Goal: Task Accomplishment & Management: Use online tool/utility

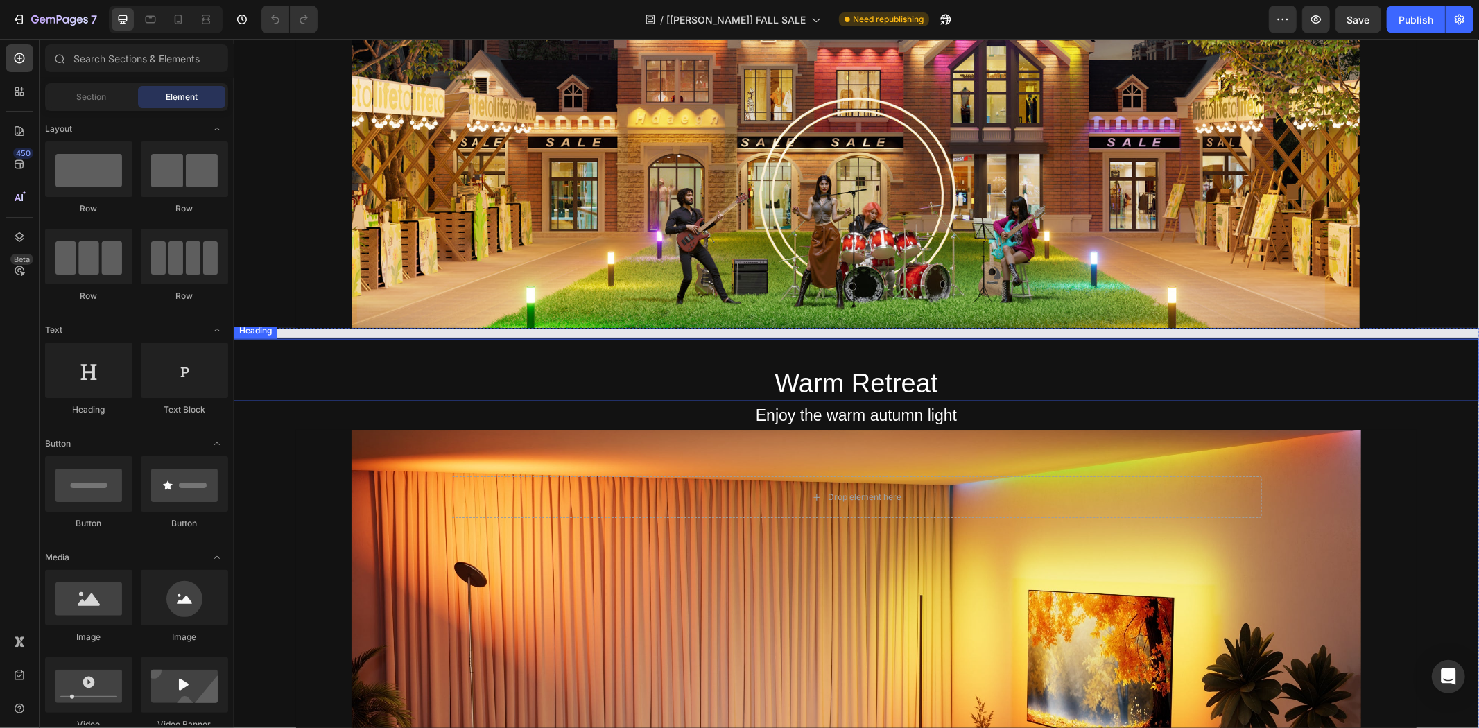
scroll to position [1348, 0]
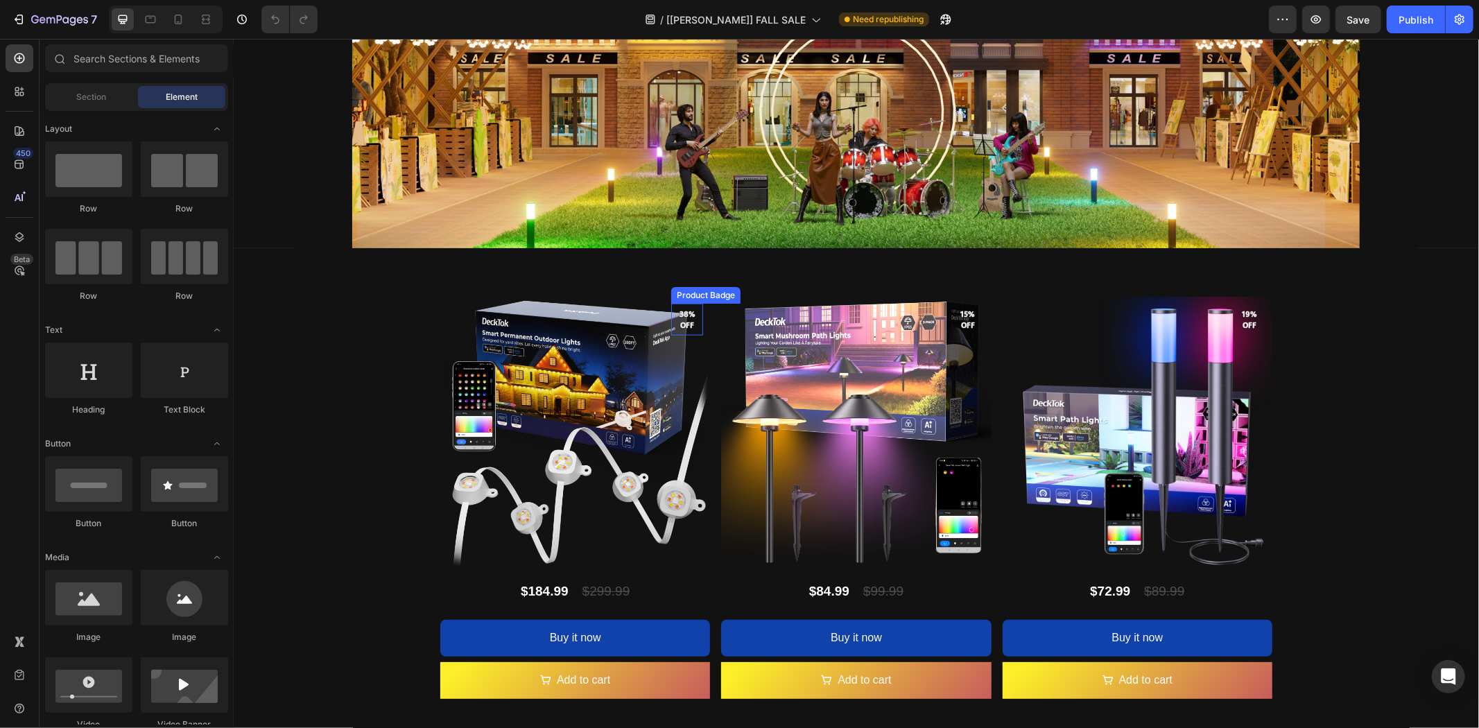
click at [675, 316] on pre "38% off" at bounding box center [686, 320] width 32 height 40
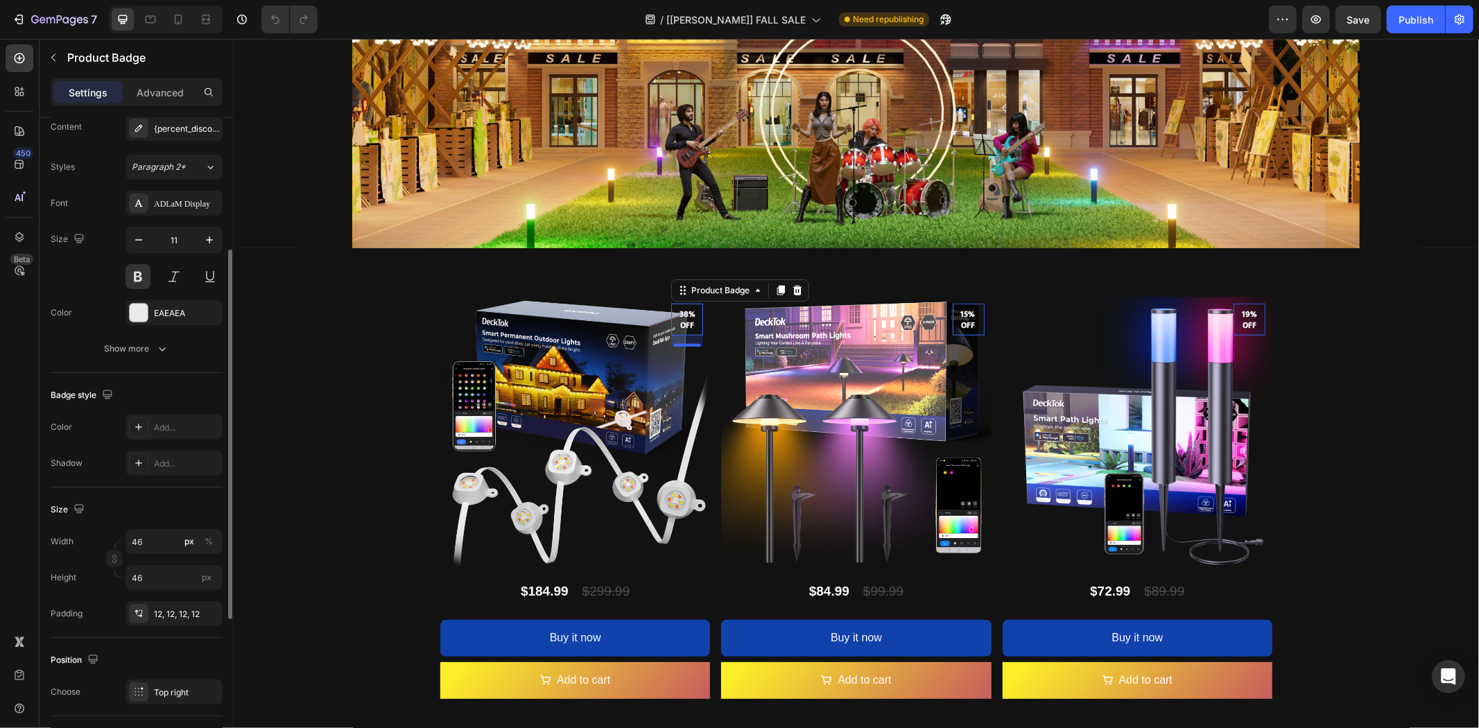
scroll to position [385, 0]
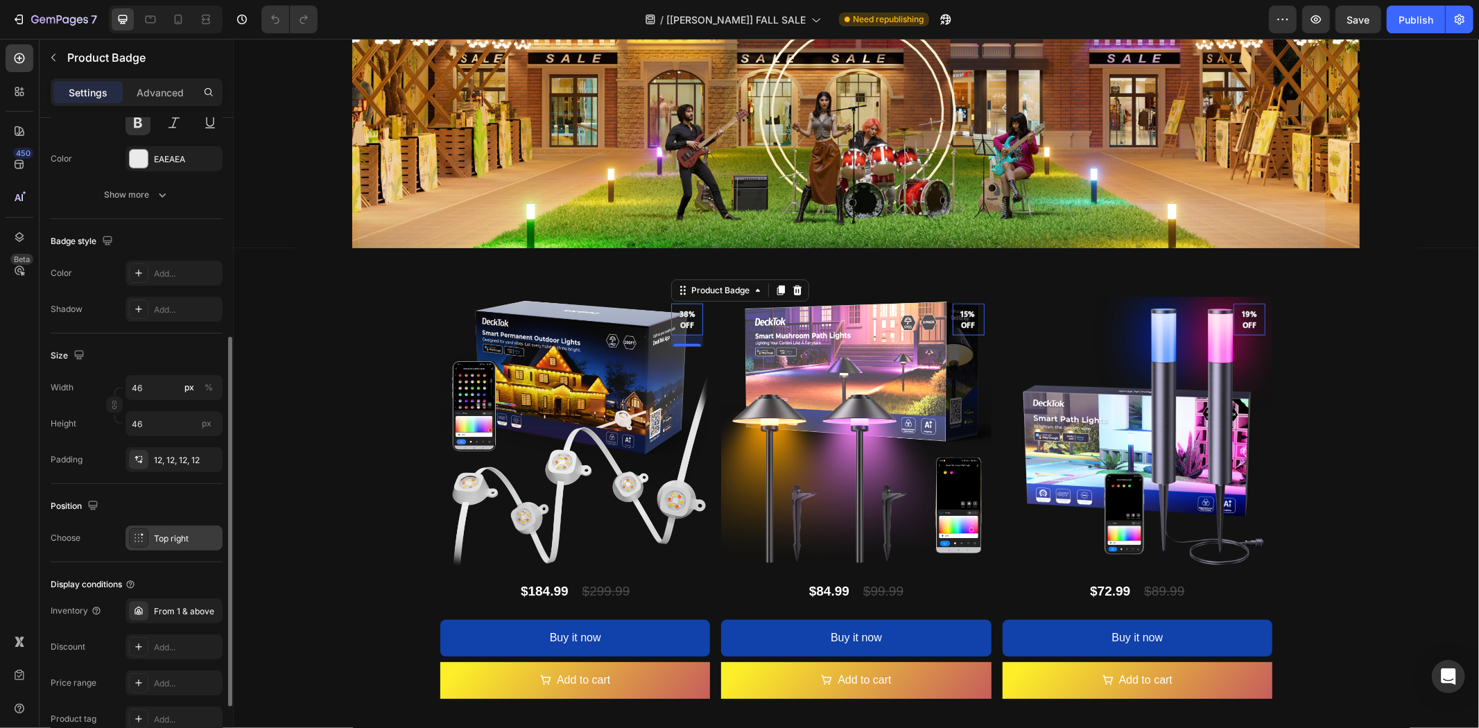
click at [185, 541] on div "Top right" at bounding box center [186, 538] width 65 height 12
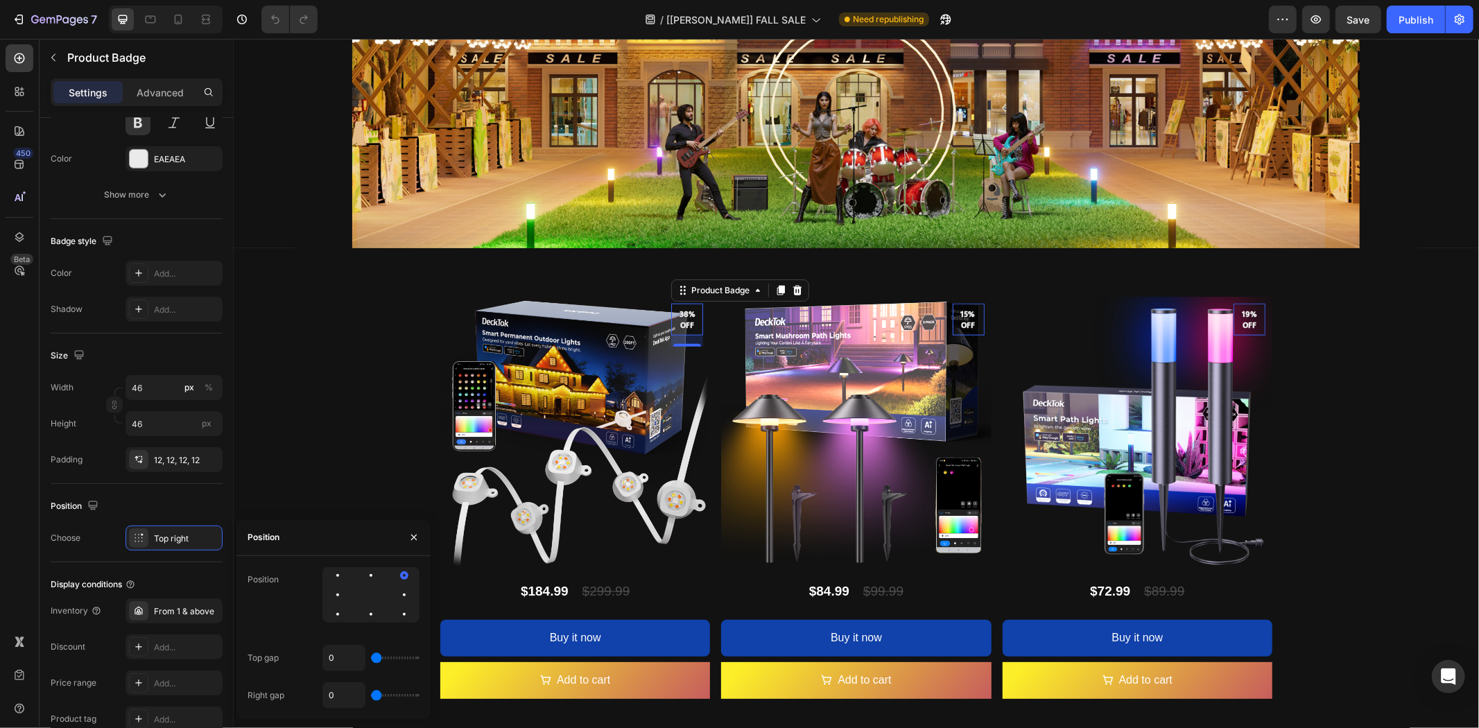
type input "55"
type input "168"
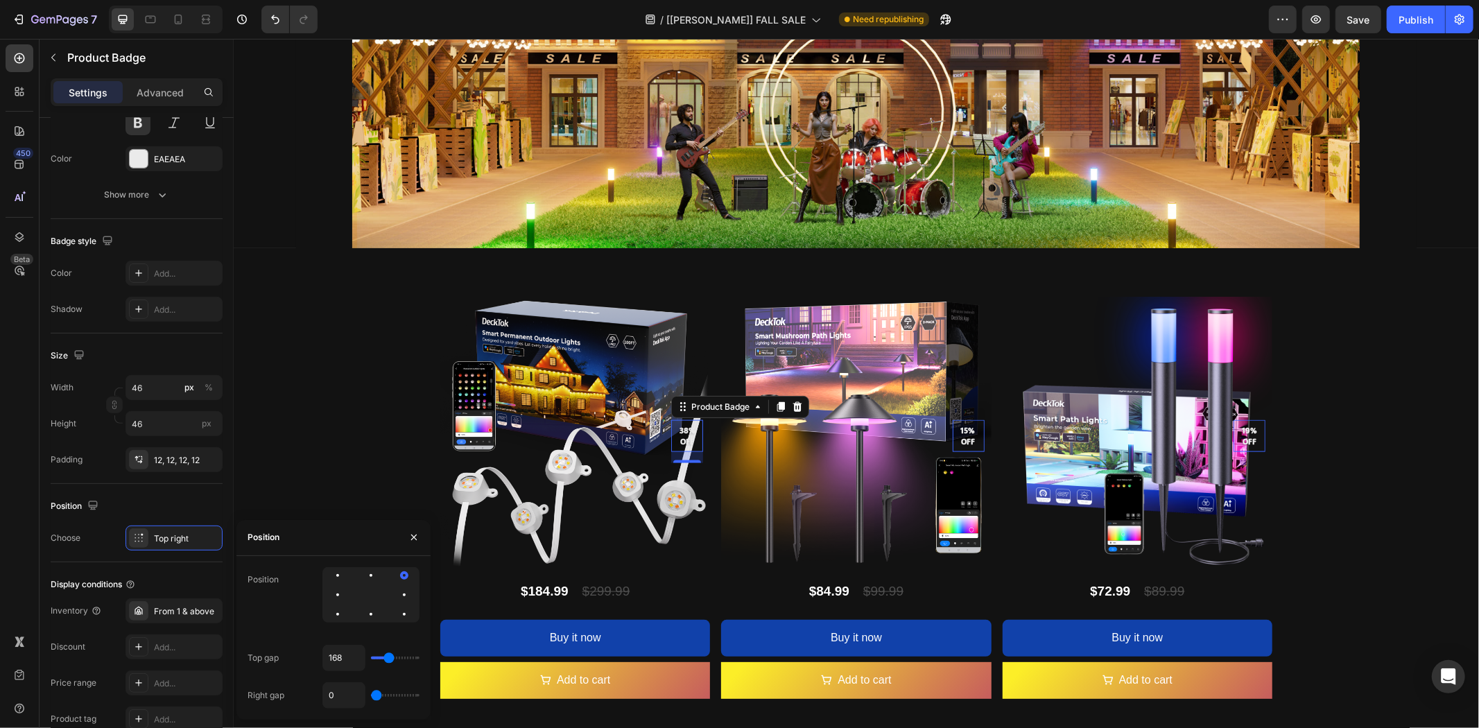
type input "158"
type input "147"
type input "137"
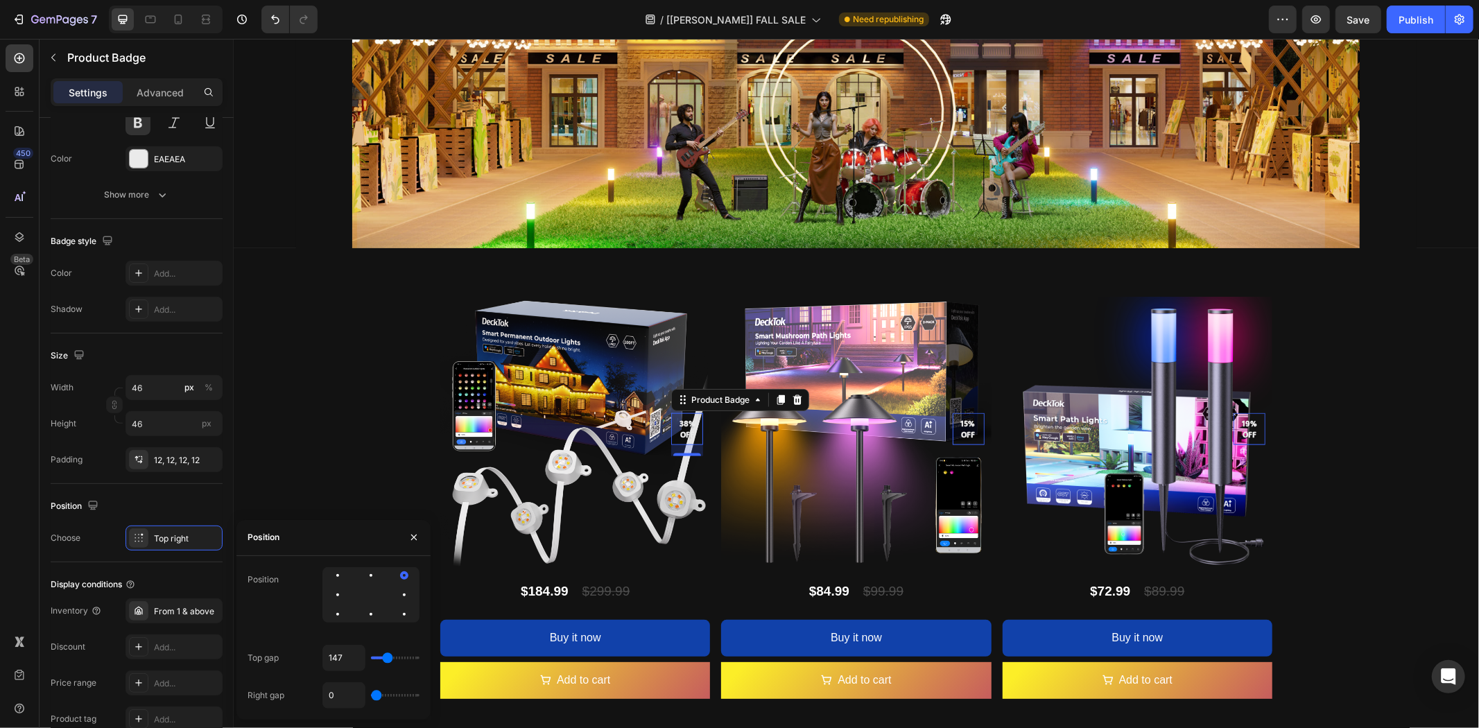
type input "137"
type input "127"
type input "106"
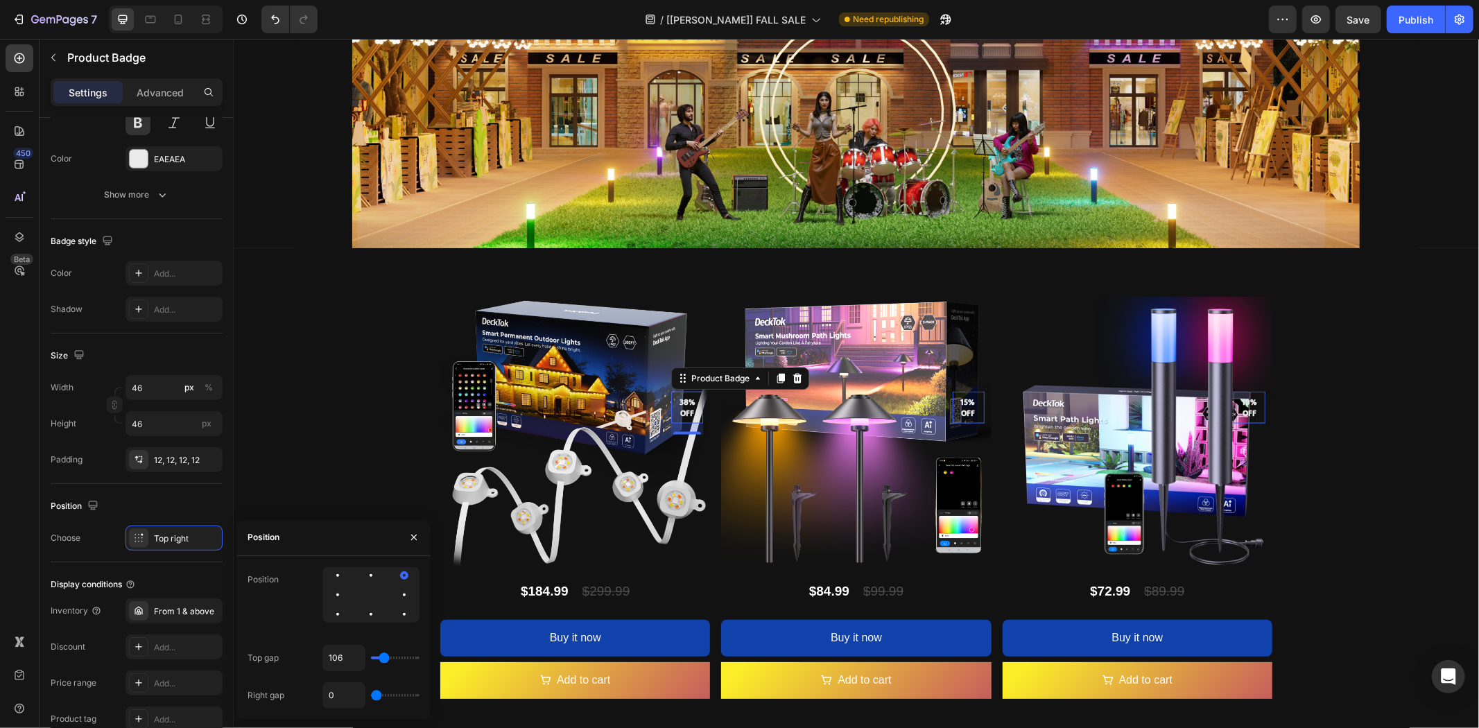
type input "86"
type input "75"
type input "65"
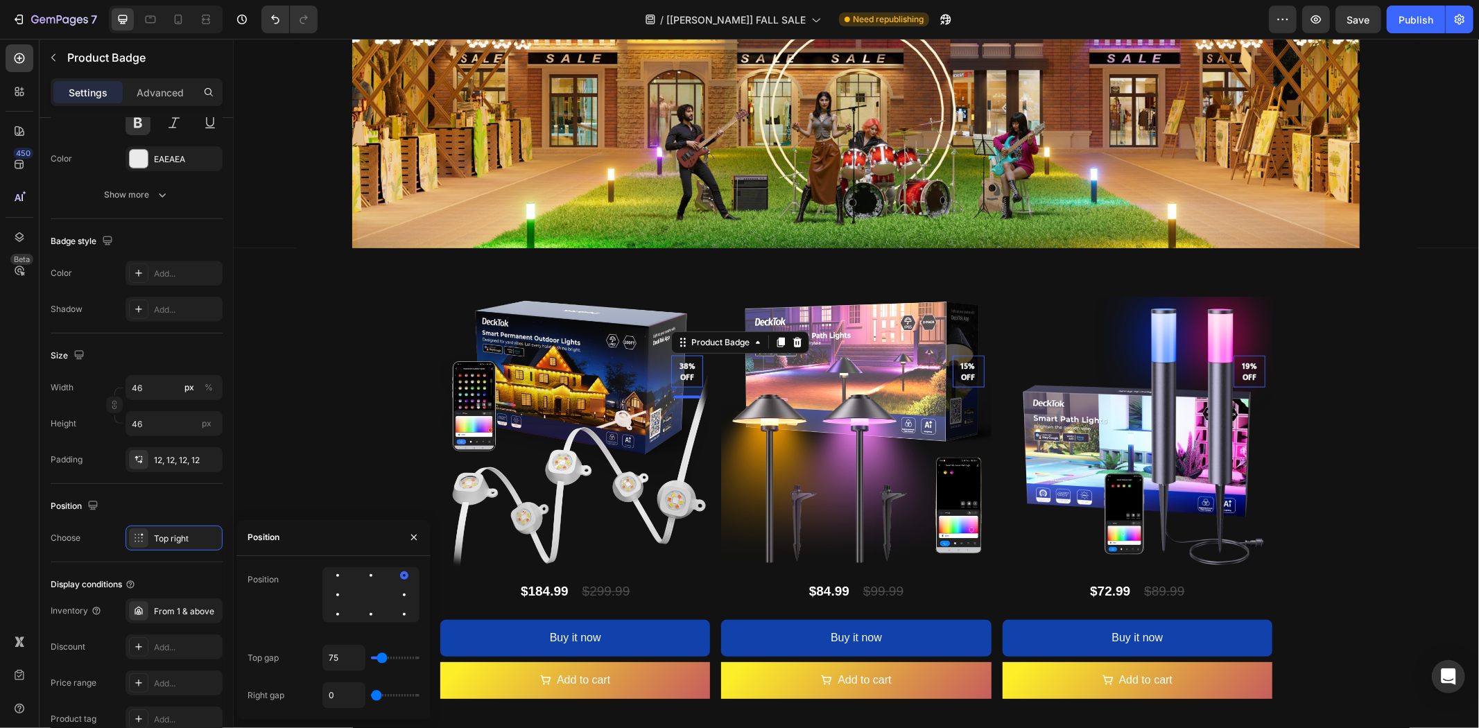
type input "65"
type input "55"
type input "45"
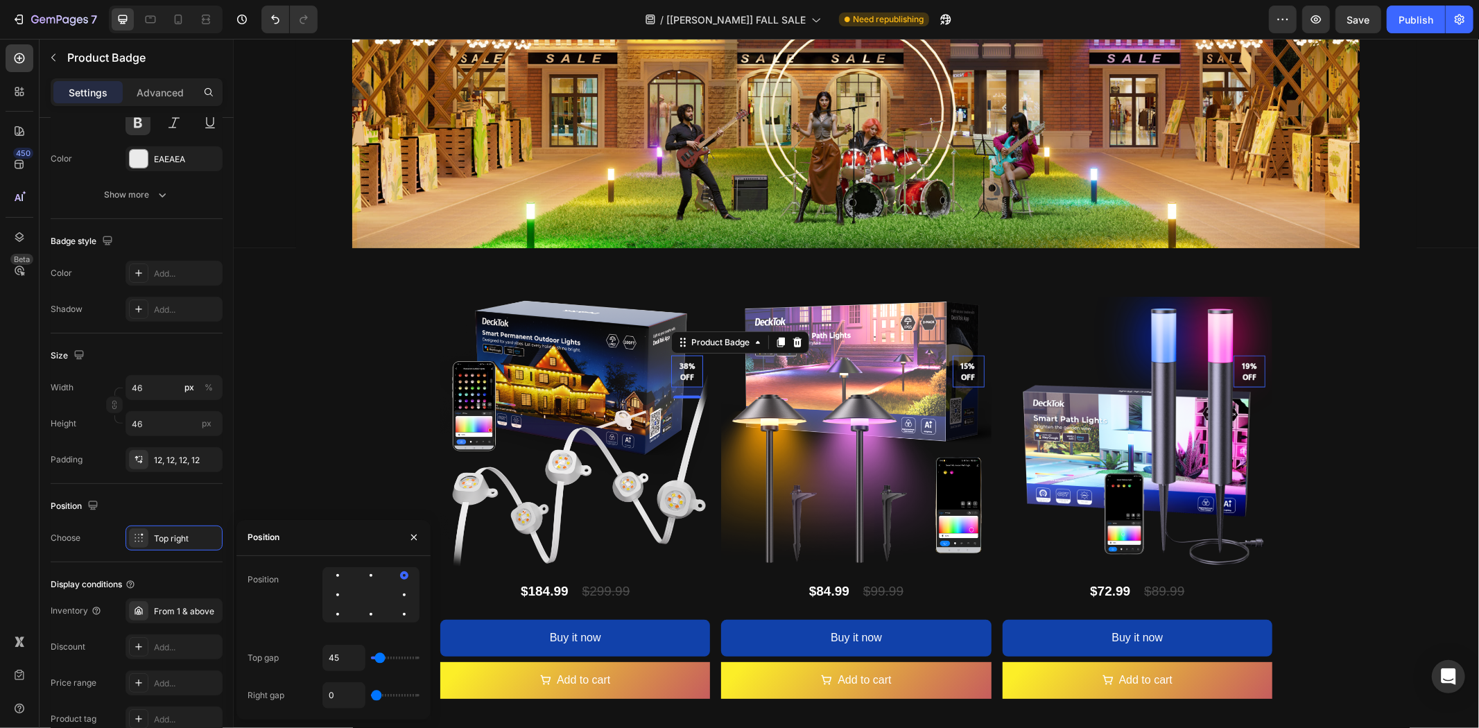
type input "34"
type input "24"
type input "3"
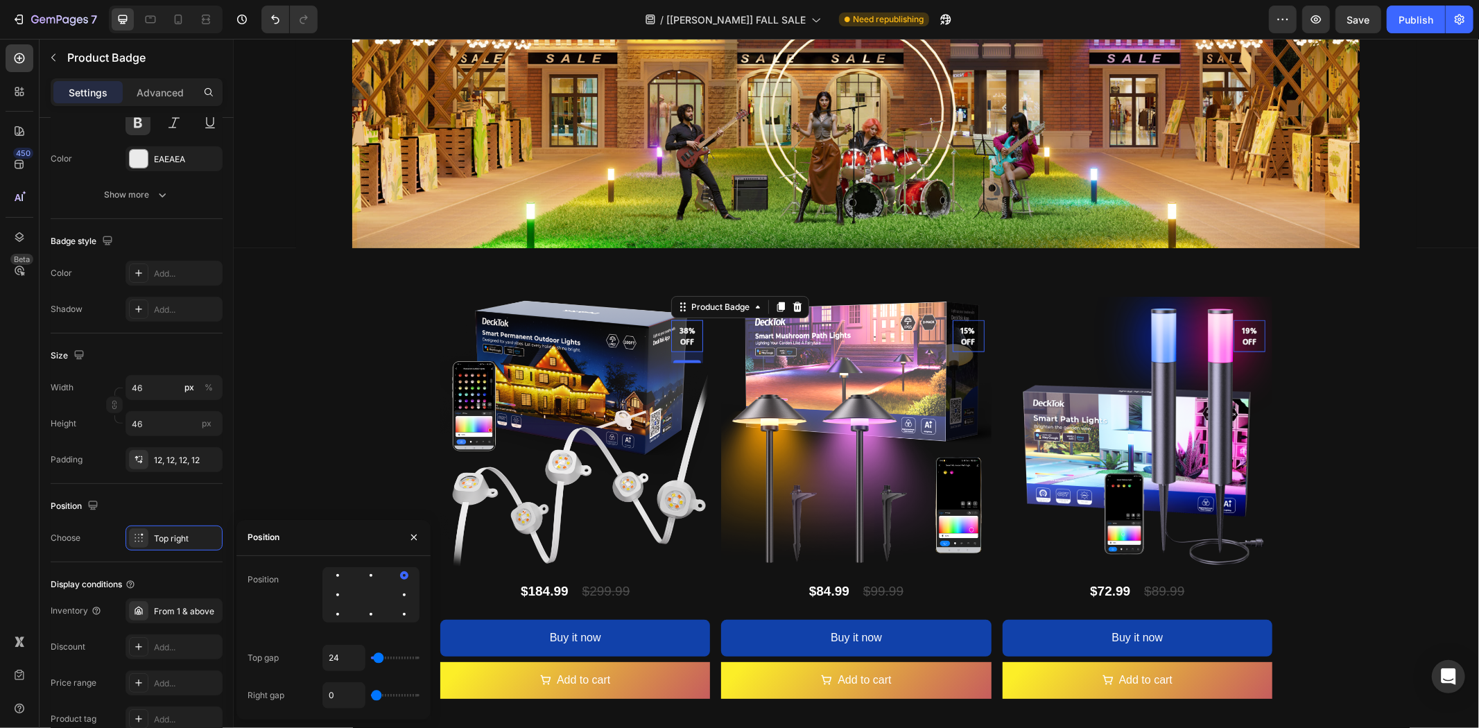
type input "3"
type input "0"
click at [375, 659] on input "range" at bounding box center [395, 658] width 49 height 3
type input "14"
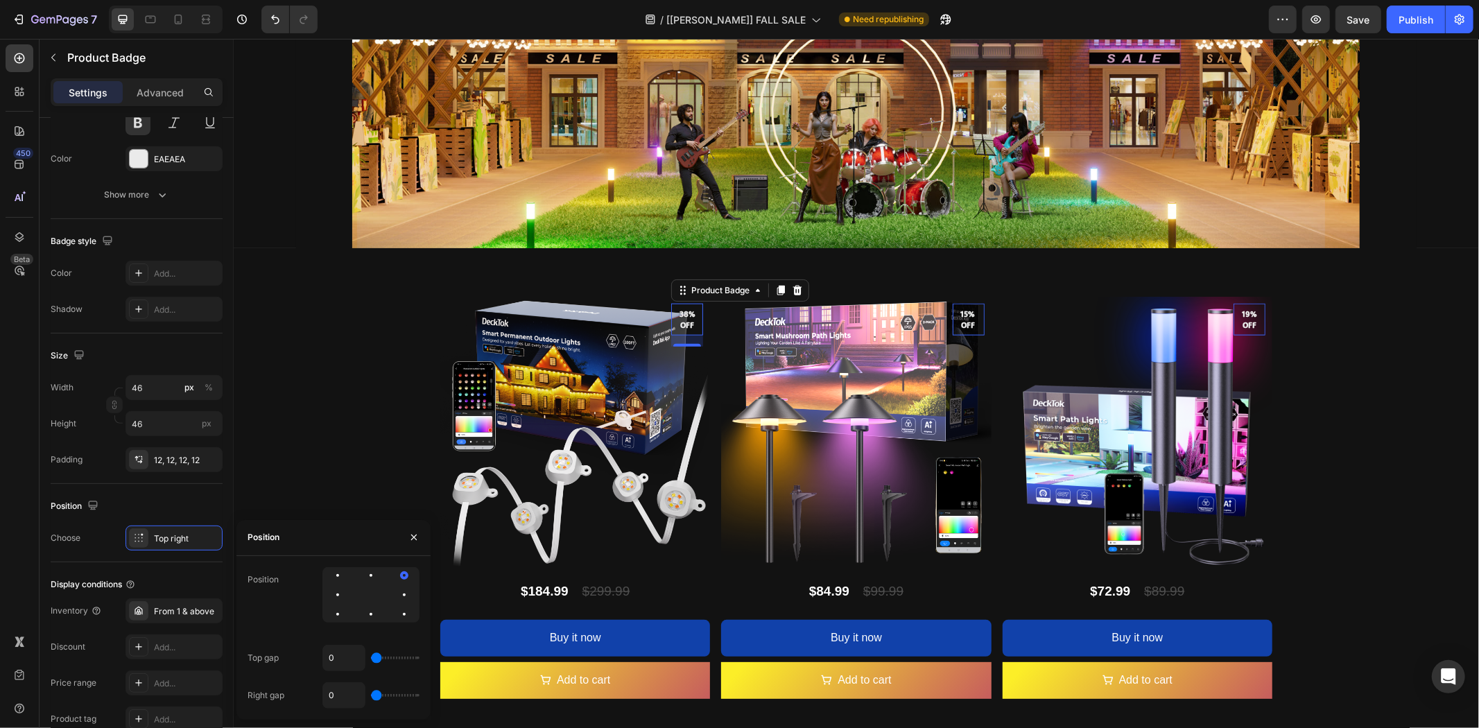
type input "14"
type input "24"
type input "14"
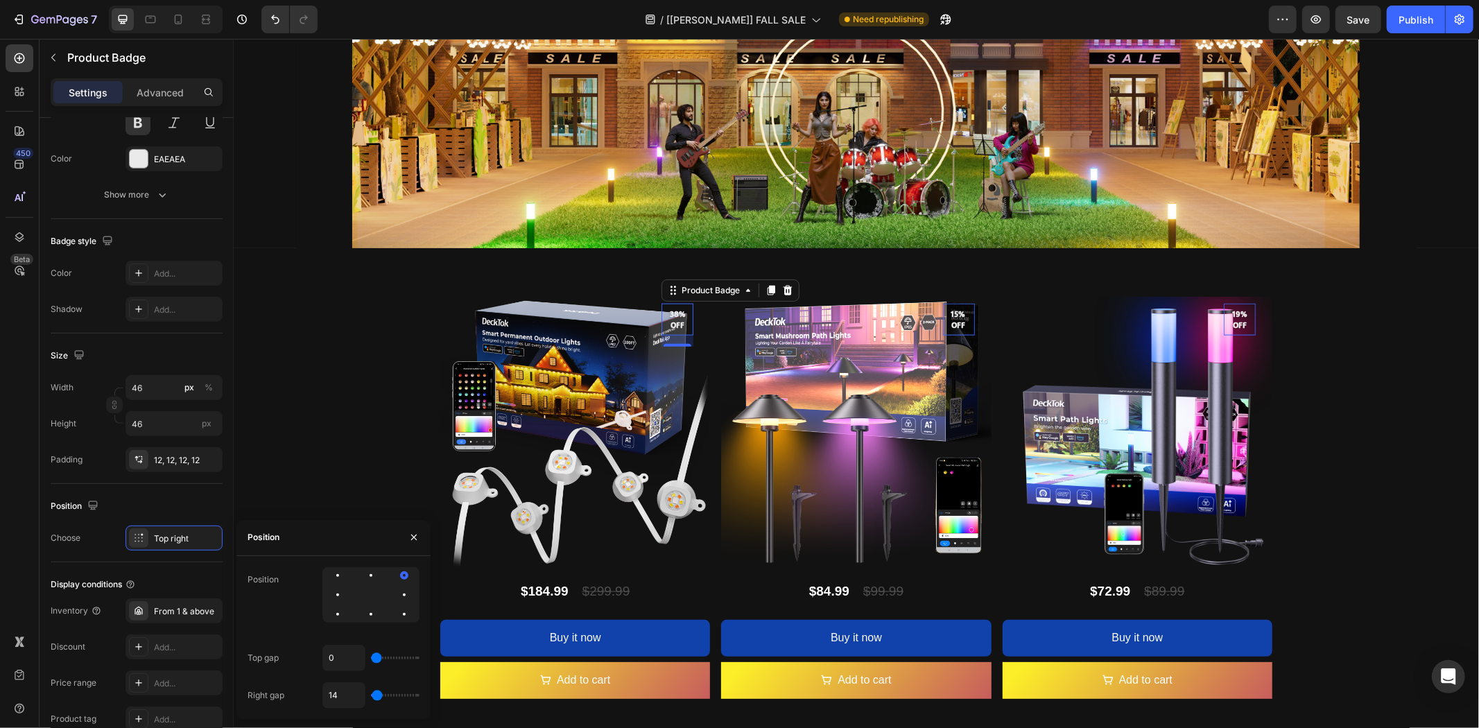
type input "0"
drag, startPoint x: 376, startPoint y: 694, endPoint x: 357, endPoint y: 695, distance: 19.4
click at [371, 695] on input "range" at bounding box center [395, 695] width 49 height 3
type input "5"
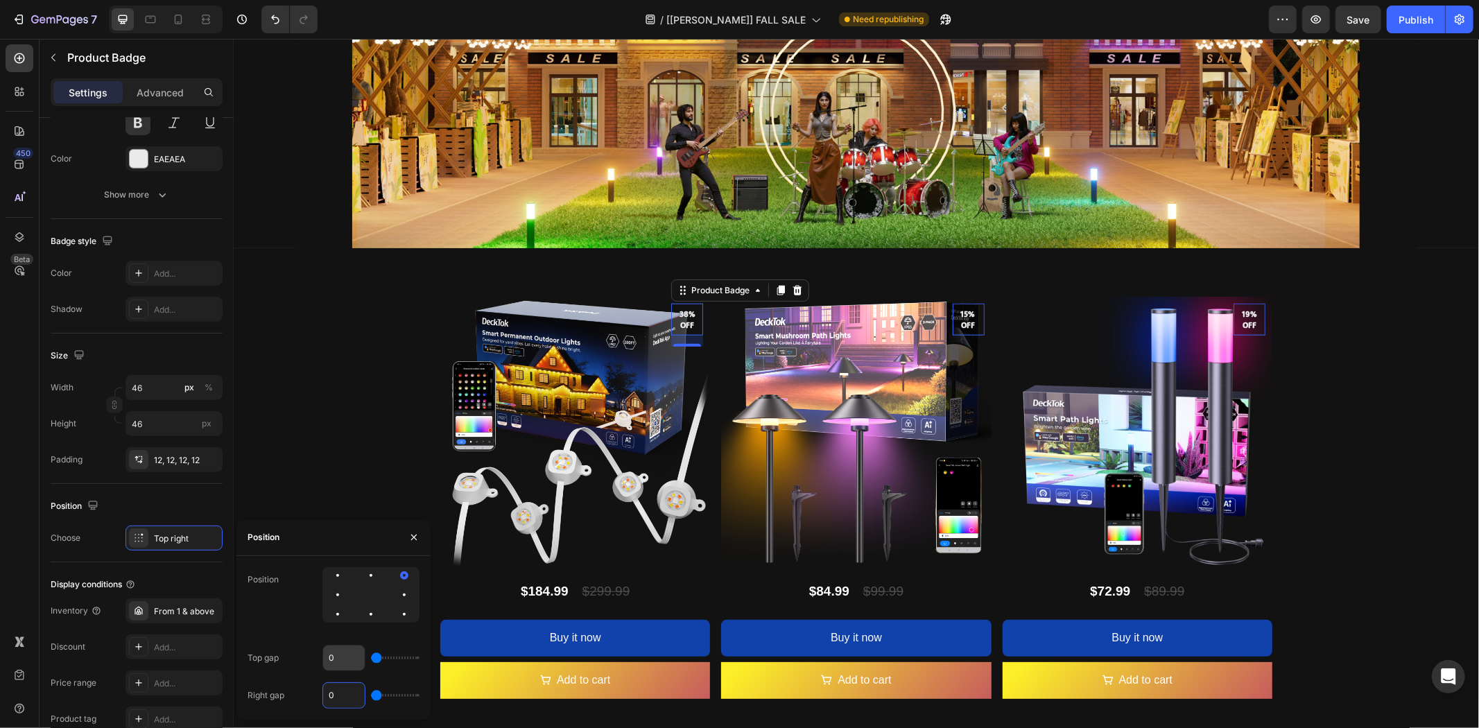
type input "5"
click at [340, 663] on input "0" at bounding box center [344, 657] width 42 height 25
type input "5"
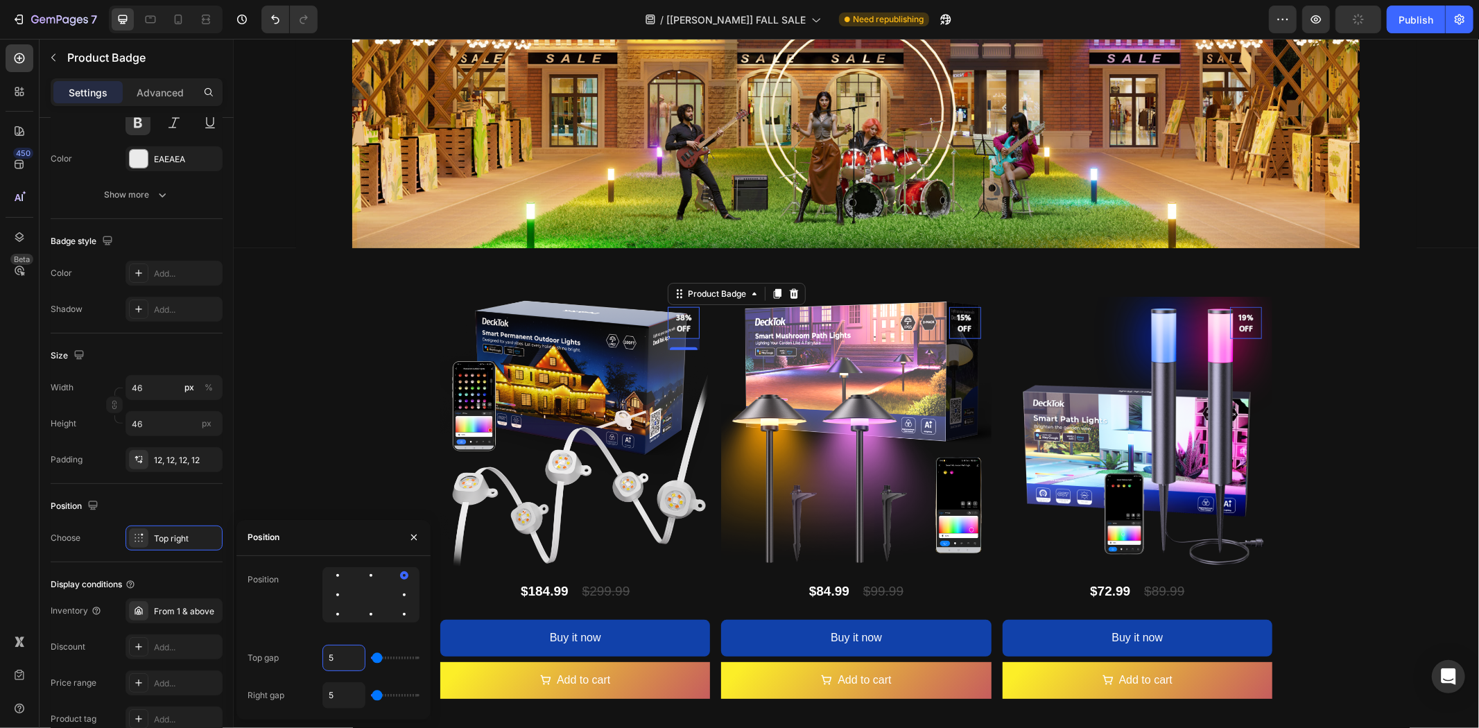
click at [340, 663] on input "5" at bounding box center [344, 657] width 42 height 25
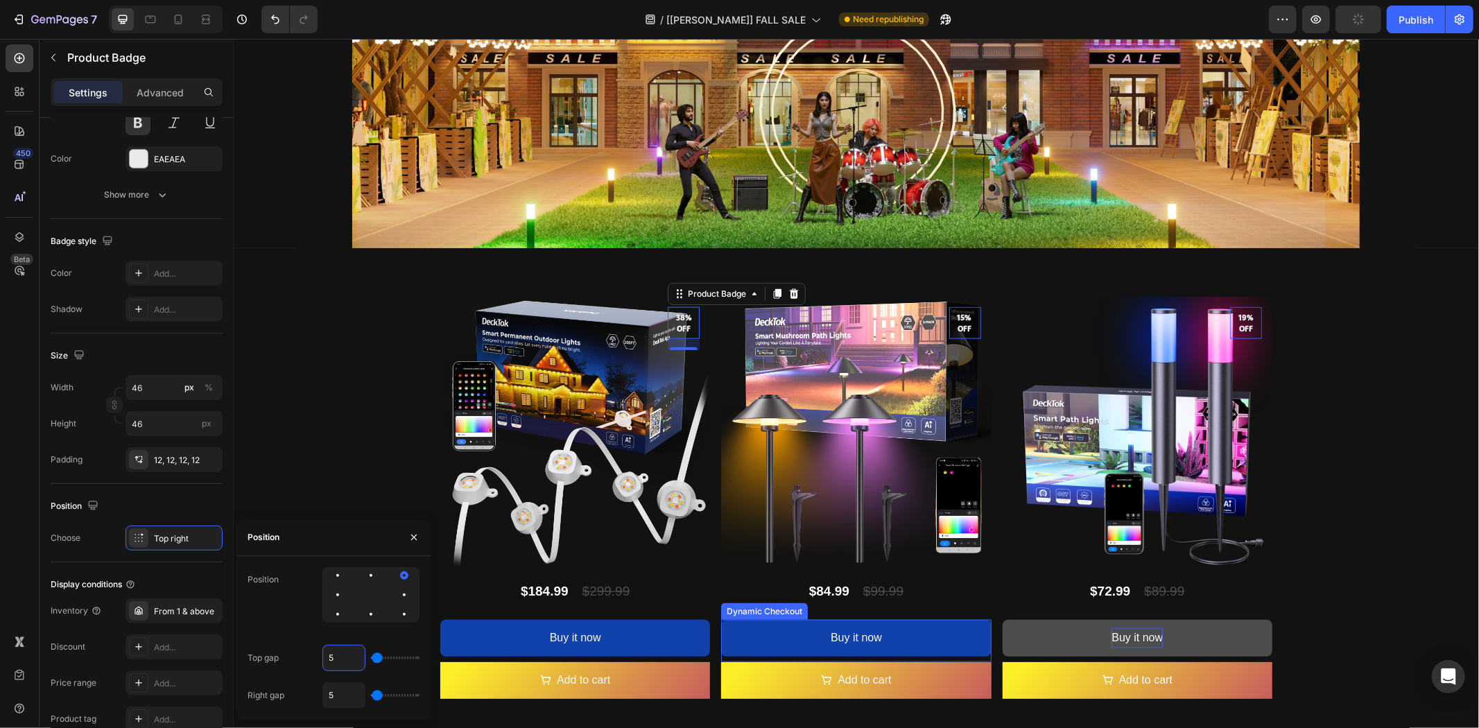
type input "0"
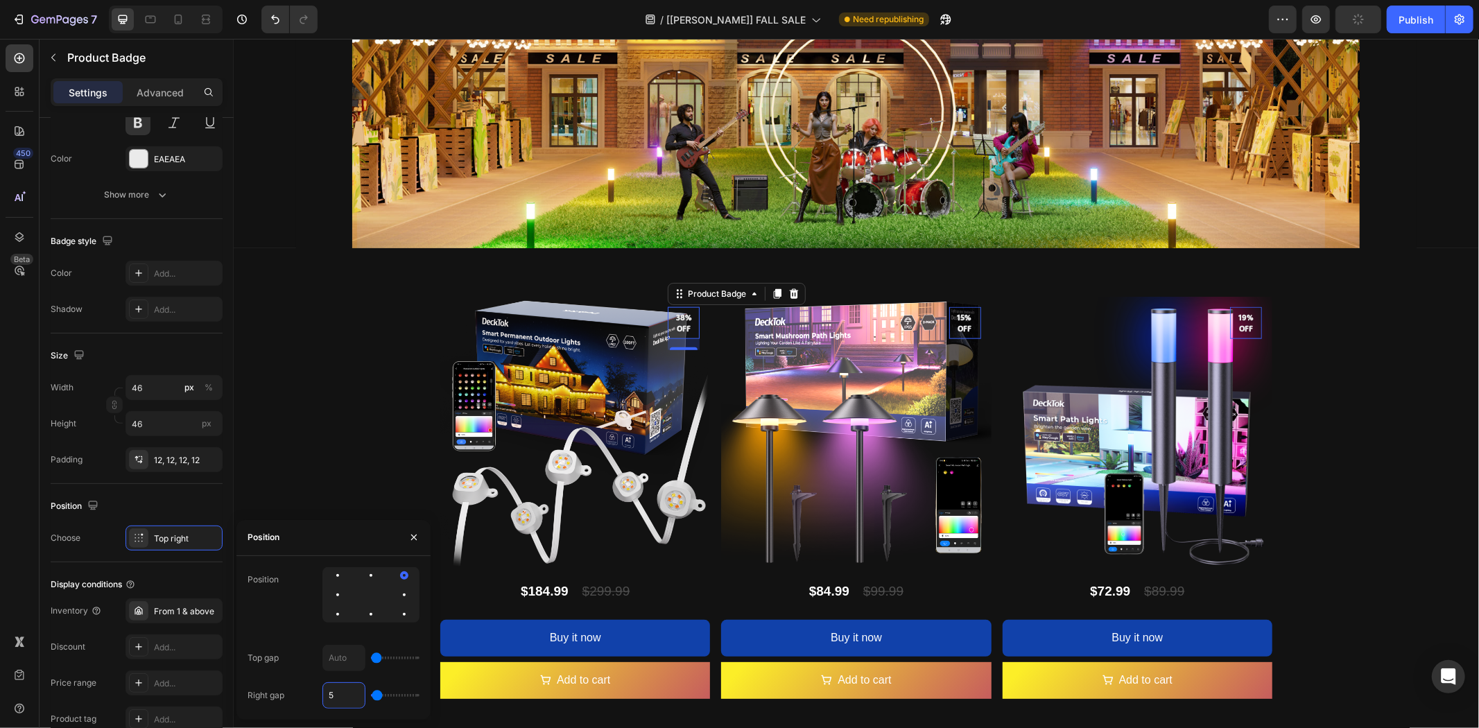
click at [342, 694] on input "5" at bounding box center [344, 695] width 42 height 25
type input "0"
click at [1450, 674] on icon "Open Intercom Messenger" at bounding box center [1448, 677] width 16 height 18
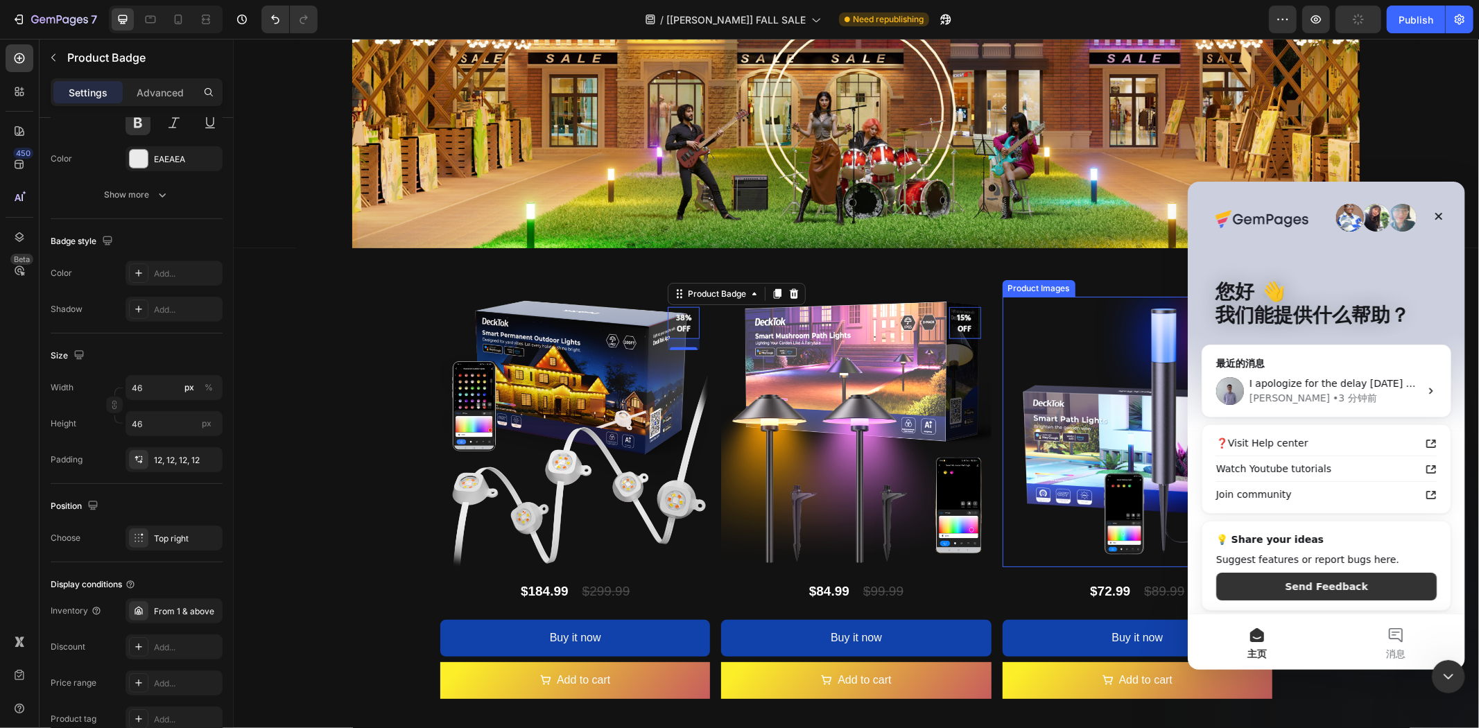
scroll to position [0, 0]
click at [1333, 387] on span "I apologize for the delay [DATE] due to a few things" at bounding box center [1374, 382] width 250 height 11
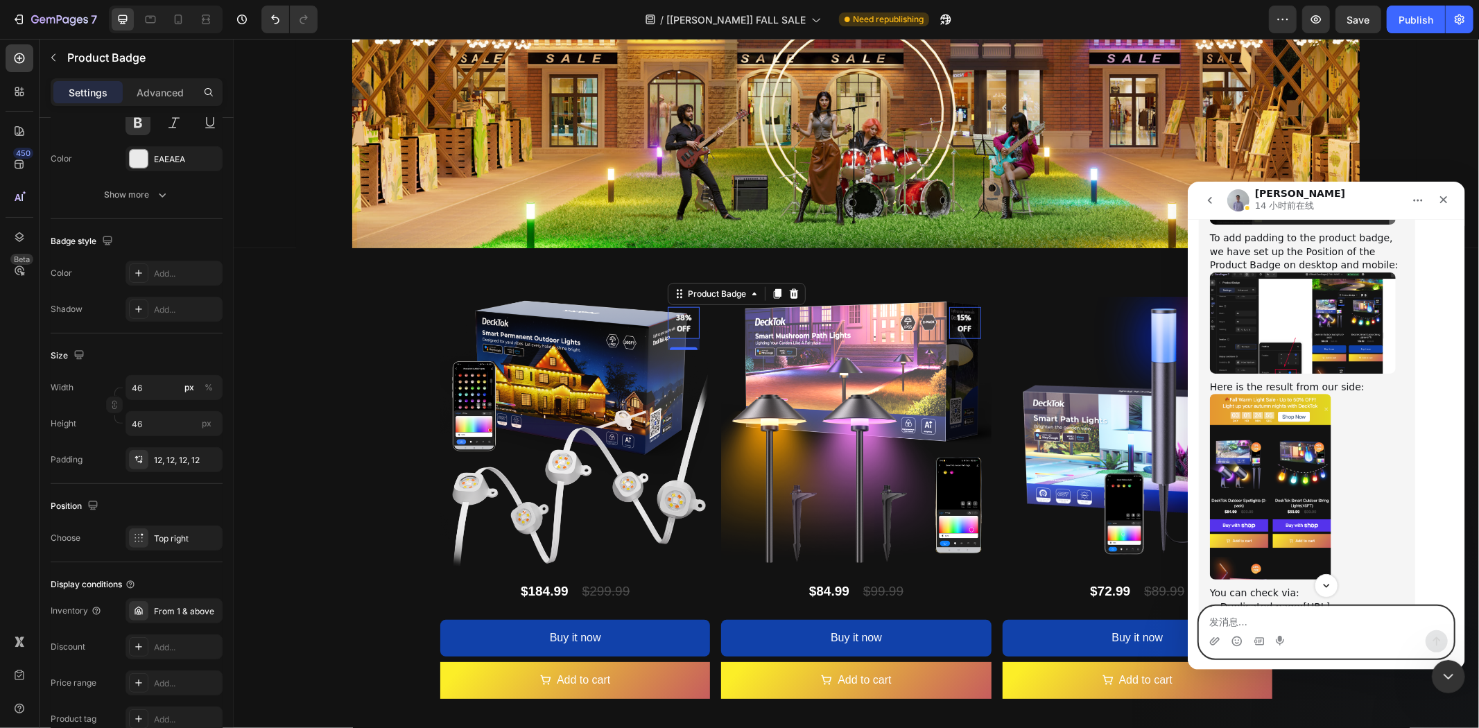
scroll to position [19281, 0]
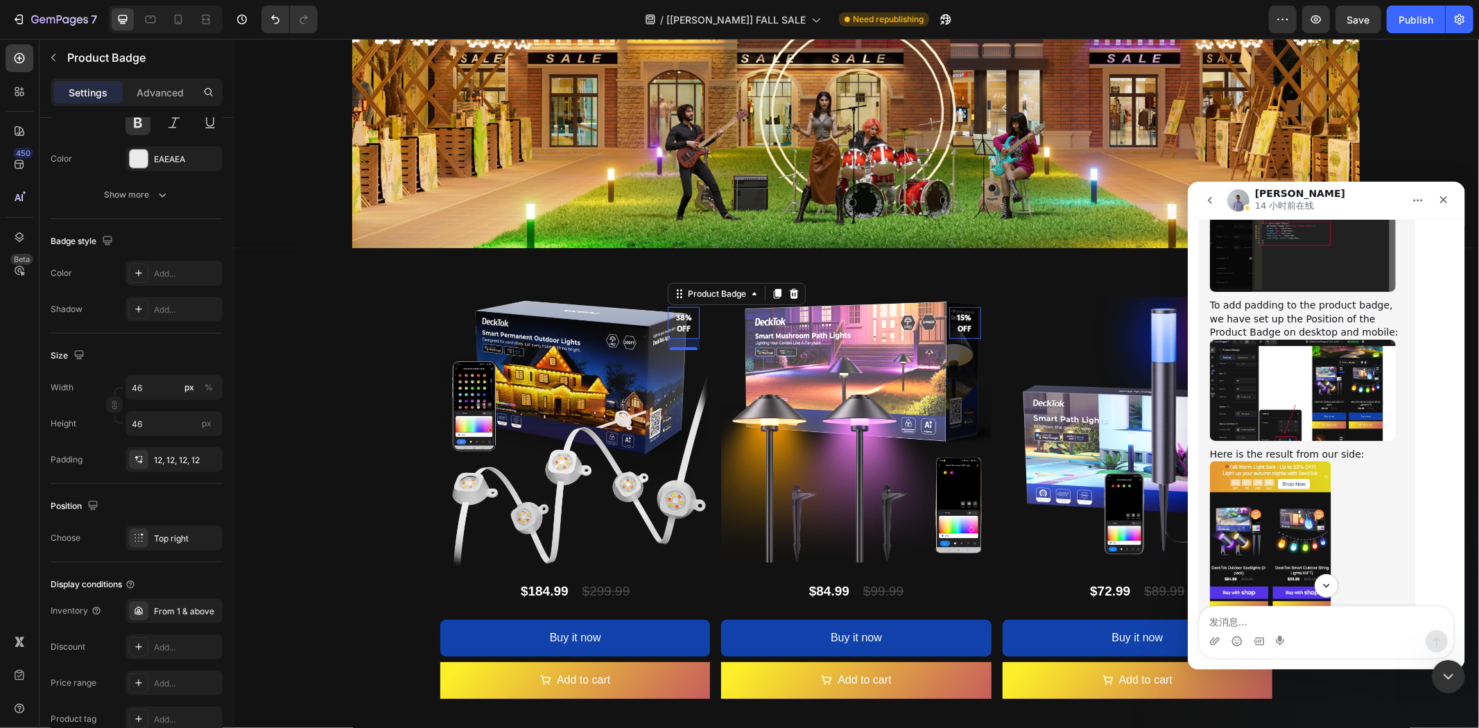
click at [1281, 291] on img "Brad说…" at bounding box center [1302, 240] width 186 height 102
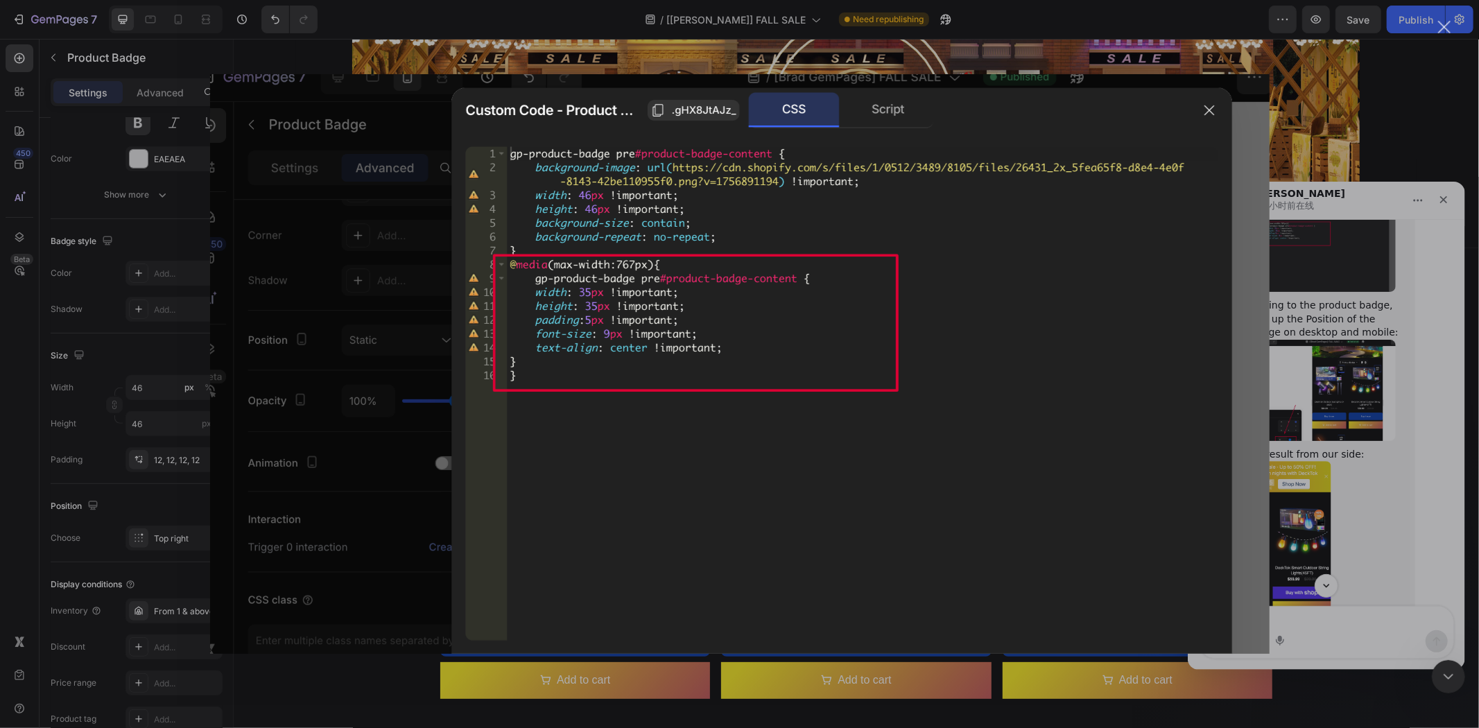
click at [1208, 110] on img "关闭" at bounding box center [739, 364] width 1059 height 580
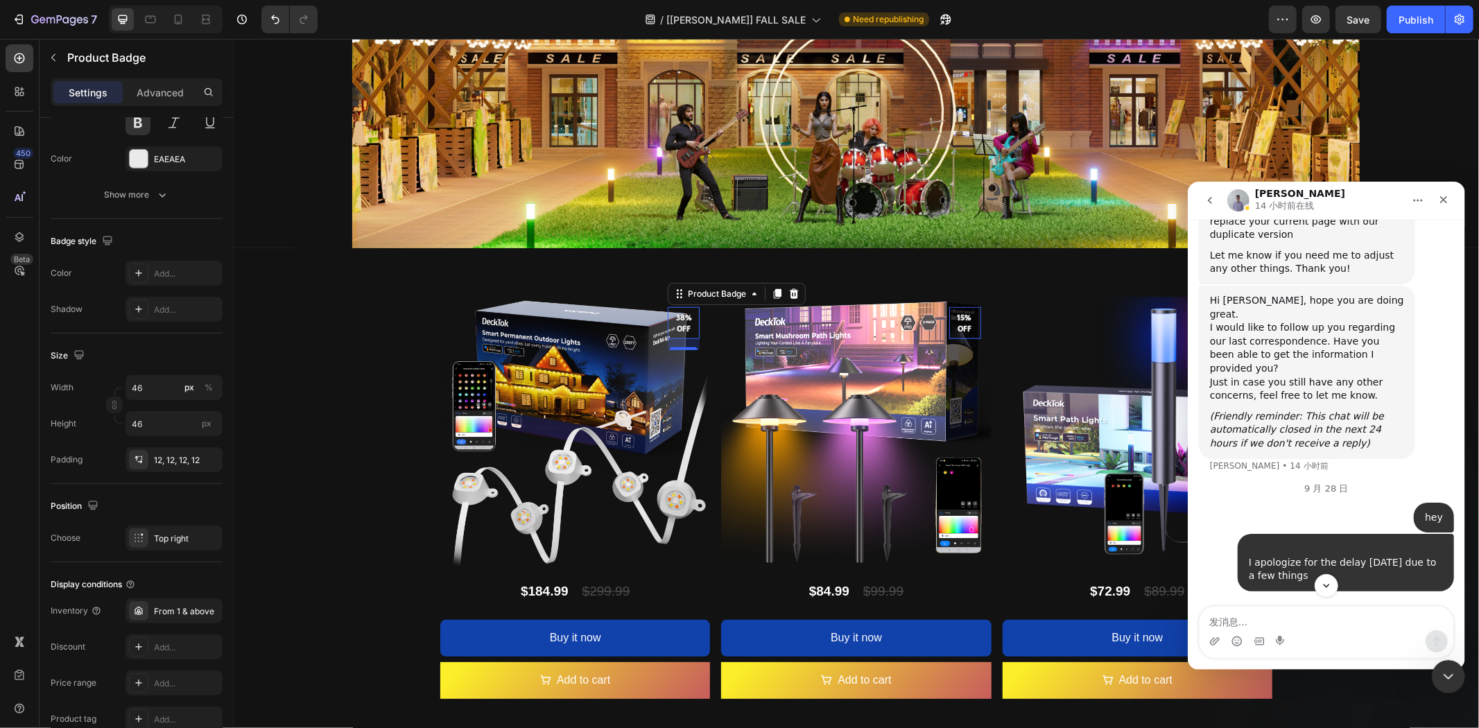
scroll to position [20050, 0]
click at [1385, 613] on textarea "发消息..." at bounding box center [1326, 618] width 254 height 24
paste textarea "I find that still the copy is still not centered"
type textarea "I find that still the copy is still not centered"
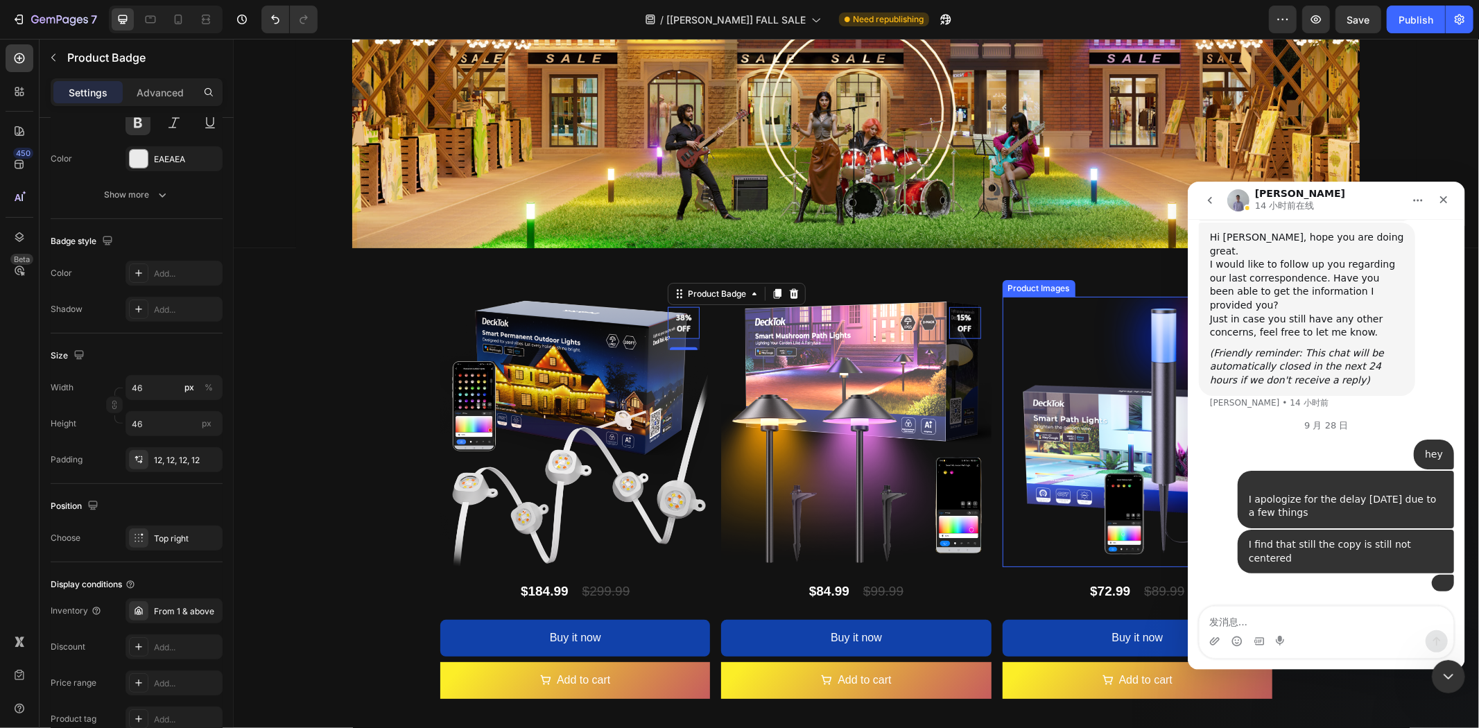
scroll to position [20271, 0]
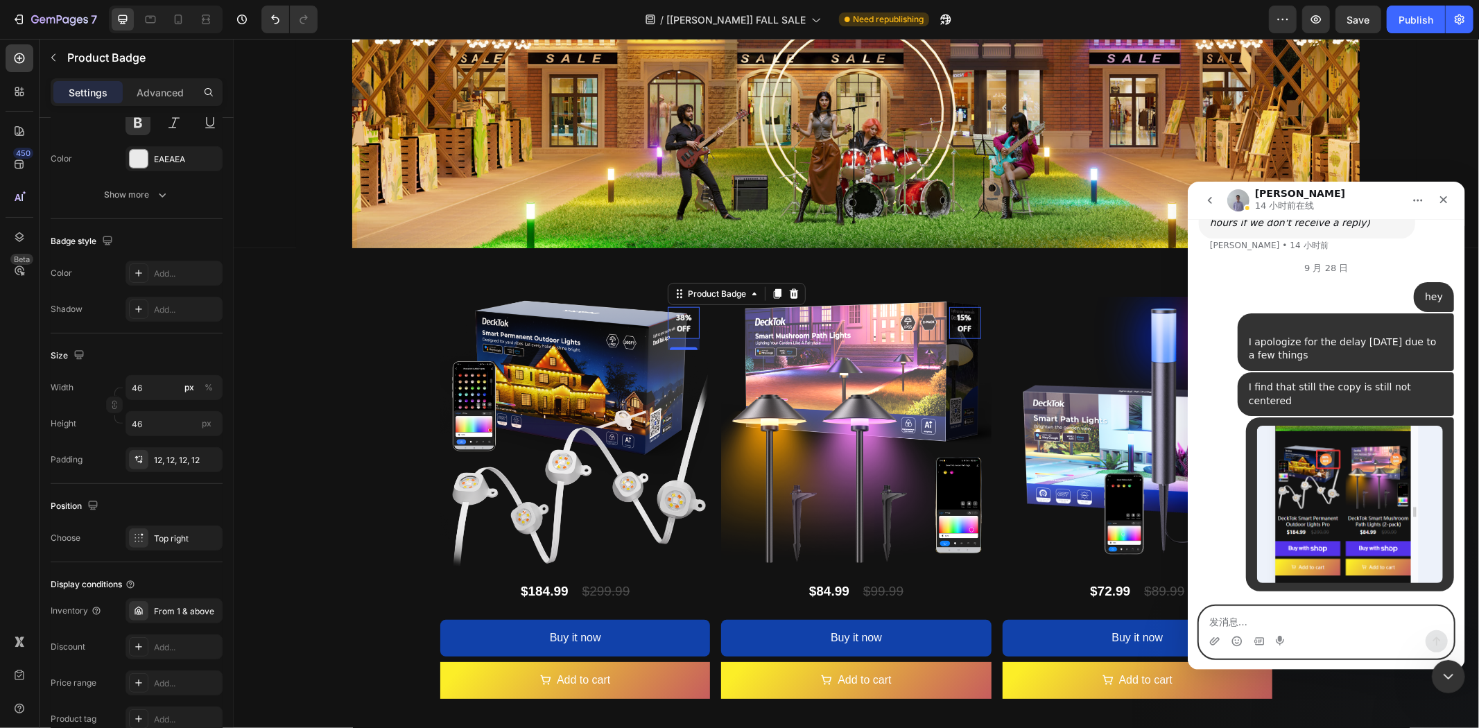
paste textarea "And it's even more misaligned than before."
type textarea "And it's even more misaligned than before."
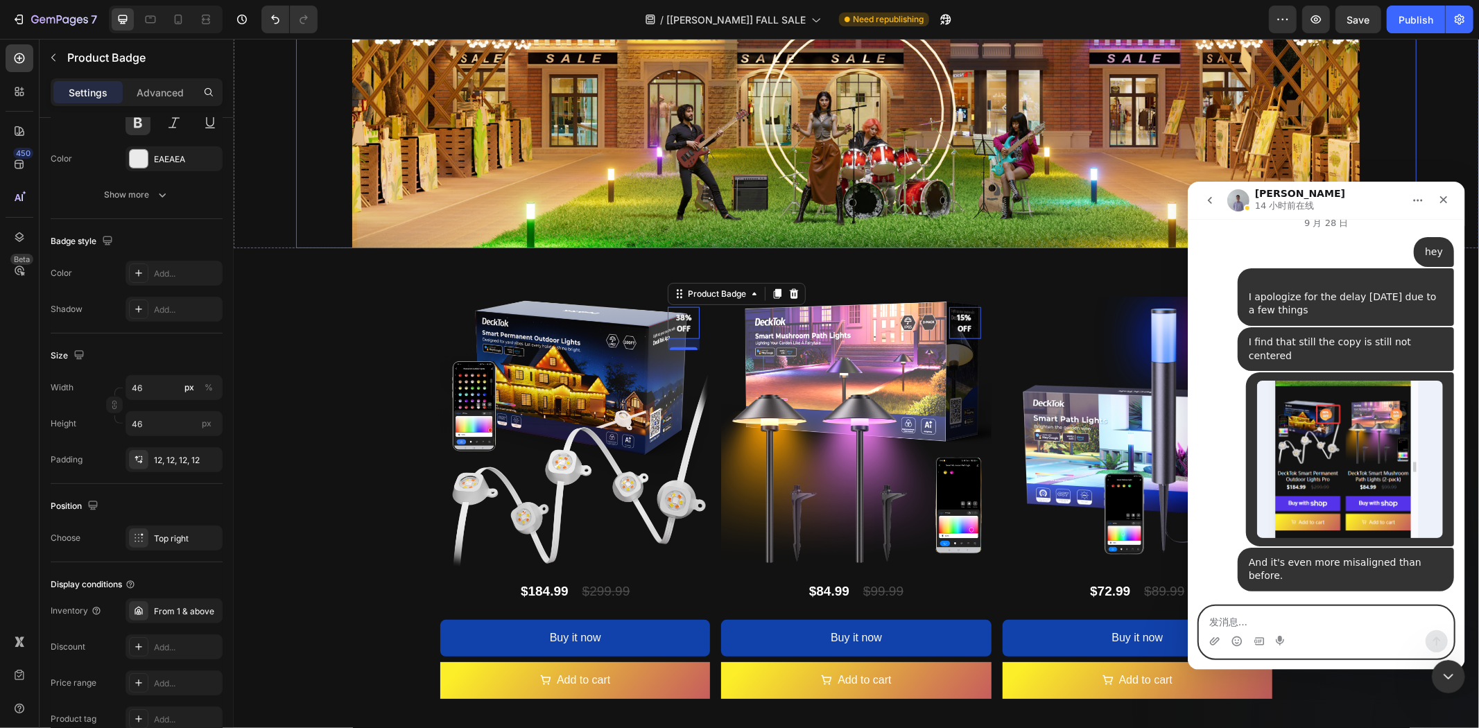
scroll to position [20347, 0]
click at [176, 17] on icon at bounding box center [178, 19] width 14 height 14
type input "10"
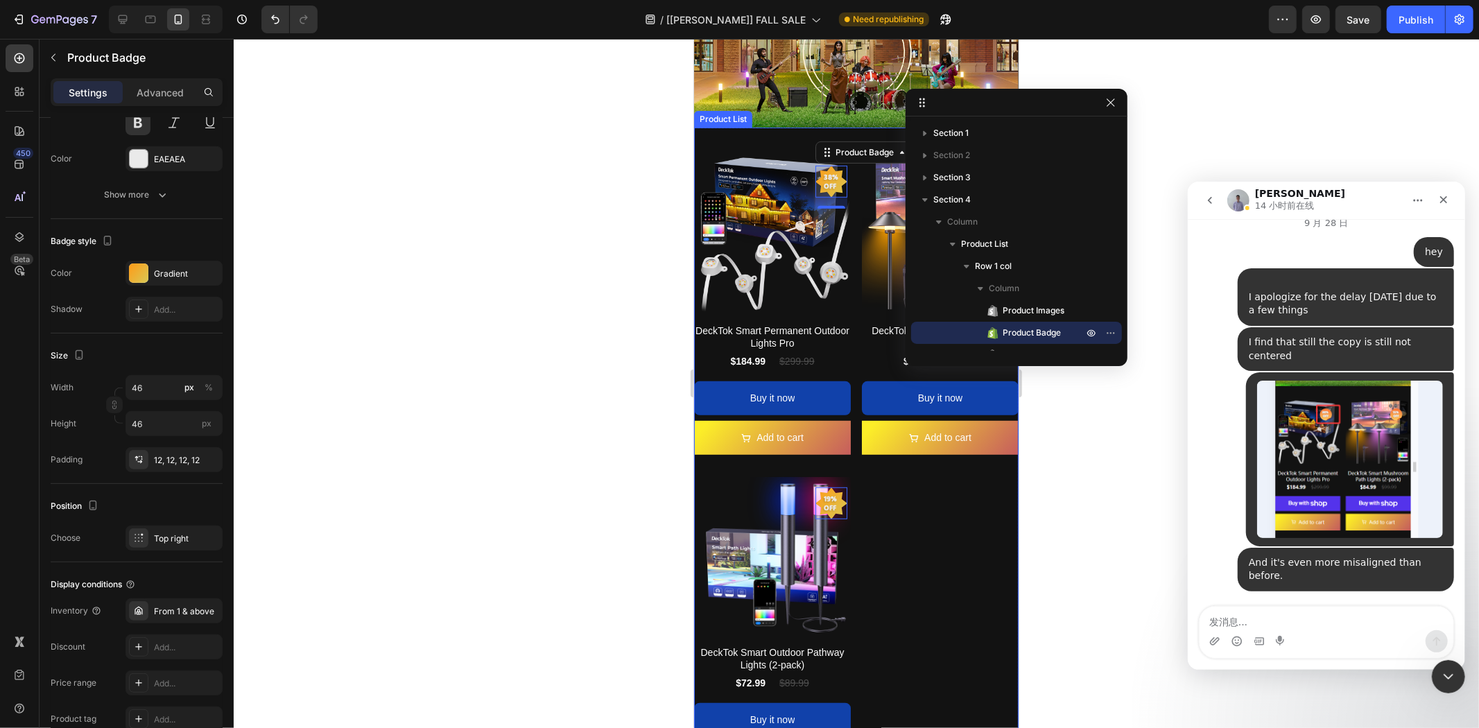
scroll to position [227, 0]
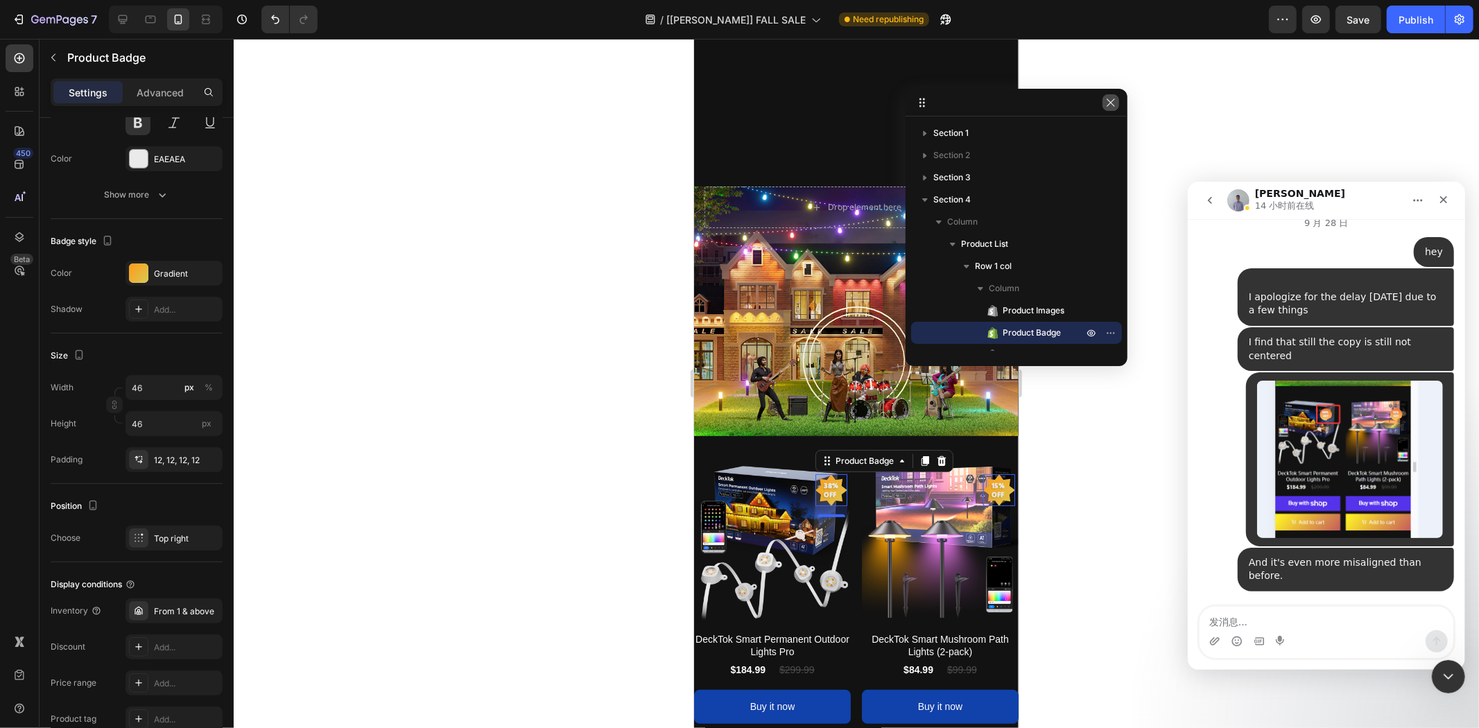
click at [1112, 99] on icon "button" at bounding box center [1110, 102] width 11 height 11
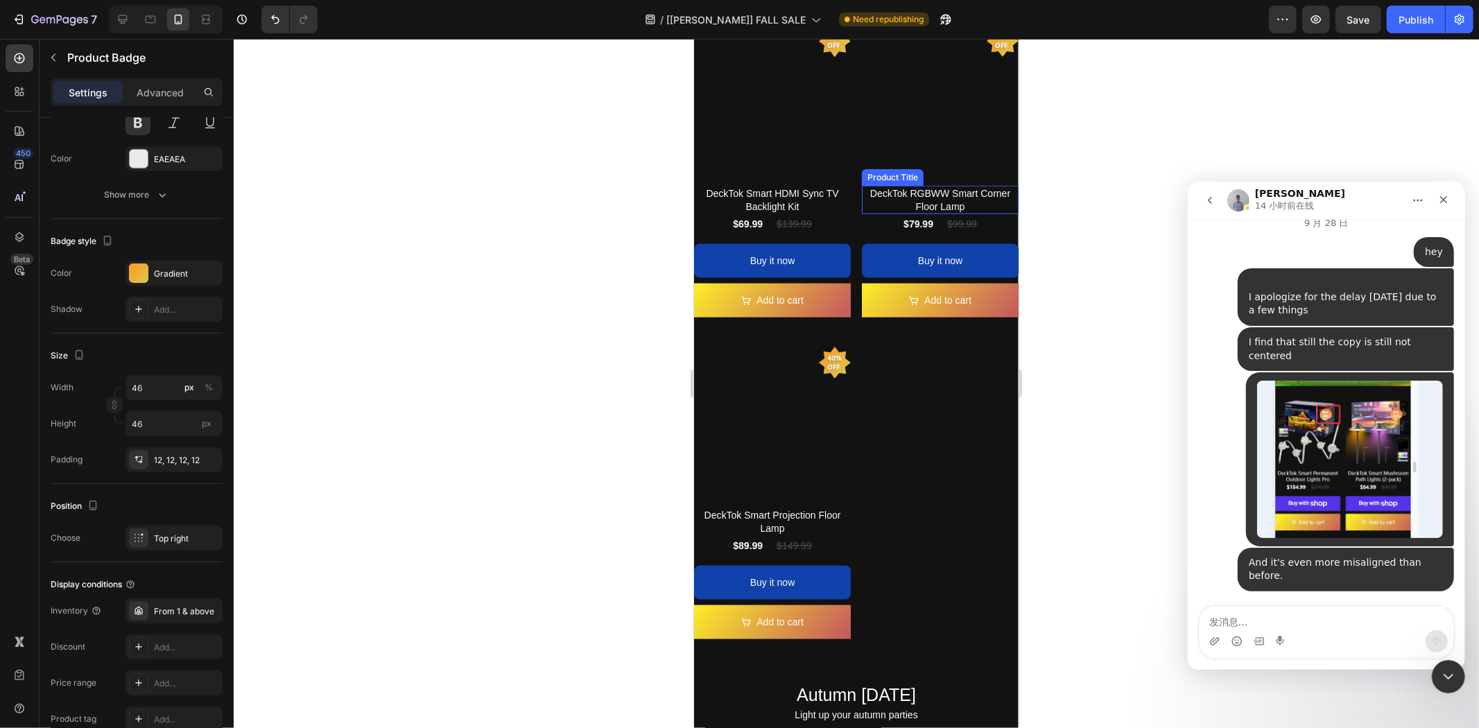
scroll to position [1491, 0]
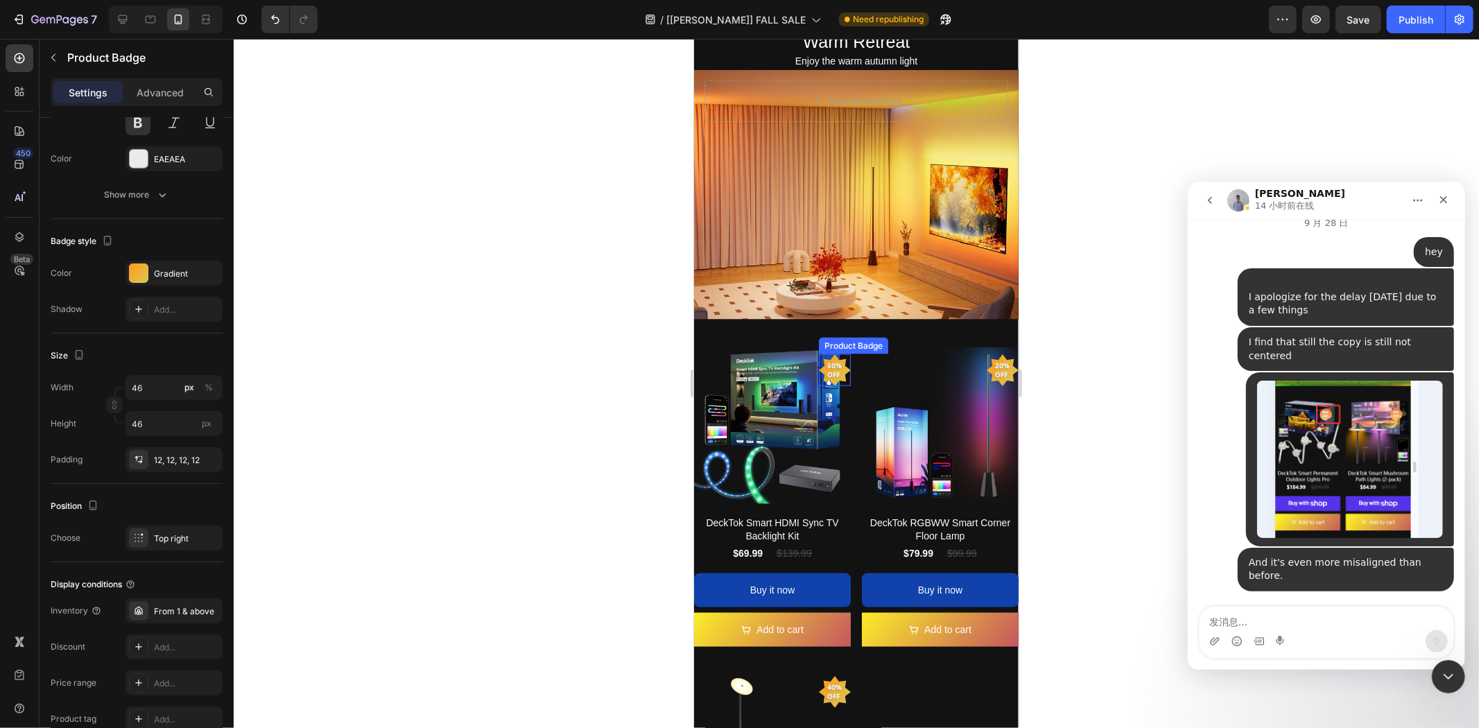
click at [829, 352] on pre "50% off" at bounding box center [834, 369] width 32 height 35
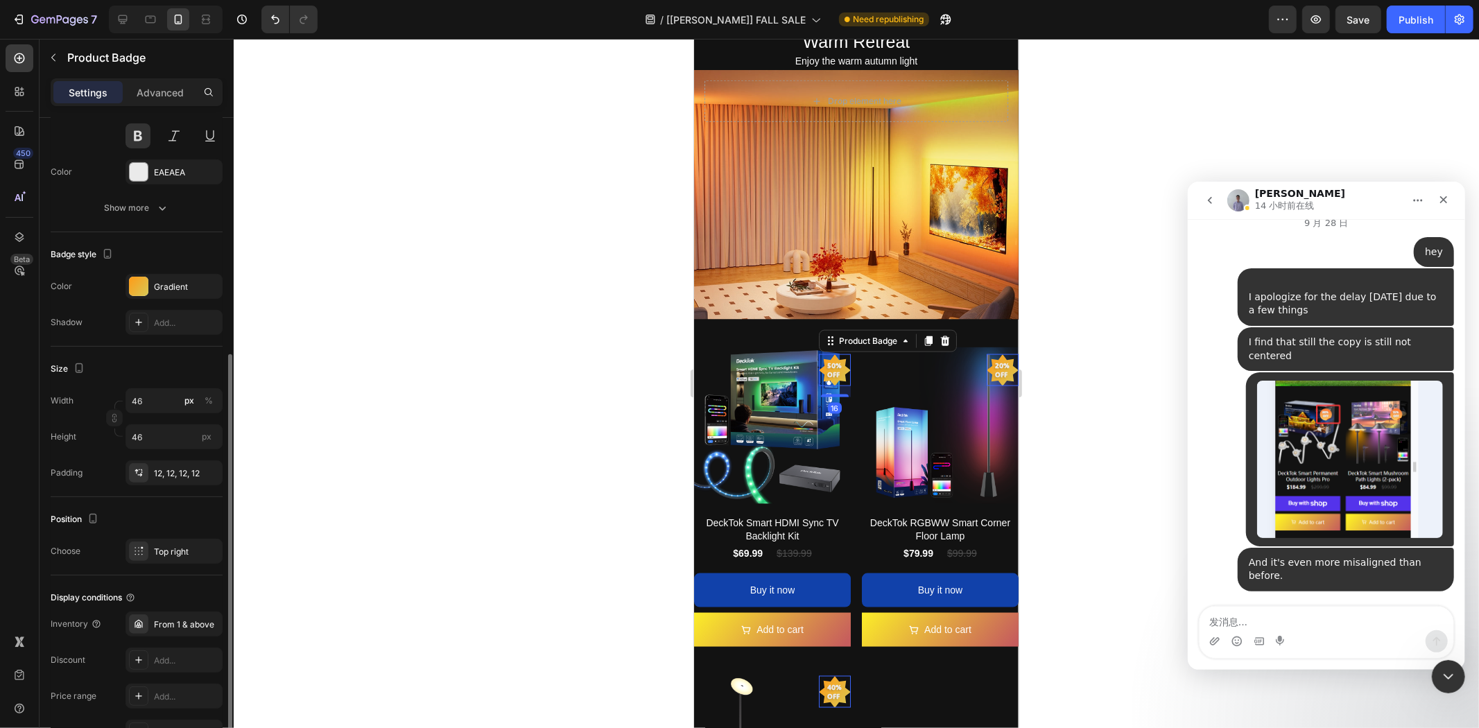
scroll to position [491, 0]
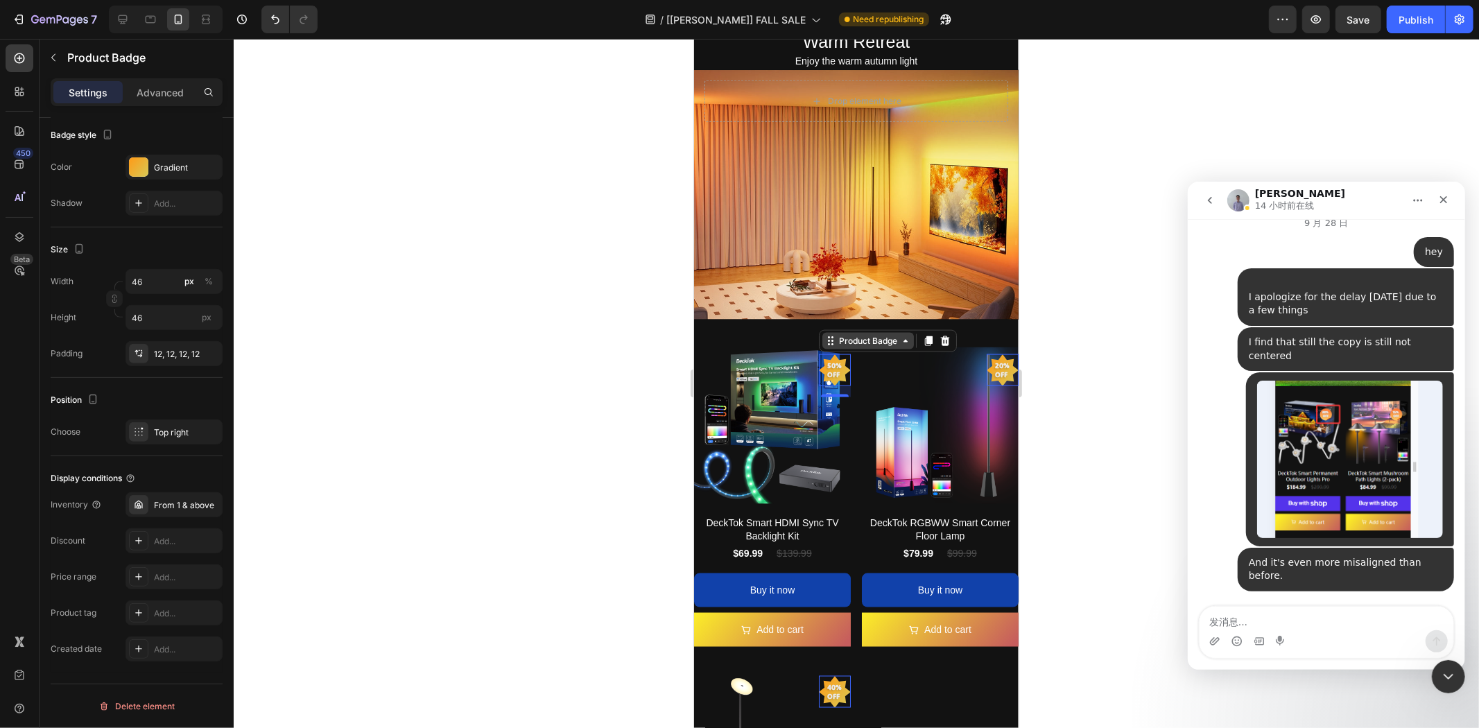
click at [835, 334] on div "Product Badge" at bounding box center [867, 340] width 64 height 12
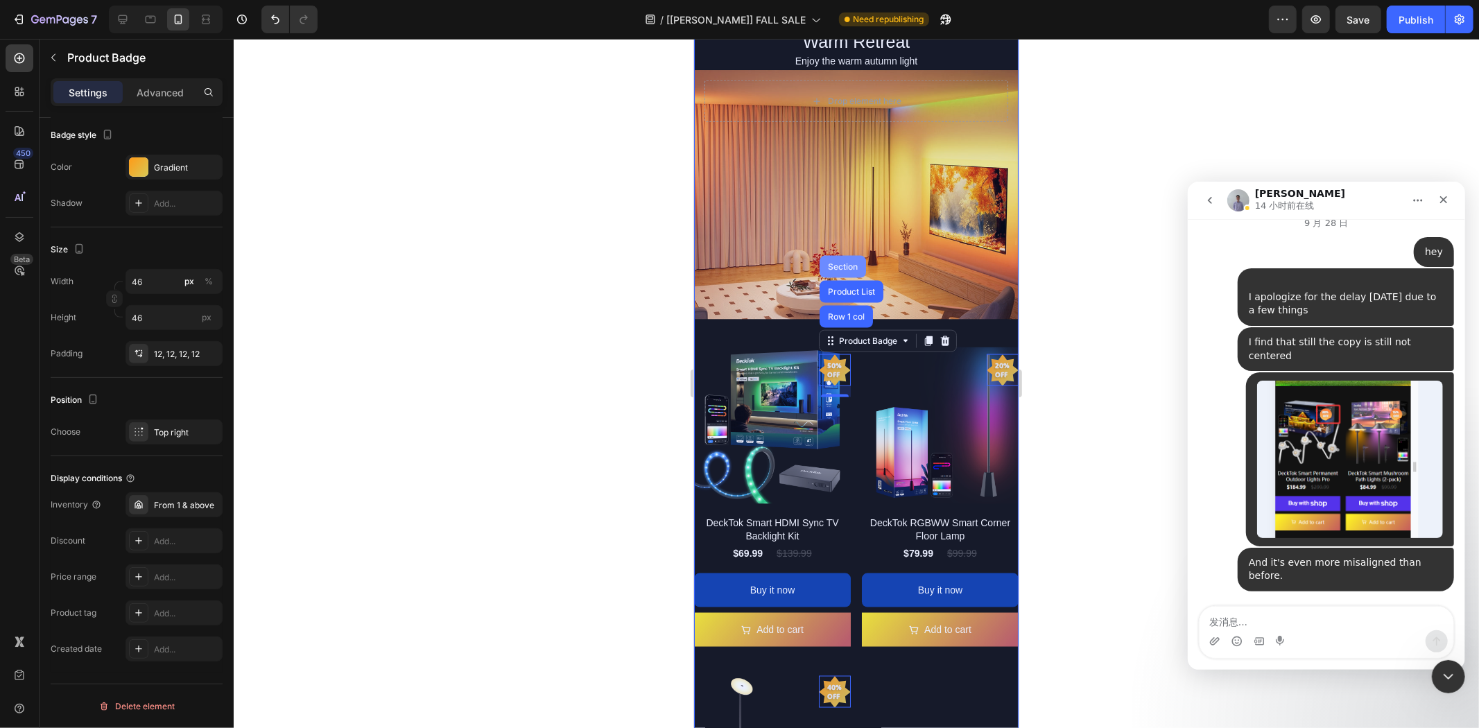
click at [836, 255] on div "Section" at bounding box center [842, 266] width 46 height 22
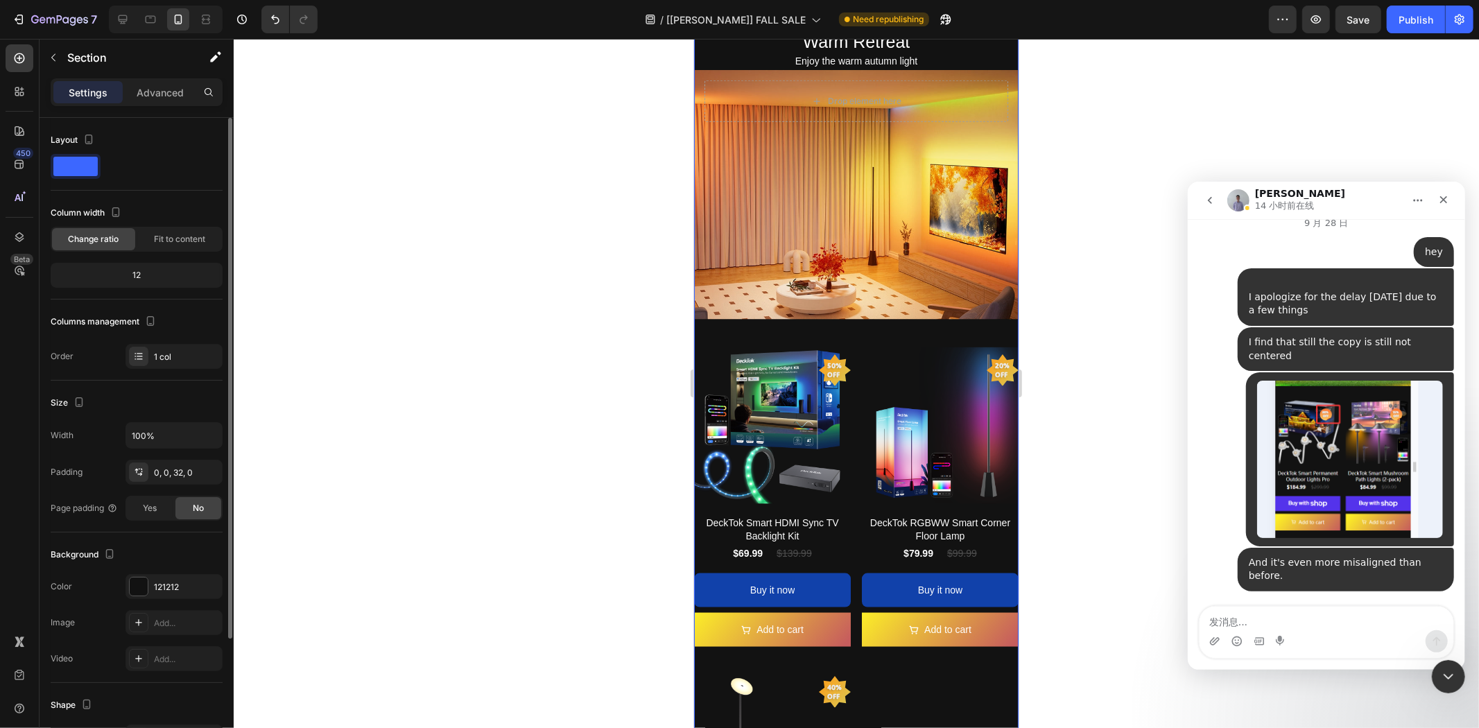
scroll to position [161, 0]
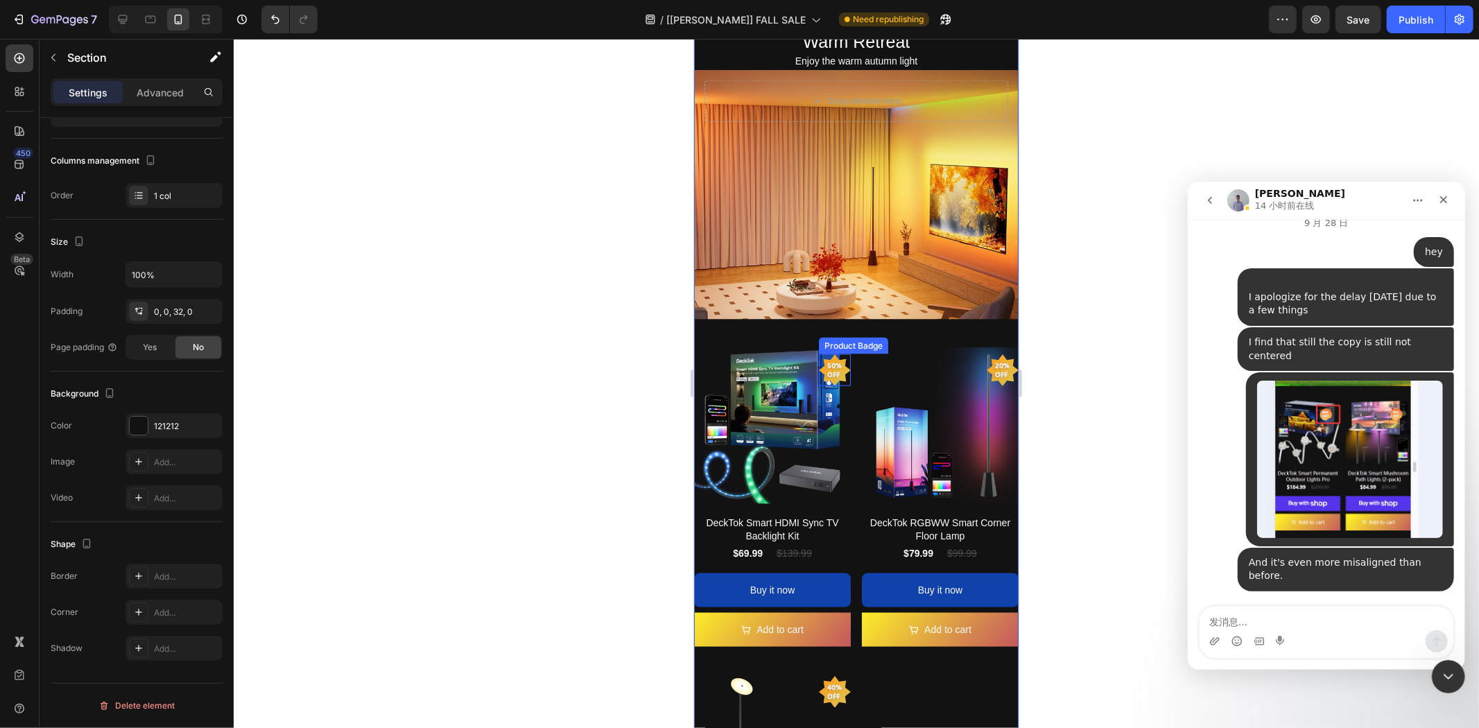
click at [824, 352] on pre "50% off" at bounding box center [834, 369] width 32 height 35
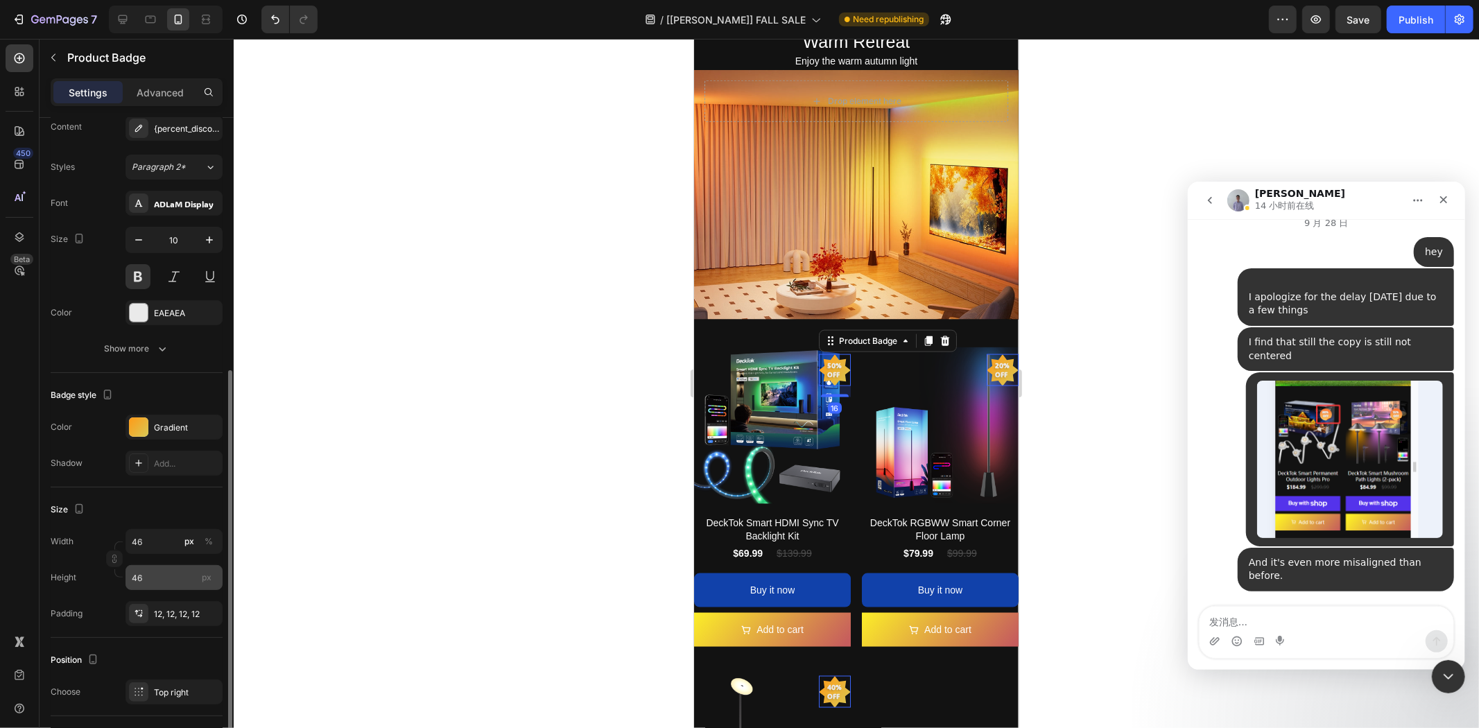
scroll to position [308, 0]
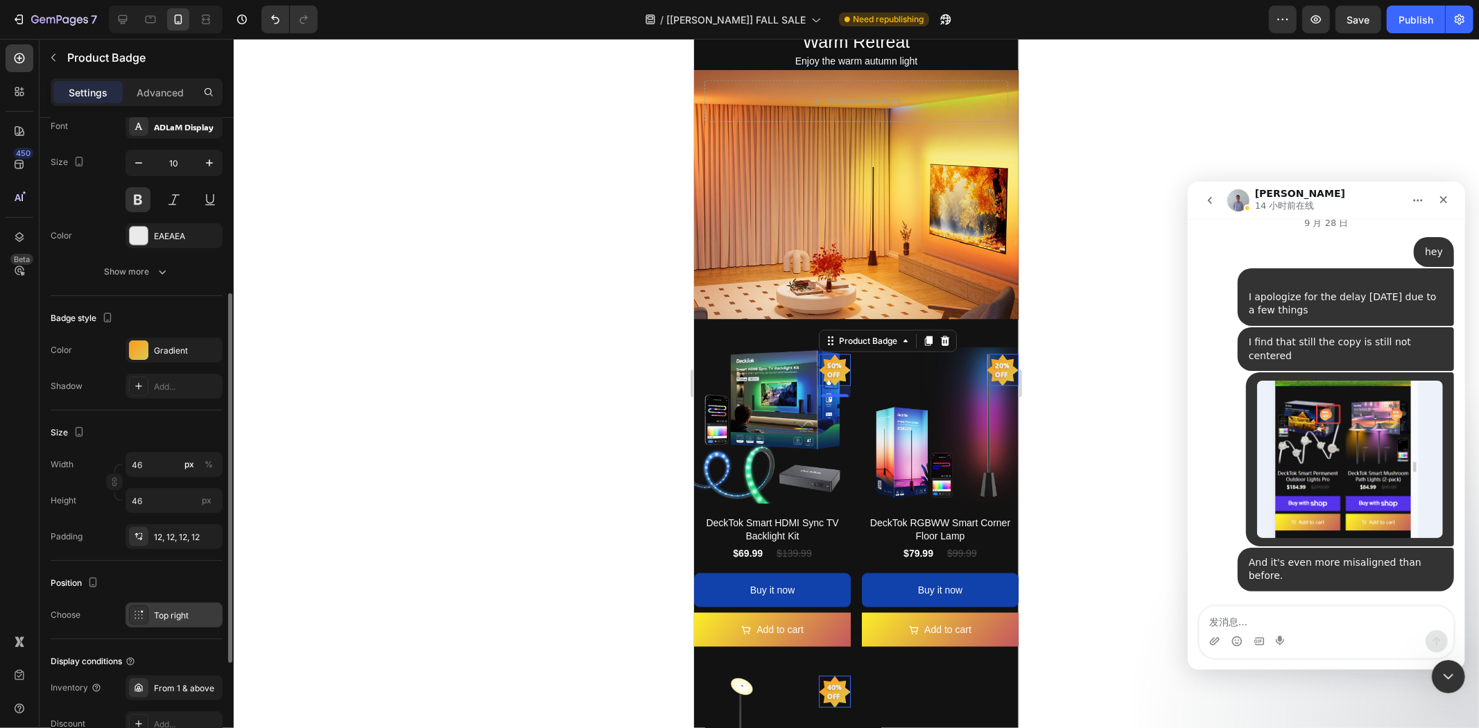
click at [178, 610] on div "Top right" at bounding box center [186, 615] width 65 height 12
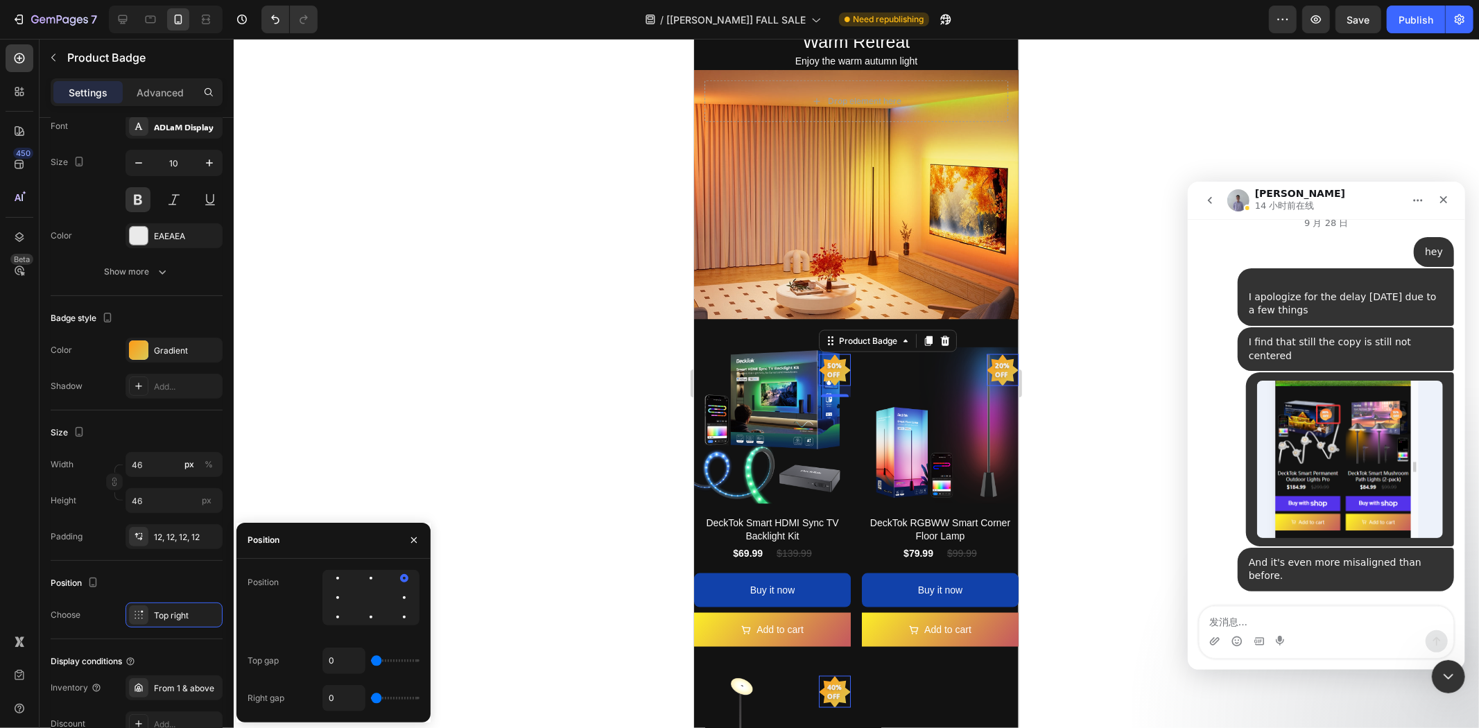
type input "96"
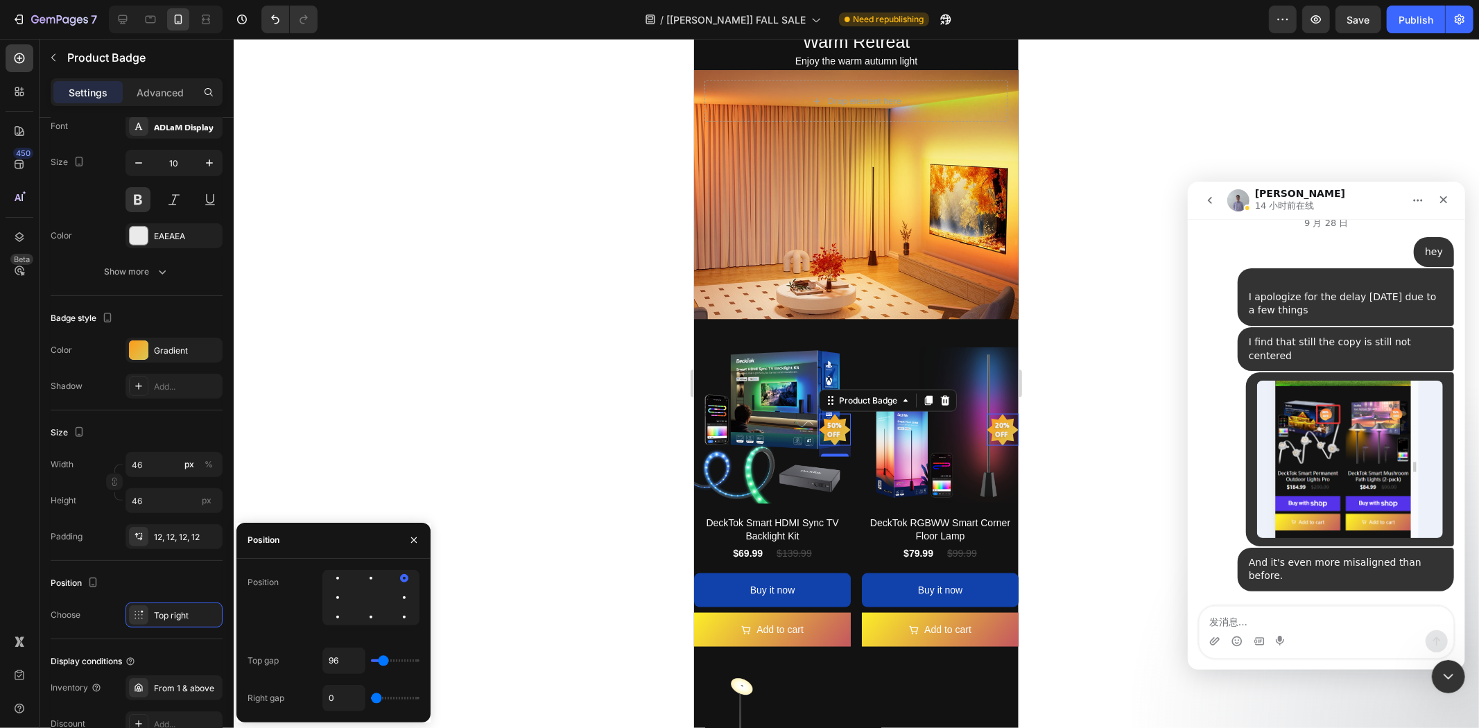
type input "86"
type input "0"
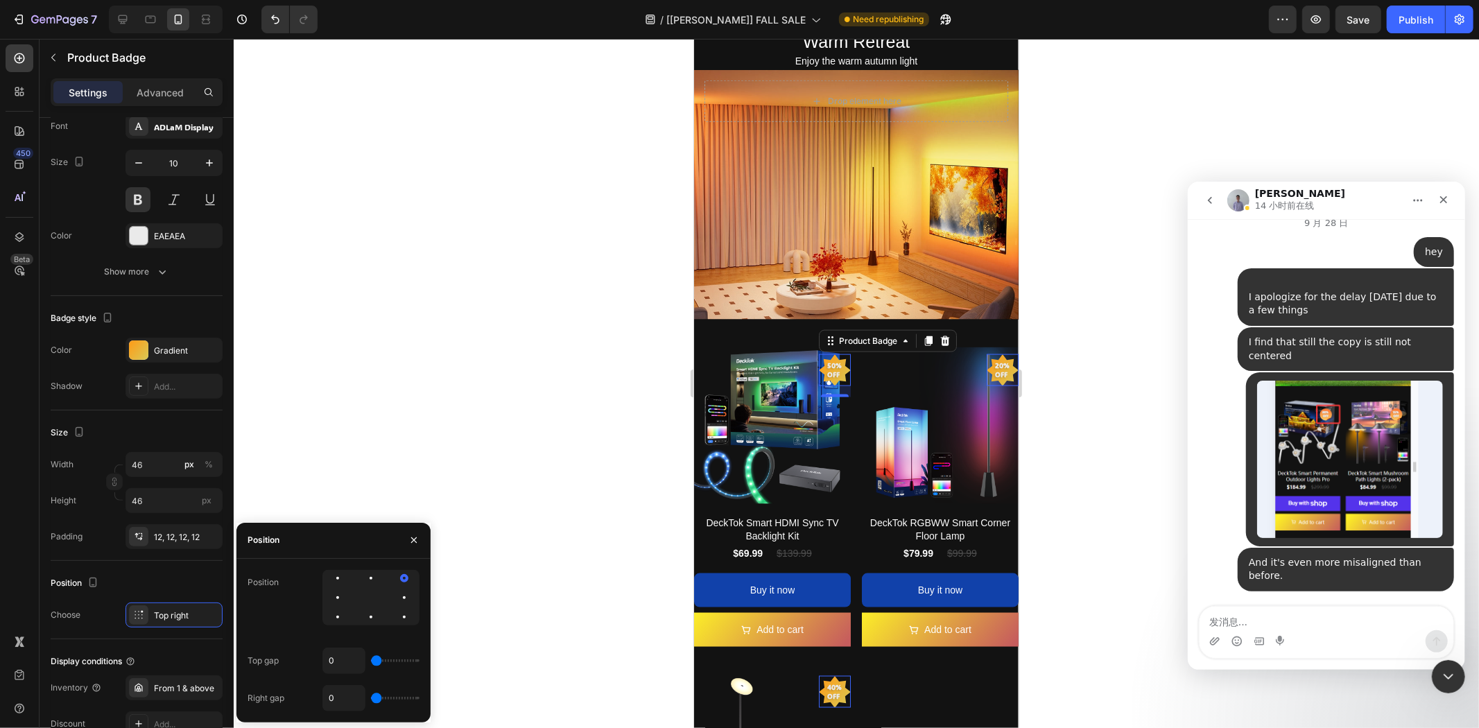
drag, startPoint x: 376, startPoint y: 659, endPoint x: 313, endPoint y: 641, distance: 65.4
click at [371, 659] on input "range" at bounding box center [395, 660] width 49 height 3
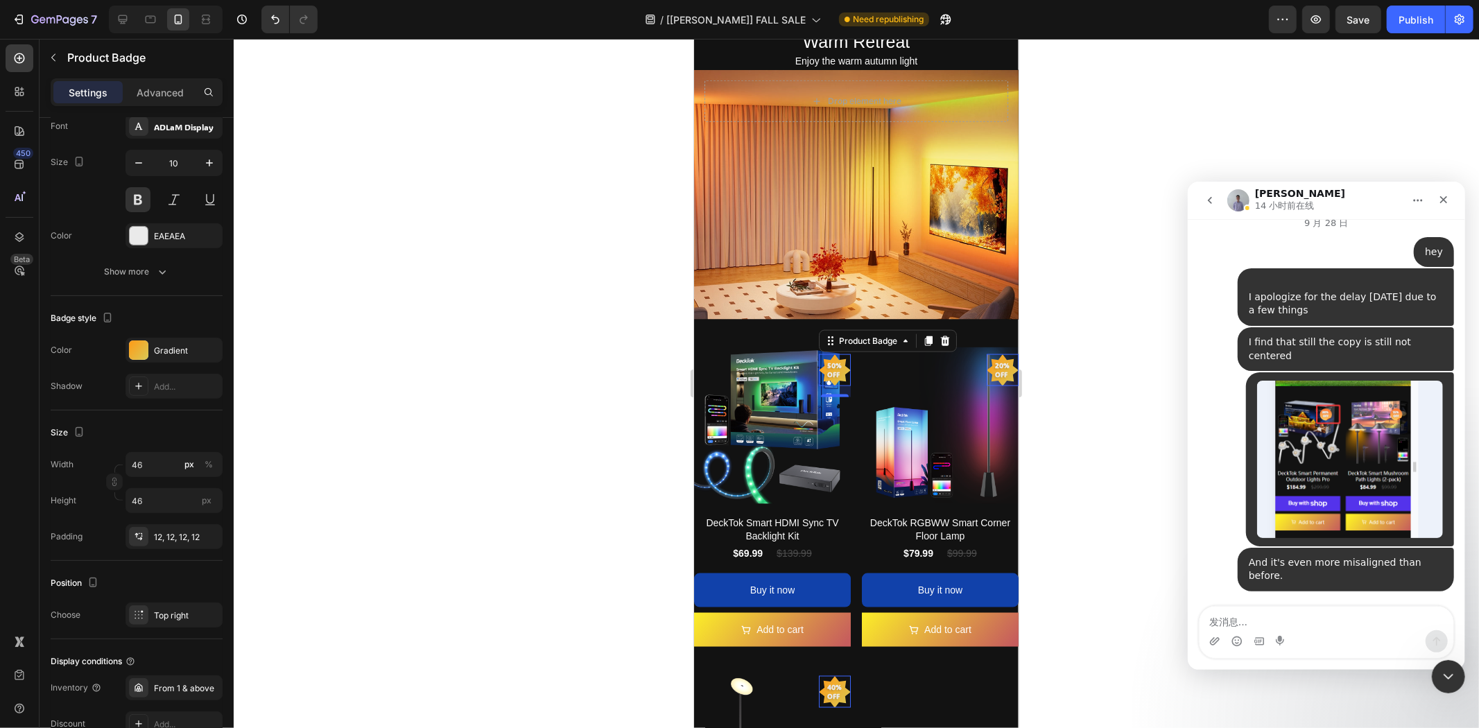
click at [489, 448] on div at bounding box center [856, 383] width 1245 height 689
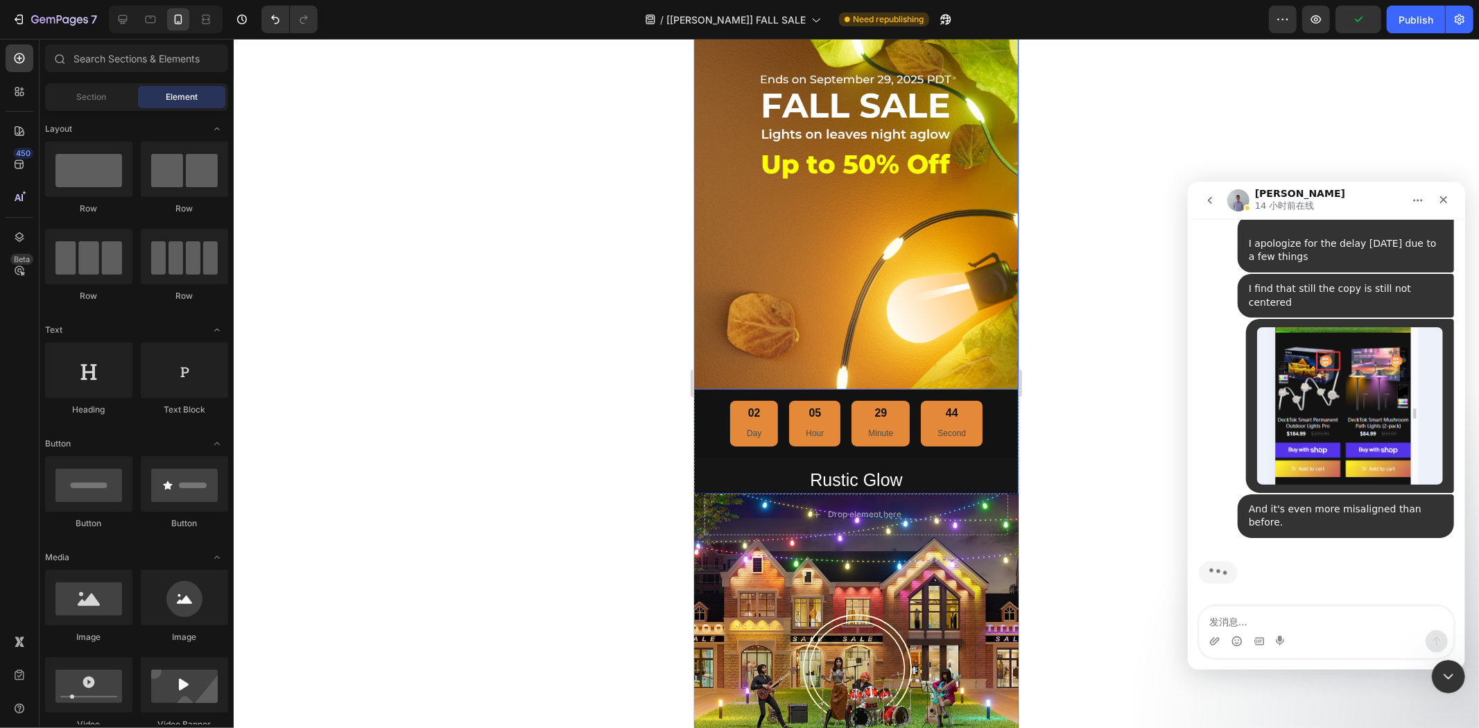
scroll to position [0, 0]
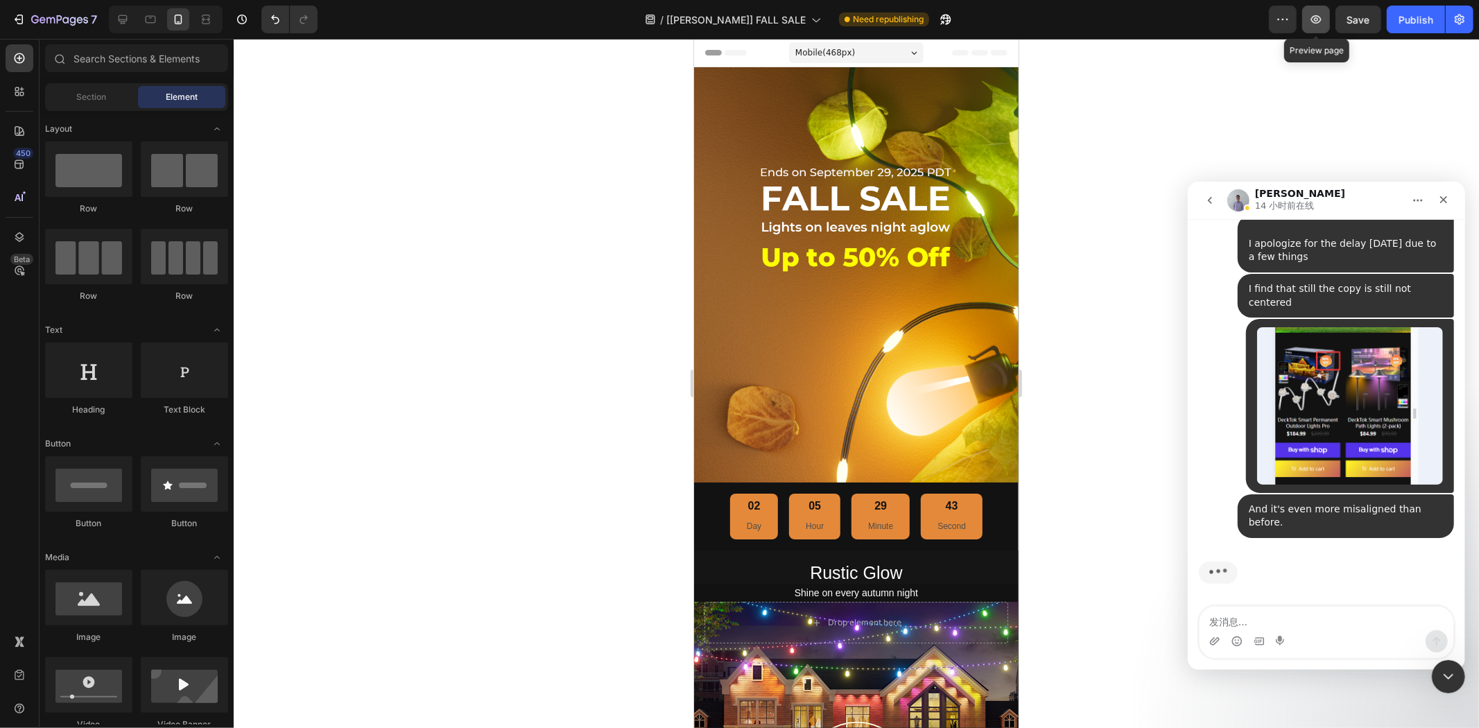
click at [1319, 24] on icon "button" at bounding box center [1316, 19] width 14 height 14
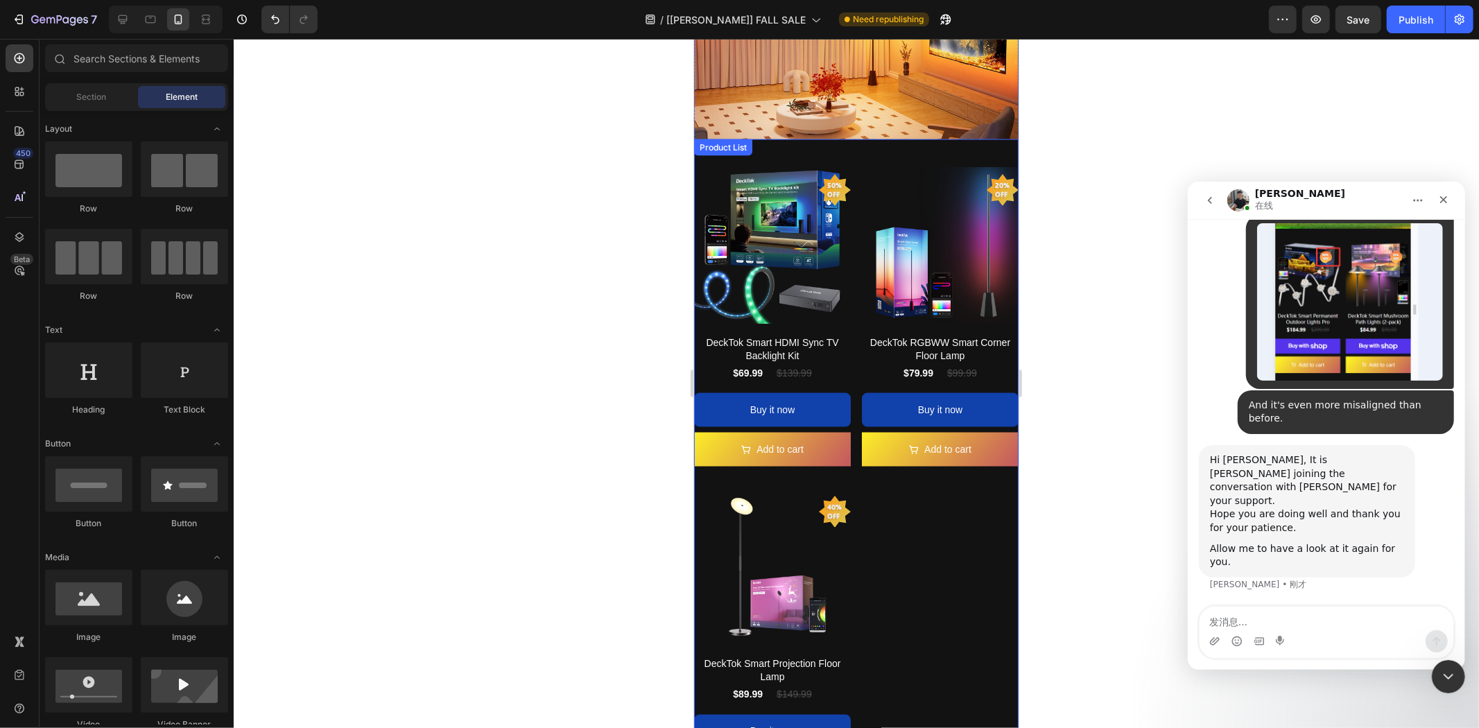
scroll to position [1541, 0]
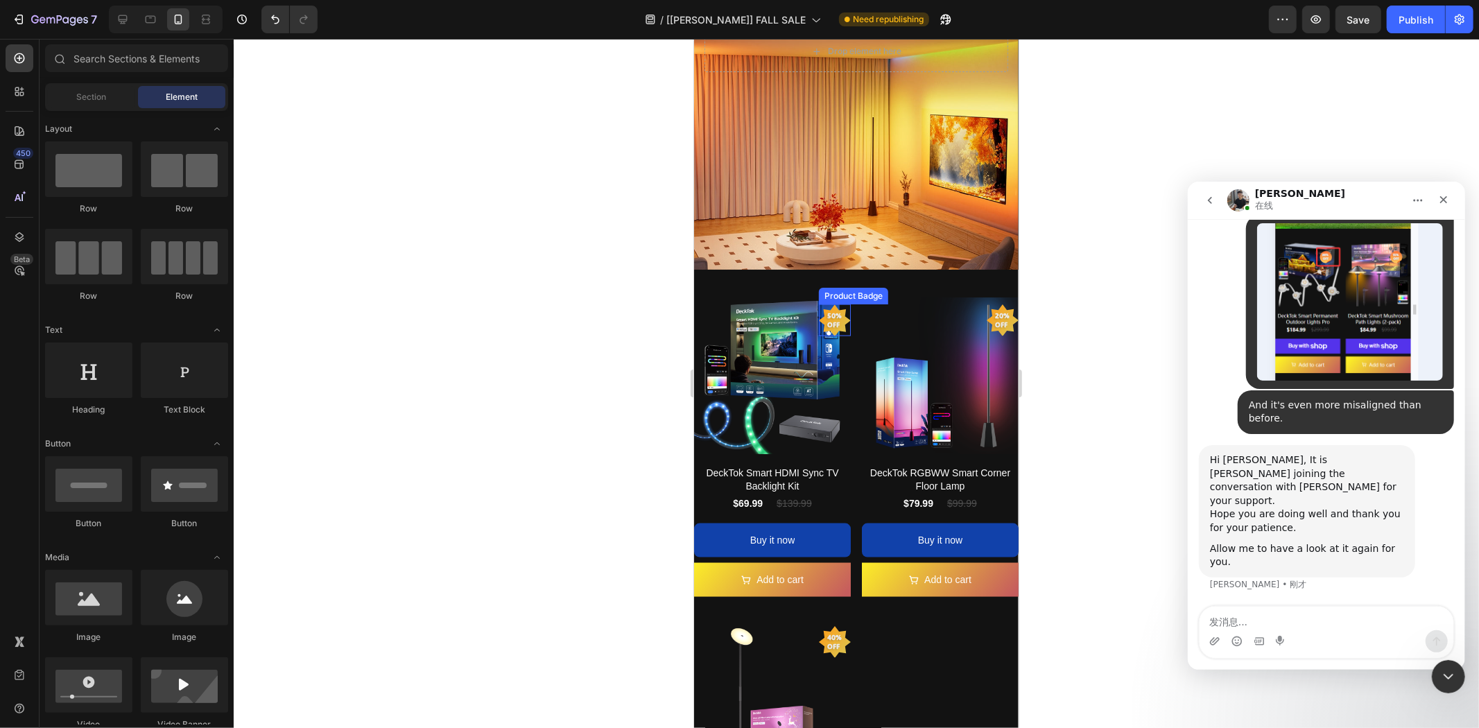
click at [828, 302] on pre "50% off" at bounding box center [834, 319] width 32 height 35
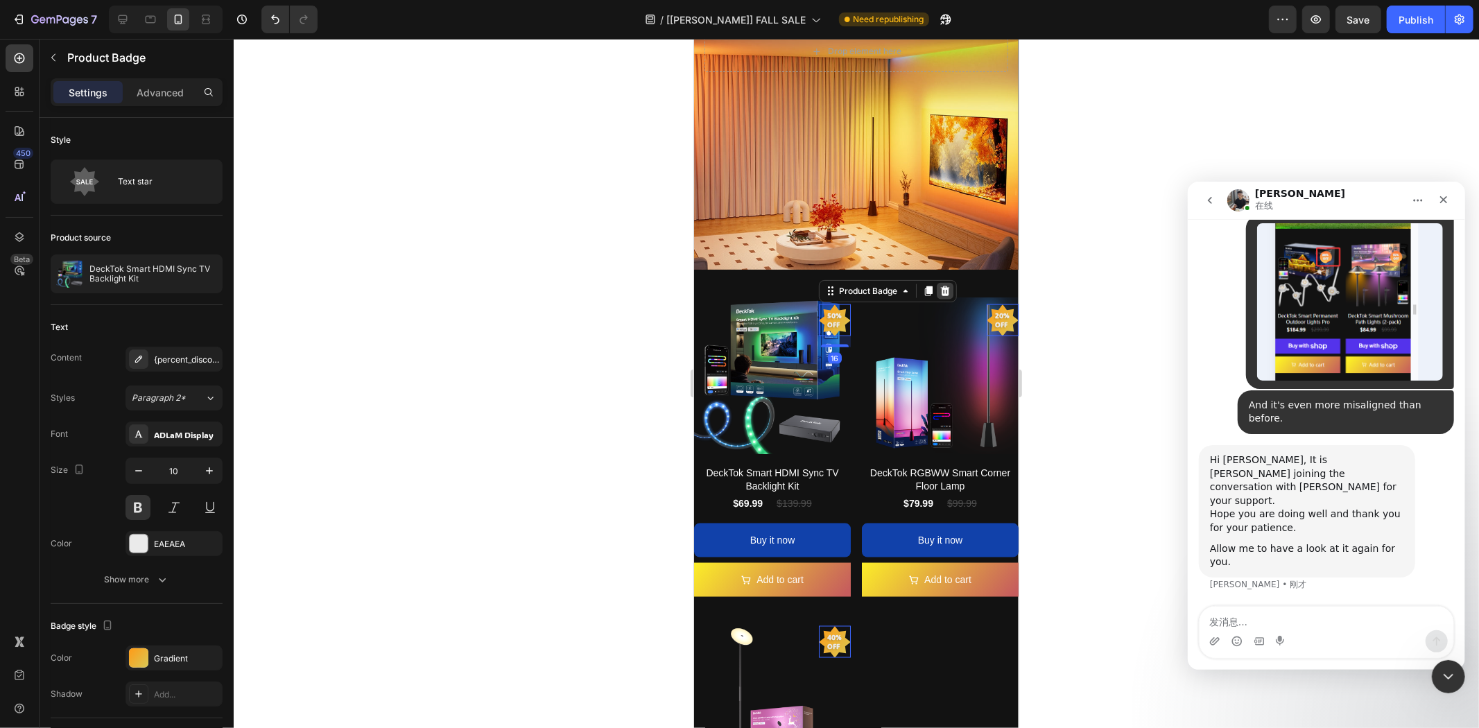
click at [940, 286] on icon at bounding box center [944, 291] width 9 height 10
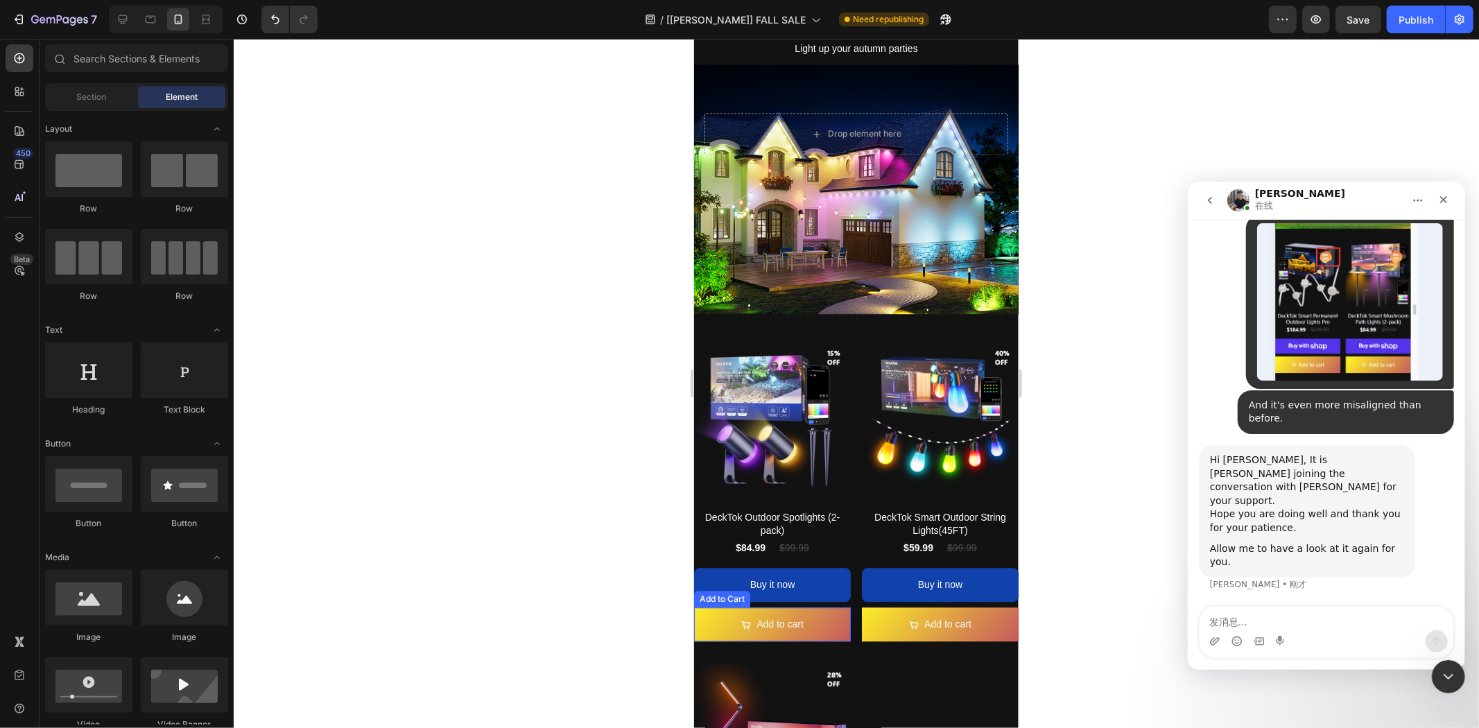
scroll to position [2311, 0]
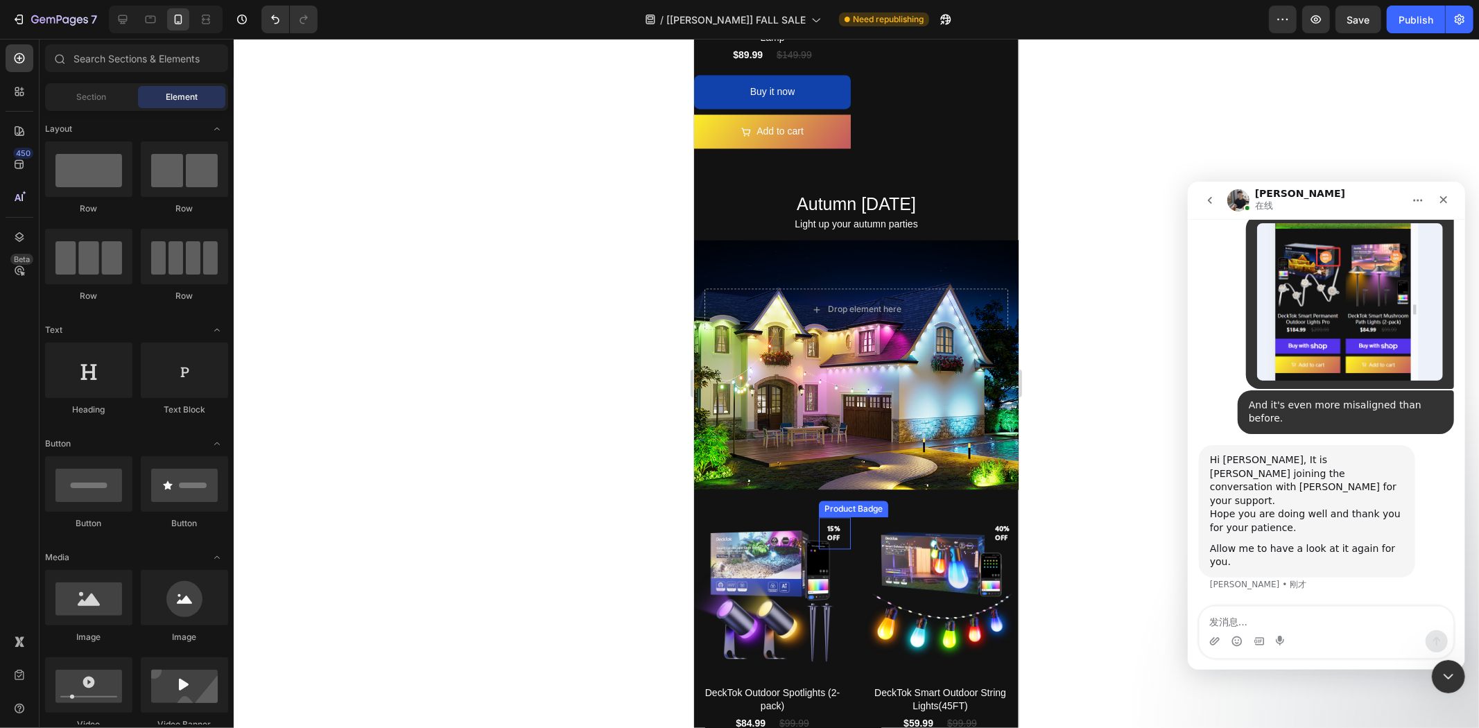
click at [831, 518] on pre "15% off" at bounding box center [834, 532] width 32 height 29
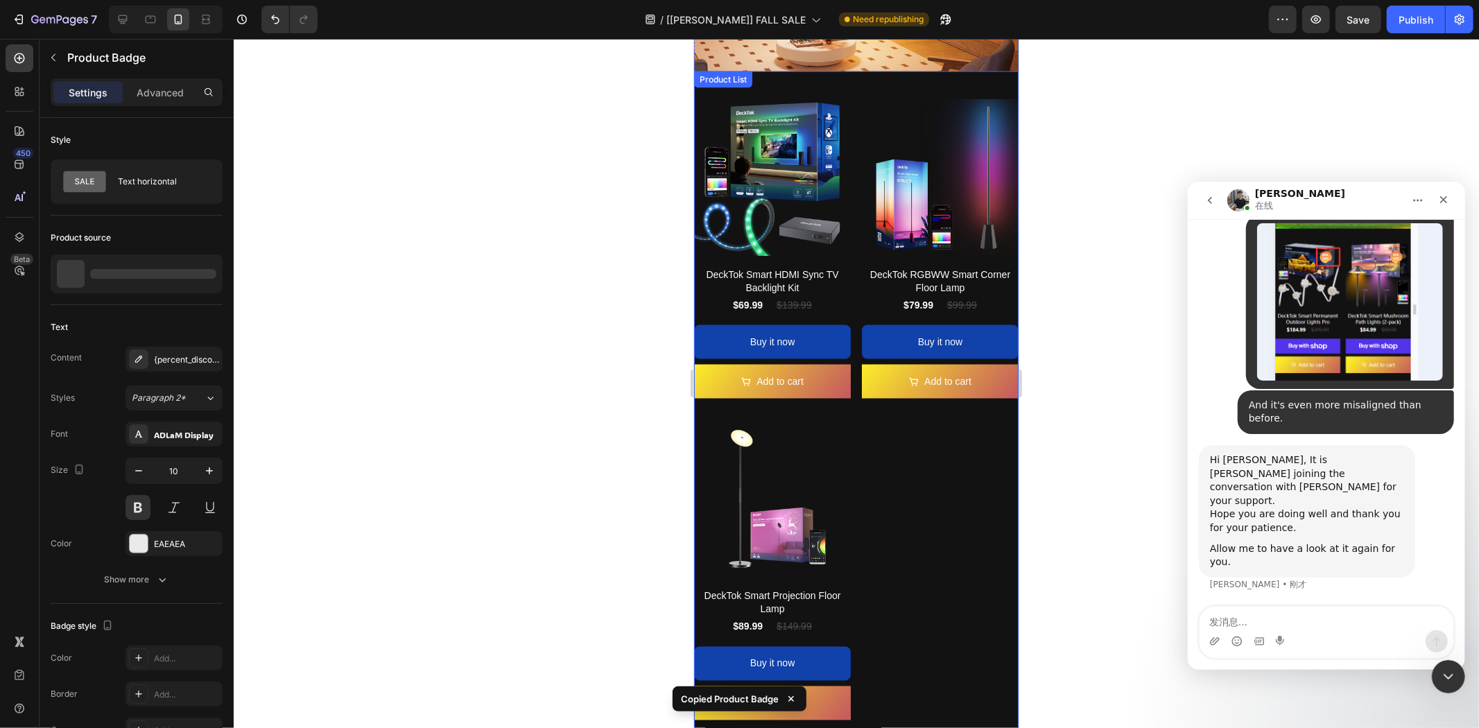
scroll to position [1541, 0]
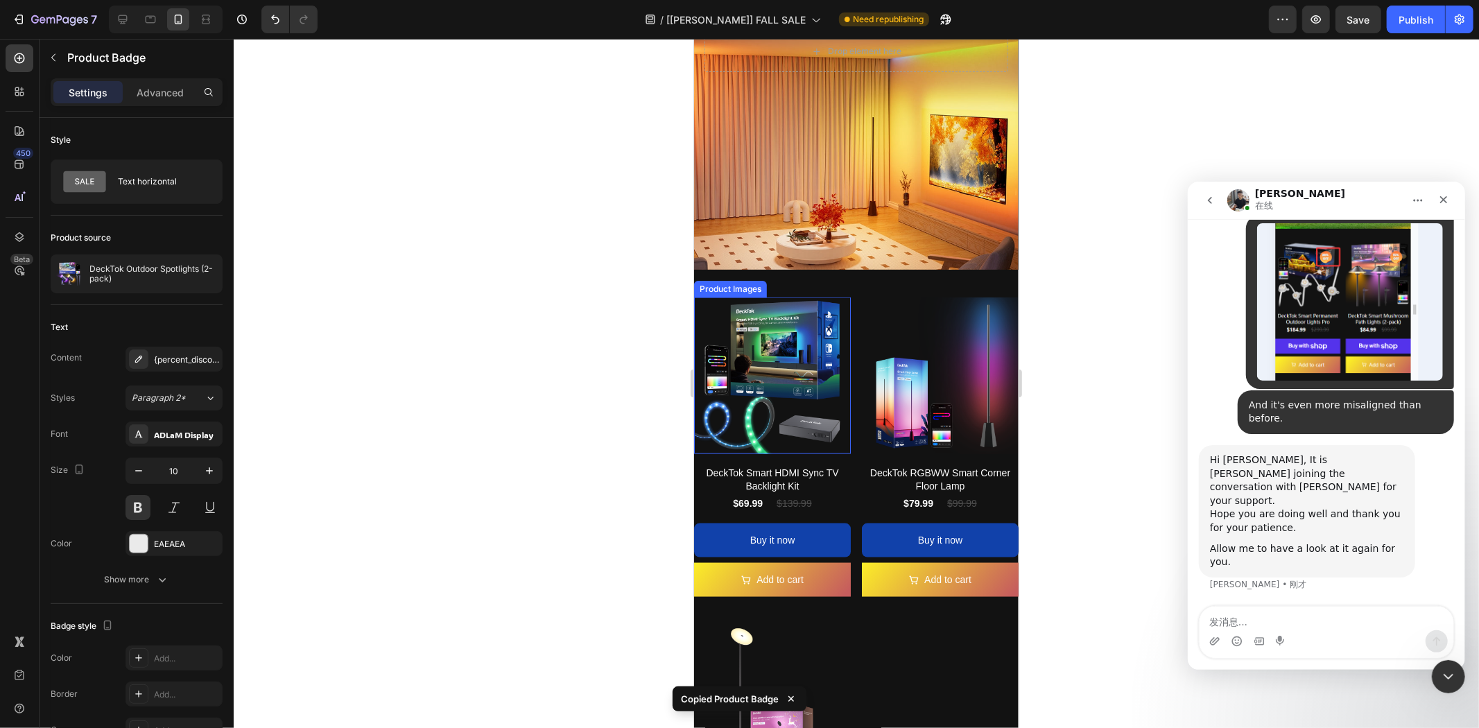
click at [831, 297] on img at bounding box center [771, 375] width 157 height 157
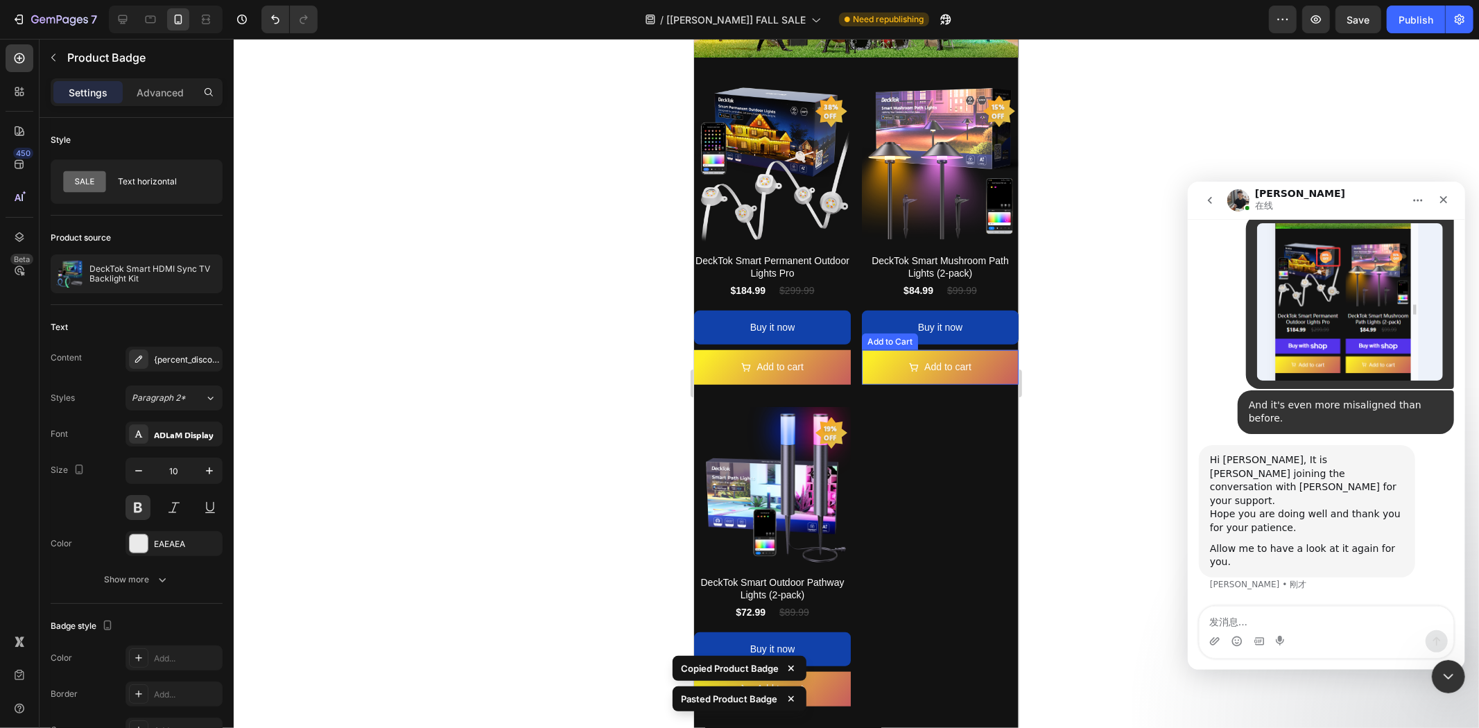
scroll to position [462, 0]
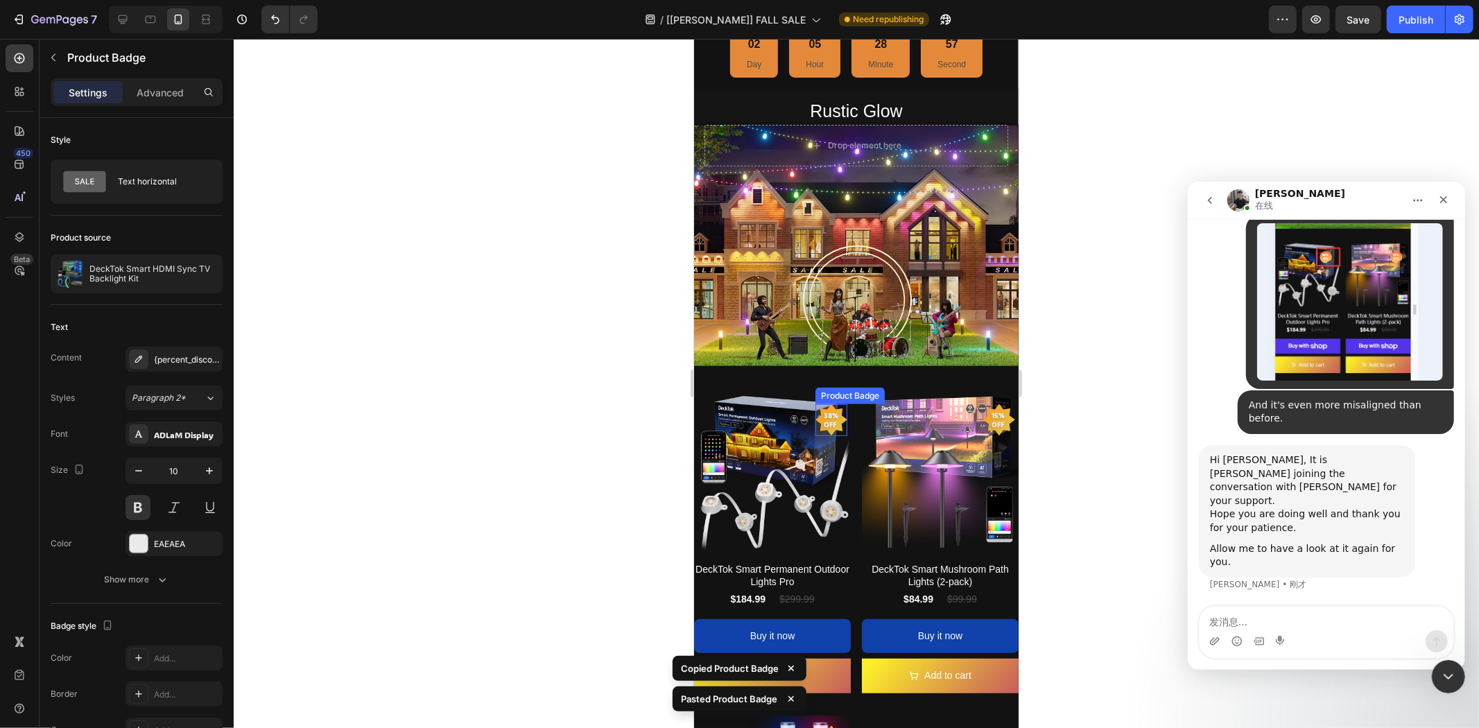
click at [826, 416] on pre "38% off" at bounding box center [831, 419] width 32 height 35
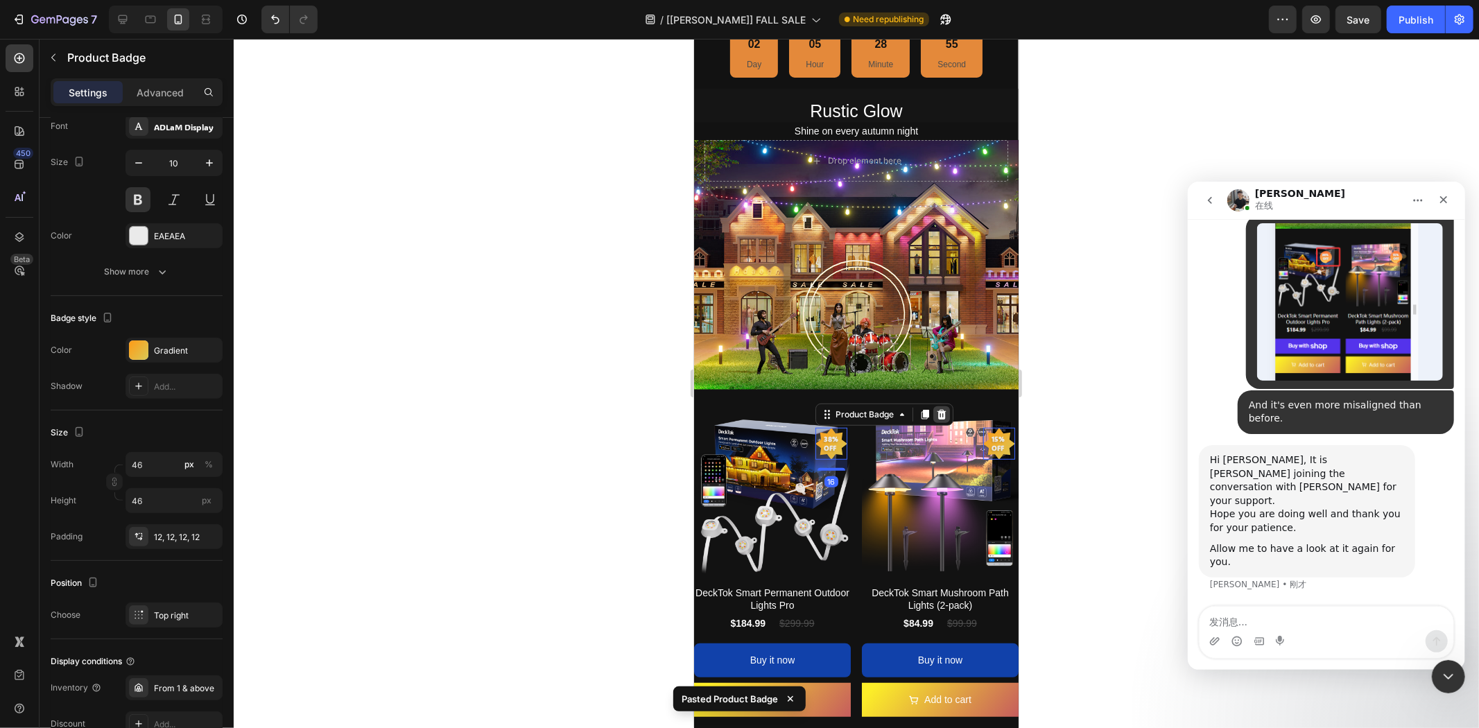
click at [937, 409] on icon at bounding box center [941, 414] width 9 height 10
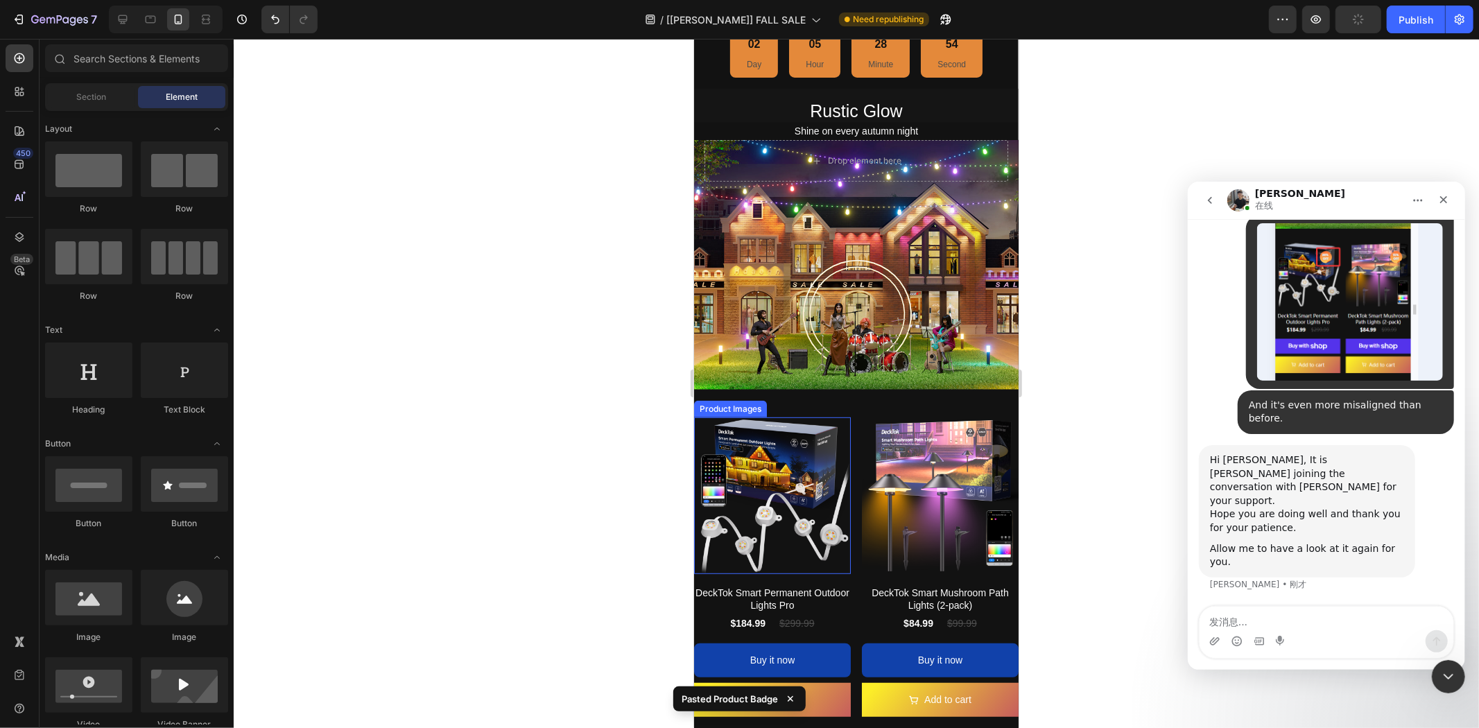
click at [826, 417] on img at bounding box center [771, 495] width 157 height 157
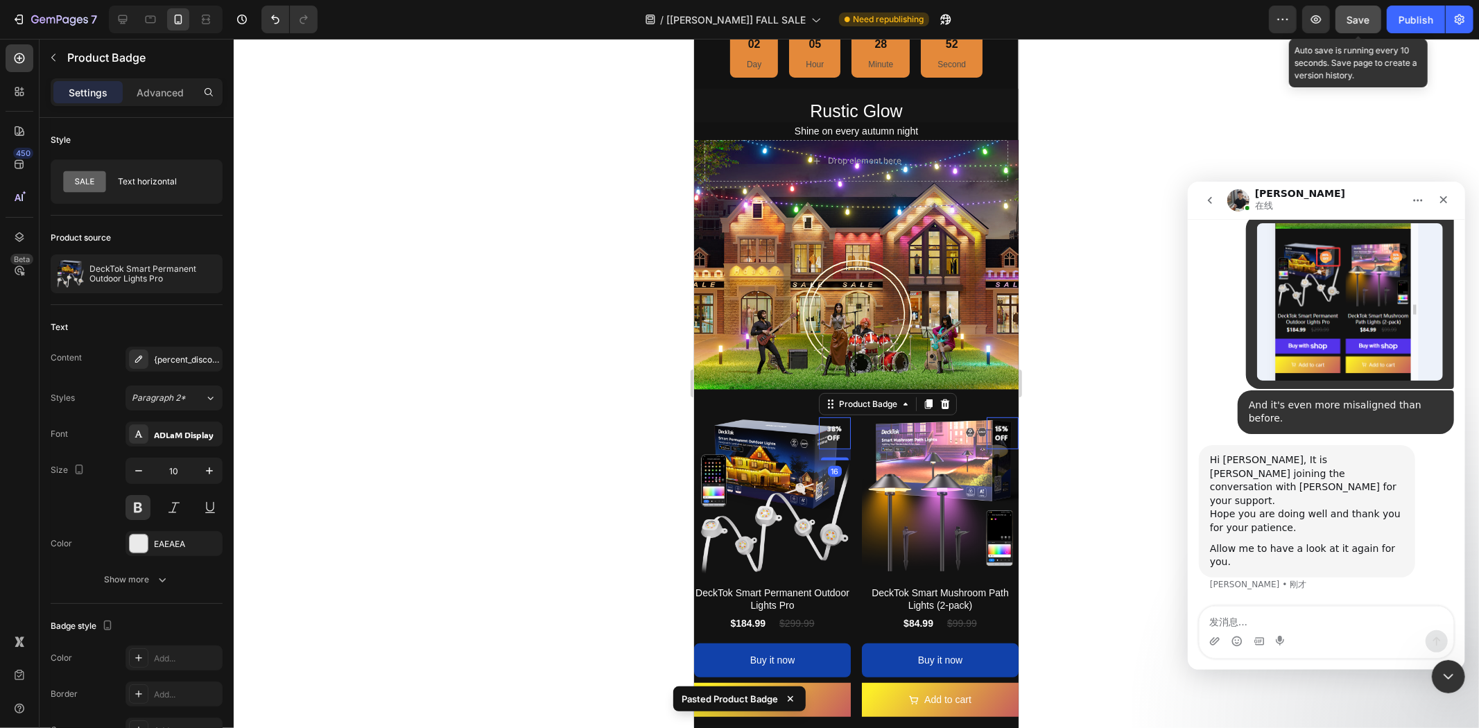
click at [1357, 23] on span "Save" at bounding box center [1358, 20] width 23 height 12
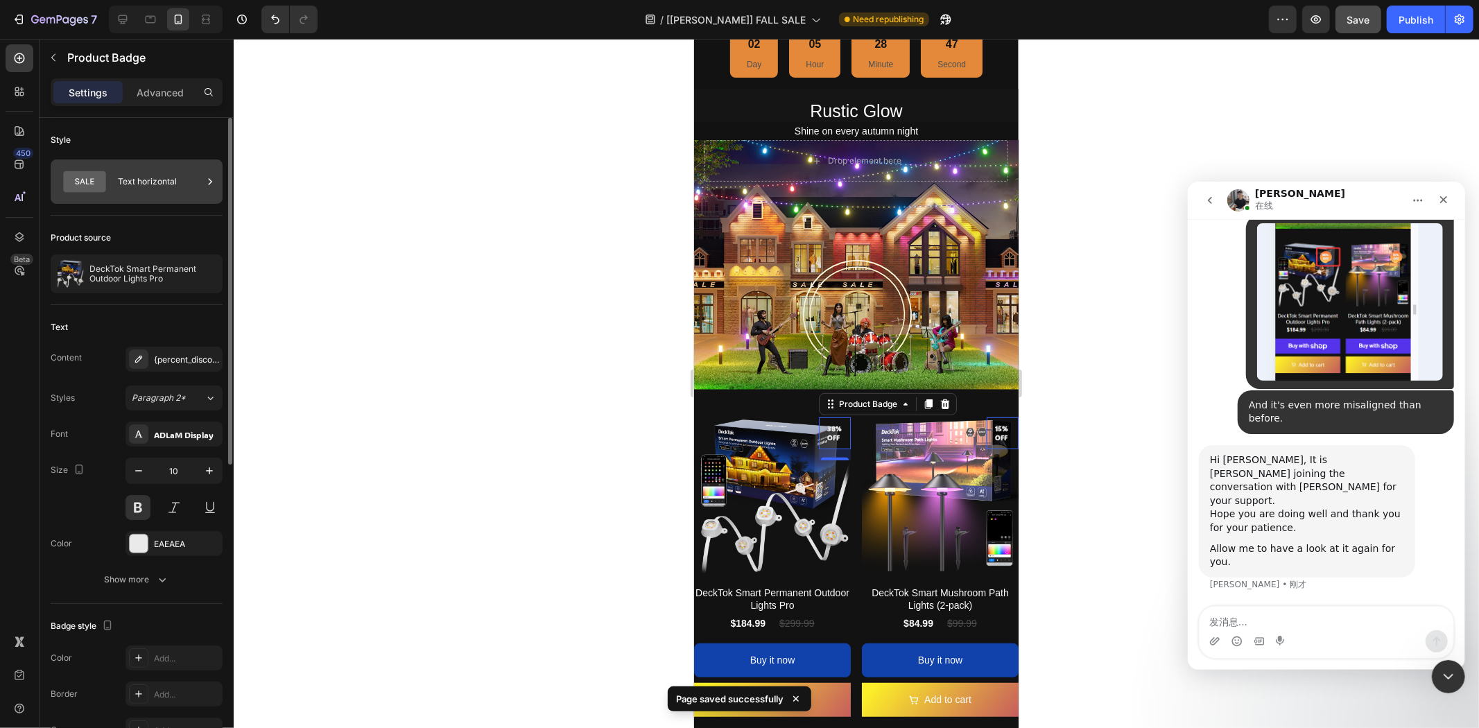
click at [157, 188] on div "Text horizontal" at bounding box center [160, 182] width 85 height 32
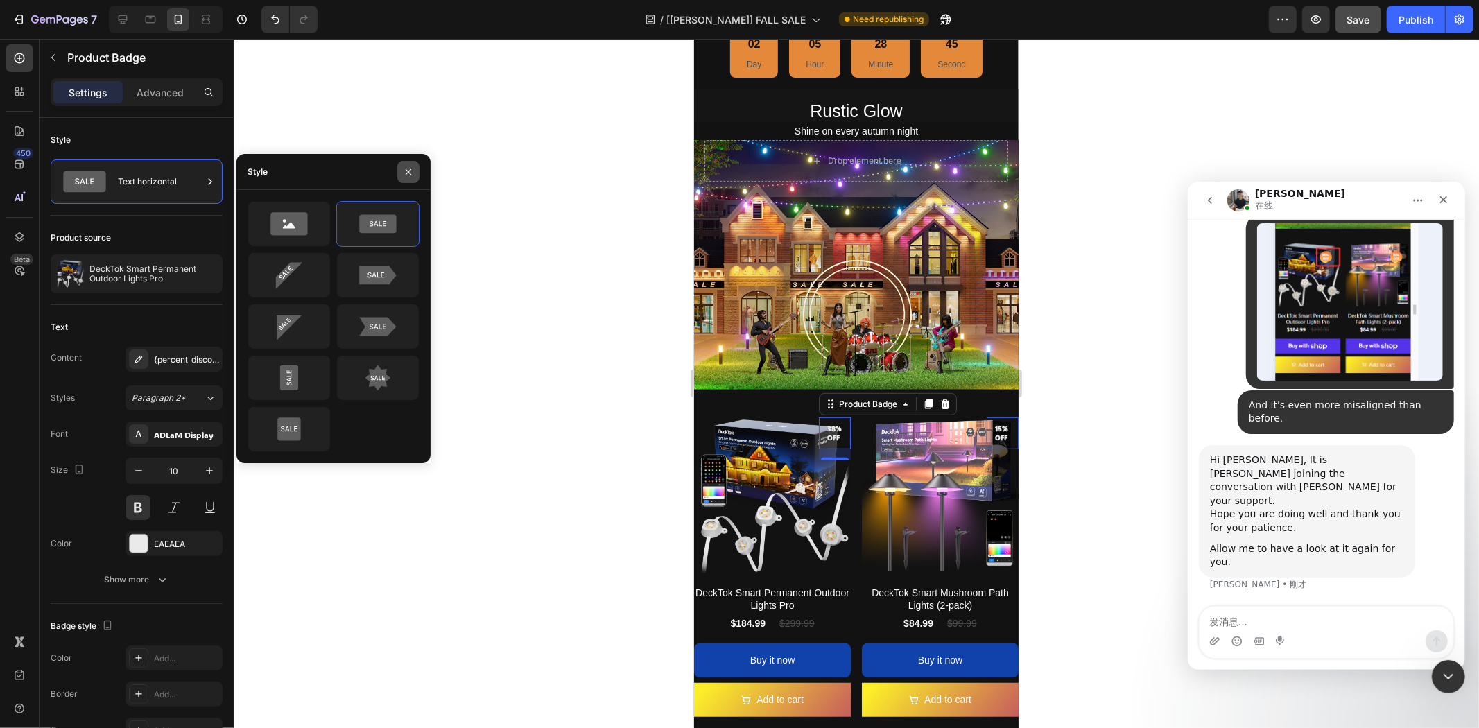
click at [409, 171] on icon "button" at bounding box center [409, 171] width 6 height 6
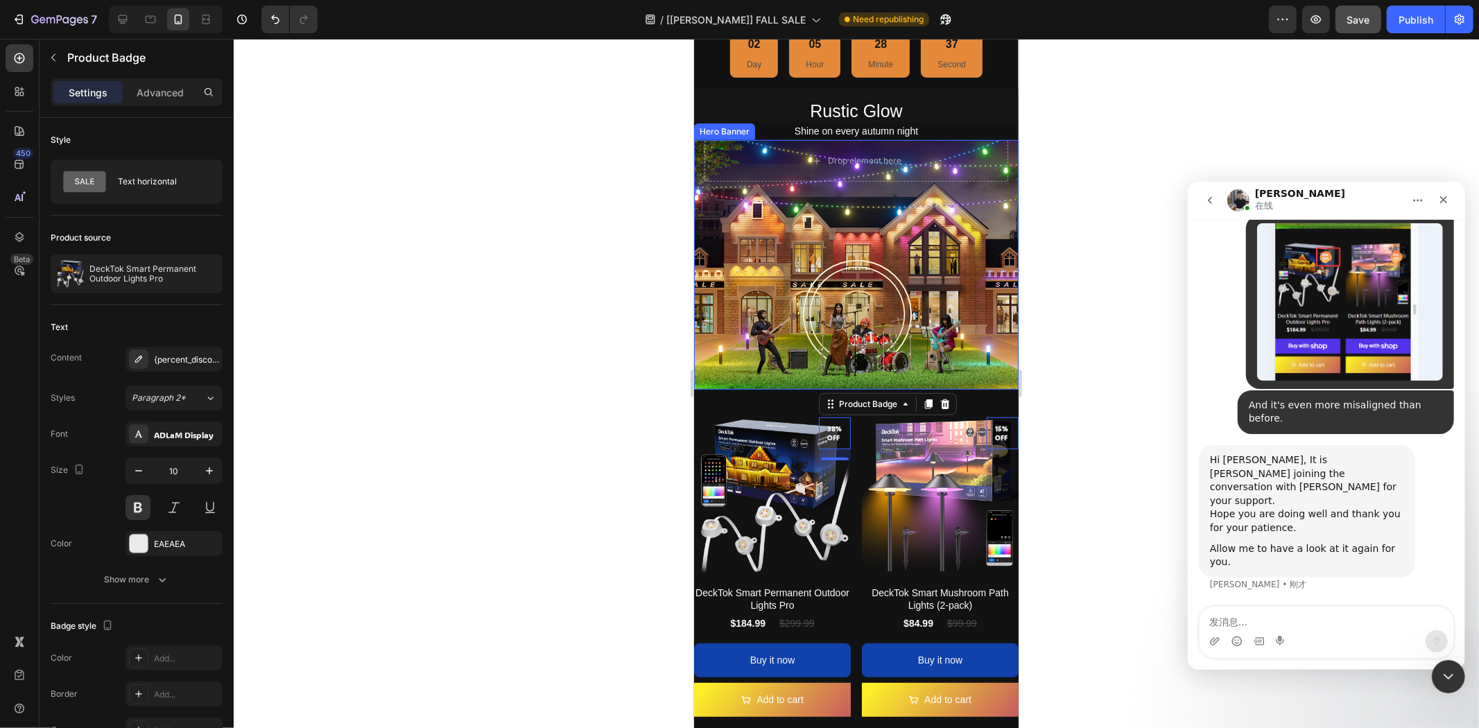
click at [626, 248] on div at bounding box center [856, 383] width 1245 height 689
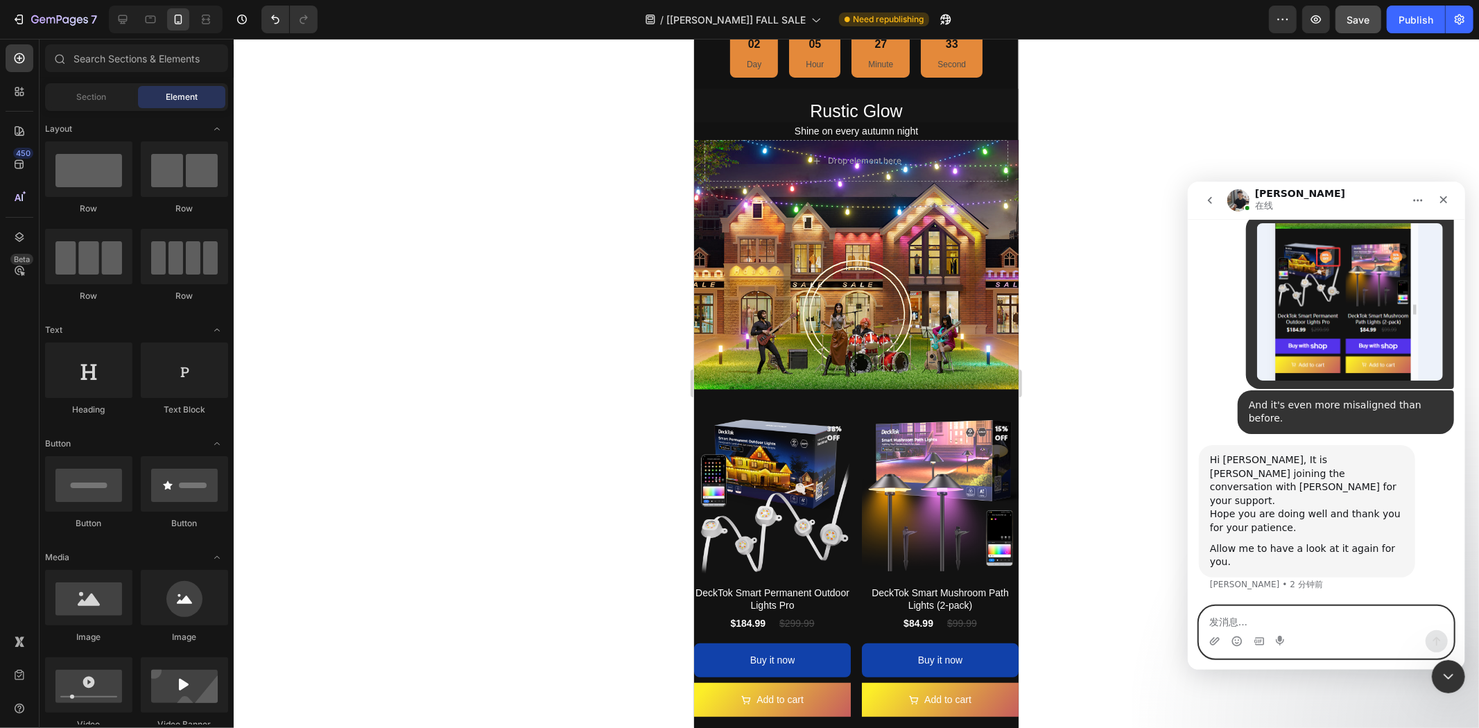
click at [1291, 615] on textarea "发消息..." at bounding box center [1326, 618] width 254 height 24
type textarea "ok"
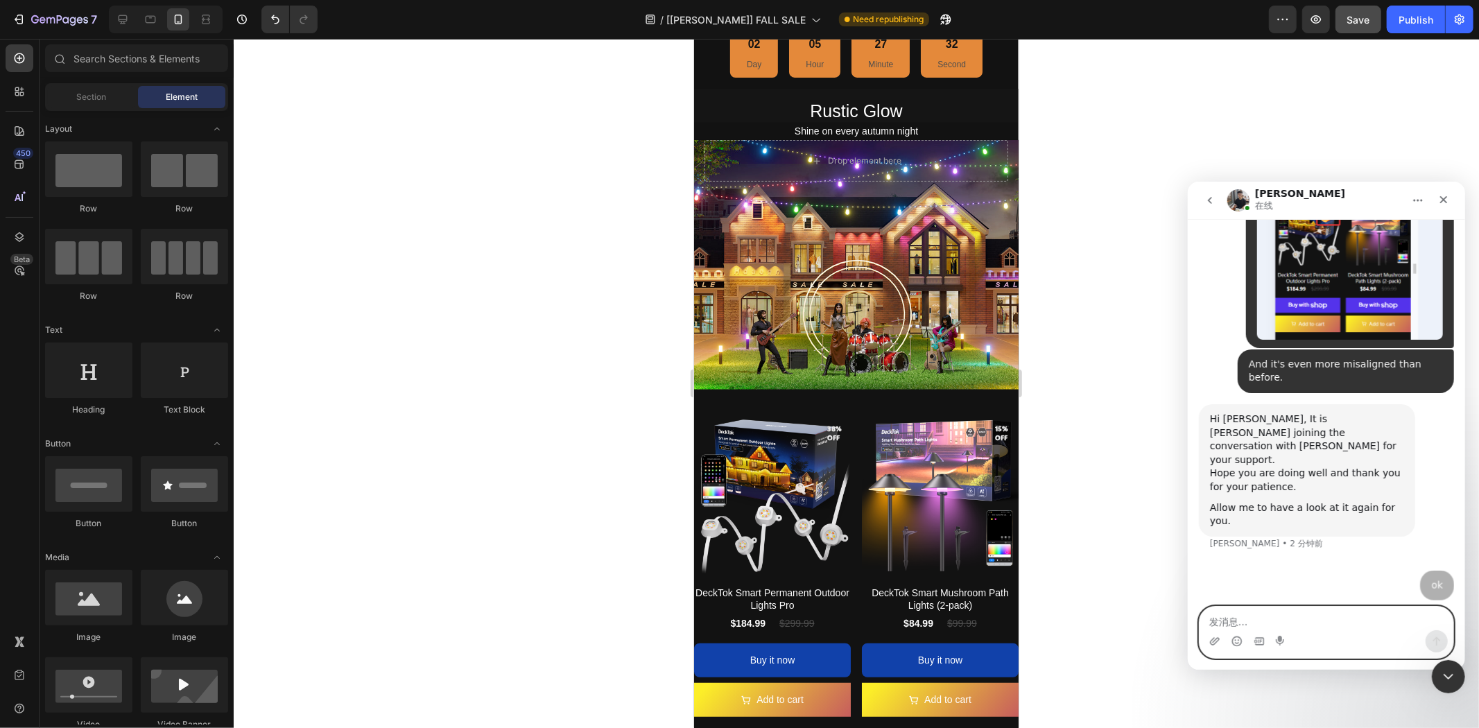
scroll to position [20505, 0]
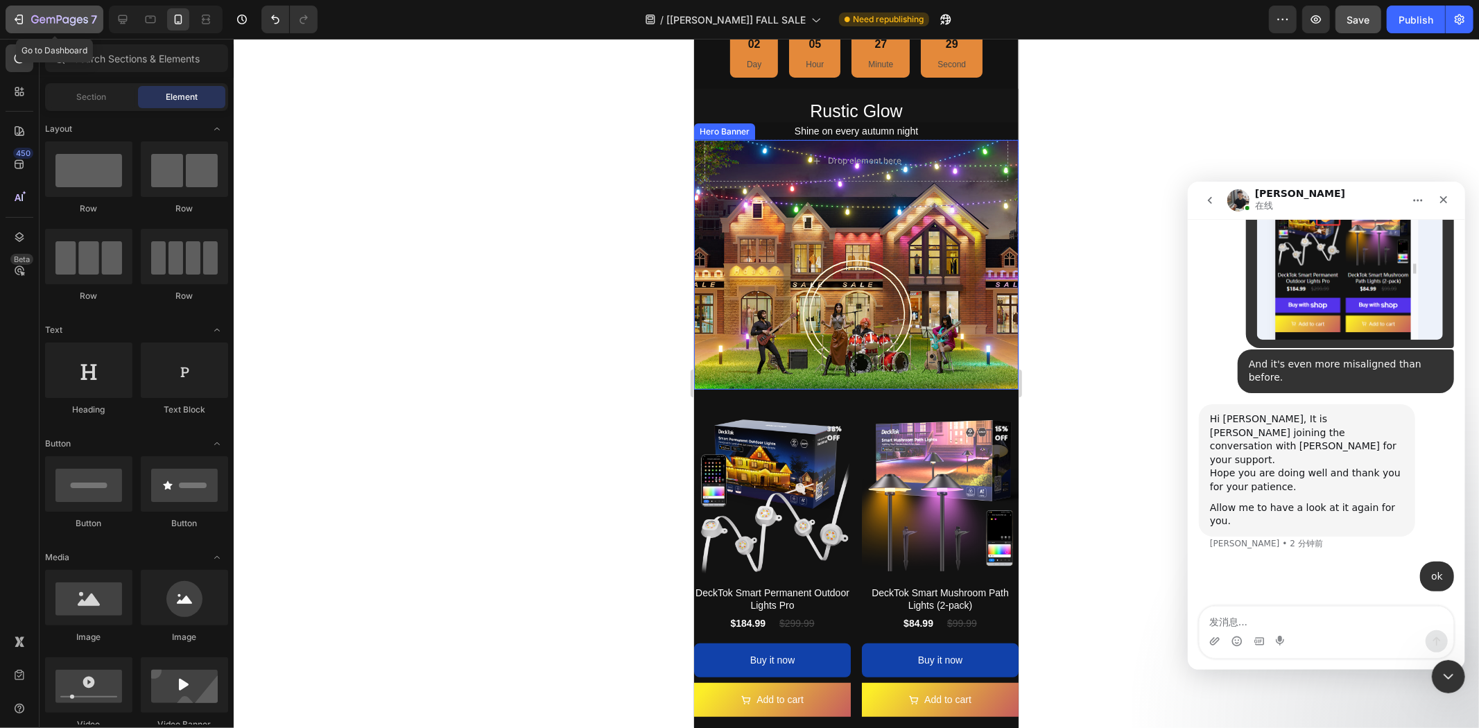
click at [58, 21] on icon "button" at bounding box center [60, 19] width 6 height 8
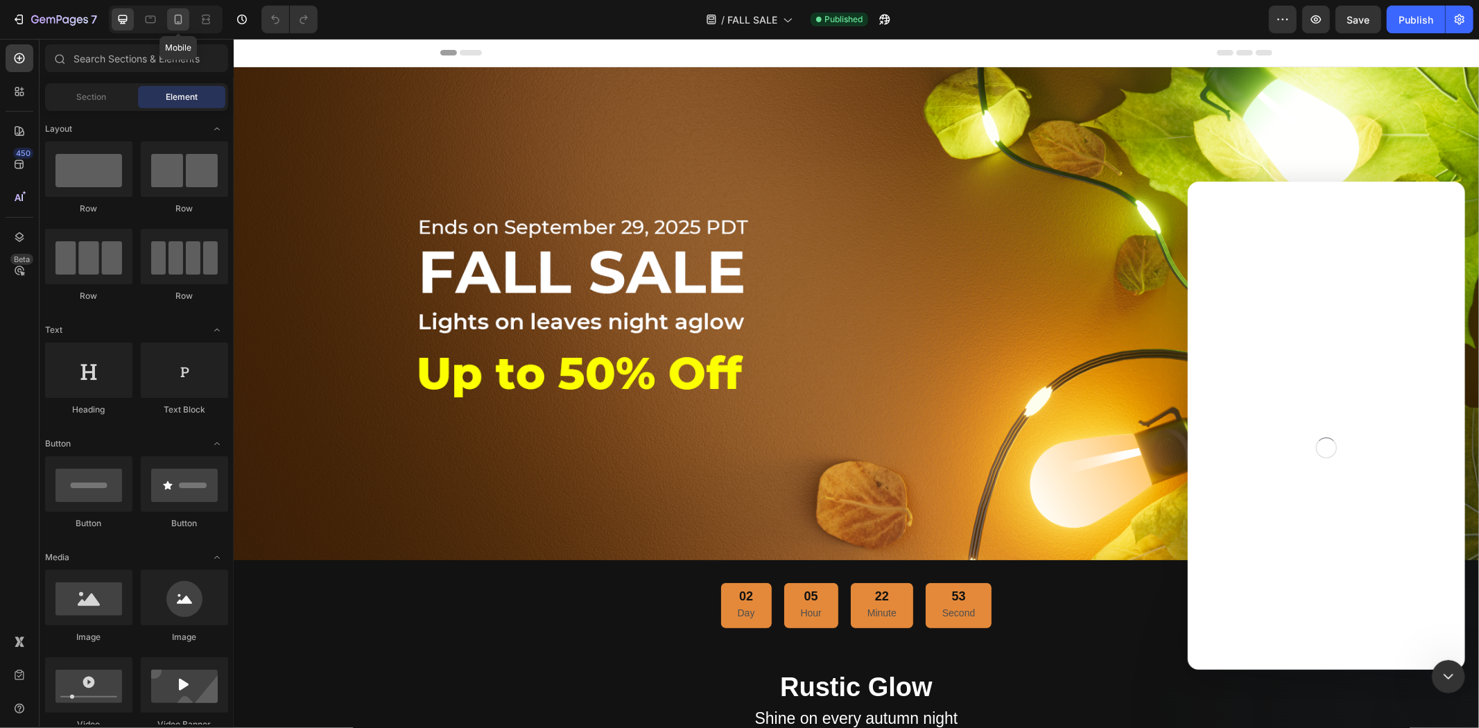
click at [183, 16] on icon at bounding box center [178, 19] width 14 height 14
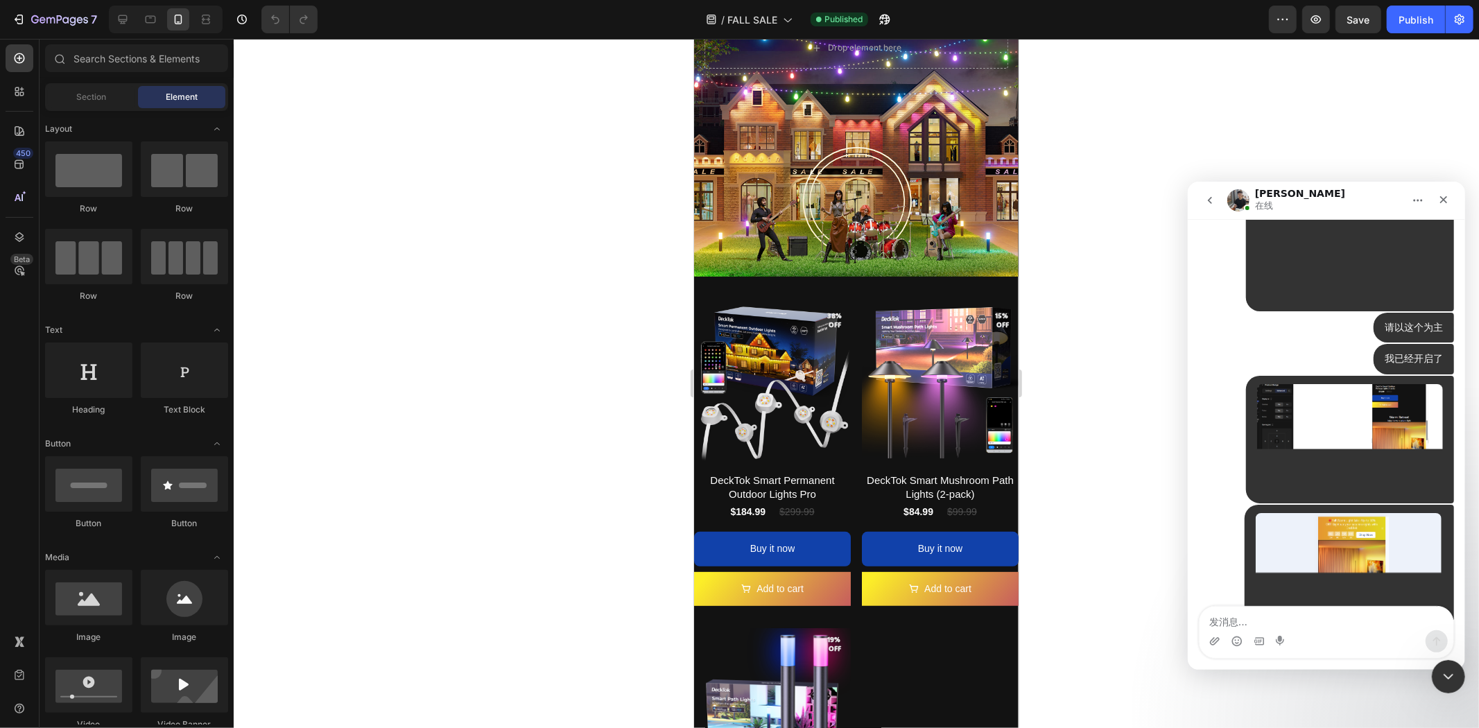
scroll to position [20224, 0]
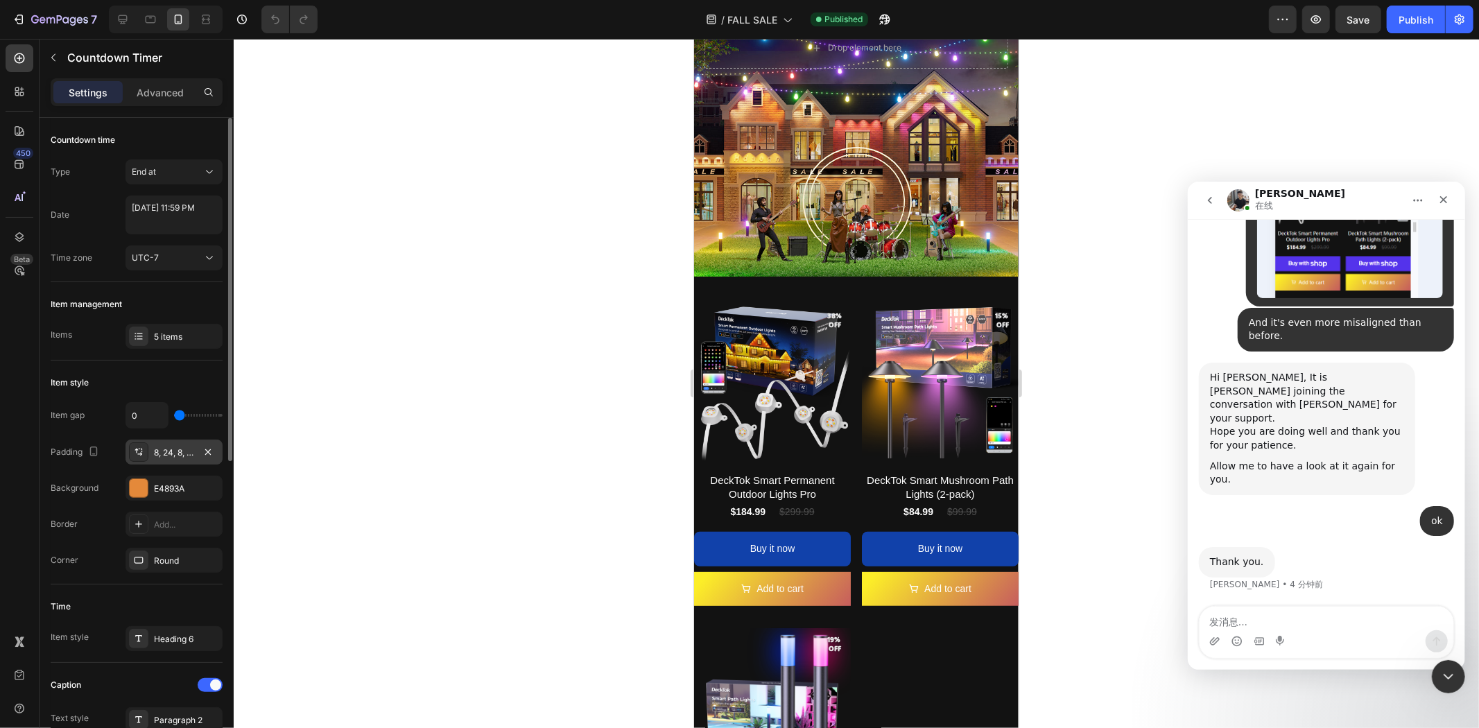
click at [170, 451] on div "8, 24, 8, 24" at bounding box center [174, 452] width 40 height 12
click at [344, 375] on div at bounding box center [856, 383] width 1245 height 689
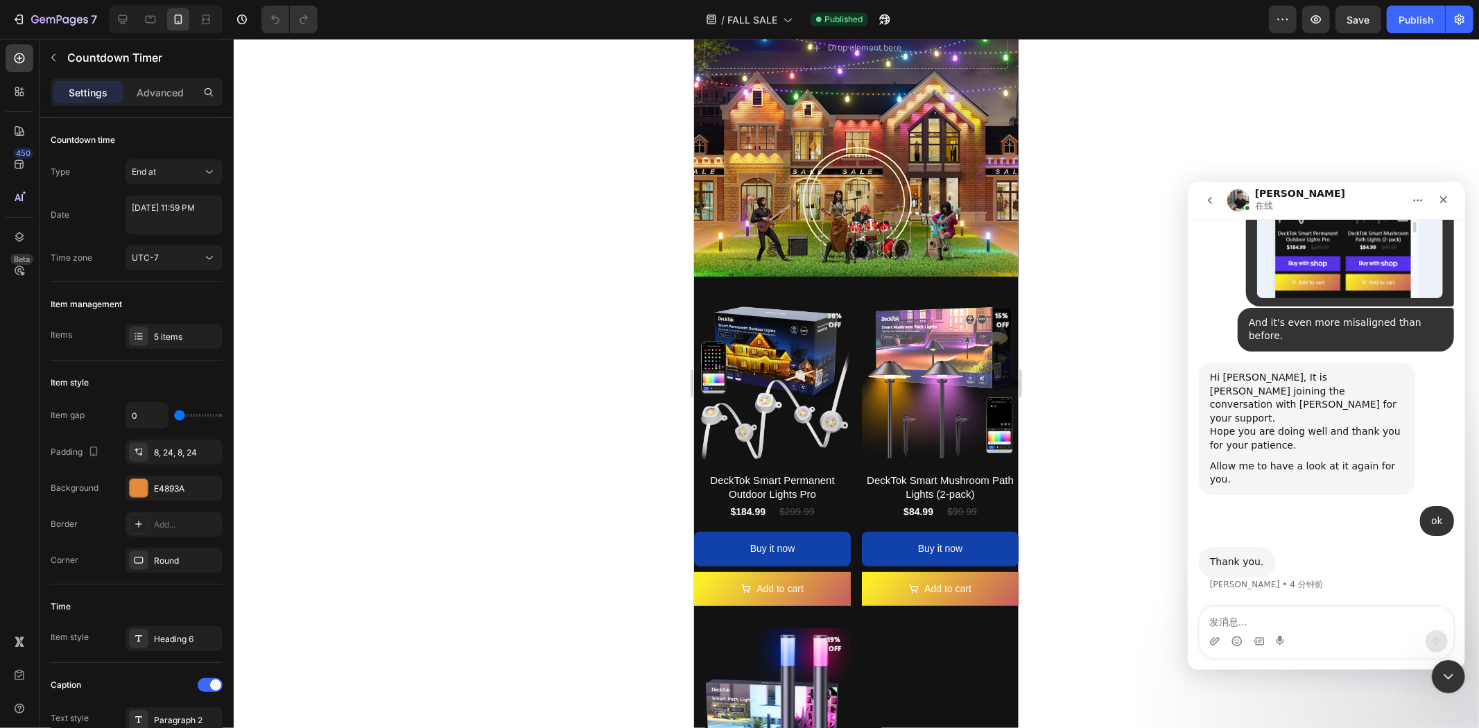
click at [175, 324] on div "5 items" at bounding box center [173, 336] width 97 height 25
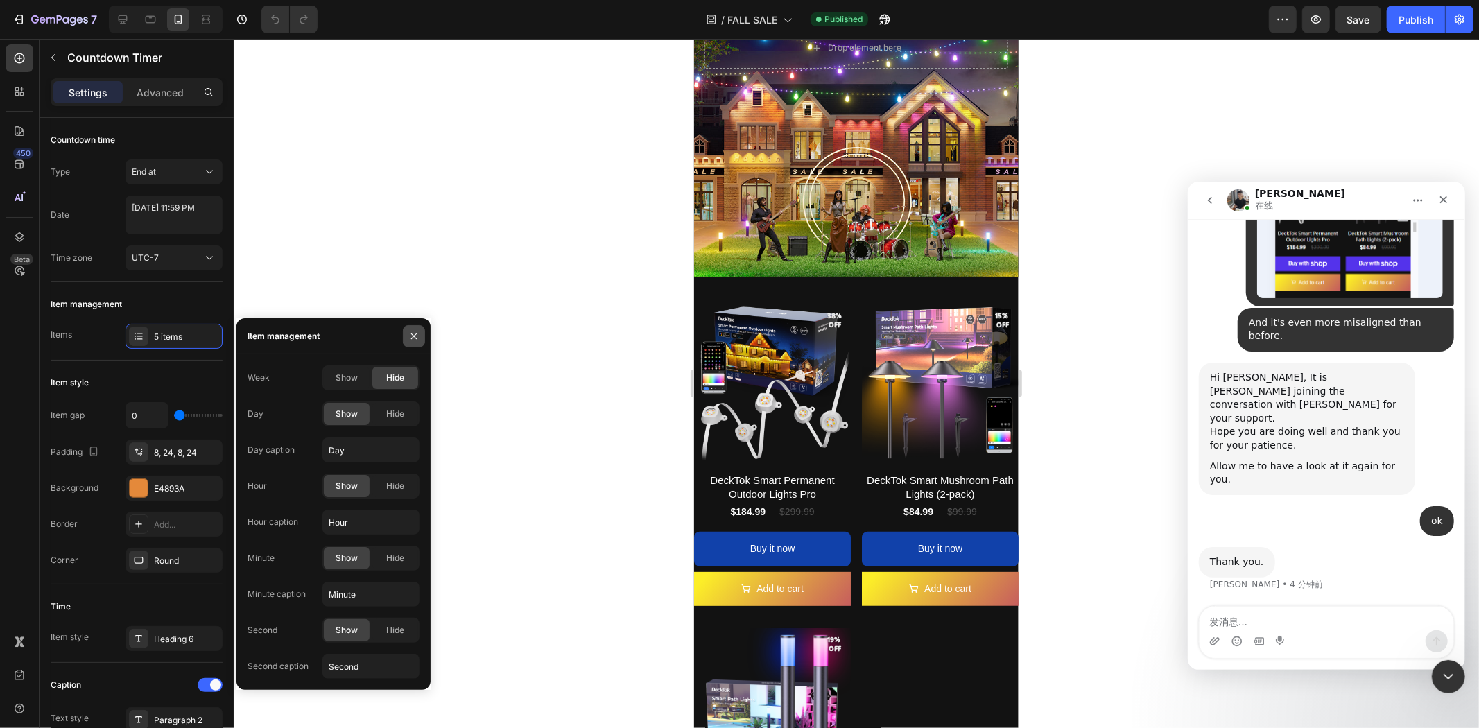
click at [412, 337] on icon "button" at bounding box center [414, 336] width 6 height 6
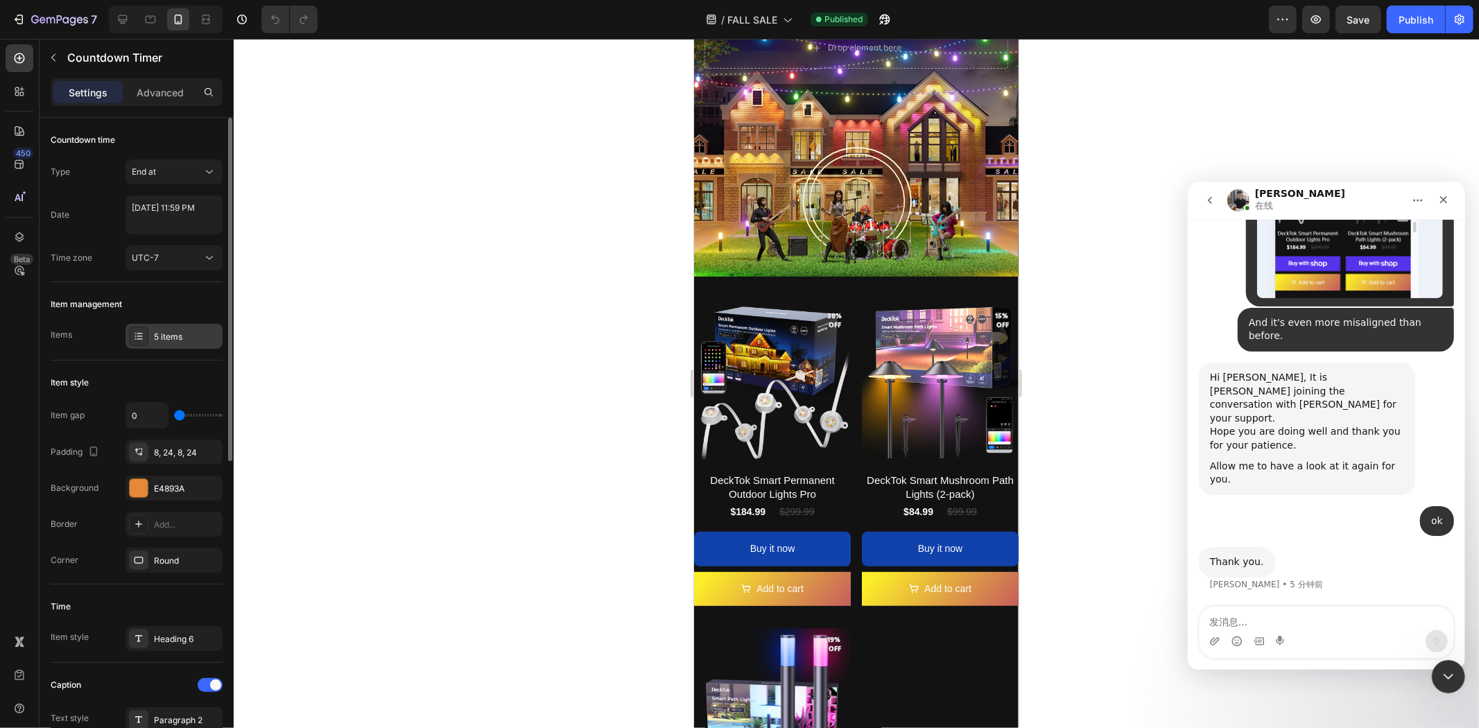
click at [146, 329] on div at bounding box center [138, 336] width 19 height 19
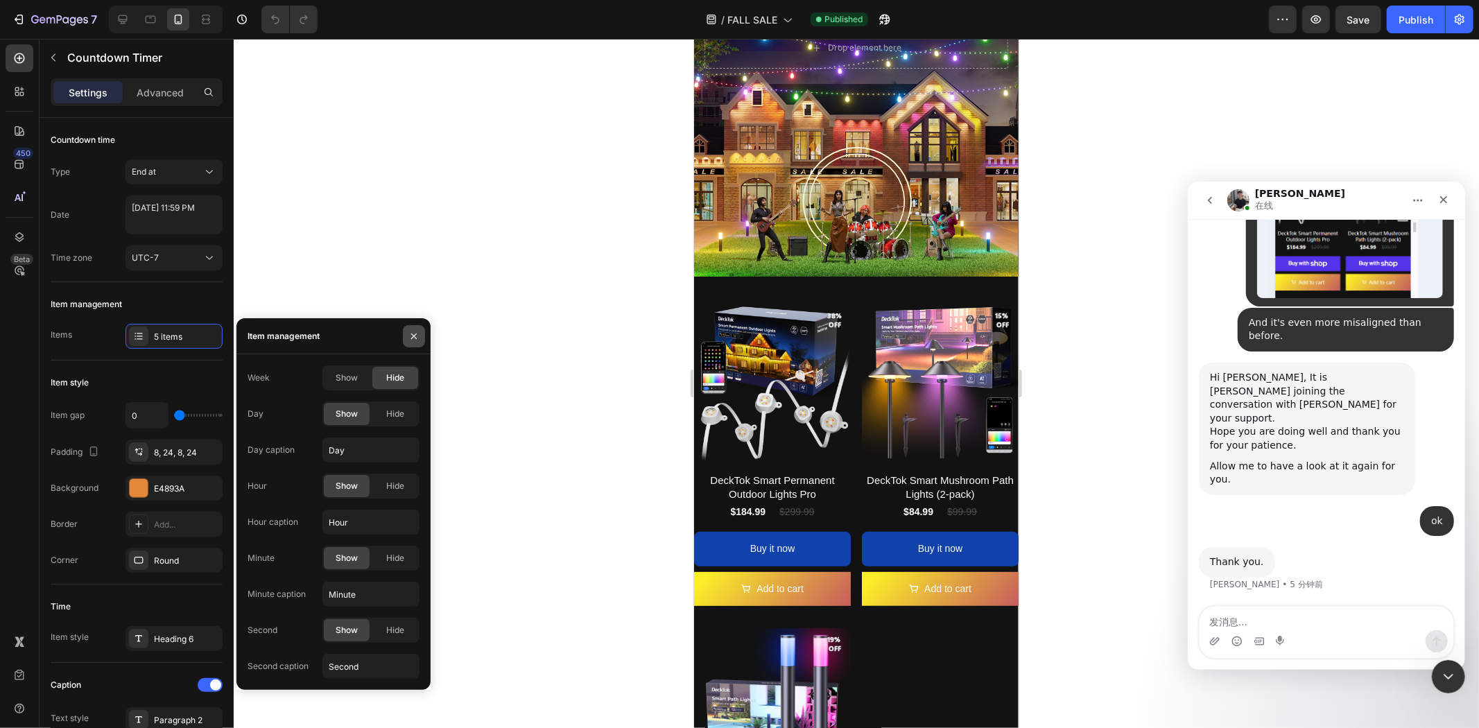
click at [413, 331] on icon "button" at bounding box center [413, 336] width 11 height 11
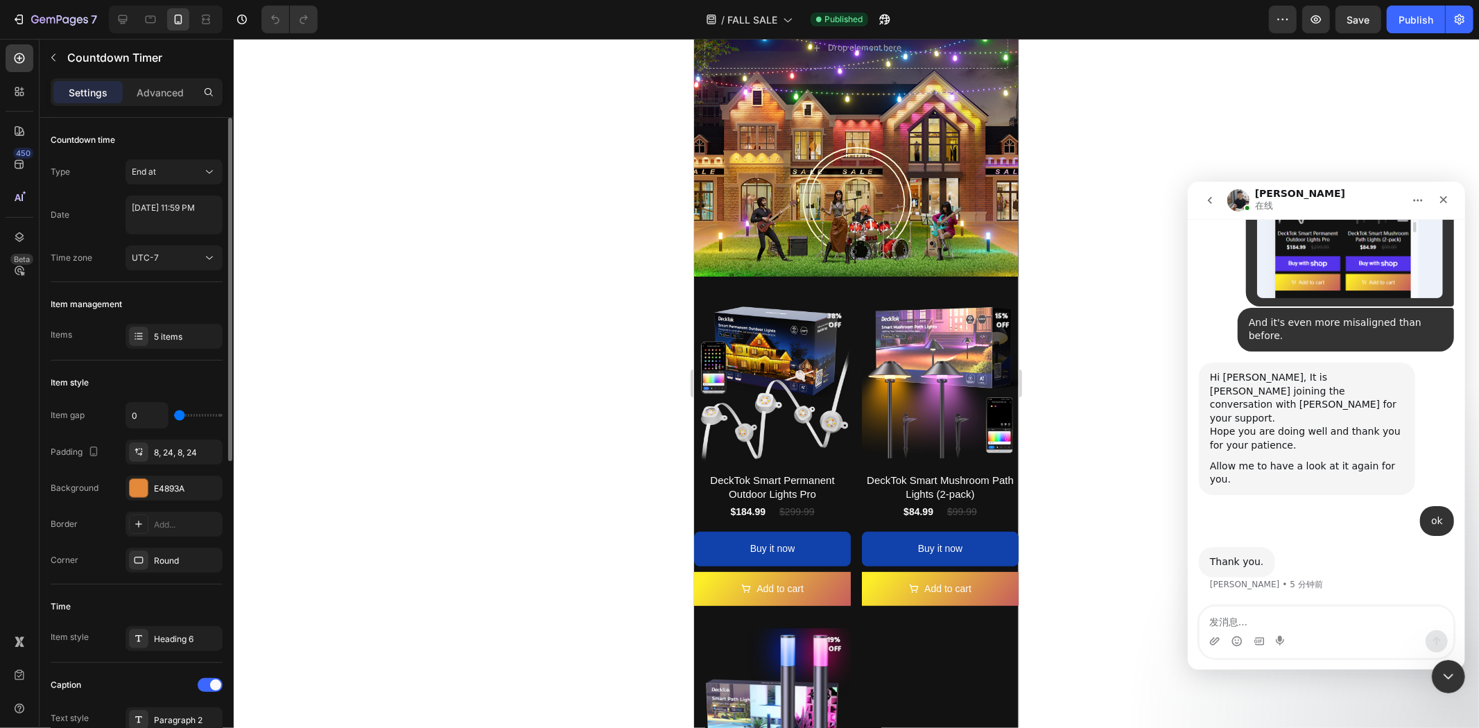
scroll to position [154, 0]
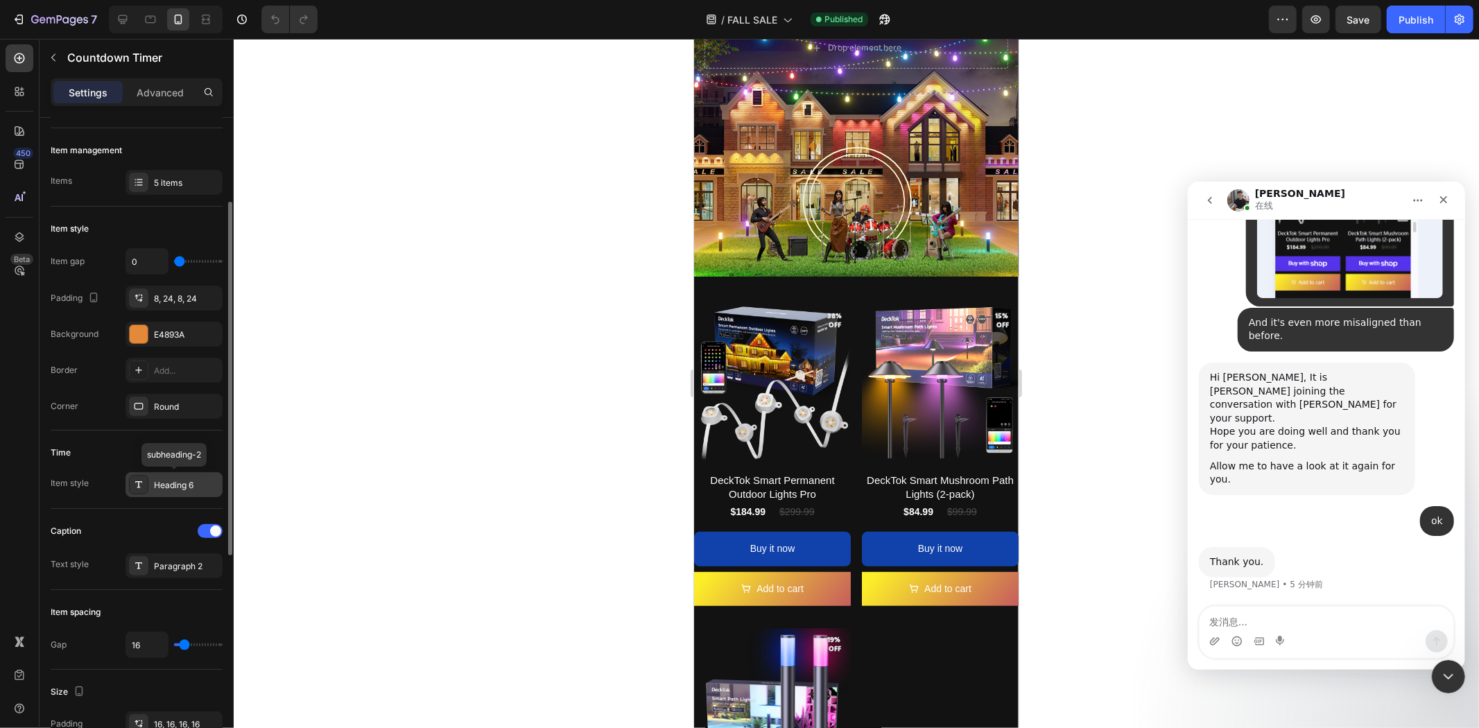
click at [165, 479] on div "Heading 6" at bounding box center [186, 485] width 65 height 12
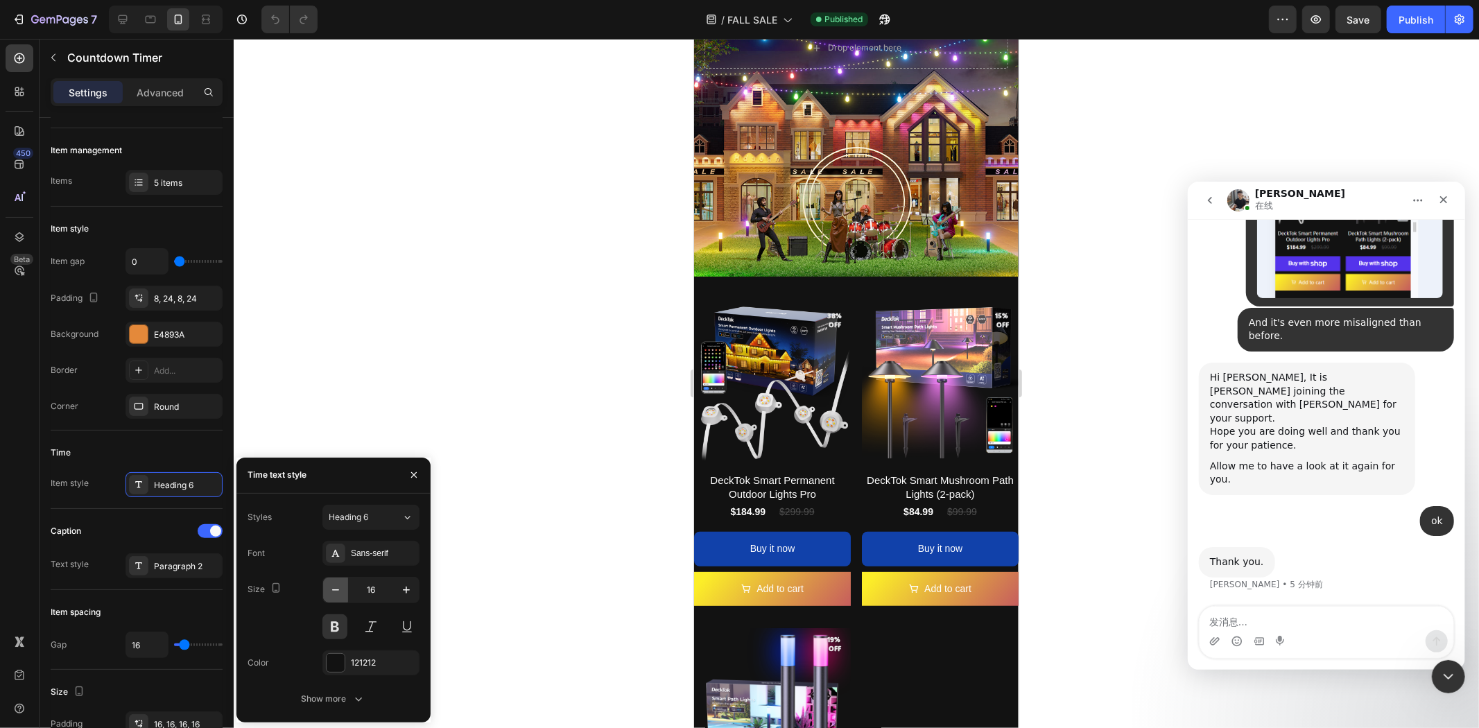
click at [335, 584] on icon "button" at bounding box center [336, 590] width 14 height 14
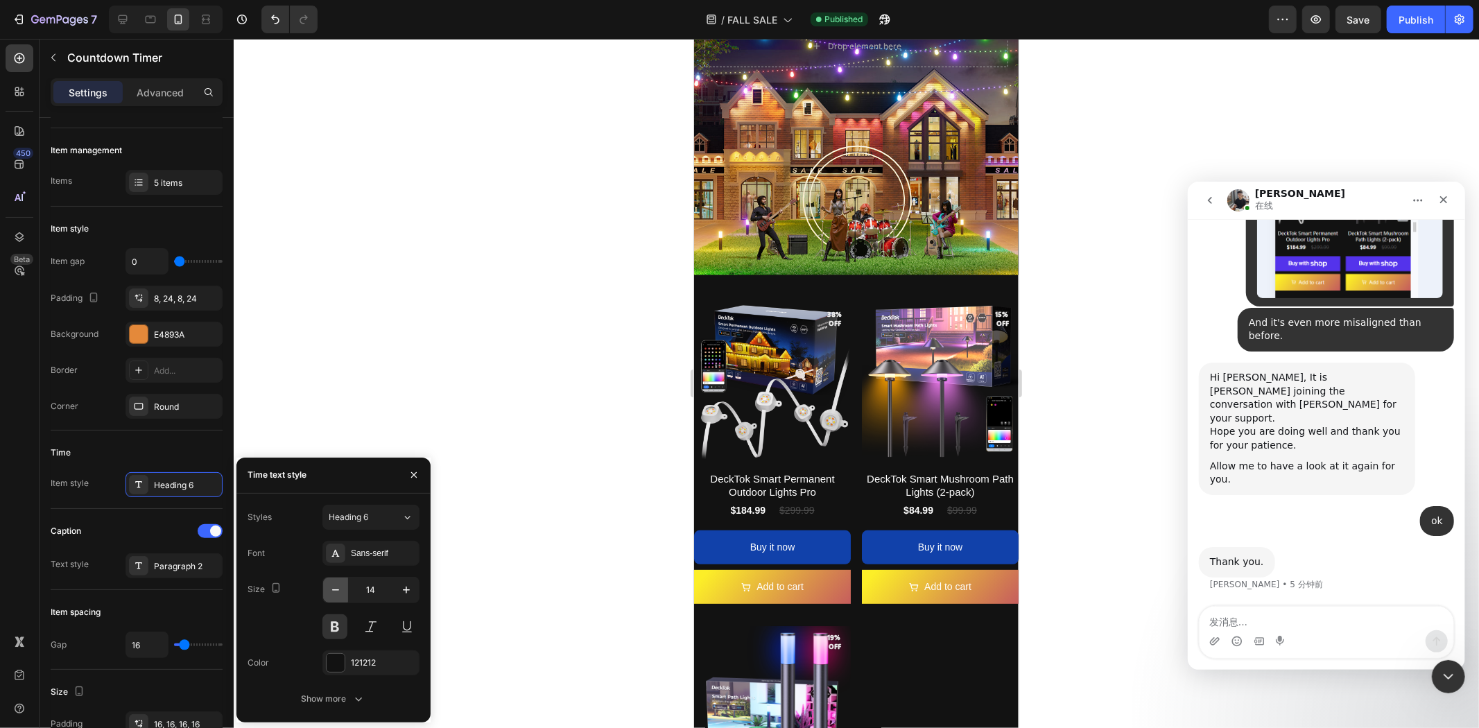
click at [335, 584] on icon "button" at bounding box center [336, 590] width 14 height 14
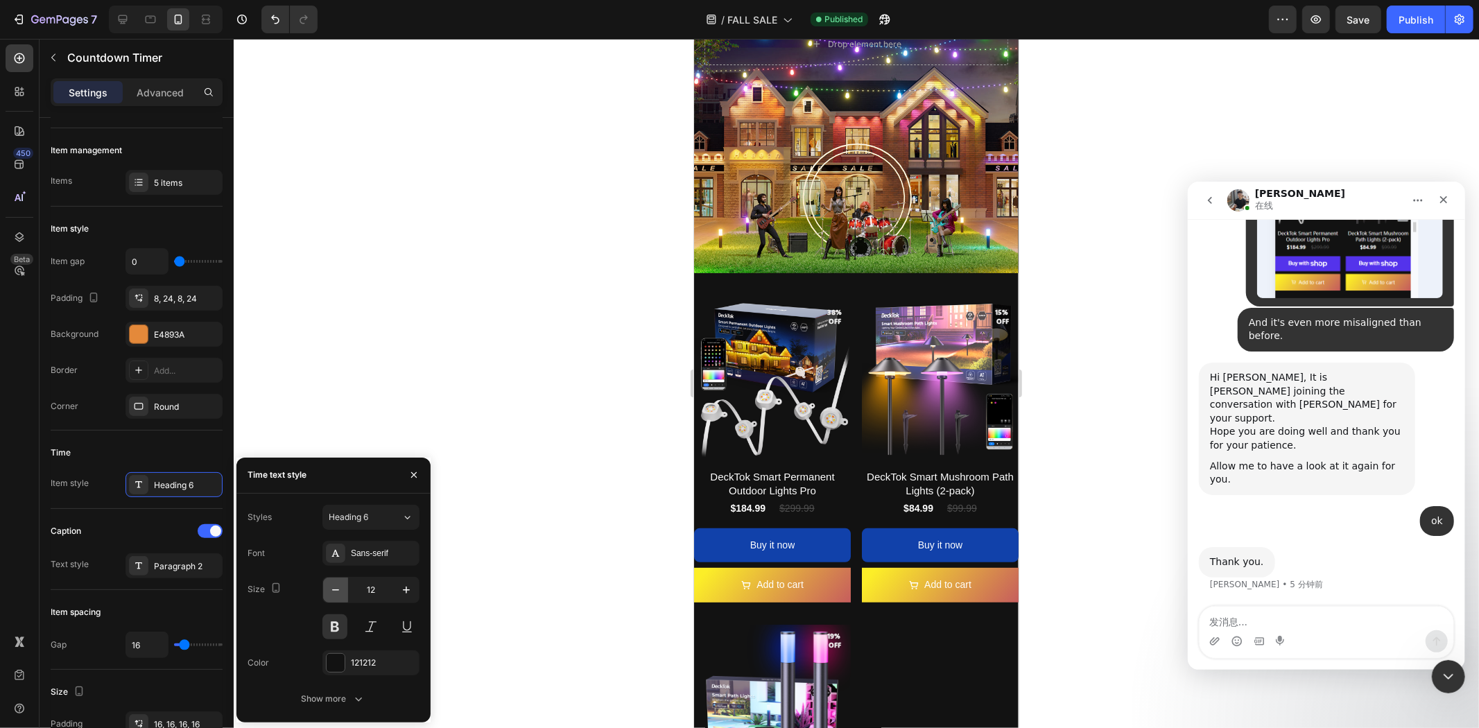
click at [335, 584] on icon "button" at bounding box center [336, 590] width 14 height 14
type input "11"
click at [268, 12] on icon "Undo/Redo" at bounding box center [275, 19] width 14 height 14
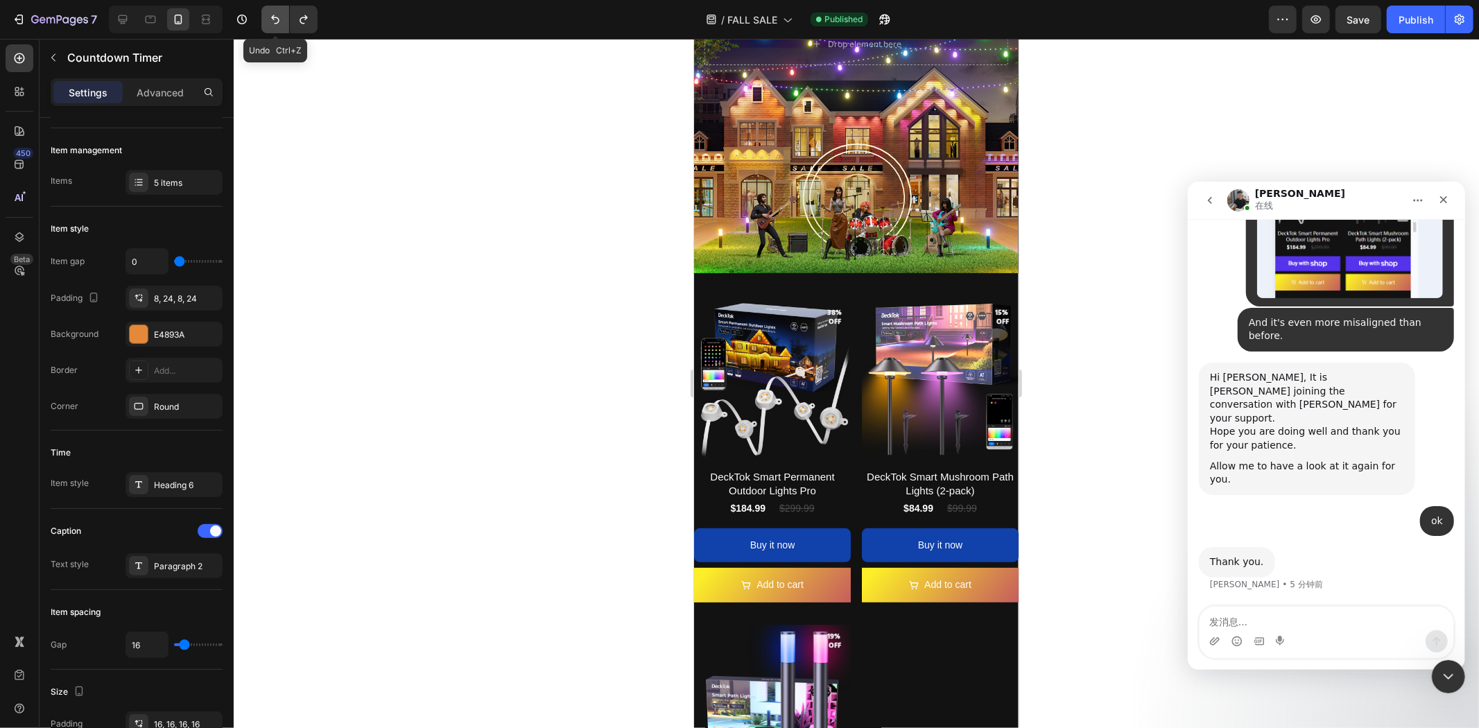
click at [268, 12] on icon "Undo/Redo" at bounding box center [275, 19] width 14 height 14
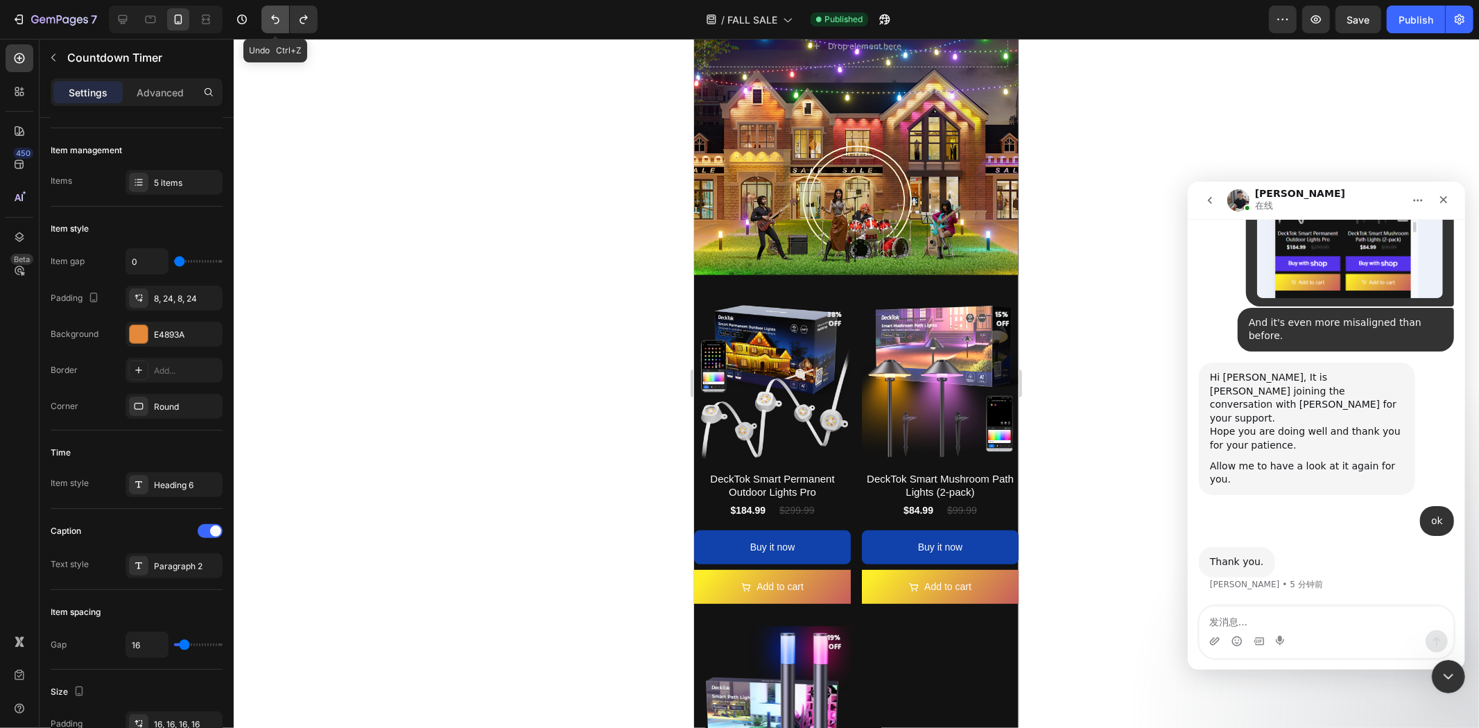
click at [268, 12] on icon "Undo/Redo" at bounding box center [275, 19] width 14 height 14
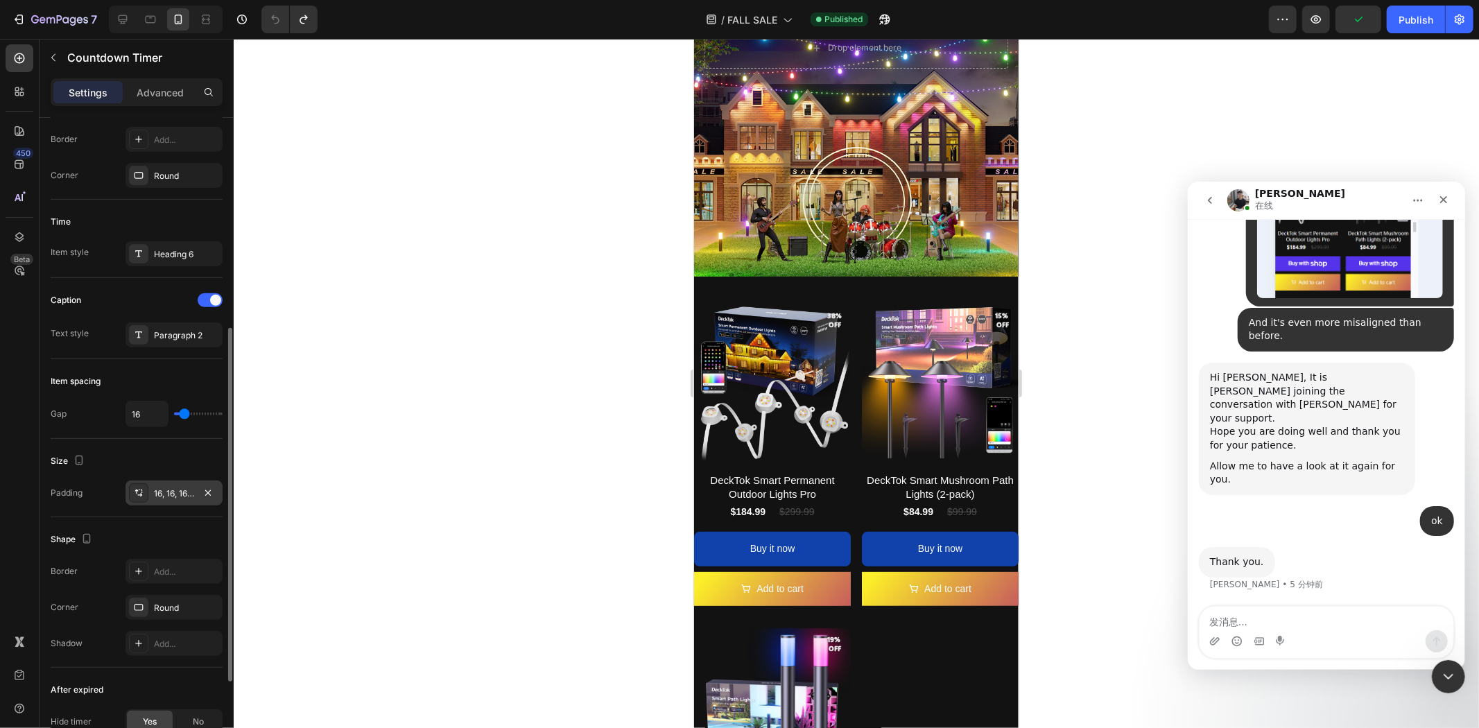
scroll to position [462, 0]
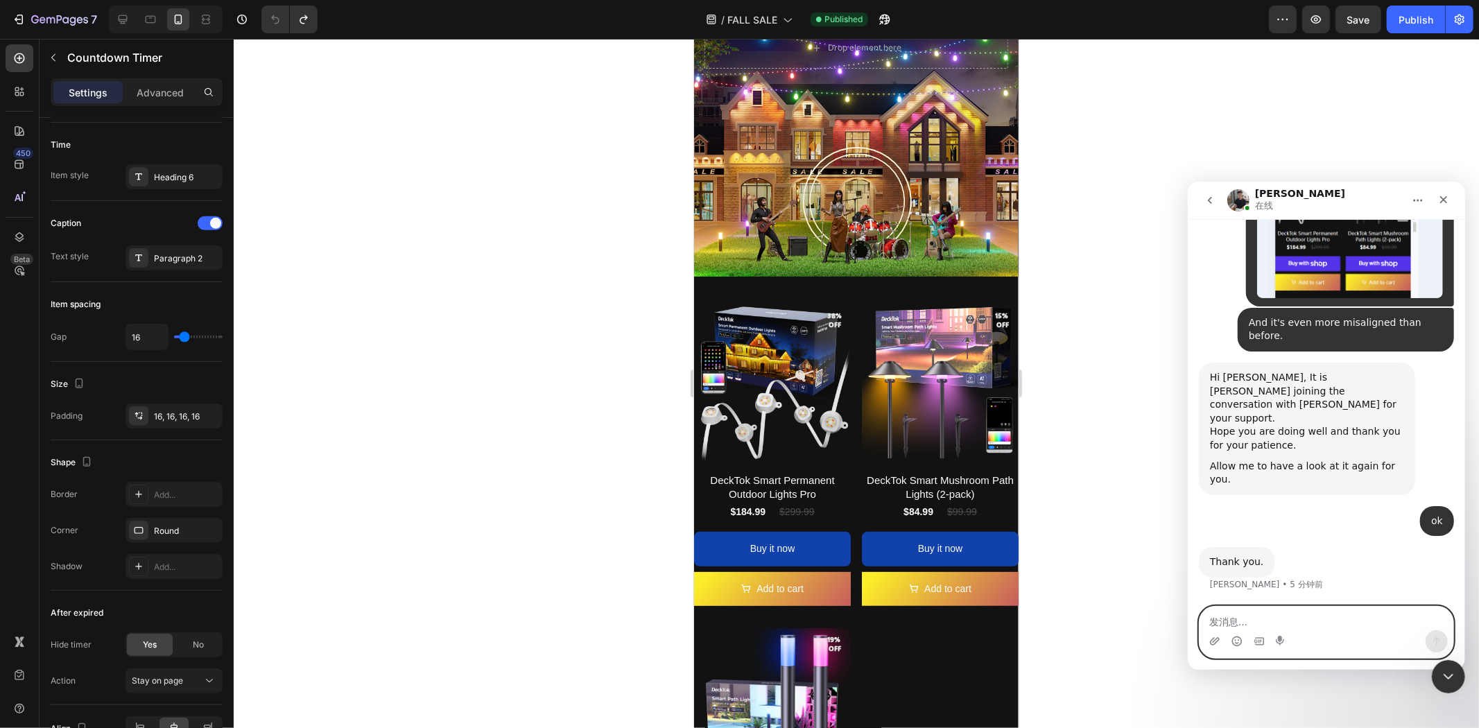
click at [1334, 625] on textarea "发消息..." at bounding box center [1326, 618] width 254 height 24
paste textarea "We can reorganize the requirements"
type textarea "We can reorganize the requirements"
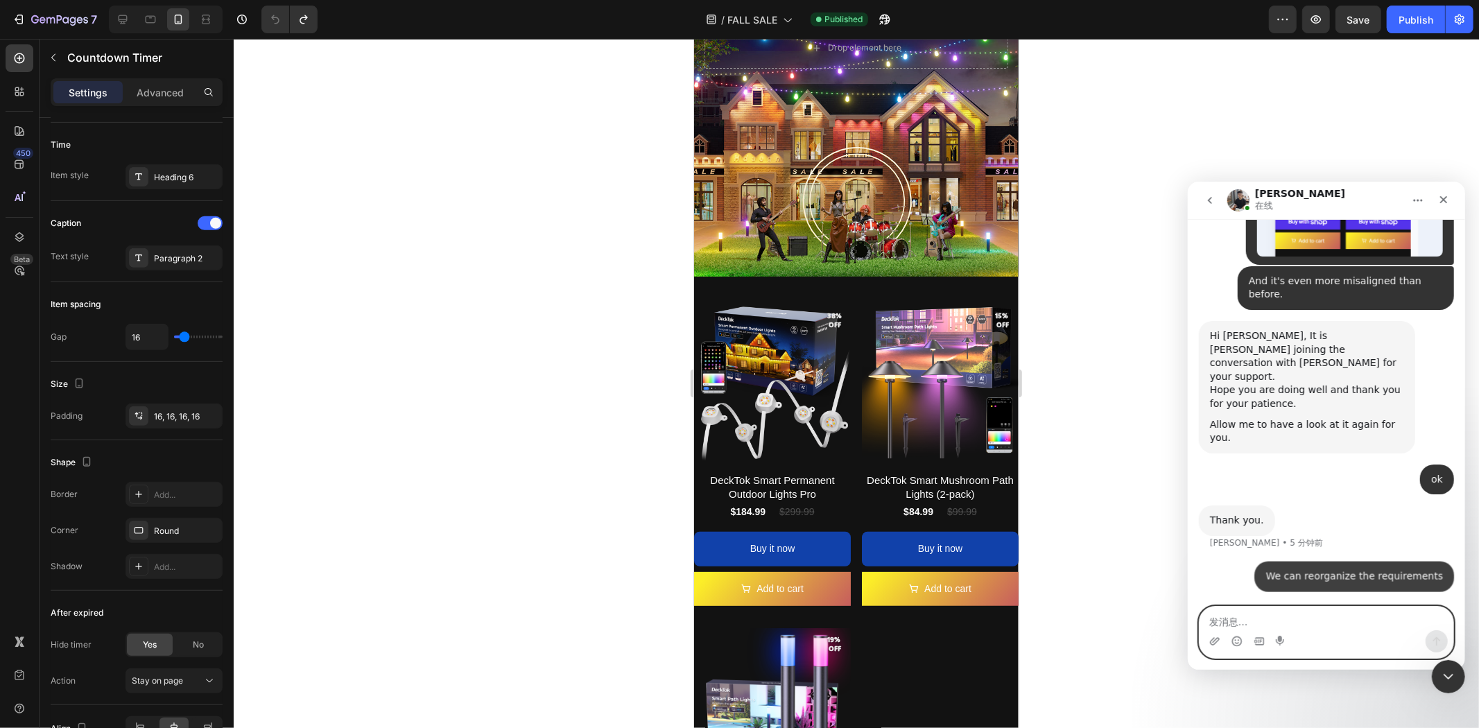
scroll to position [20264, 0]
paste textarea "It's been days since we've communicated, and my most fundamental needs have yet…"
type textarea "It's been days since we've communicated, and my most fundamental needs have yet…"
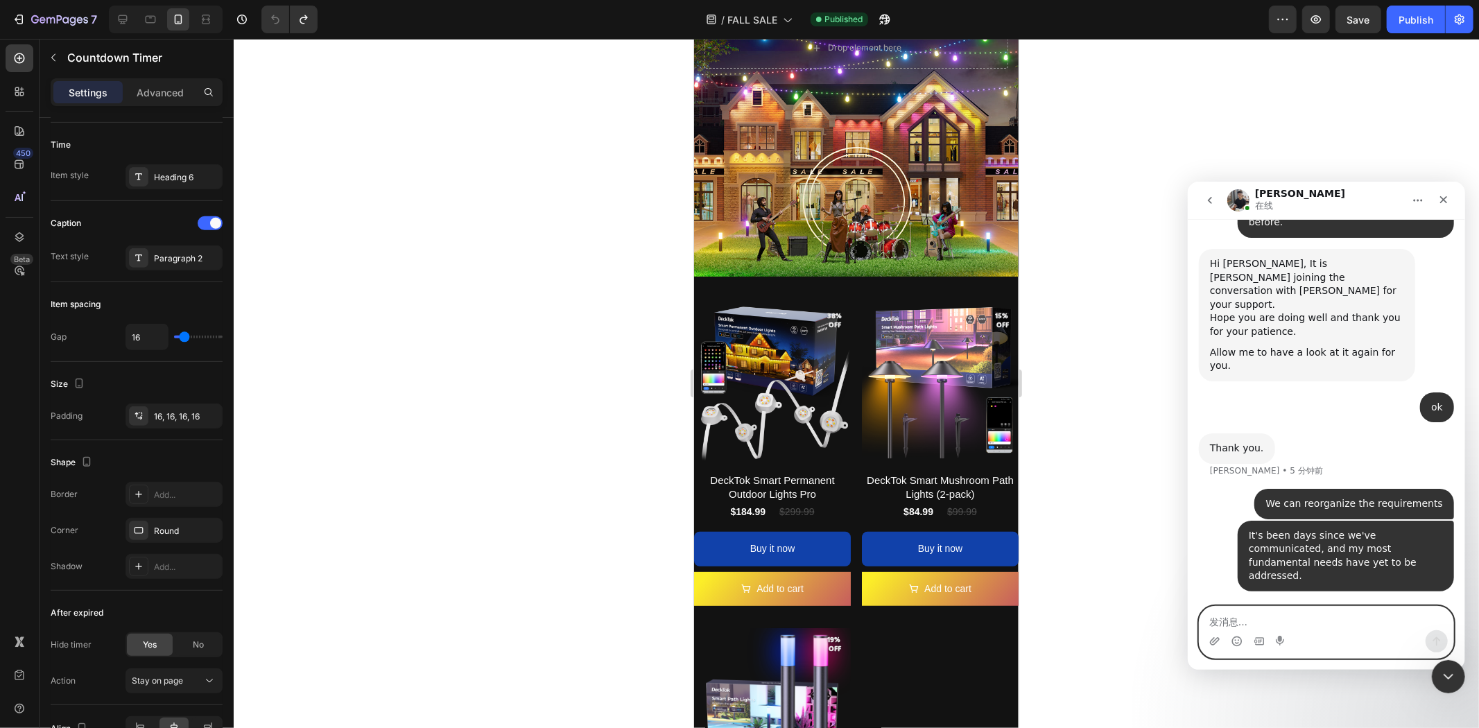
scroll to position [20323, 0]
click at [179, 19] on icon at bounding box center [178, 19] width 14 height 14
click at [784, 19] on icon at bounding box center [787, 19] width 14 height 14
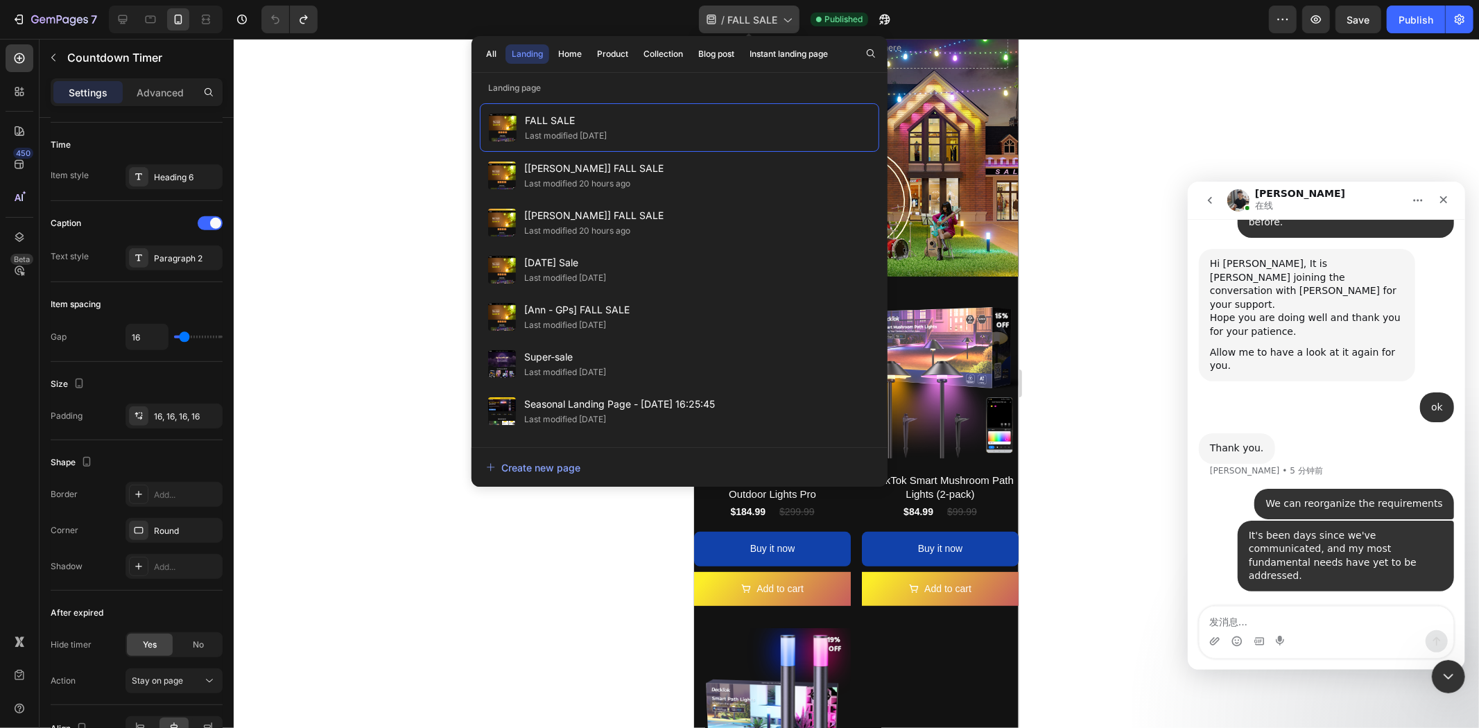
click at [784, 19] on icon at bounding box center [787, 19] width 14 height 14
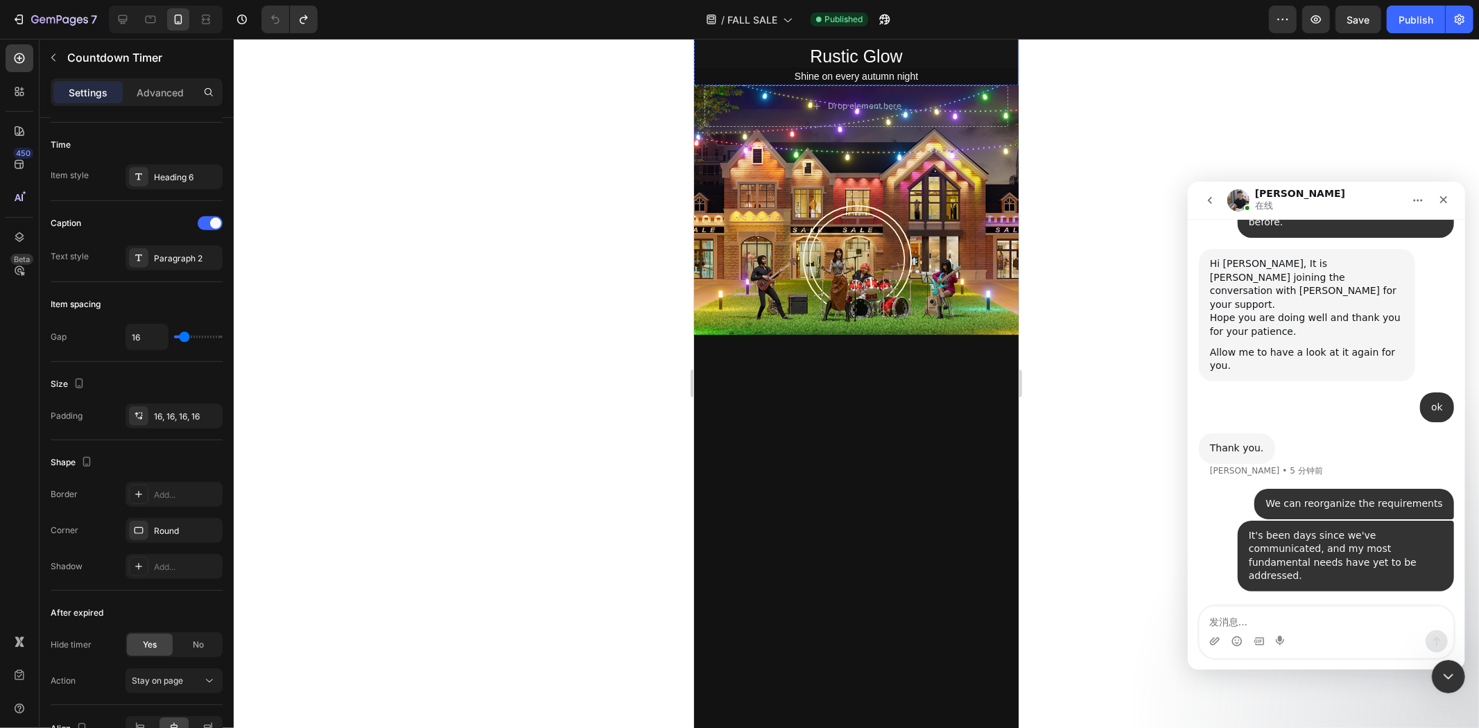
scroll to position [0, 0]
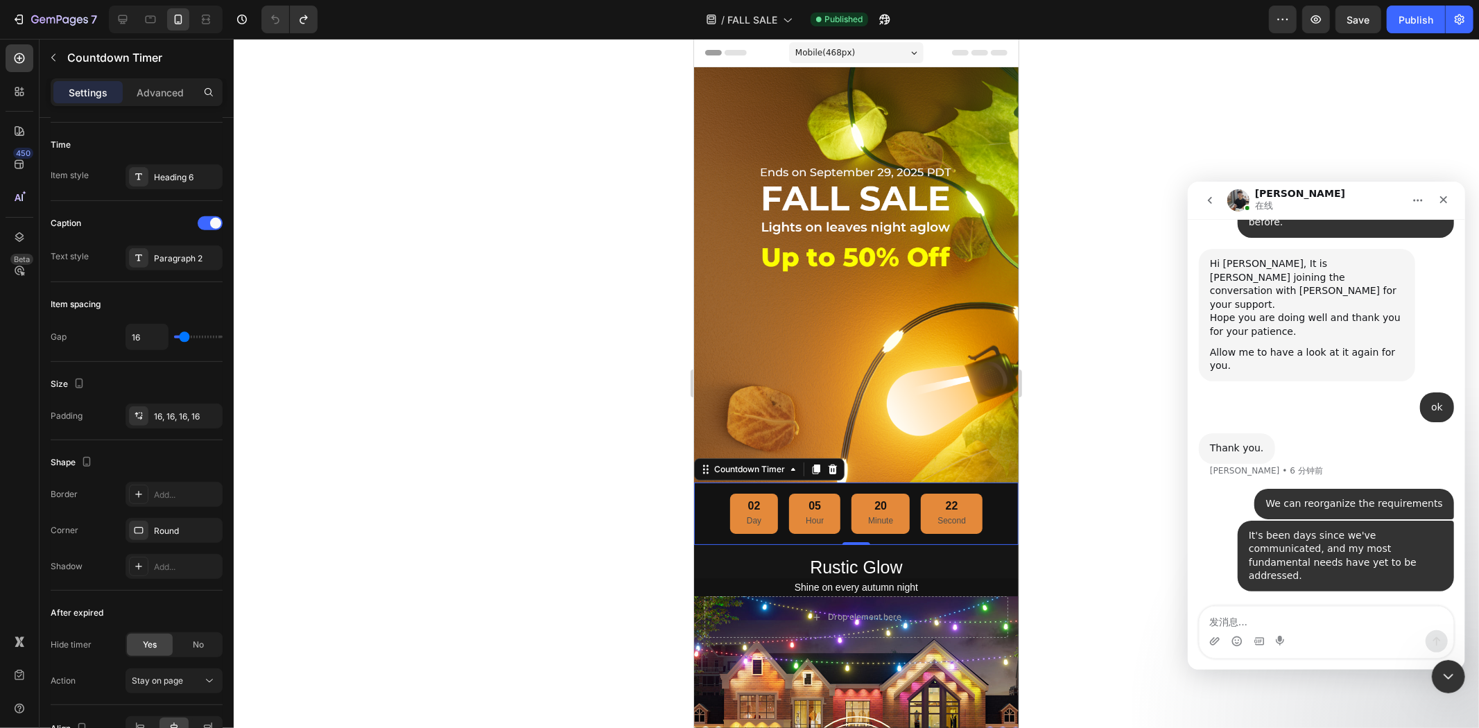
click at [864, 49] on div "Mobile ( 468 px)" at bounding box center [855, 52] width 135 height 21
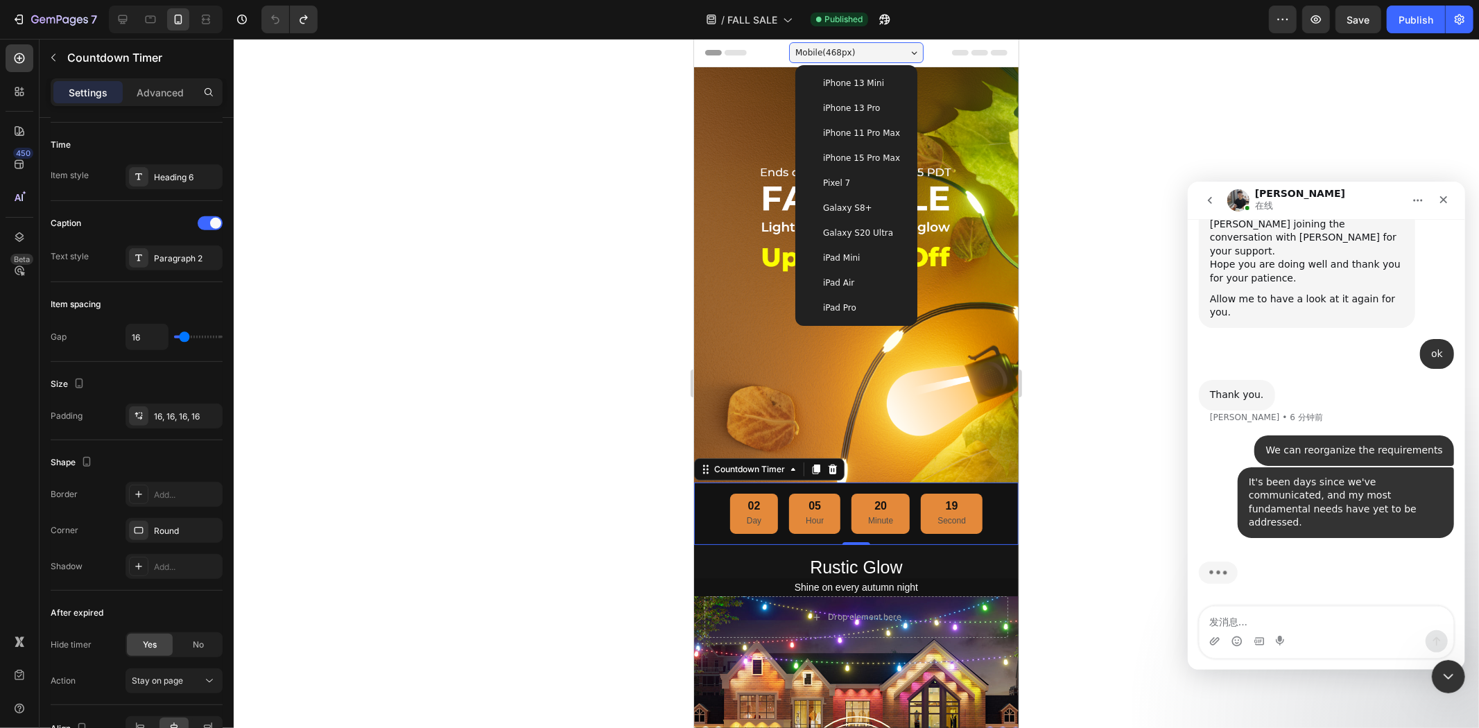
scroll to position [20377, 0]
click at [873, 149] on div "iPhone 15 Pro Max" at bounding box center [855, 157] width 111 height 25
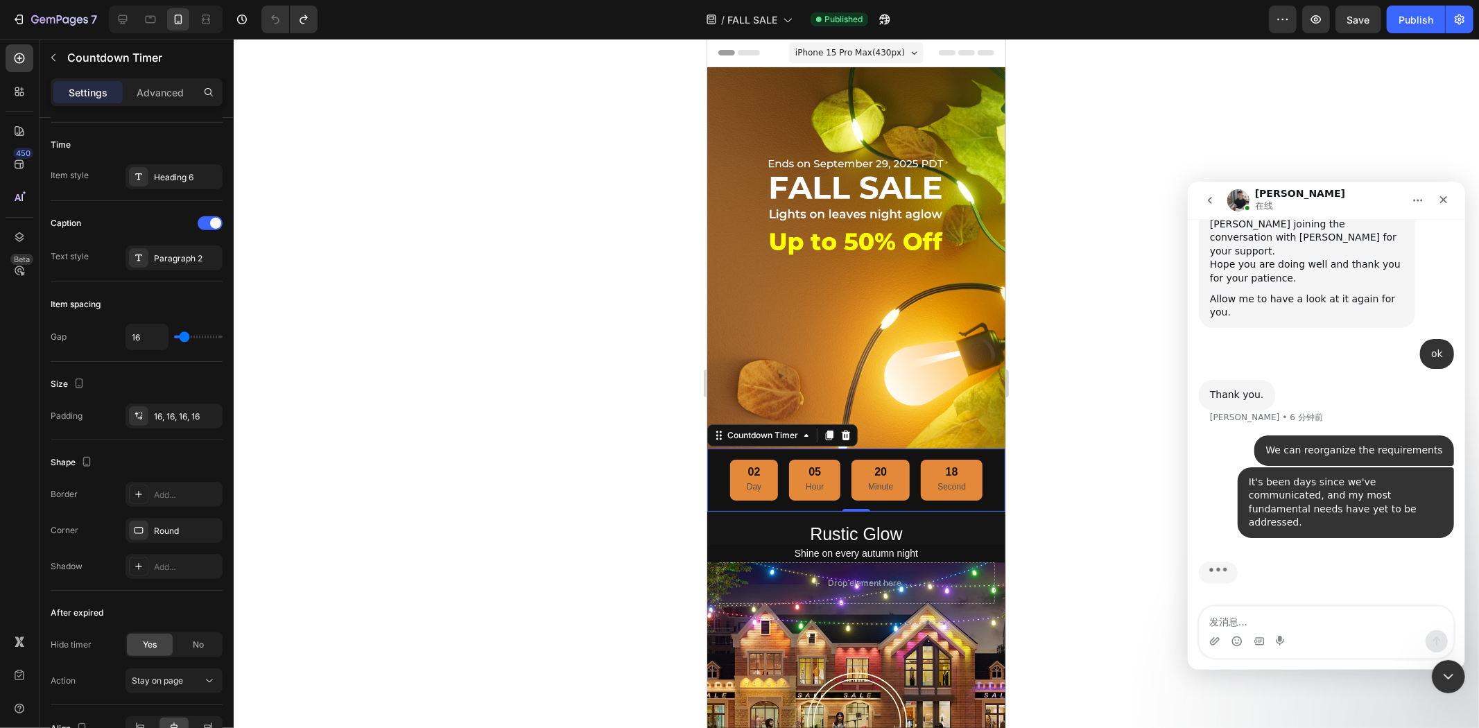
scroll to position [20376, 0]
click at [845, 56] on span "iPhone 15 Pro Max ( 430 px)" at bounding box center [850, 52] width 110 height 14
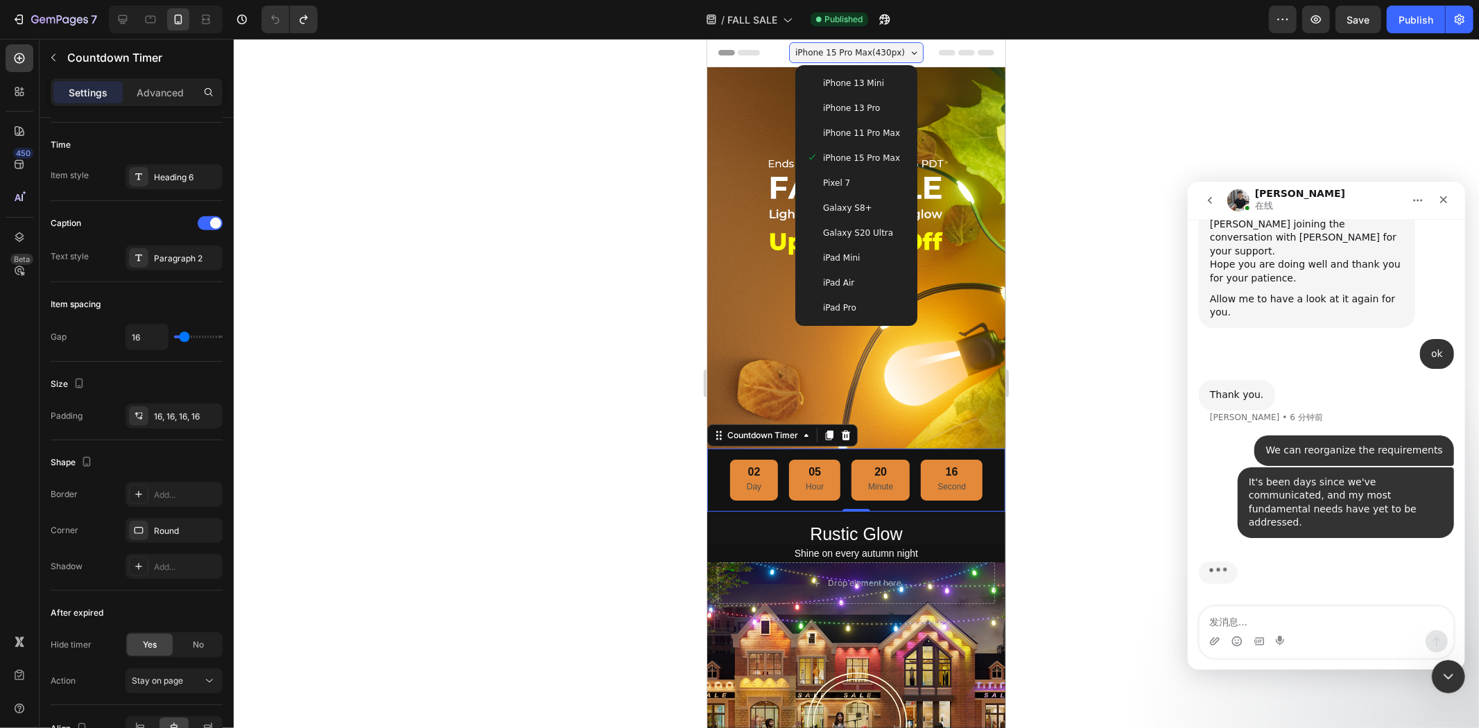
click at [849, 133] on span "iPhone 11 Pro Max" at bounding box center [860, 132] width 77 height 14
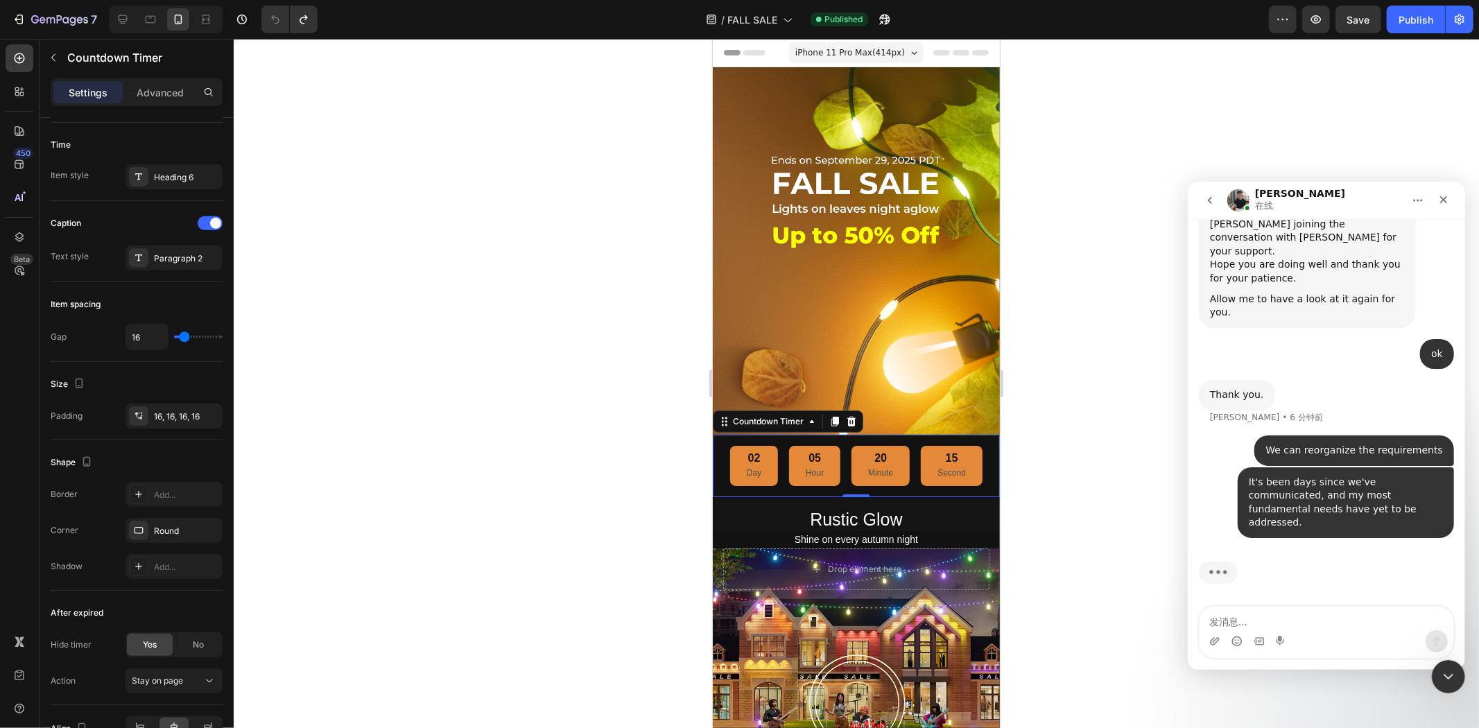
click at [851, 55] on span "iPhone 11 Pro Max ( 414 px)" at bounding box center [850, 52] width 110 height 14
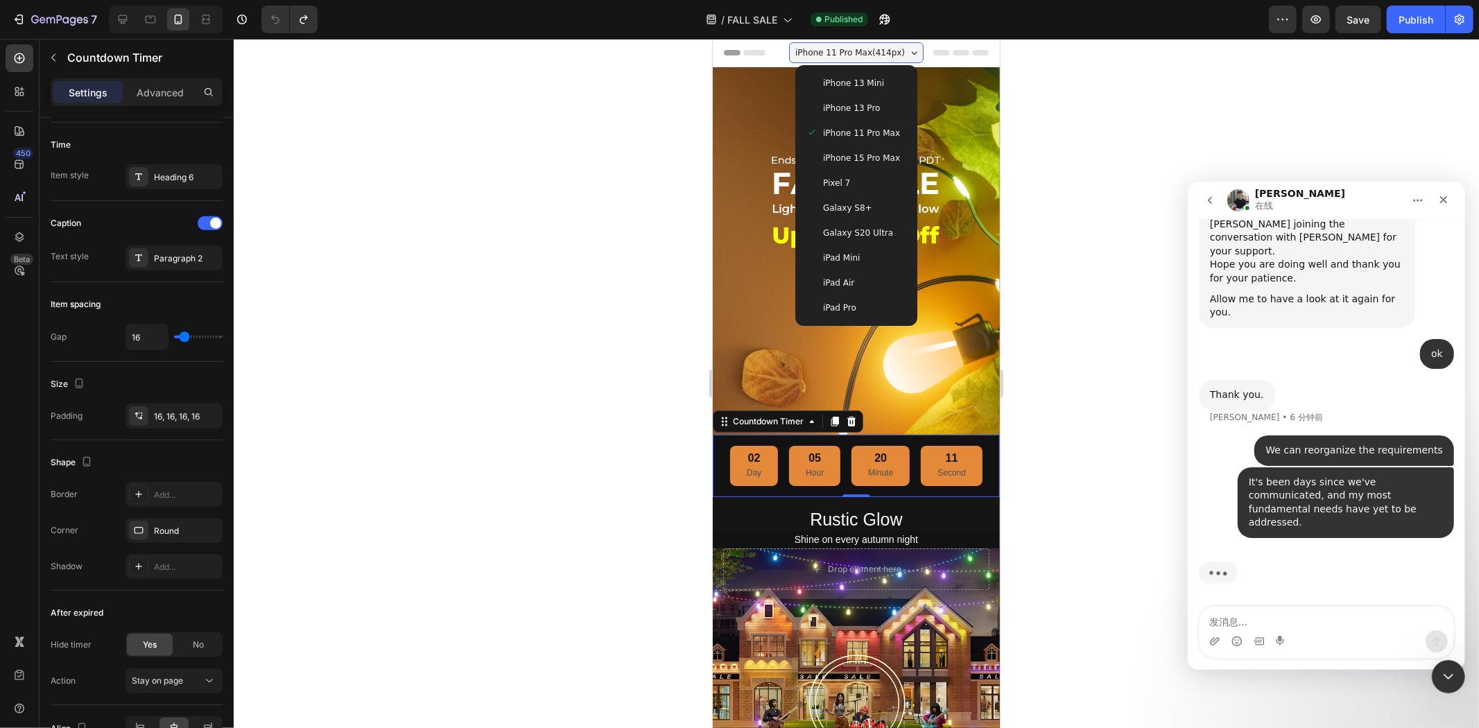
click at [853, 148] on div "iPhone 15 Pro Max" at bounding box center [855, 157] width 111 height 25
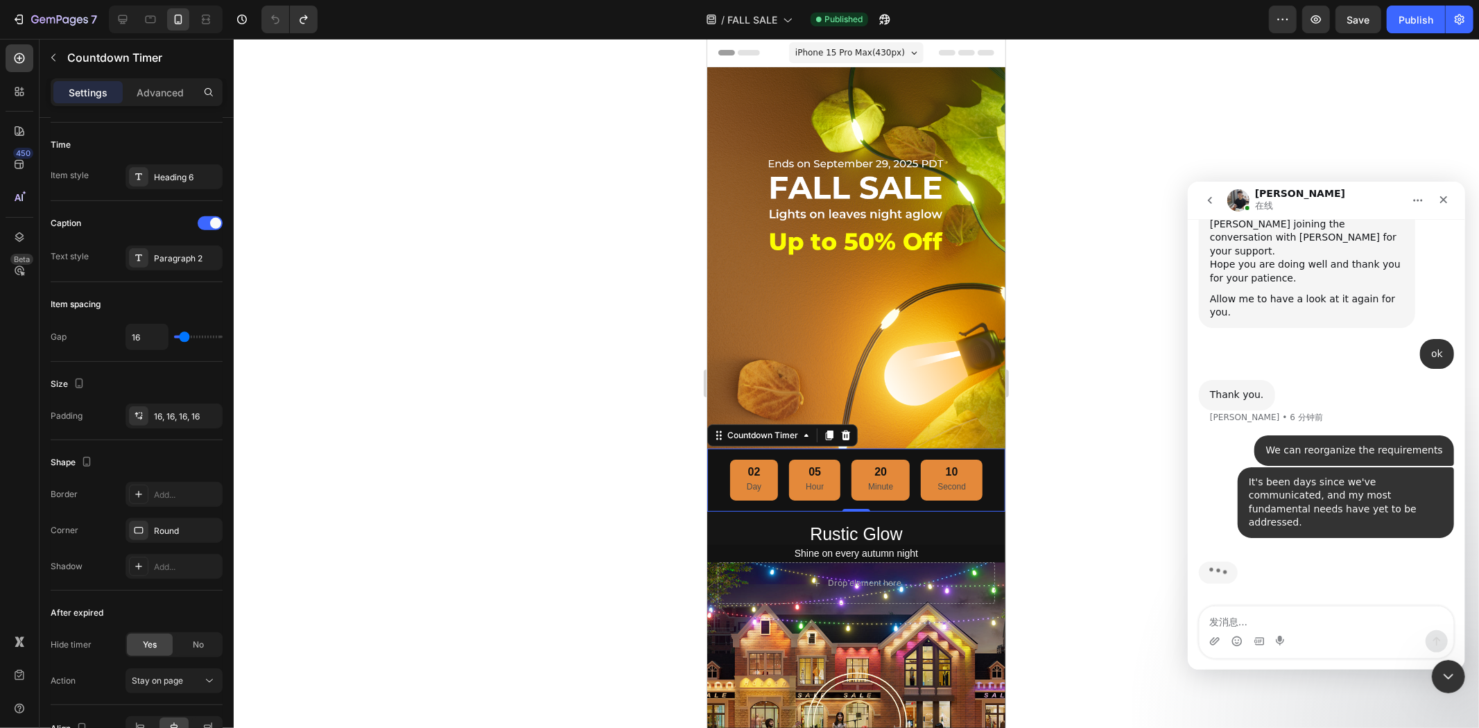
click at [842, 52] on span "iPhone 15 Pro Max ( 430 px)" at bounding box center [850, 52] width 110 height 14
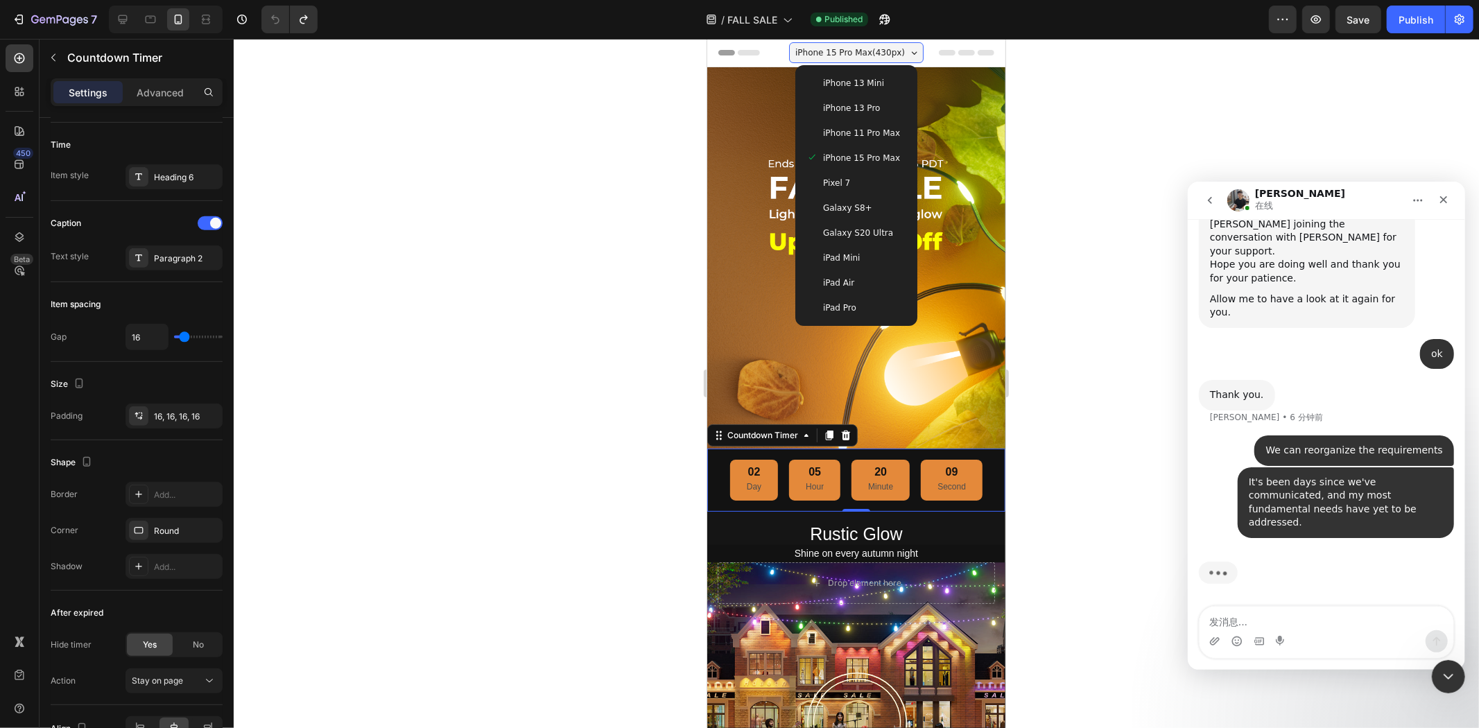
click at [845, 128] on span "iPhone 11 Pro Max" at bounding box center [860, 132] width 77 height 14
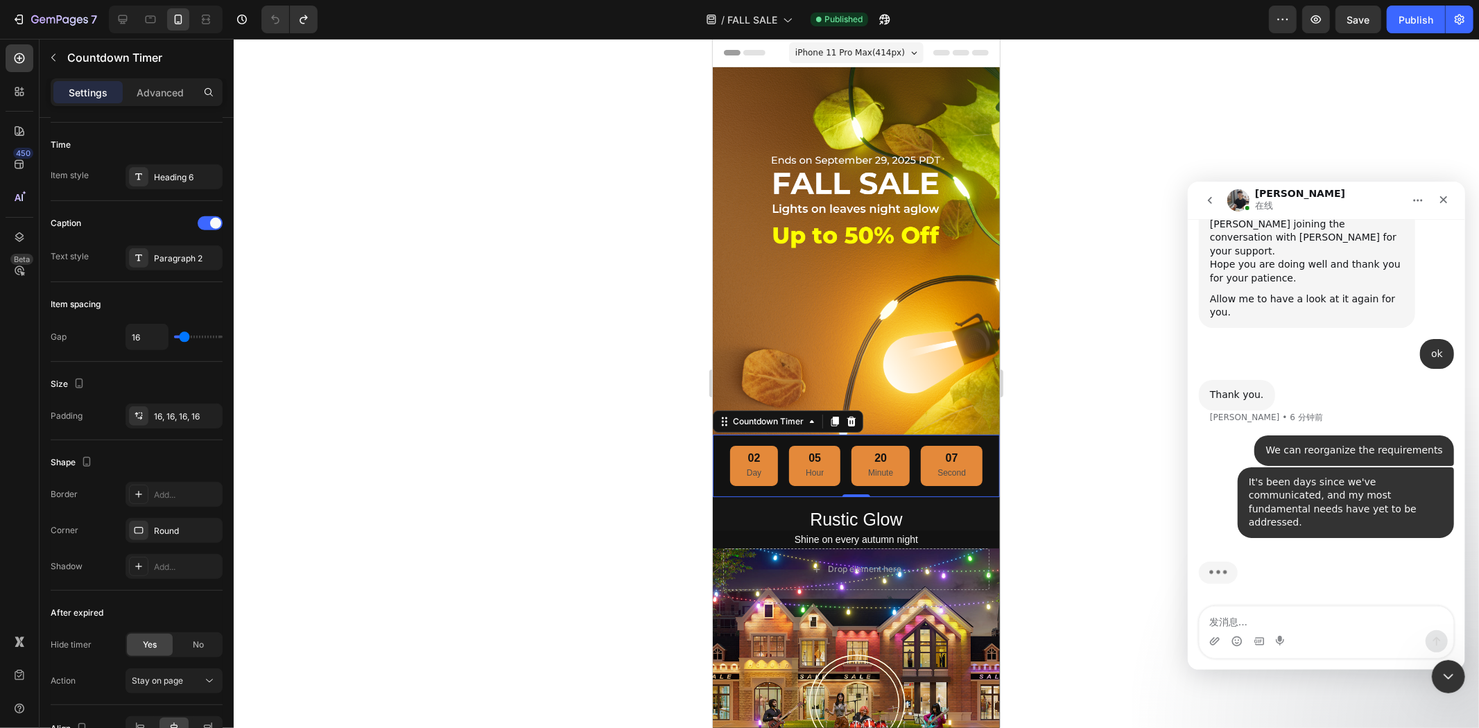
click at [852, 57] on span "iPhone 11 Pro Max ( 414 px)" at bounding box center [850, 52] width 110 height 14
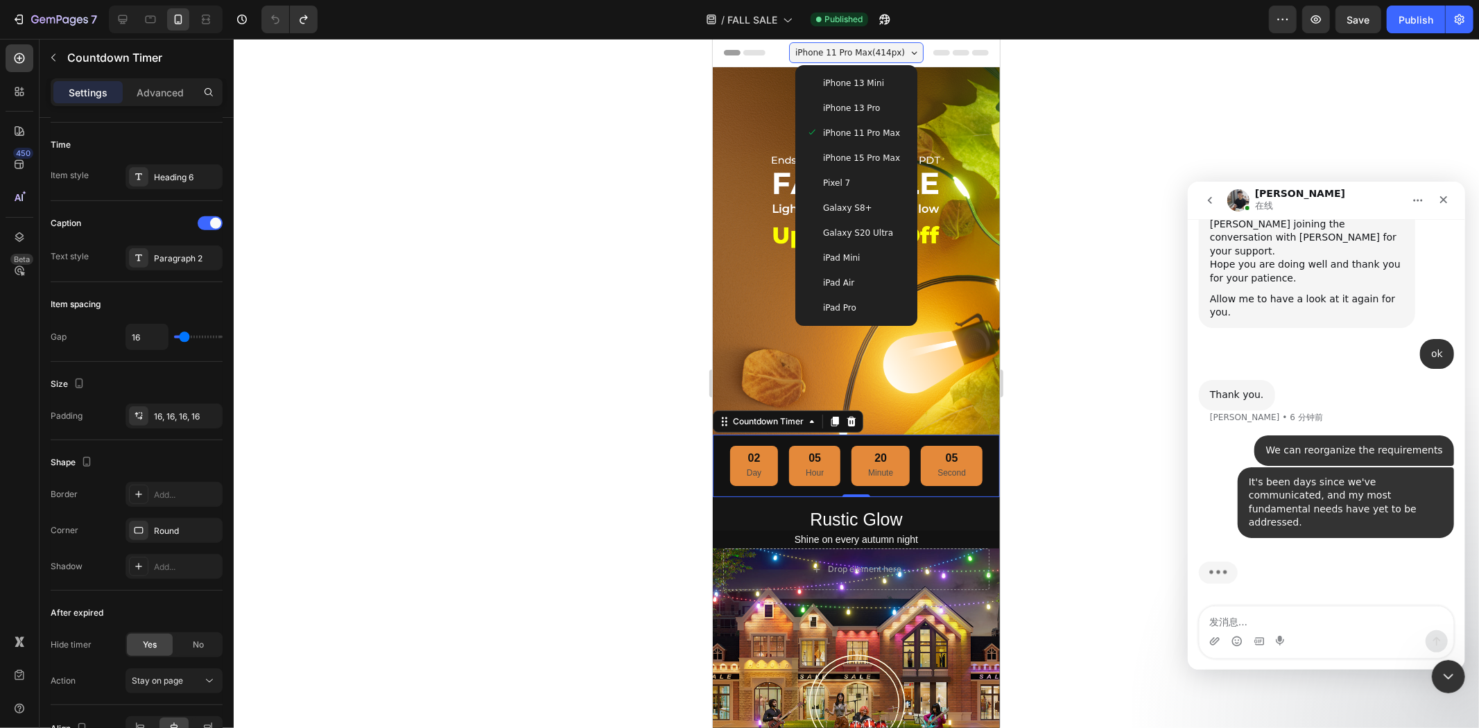
click at [853, 155] on span "iPhone 15 Pro Max" at bounding box center [860, 157] width 77 height 14
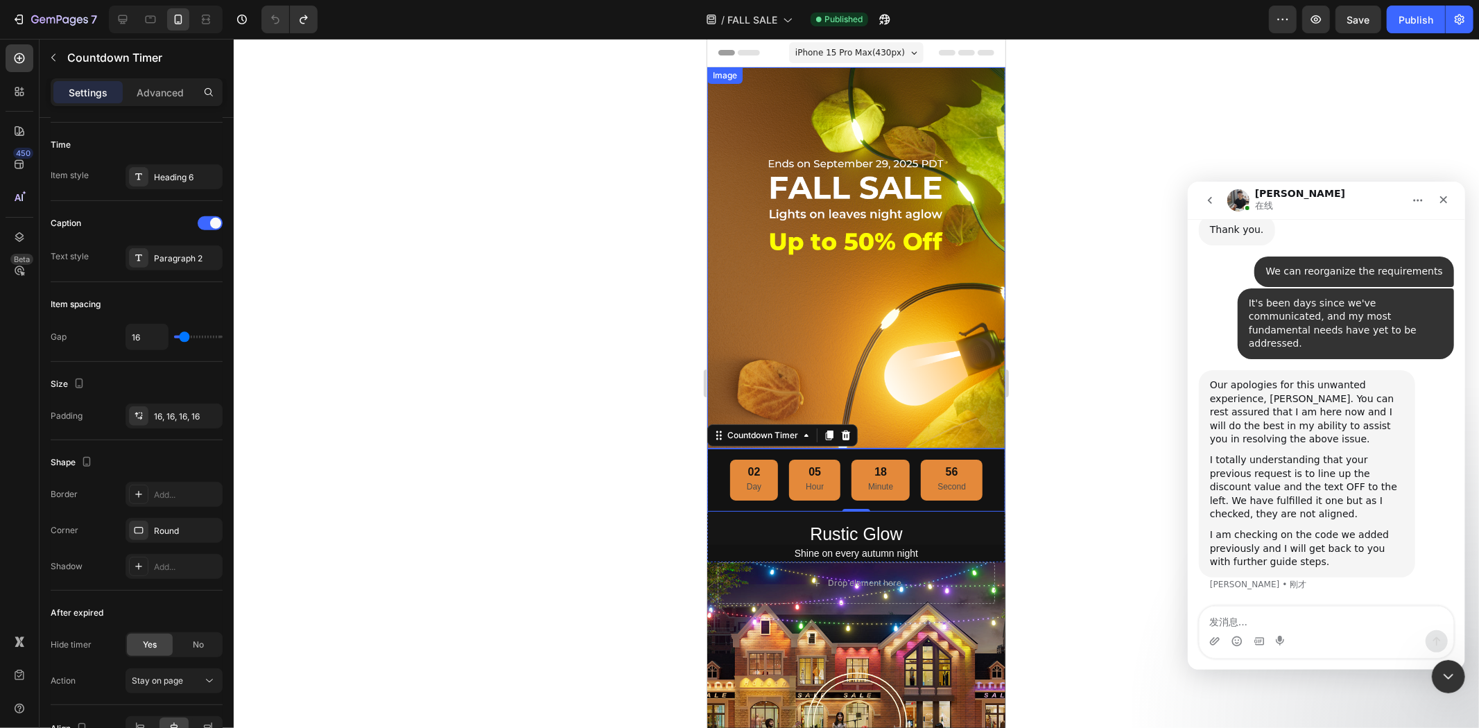
scroll to position [20541, 0]
click at [1253, 611] on textarea "发消息..." at bounding box center [1326, 618] width 254 height 24
type textarea "yes"
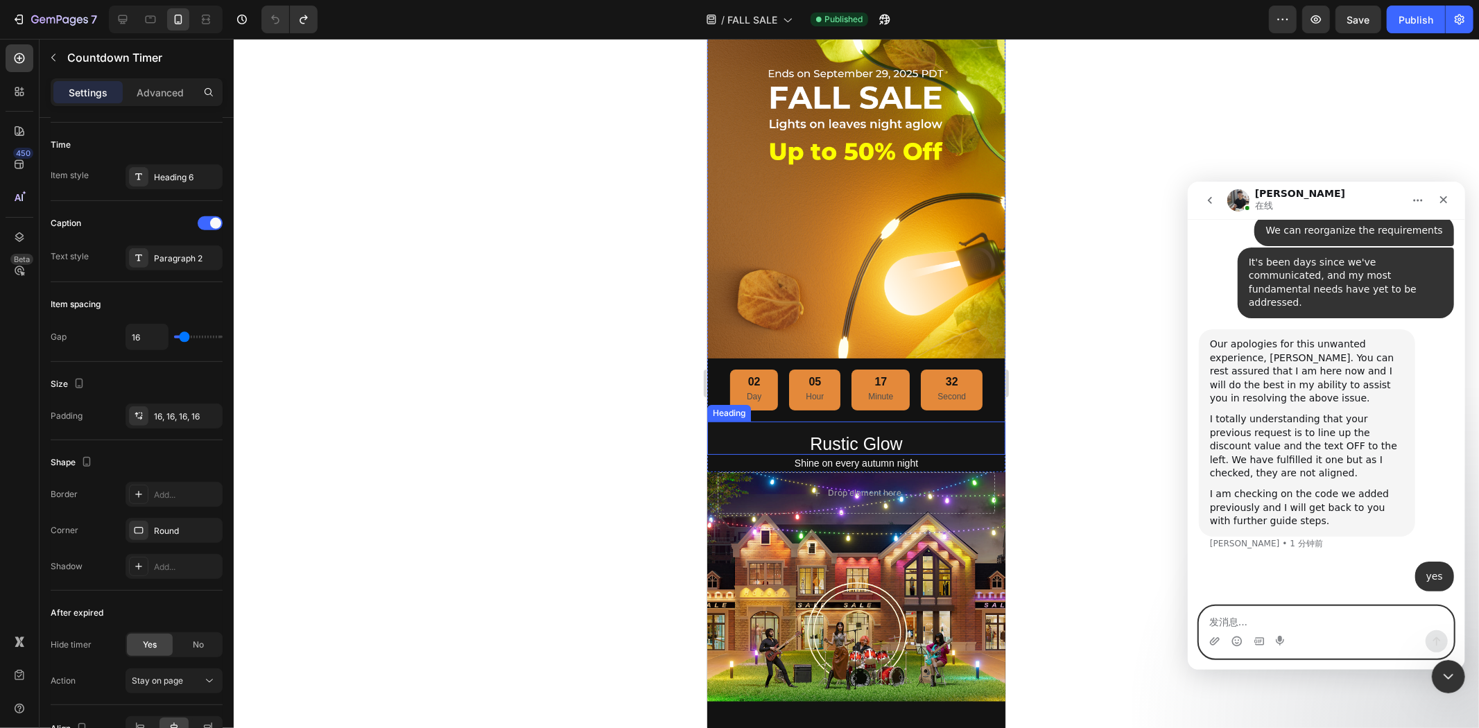
scroll to position [0, 0]
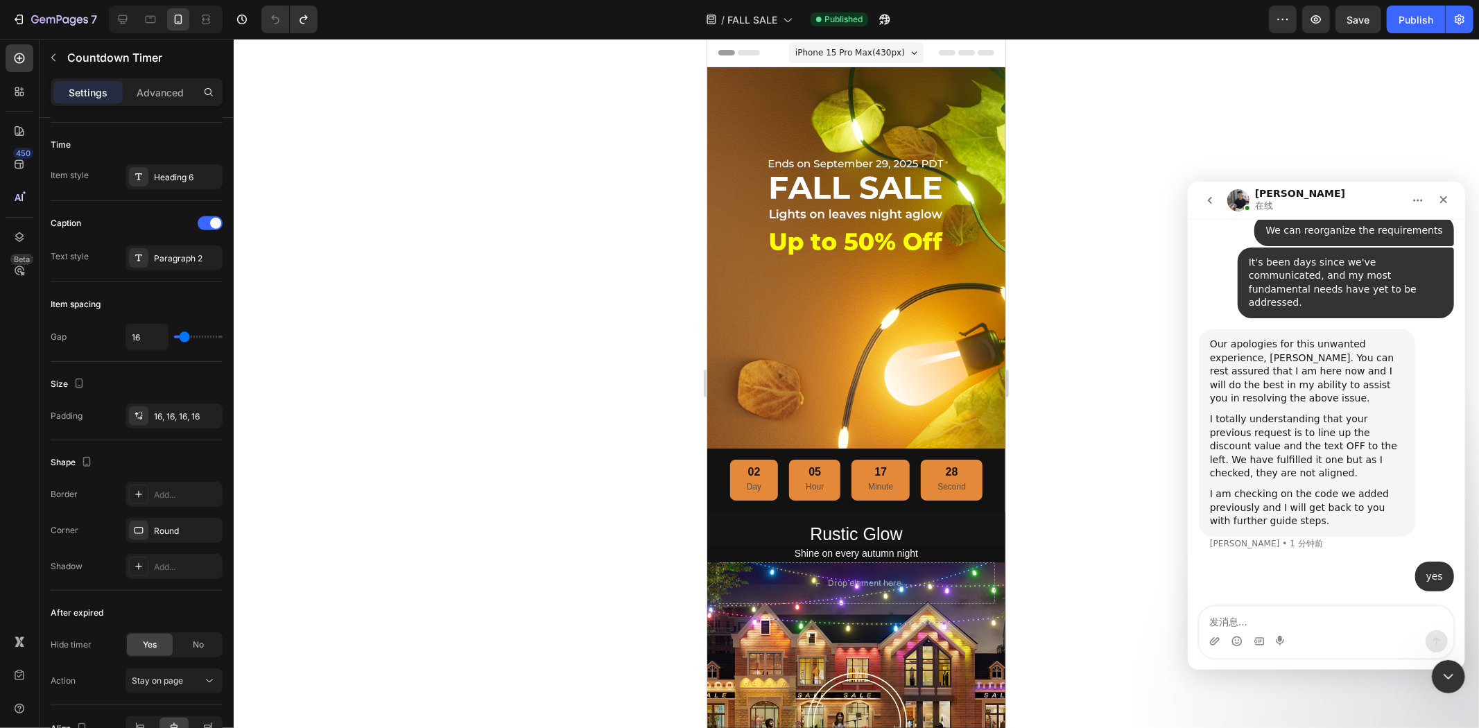
click at [805, 465] on div "05" at bounding box center [814, 472] width 18 height 15
click at [876, 465] on div "16" at bounding box center [879, 472] width 25 height 15
click at [611, 211] on div at bounding box center [856, 383] width 1245 height 689
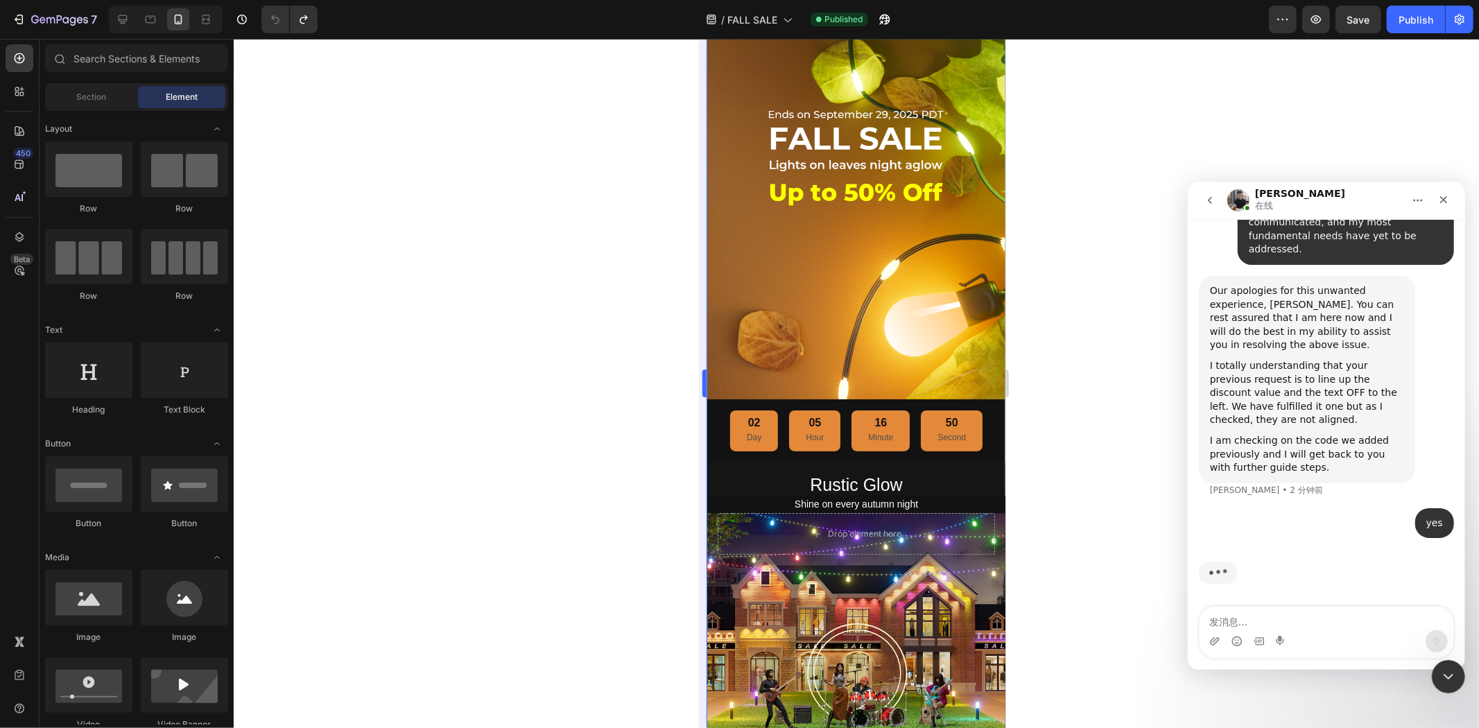
scroll to position [77, 0]
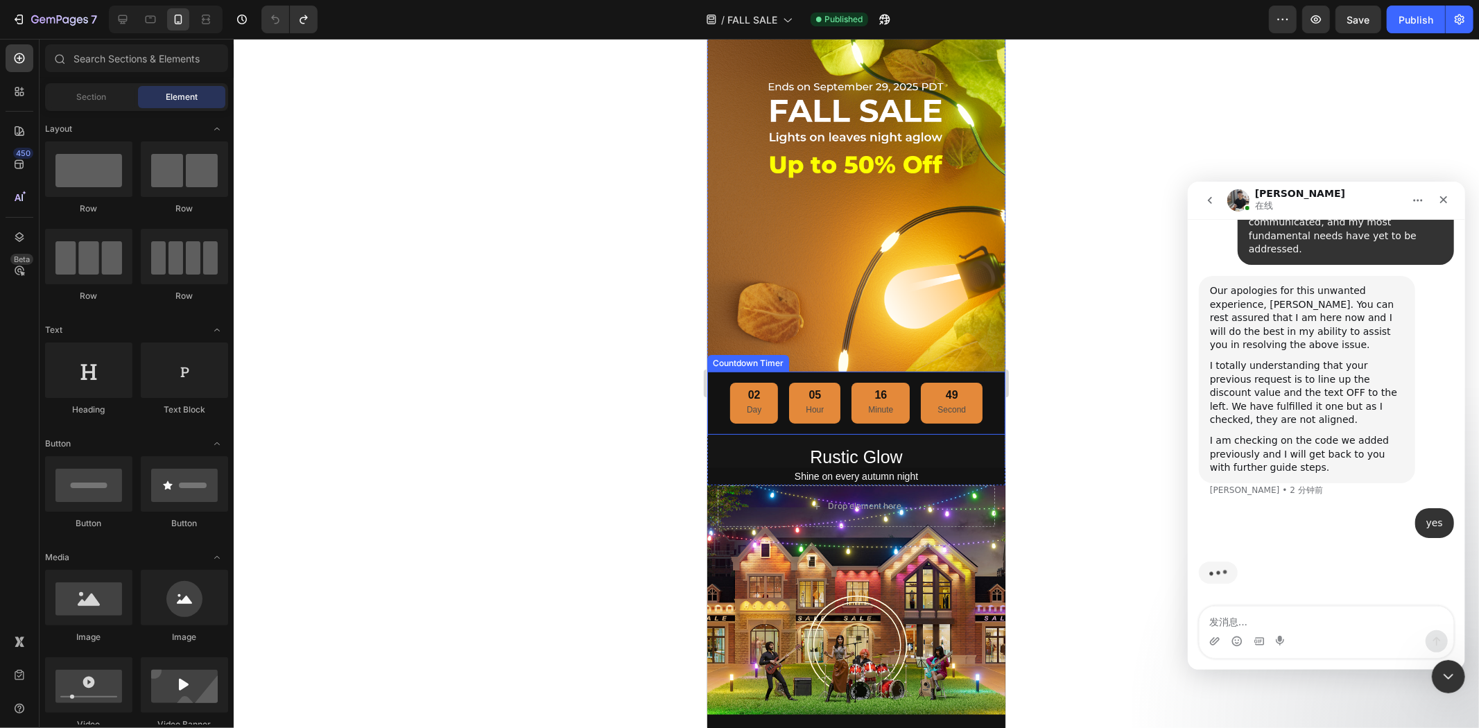
click at [718, 397] on div "02 Day 05 Hour 16 Minute 49 Second" at bounding box center [856, 402] width 276 height 40
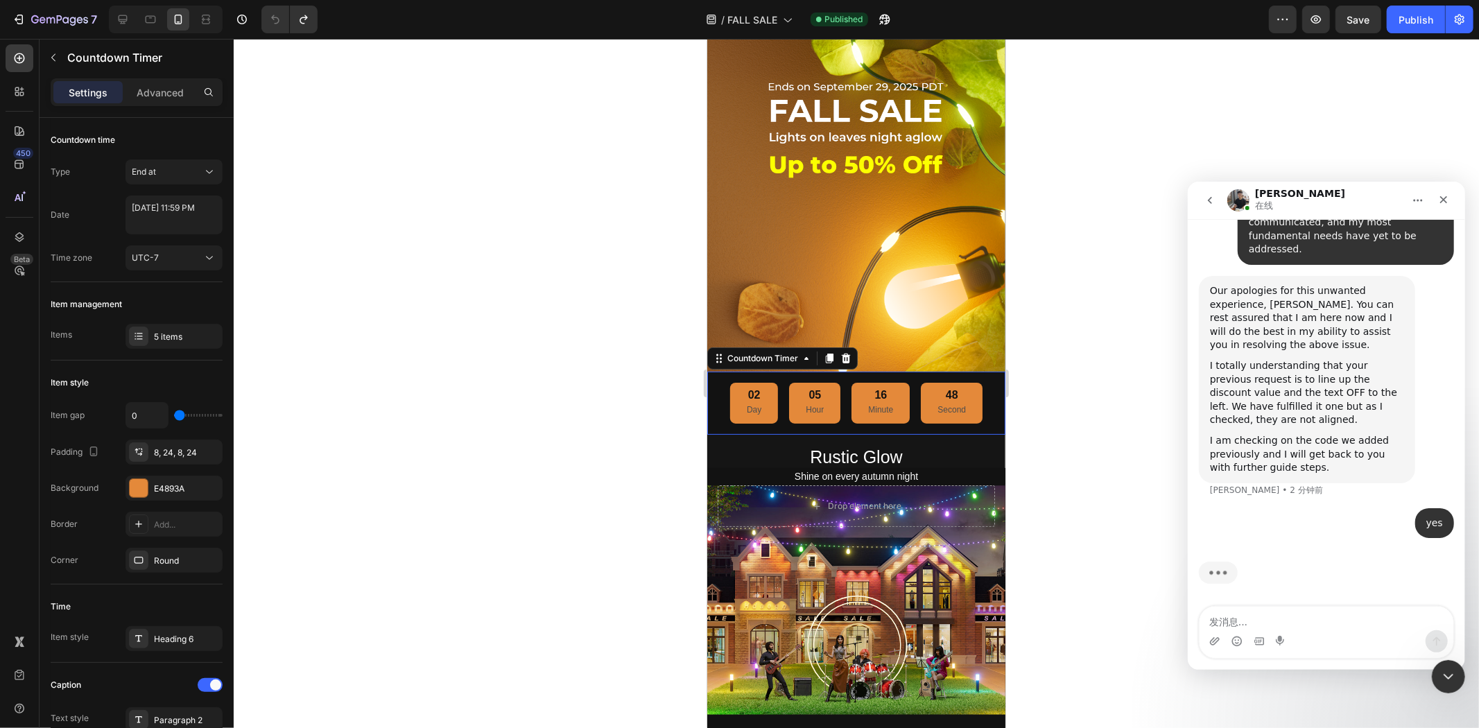
scroll to position [20635, 0]
click at [183, 454] on div "8, 24, 8, 24" at bounding box center [174, 452] width 40 height 12
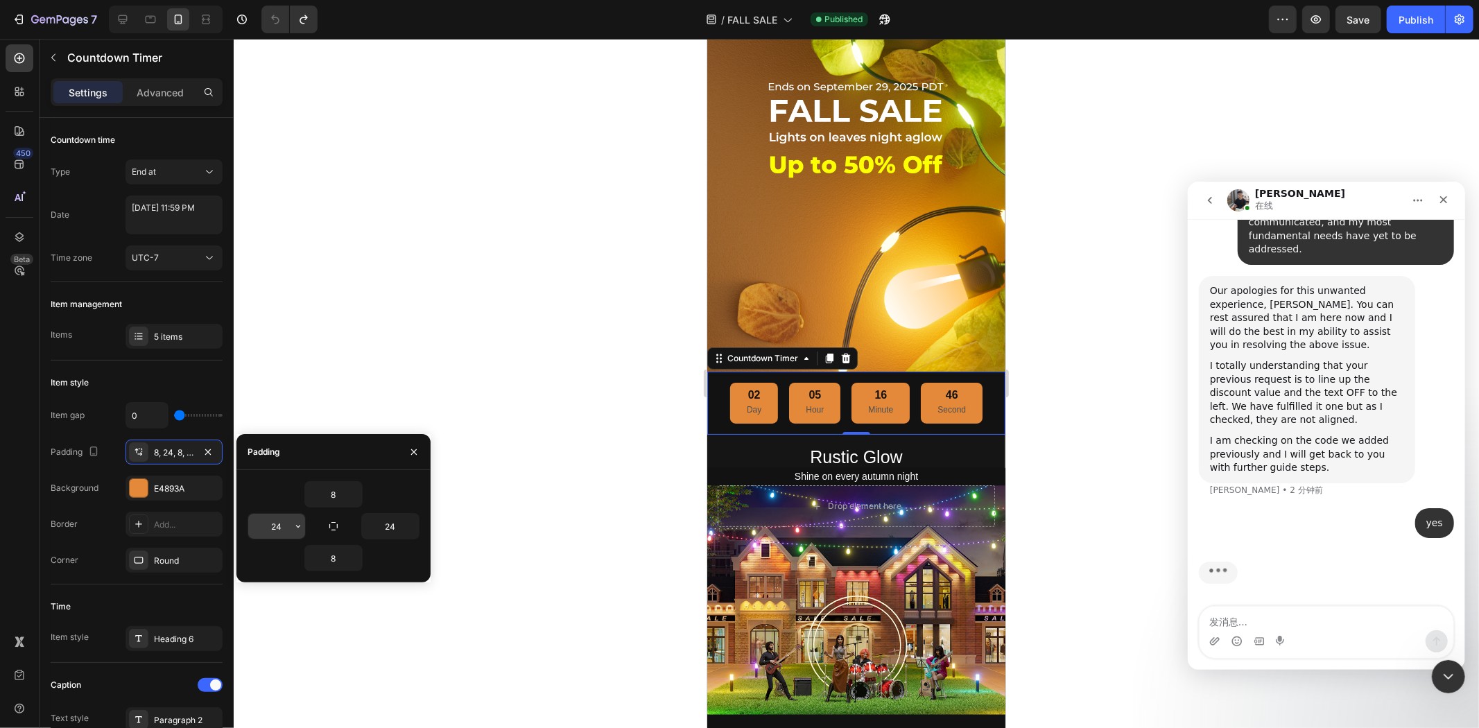
click at [286, 527] on input "24" at bounding box center [276, 526] width 57 height 25
type input "0"
click at [397, 529] on input "24" at bounding box center [390, 526] width 57 height 25
type input "0"
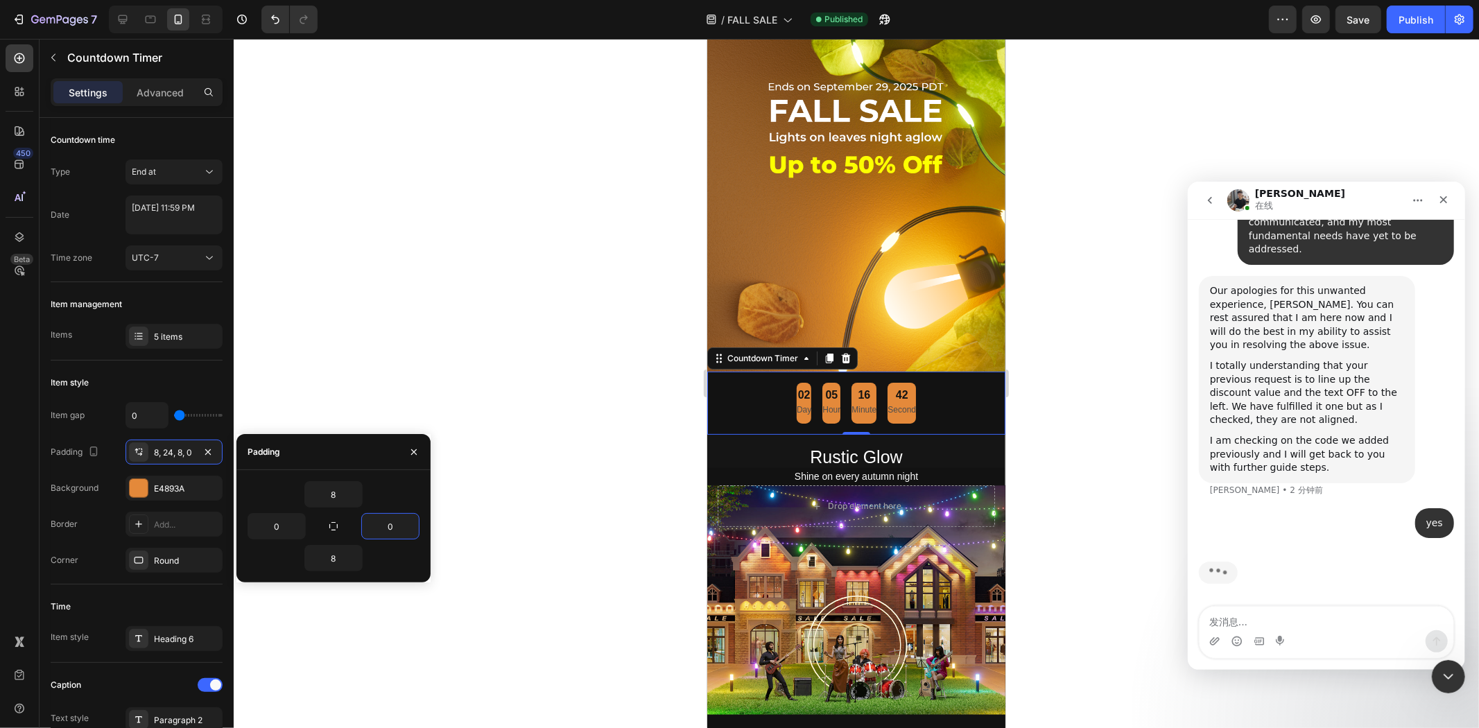
type input "24"
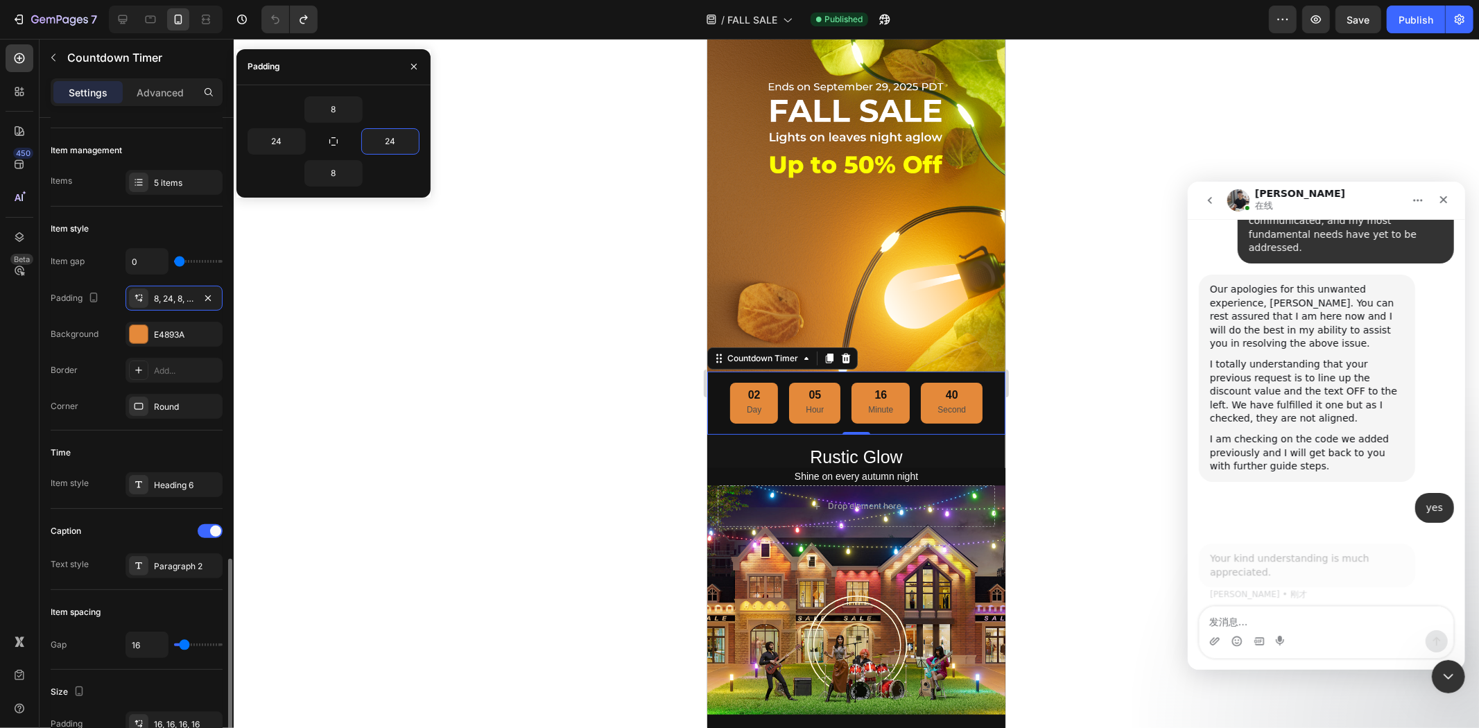
scroll to position [385, 0]
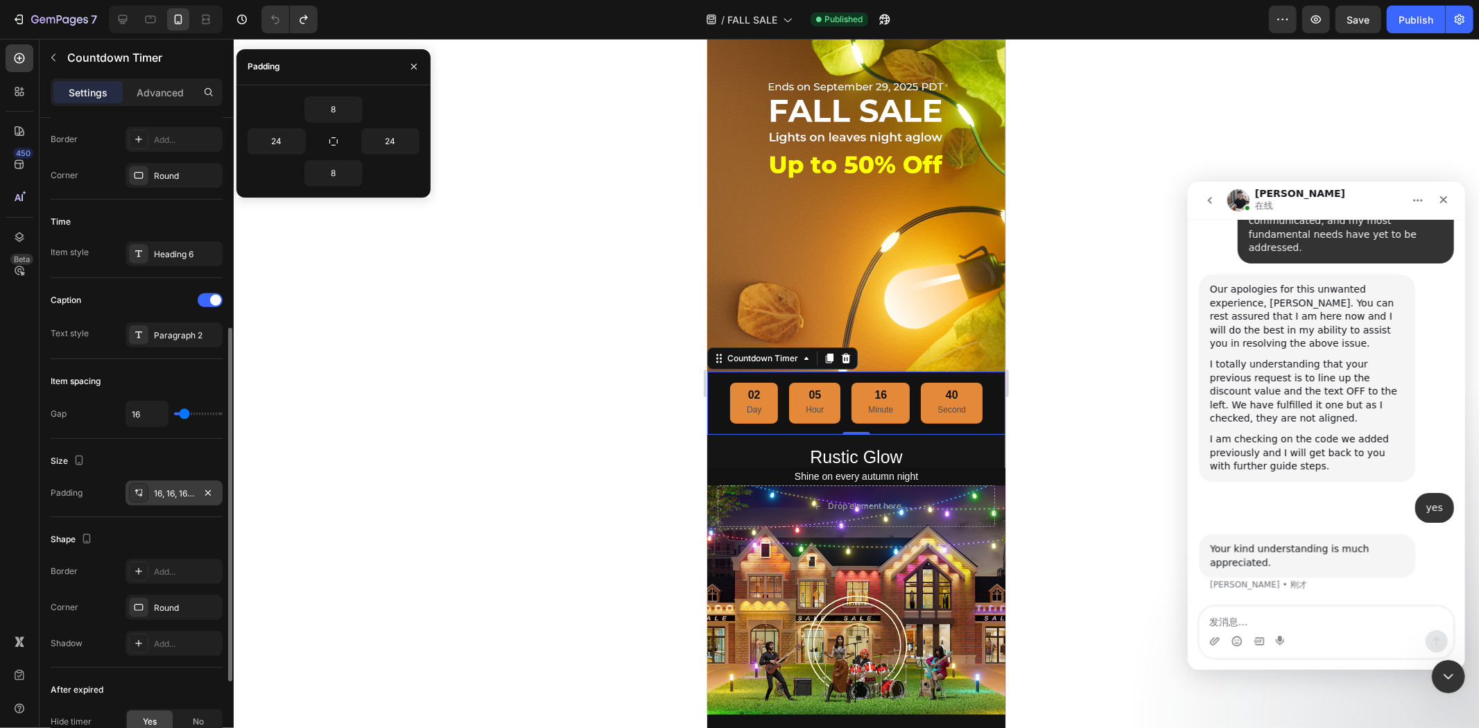
click at [179, 505] on div "16, 16, 16, 16" at bounding box center [173, 492] width 97 height 25
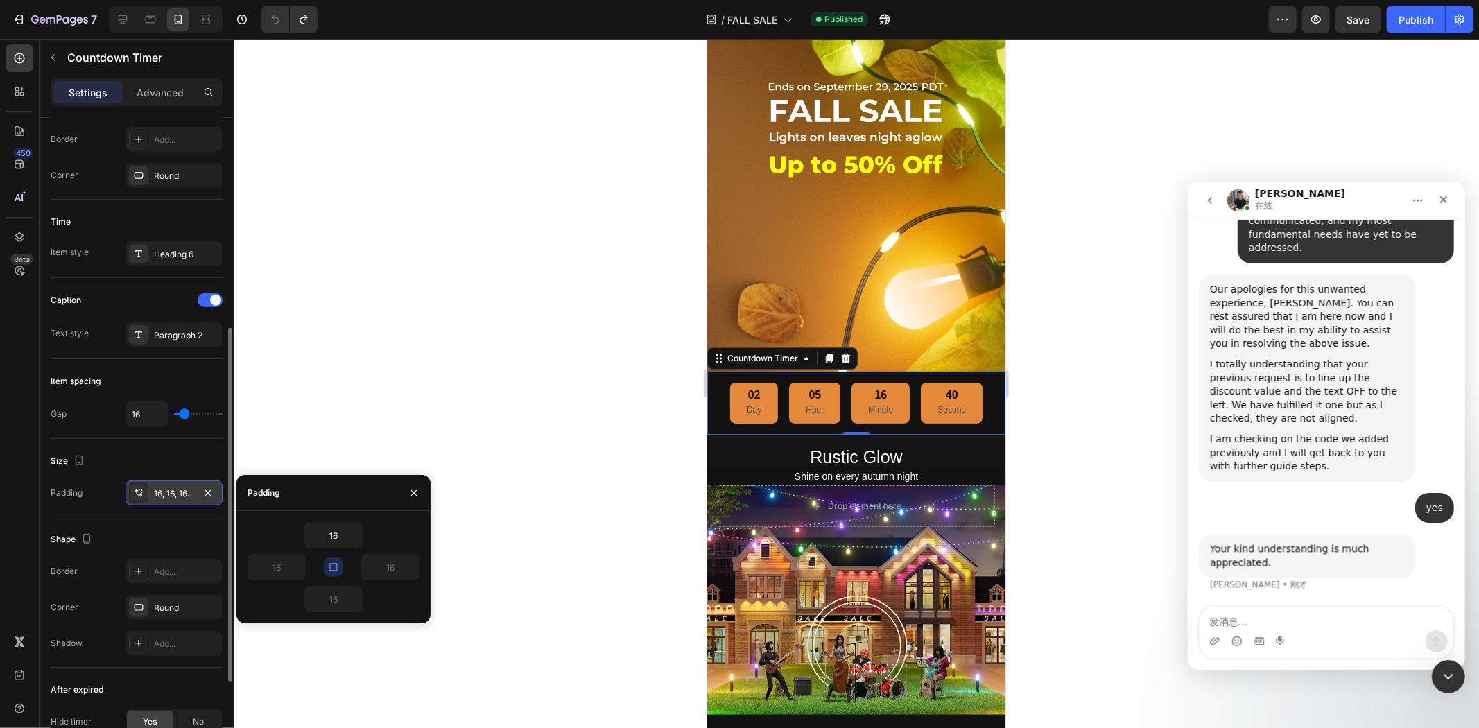
scroll to position [20669, 0]
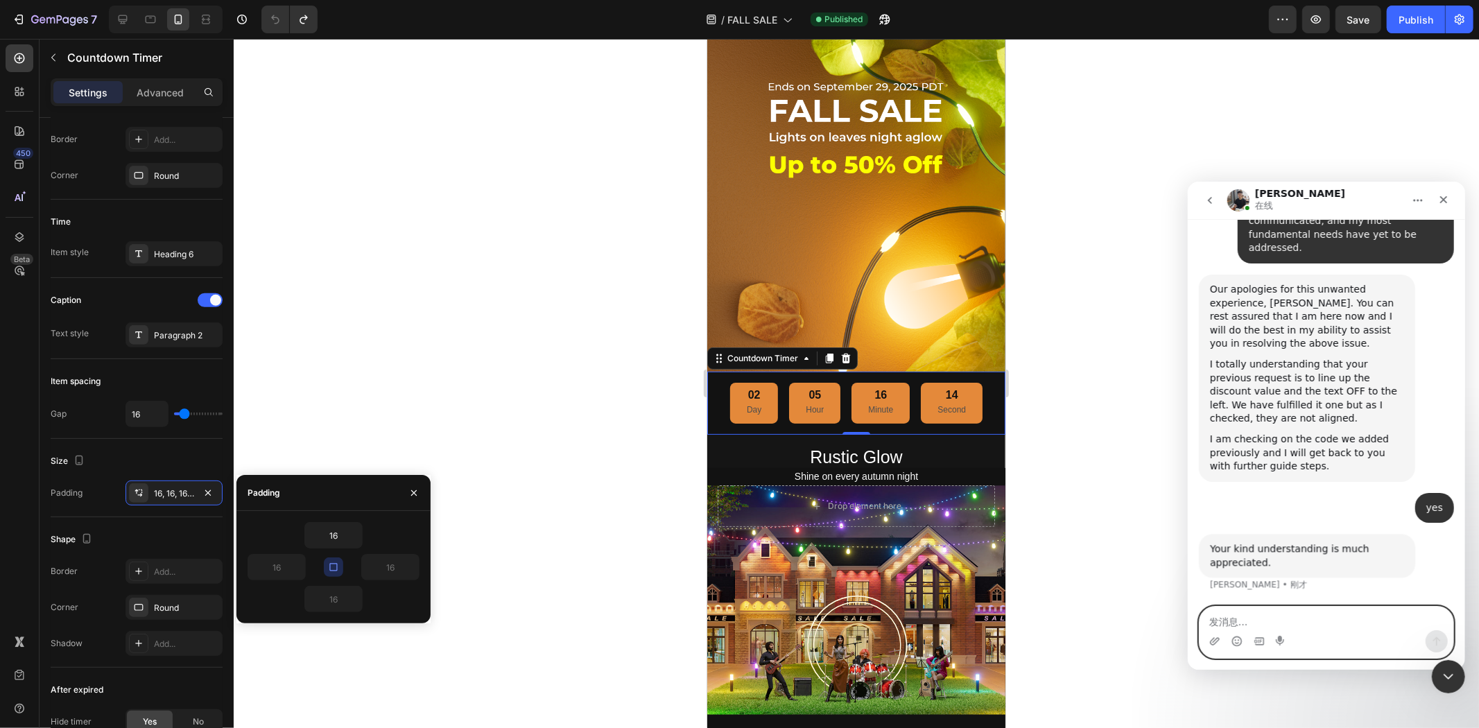
click at [1256, 623] on textarea "发消息..." at bounding box center [1326, 618] width 254 height 24
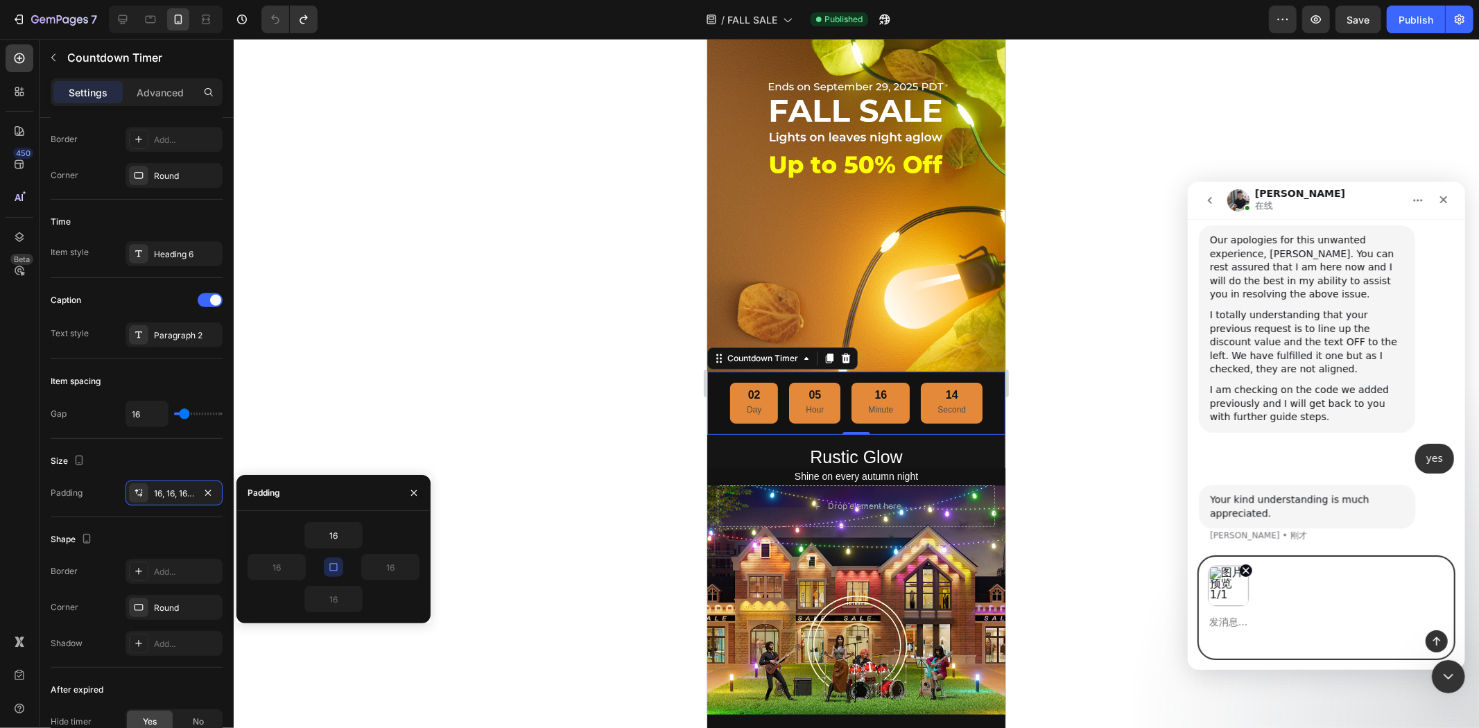
scroll to position [20718, 0]
click at [1289, 608] on textarea "发消息..." at bounding box center [1326, 618] width 254 height 24
paste textarea "Actually, in the page you've built, the mobile side already meets my needs, all…"
type textarea "Actually, in the page you've built, the mobile side already meets my needs, all…"
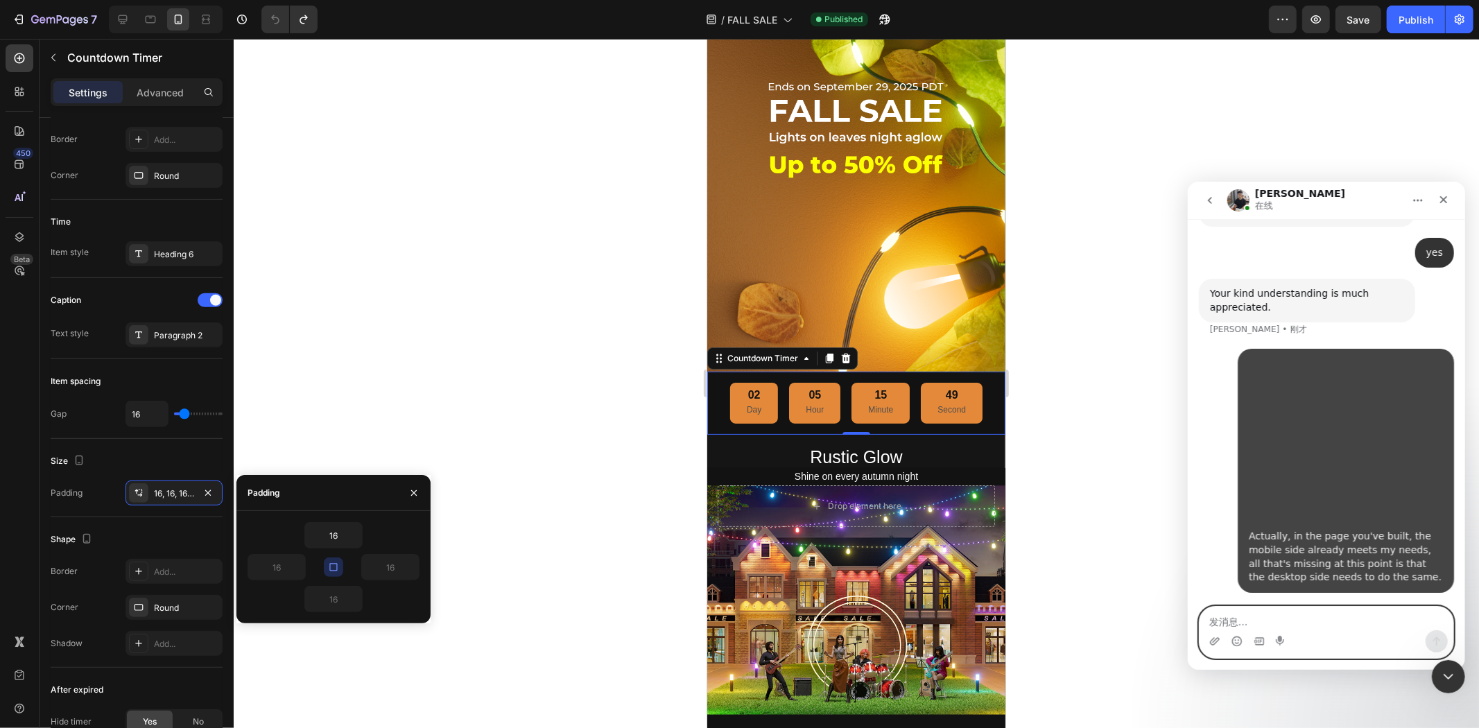
scroll to position [20924, 0]
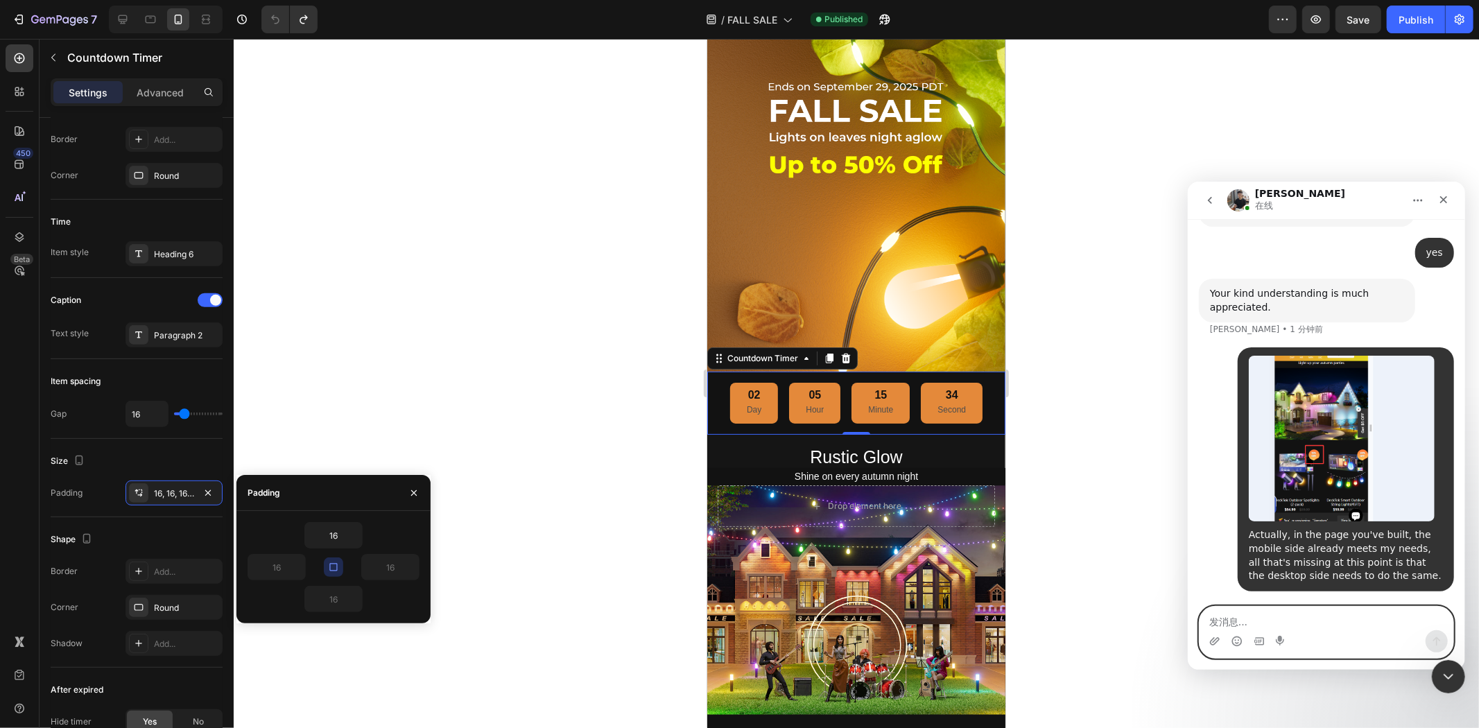
click at [1339, 620] on textarea "发消息..." at bounding box center [1326, 618] width 254 height 24
paste textarea "We've communicated before, so you should understand what I want."
type textarea "We've communicated before, so you should understand what I want."
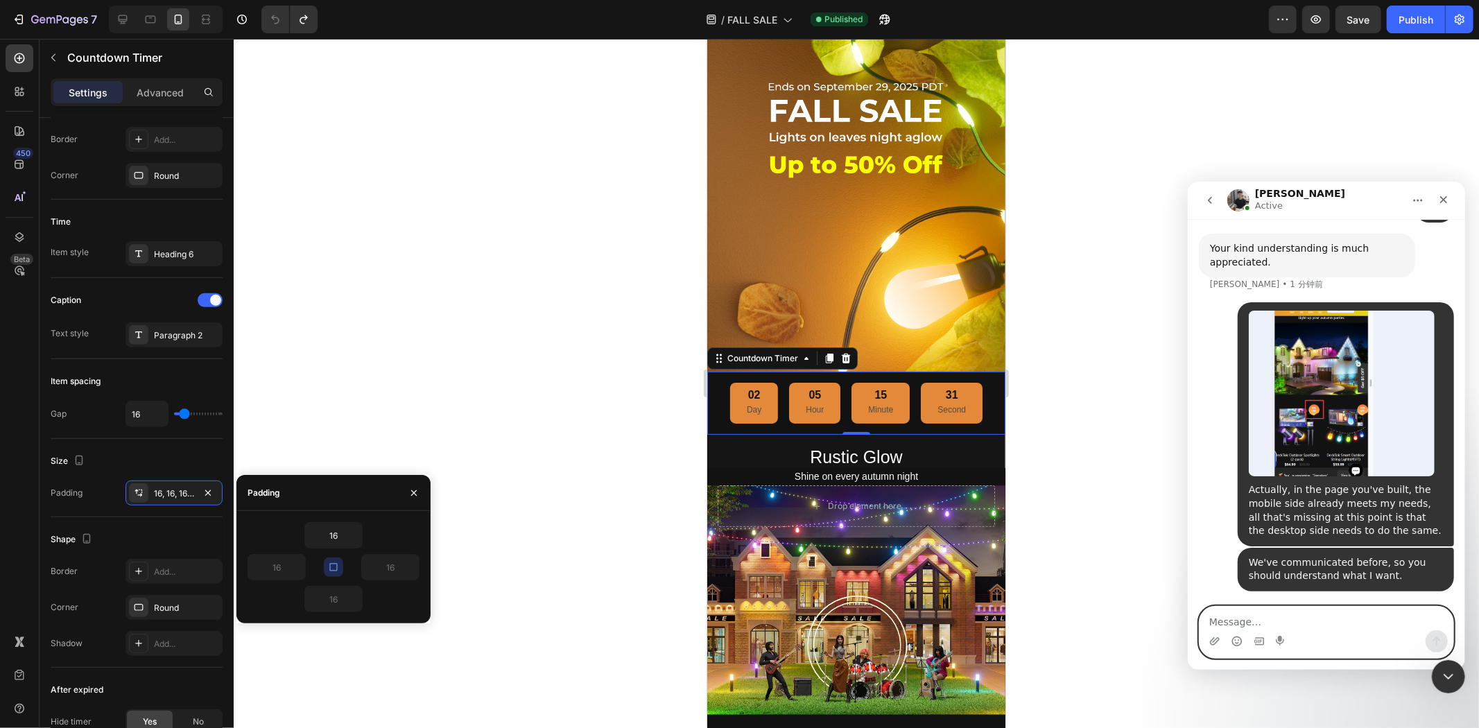
scroll to position [21024, 0]
click at [1303, 614] on textarea "Message…" at bounding box center [1326, 618] width 254 height 24
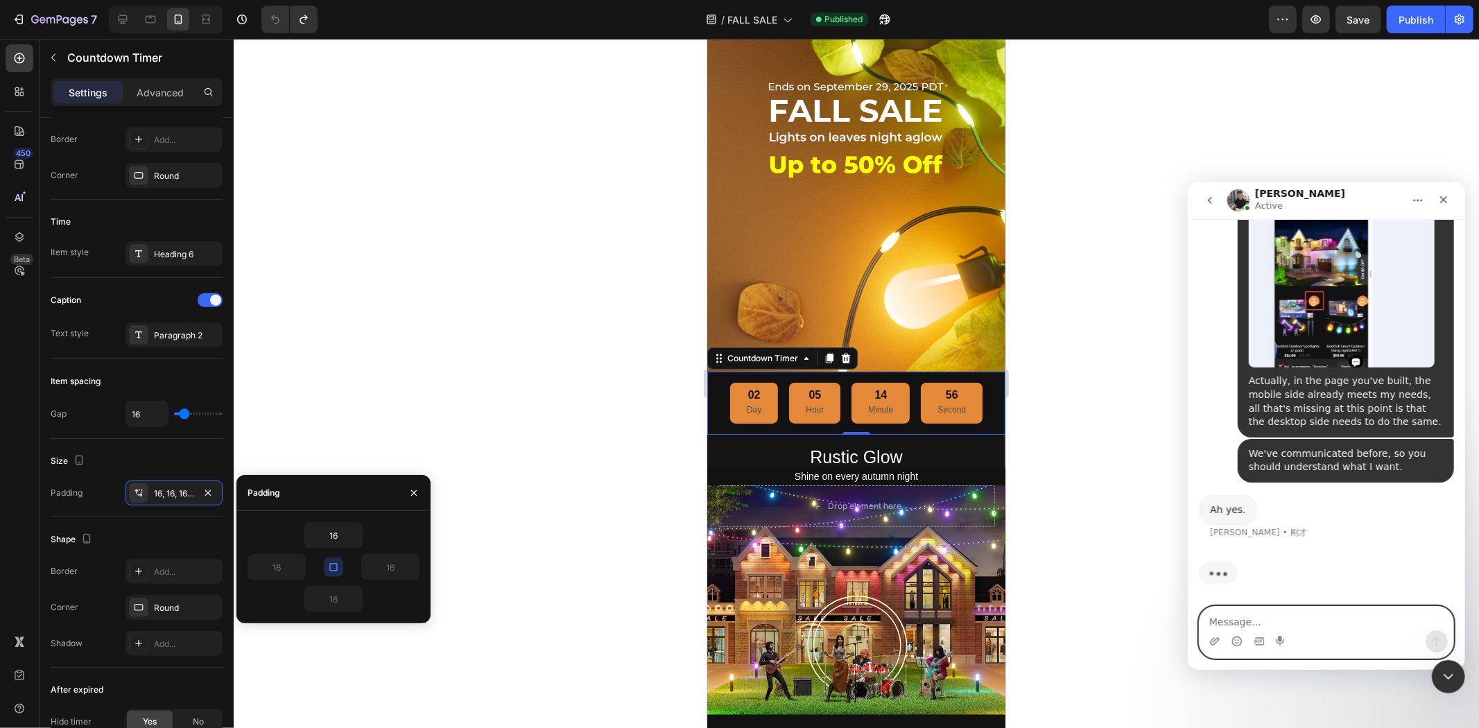
scroll to position [21119, 0]
paste textarea "As for the spacing of the labels, which we communicated about [DATE], we can di…"
type textarea "As for the spacing of the labels, which we communicated about [DATE], we can di…"
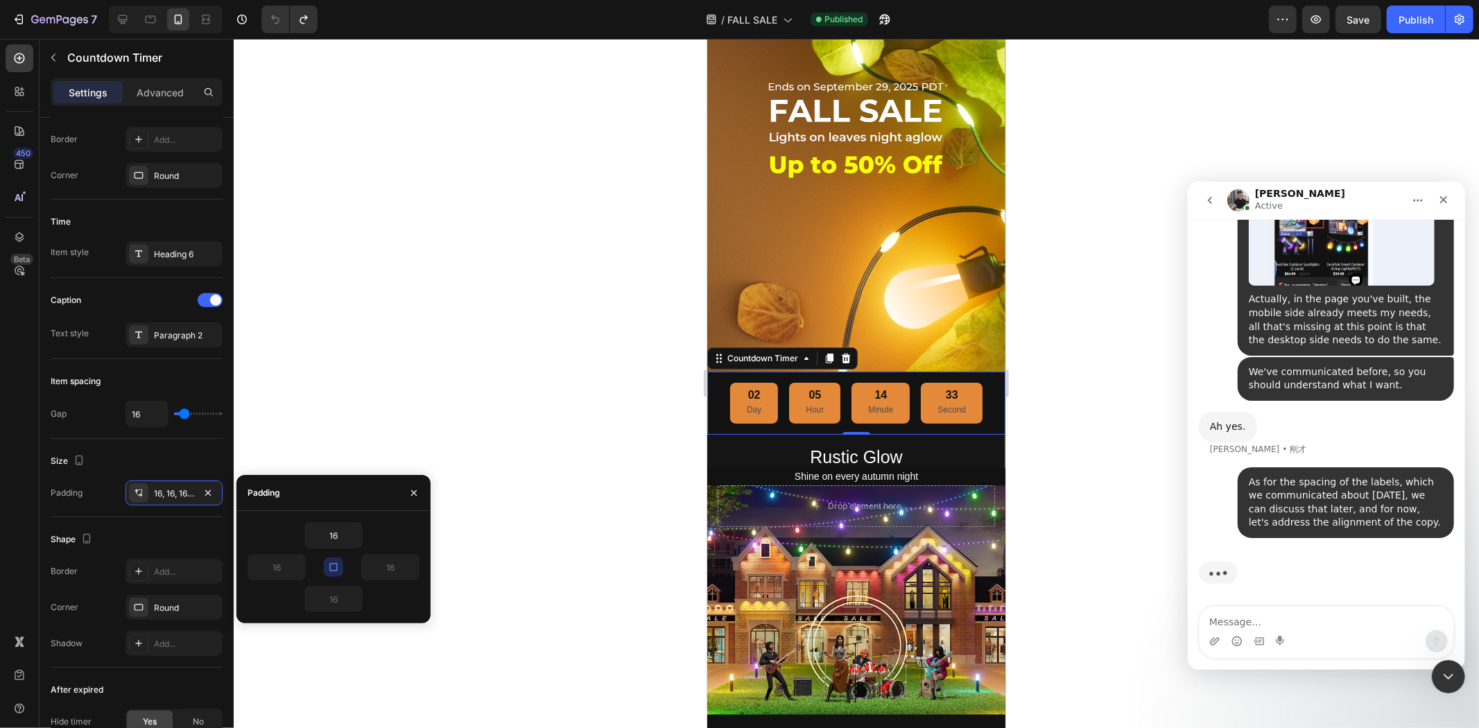
scroll to position [21200, 0]
click at [343, 496] on div "Padding" at bounding box center [333, 493] width 194 height 36
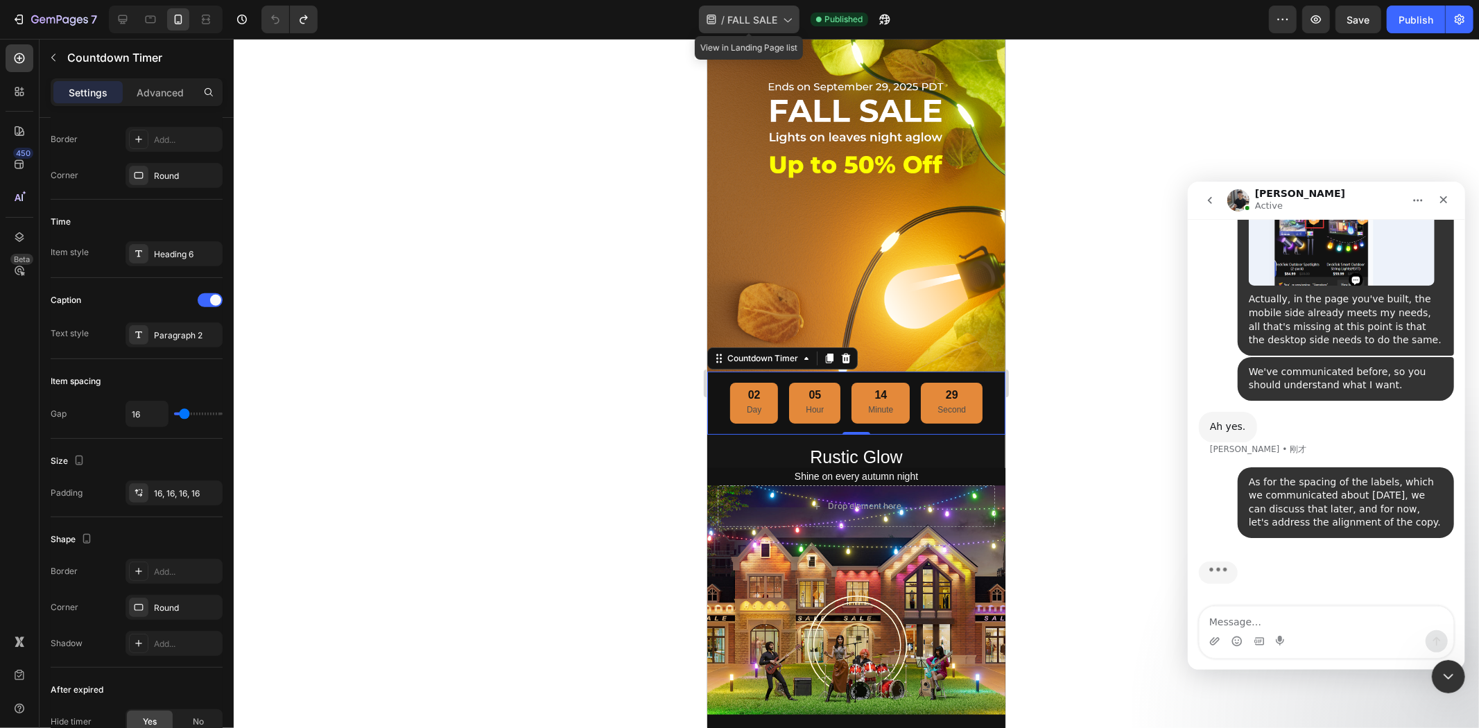
click at [767, 17] on span "FALL SALE" at bounding box center [752, 19] width 50 height 15
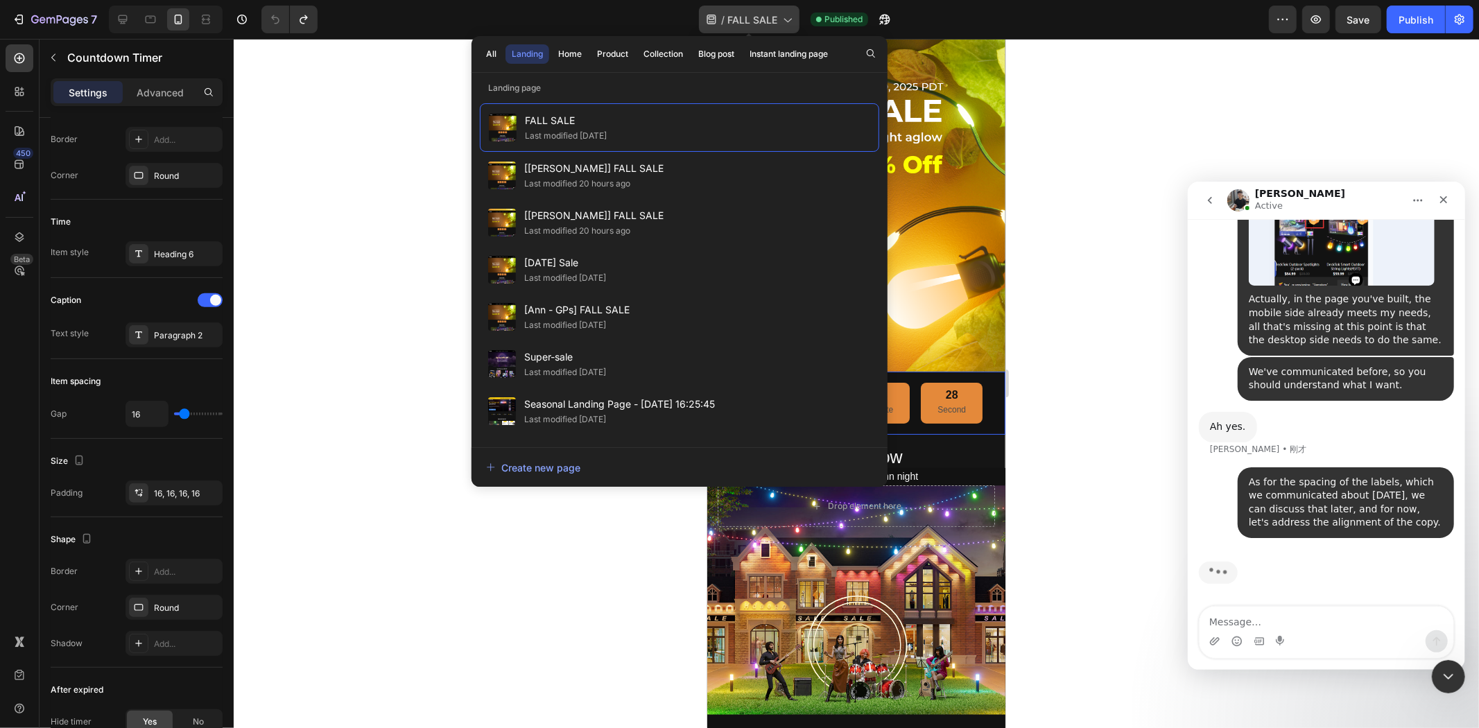
click at [767, 17] on span "FALL SALE" at bounding box center [752, 19] width 50 height 15
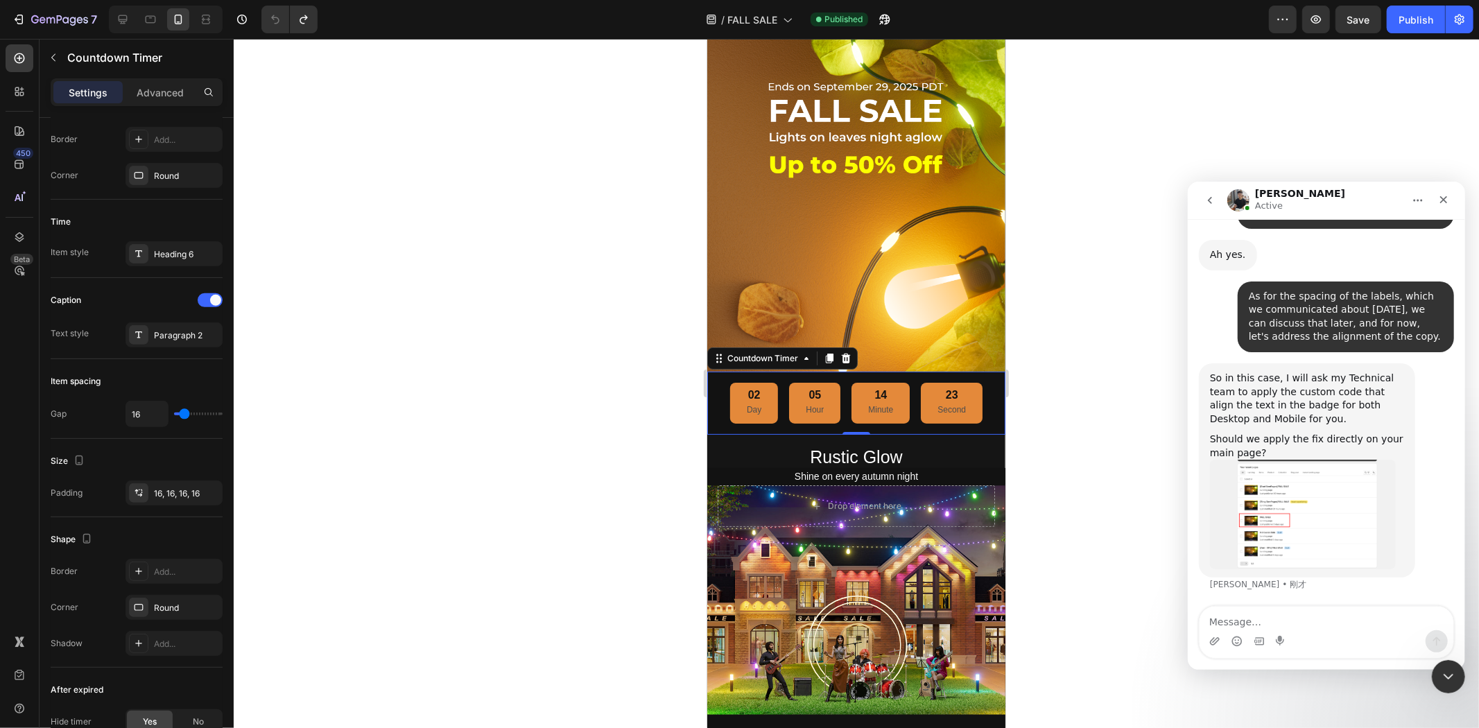
scroll to position [21414, 0]
click at [1273, 514] on img "Tony说…" at bounding box center [1302, 514] width 186 height 110
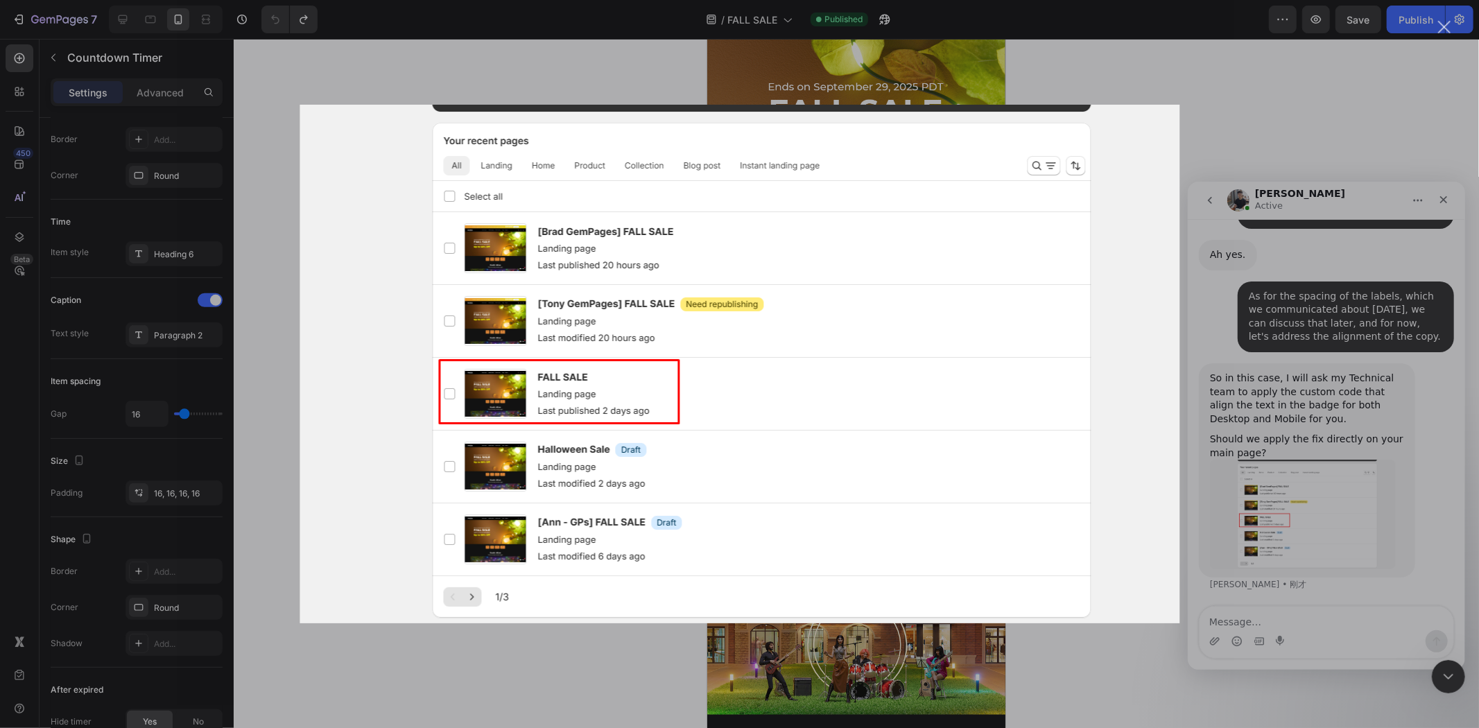
click at [1274, 515] on div "Intercom Messenger" at bounding box center [739, 364] width 1479 height 728
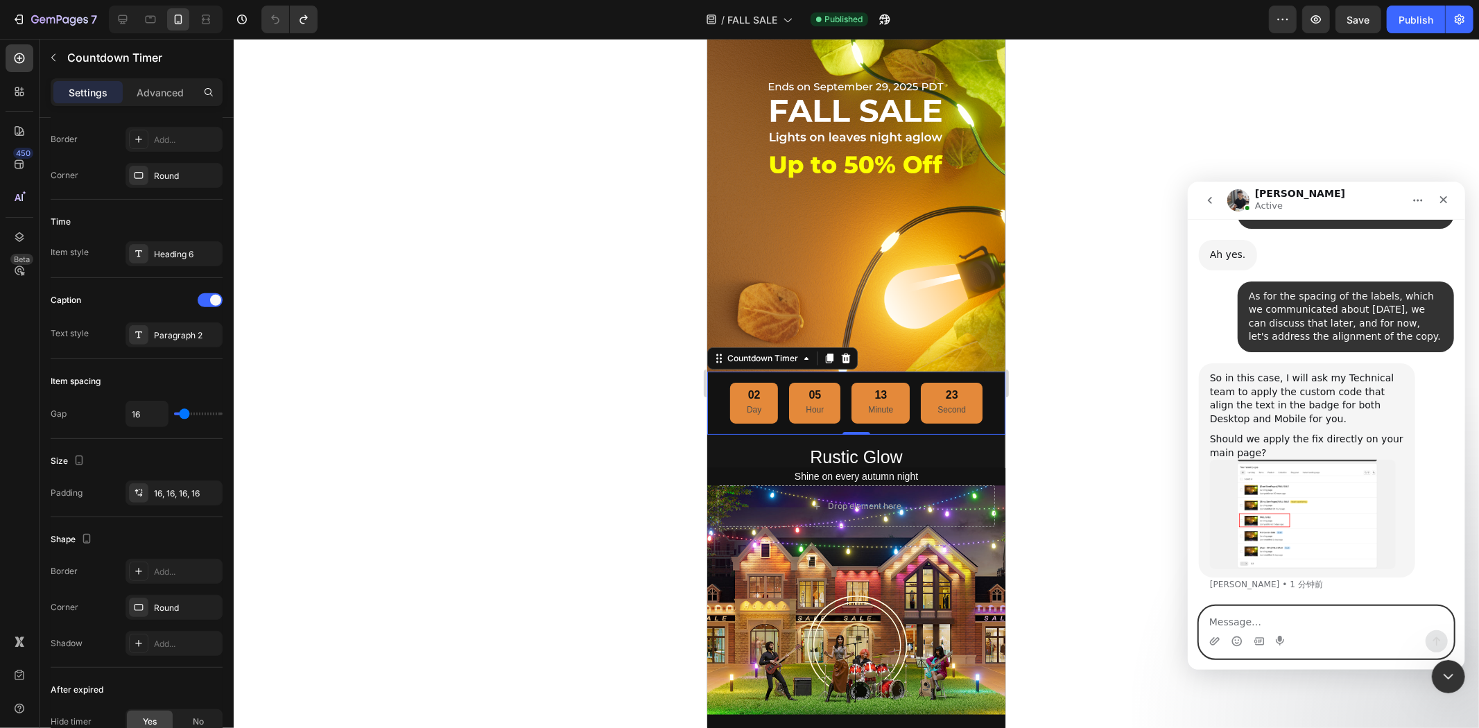
click at [1378, 618] on textarea "Message…" at bounding box center [1326, 618] width 254 height 24
paste textarea "Yes, but only if it meets my needs, the previous customer service kept changing…"
type textarea "Yes, but only if it meets my needs, the previous customer service kept changing…"
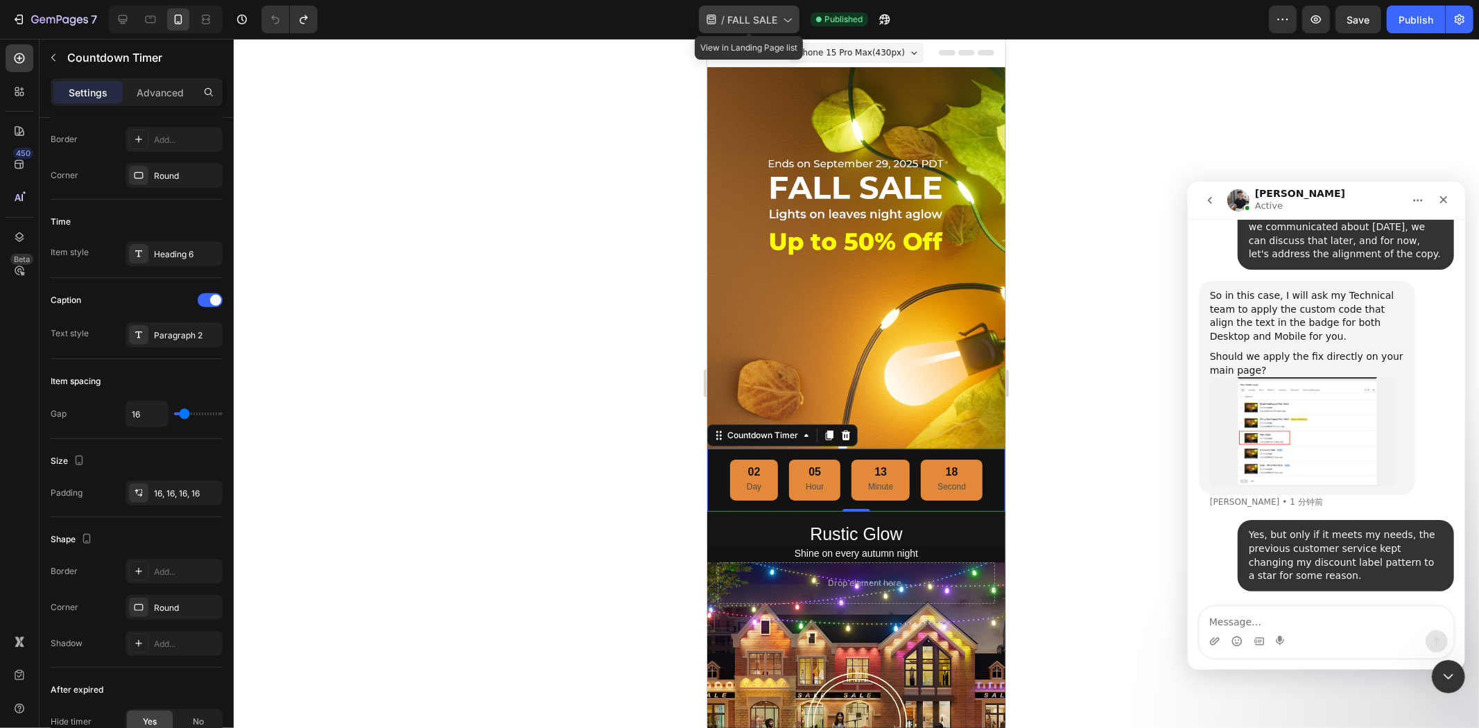
click at [759, 17] on span "FALL SALE" at bounding box center [752, 19] width 50 height 15
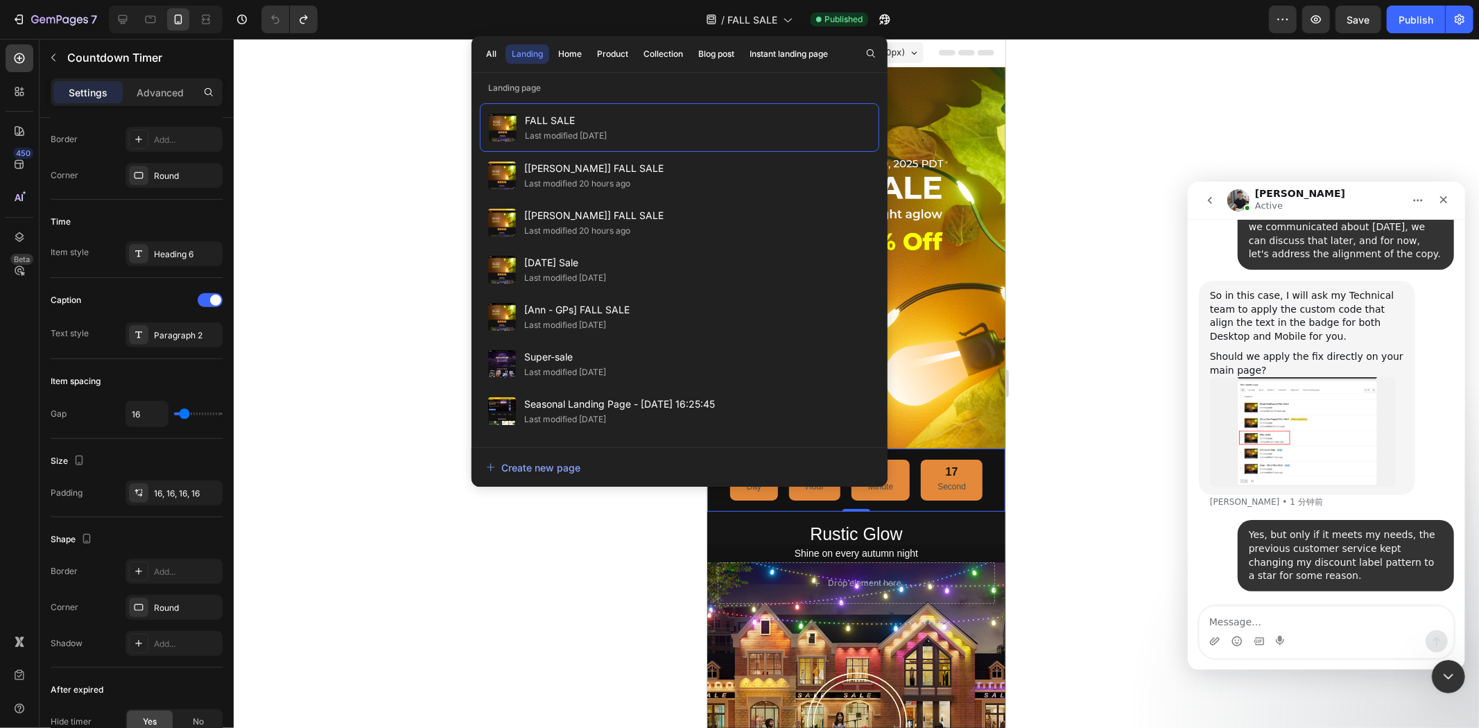
click at [1084, 128] on div at bounding box center [856, 383] width 1245 height 689
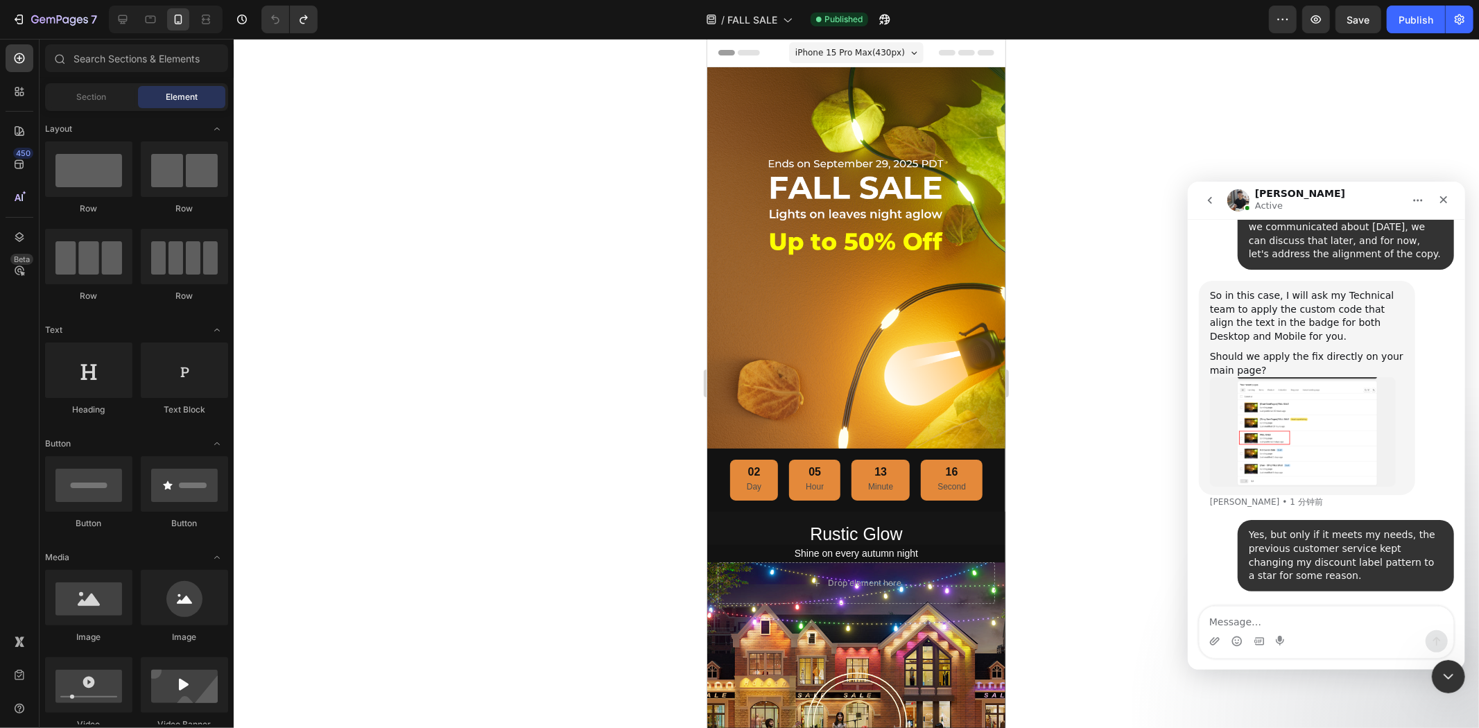
click at [862, 49] on span "iPhone 15 Pro Max ( 430 px)" at bounding box center [850, 52] width 110 height 14
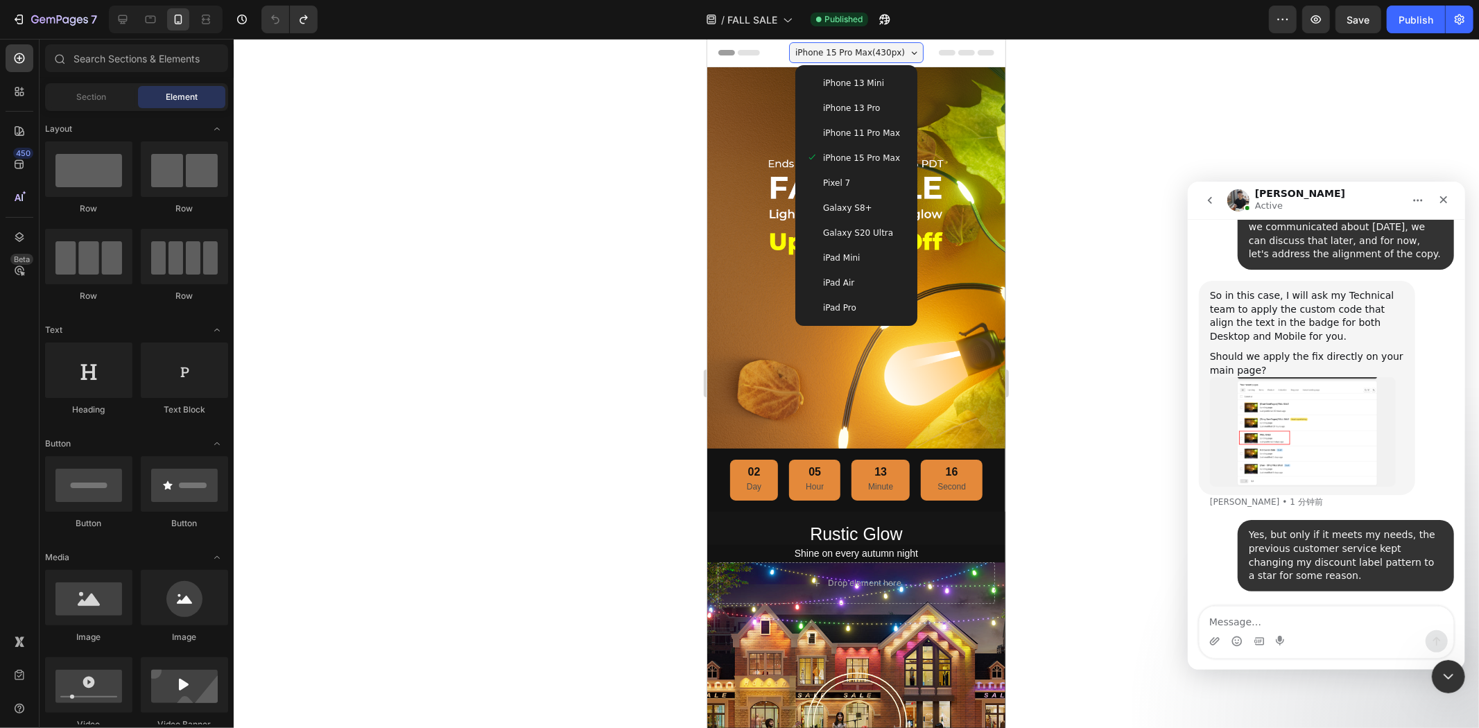
click at [870, 128] on span "iPhone 11 Pro Max" at bounding box center [860, 132] width 77 height 14
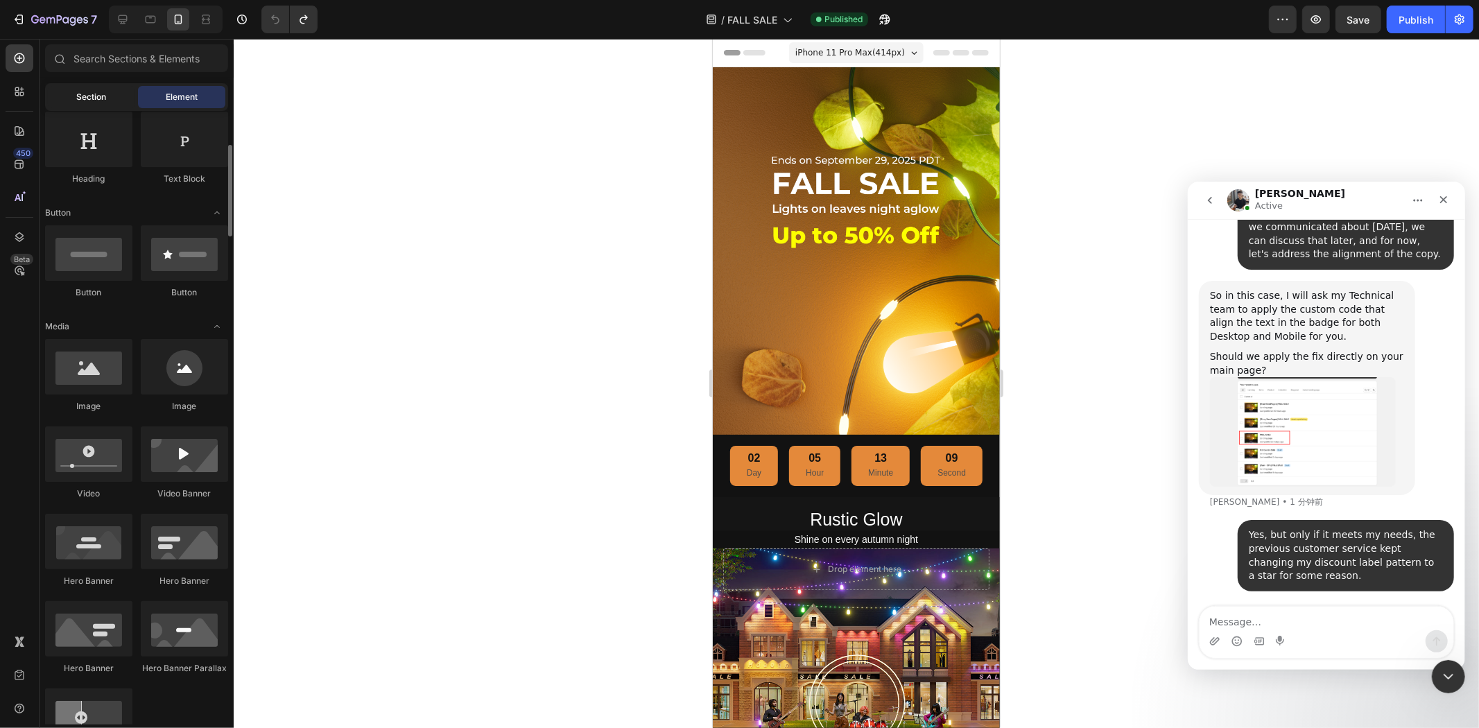
scroll to position [308, 0]
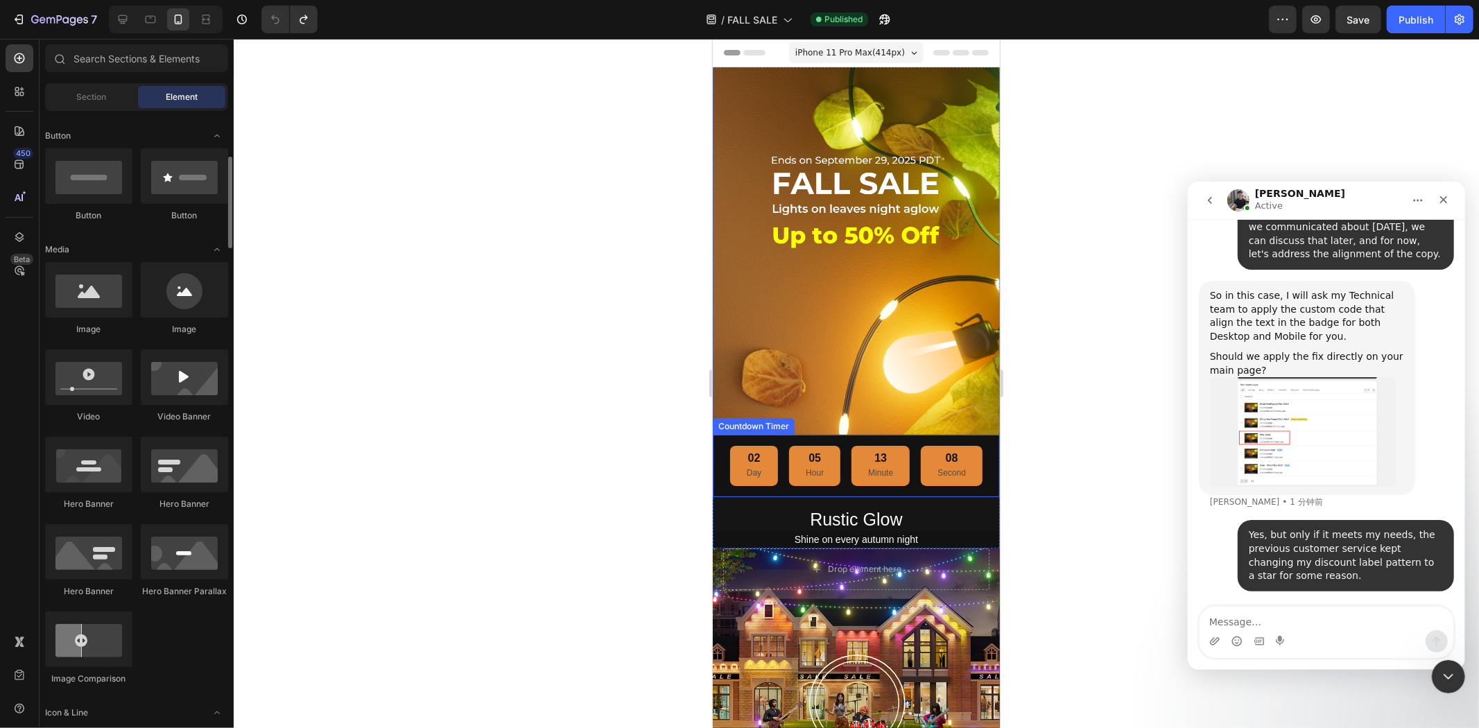
click at [731, 458] on div "02 Day 05 Hour 13 Minute 08 Second" at bounding box center [855, 465] width 252 height 40
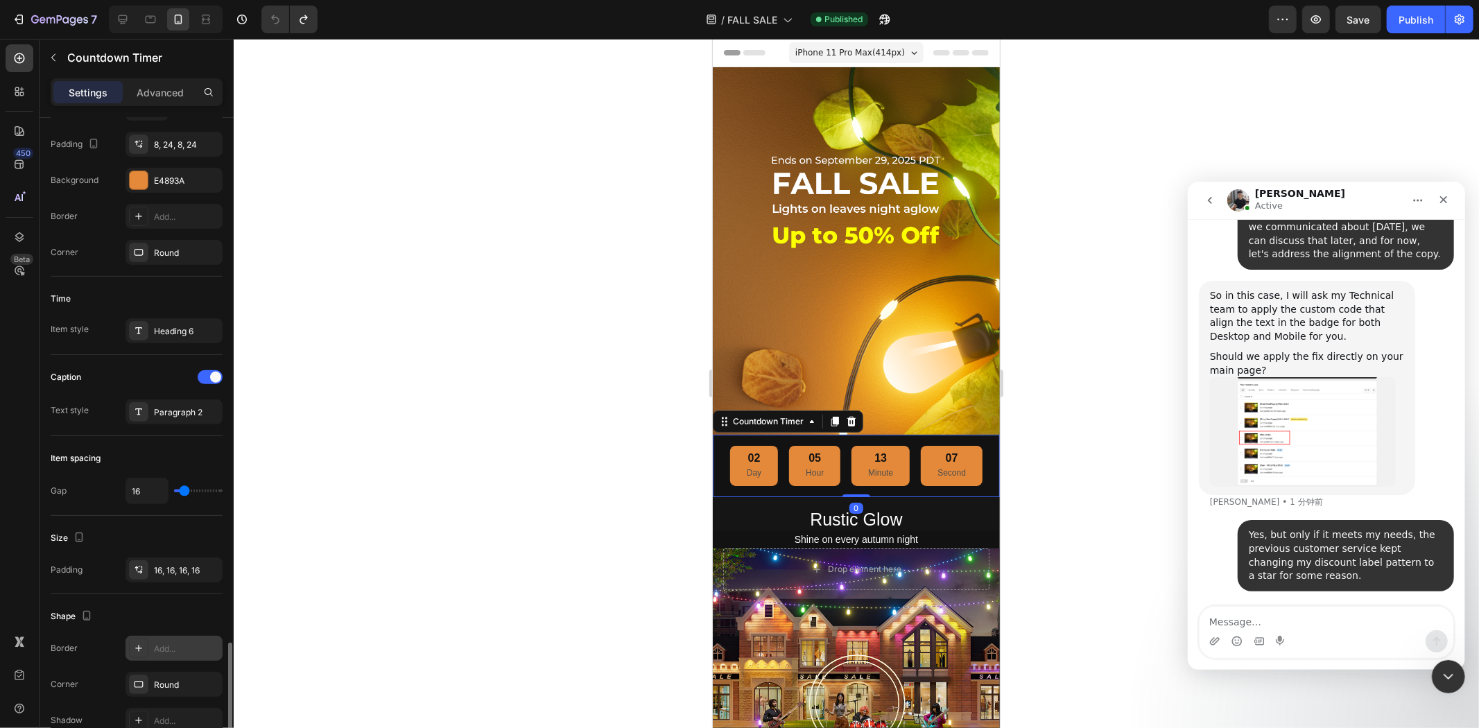
scroll to position [539, 0]
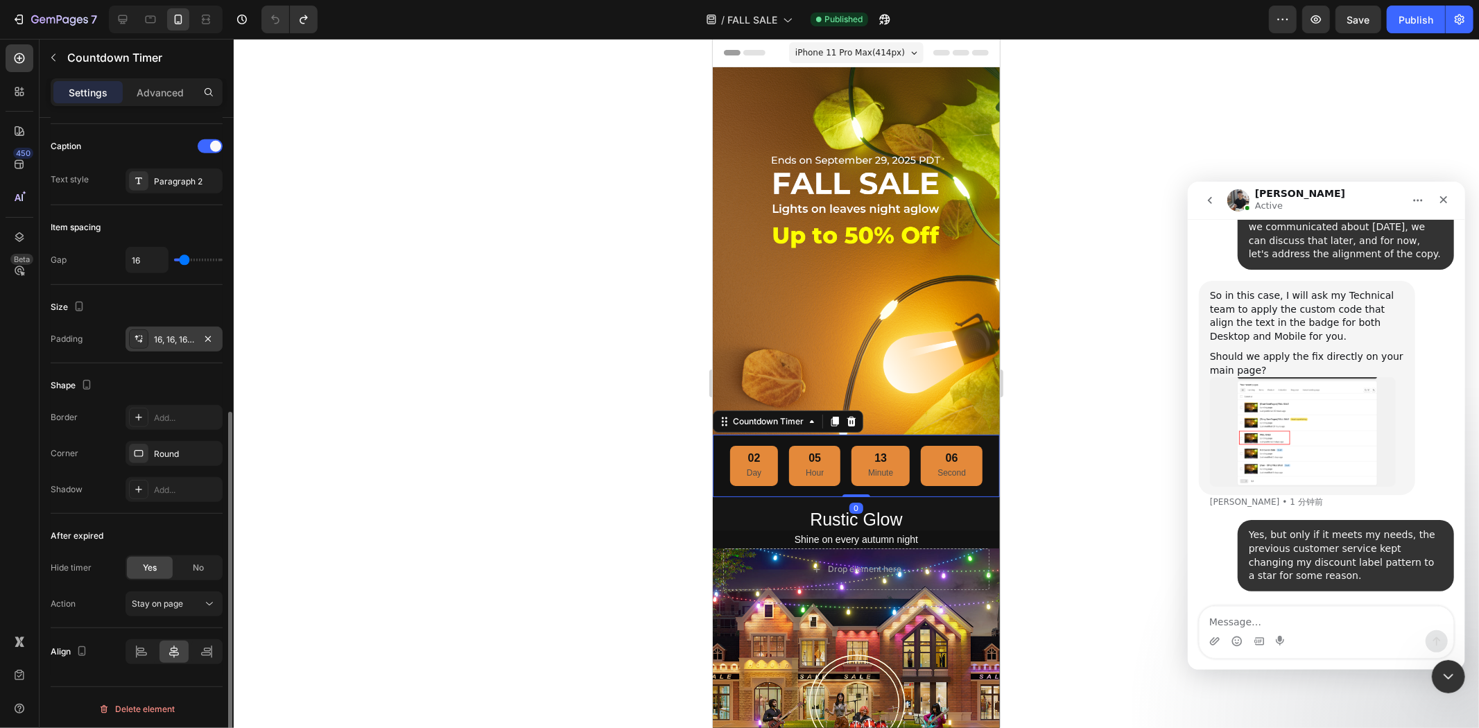
click at [164, 347] on div "16, 16, 16, 16" at bounding box center [173, 339] width 97 height 25
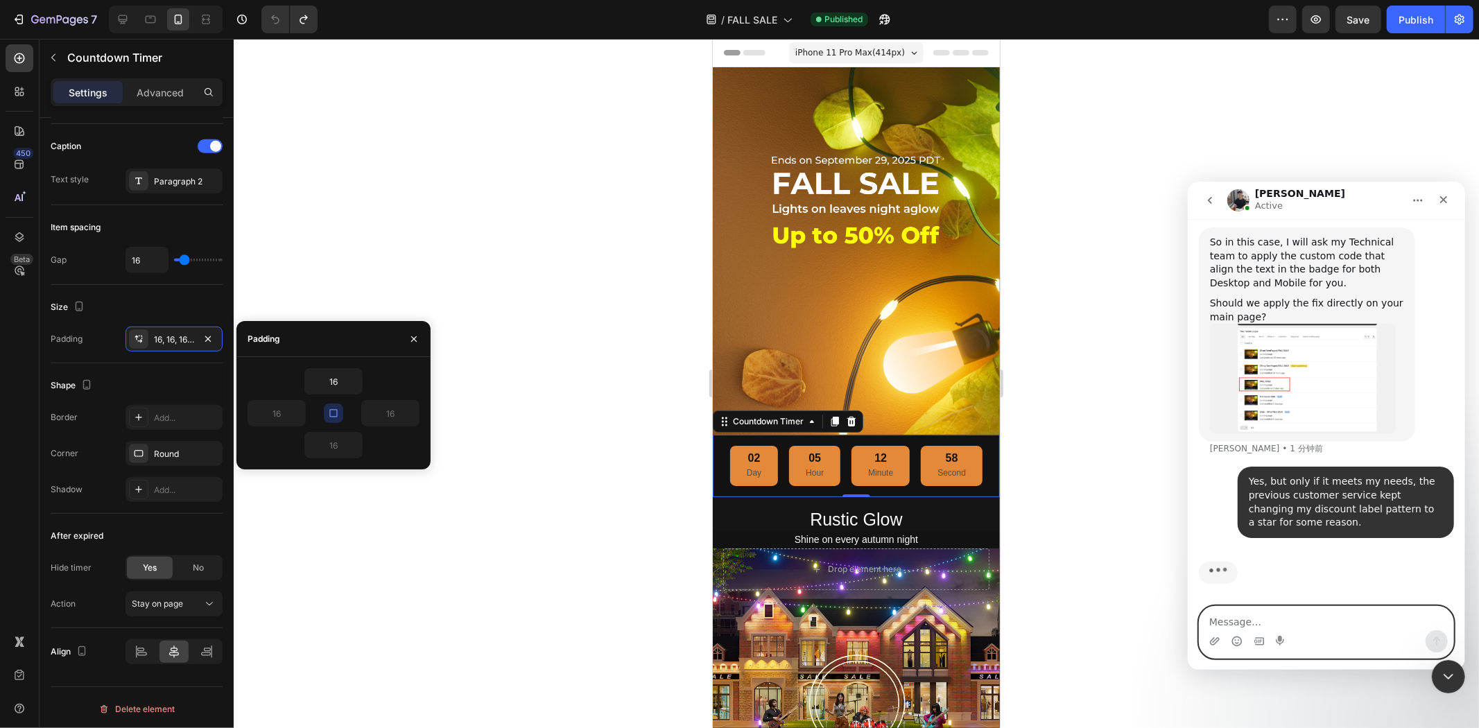
click at [1289, 622] on textarea "Message…" at bounding box center [1326, 618] width 254 height 24
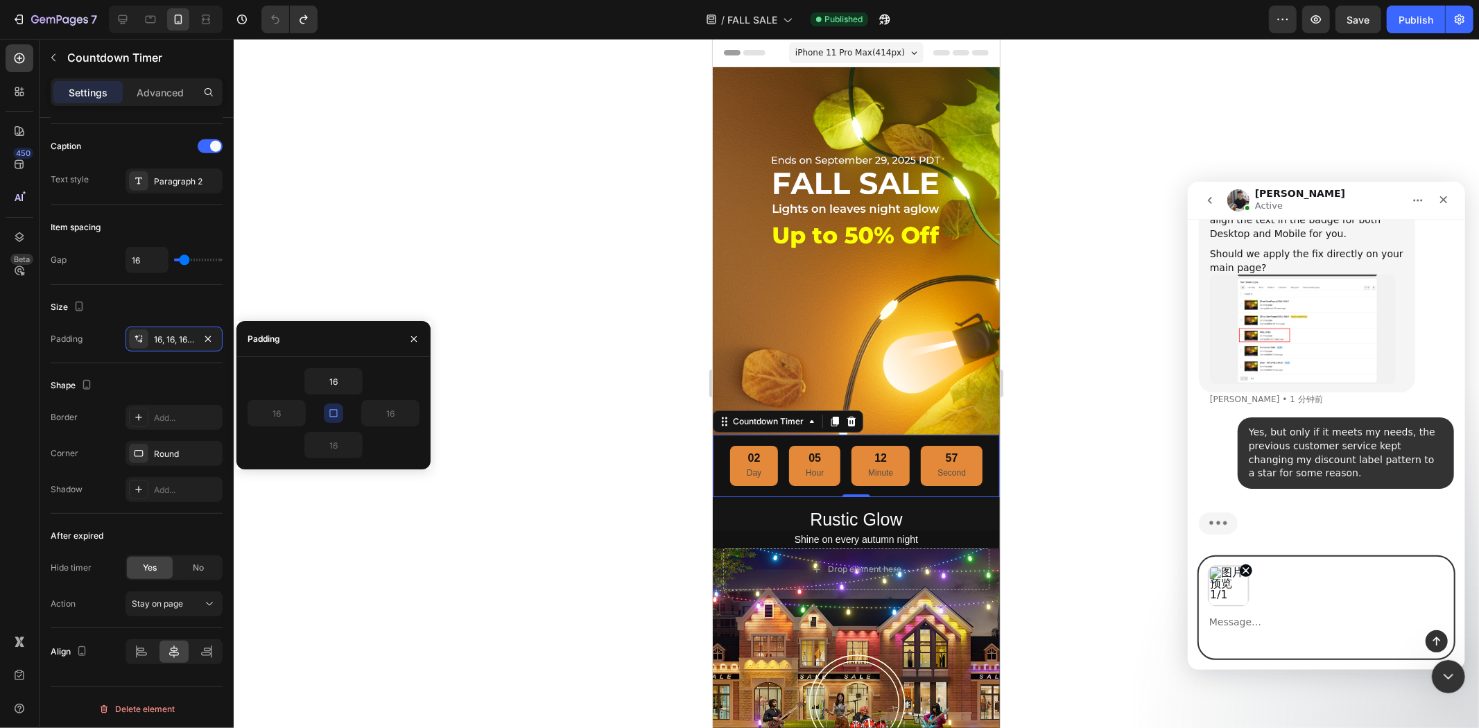
scroll to position [21630, 0]
paste textarea "Also I noticed that on some phones, our countdown goes to two lines, but I can'…"
type textarea "Also I noticed that on some phones, our countdown goes to two lines, but I can'…"
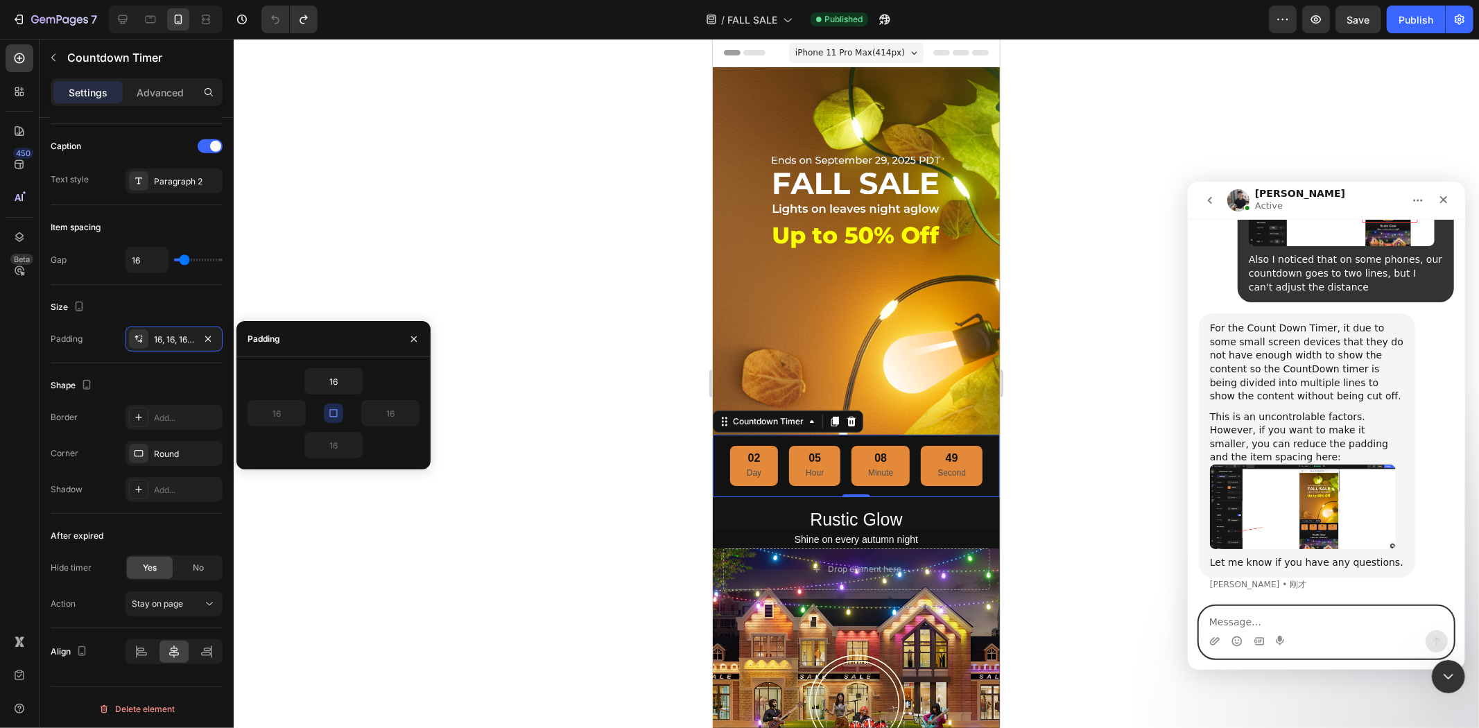
scroll to position [22109, 0]
click at [1269, 501] on img "Tony说…" at bounding box center [1302, 506] width 186 height 85
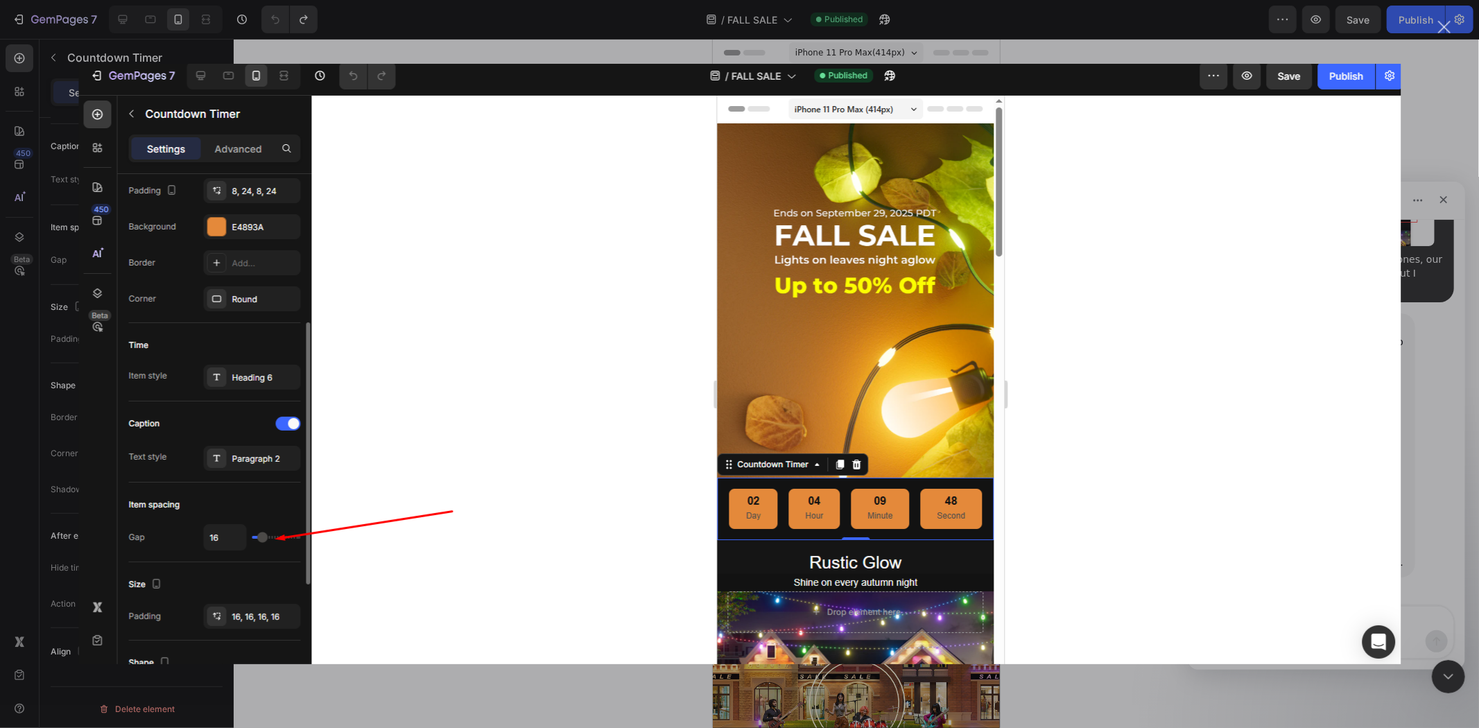
scroll to position [0, 0]
click at [1256, 494] on img "关闭" at bounding box center [739, 364] width 1322 height 600
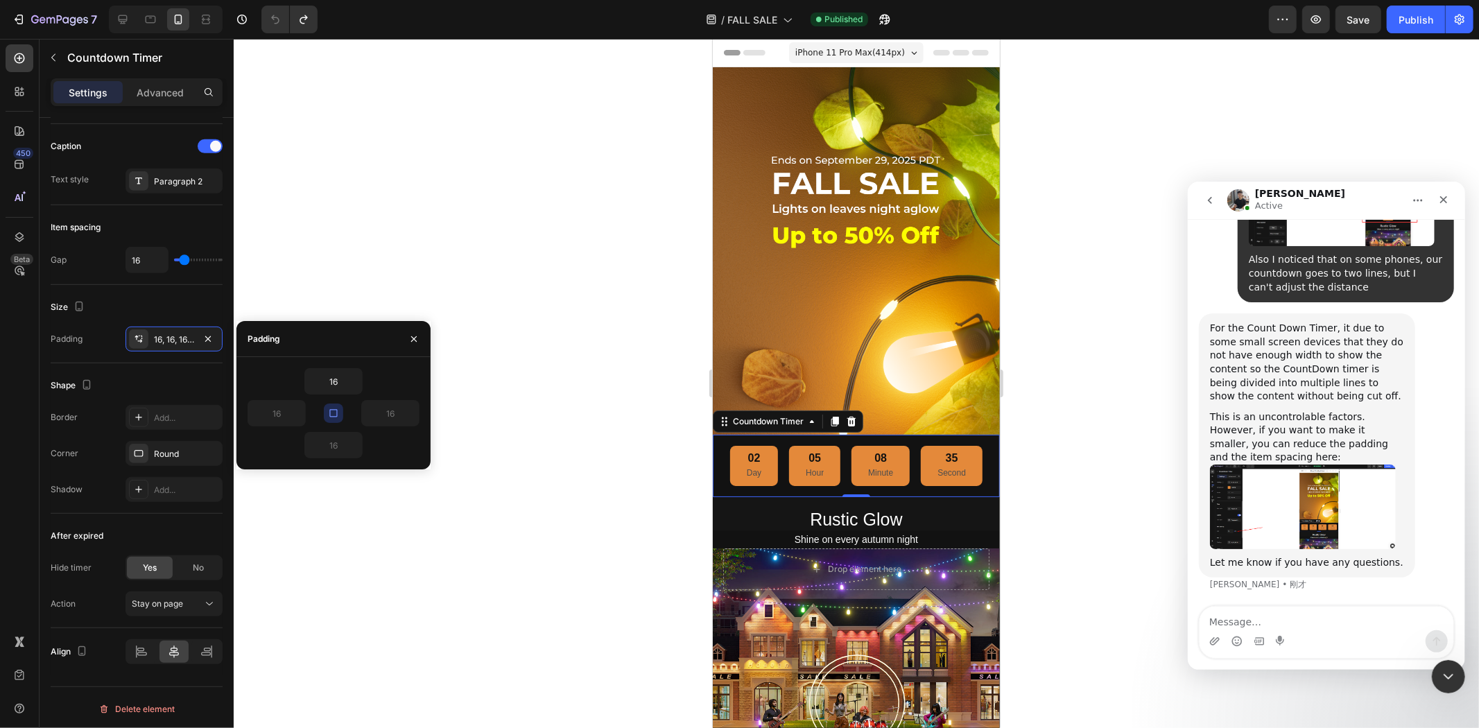
click at [759, 485] on div "02 Day 05 Hour 08 Minute 35 Second" at bounding box center [855, 465] width 252 height 40
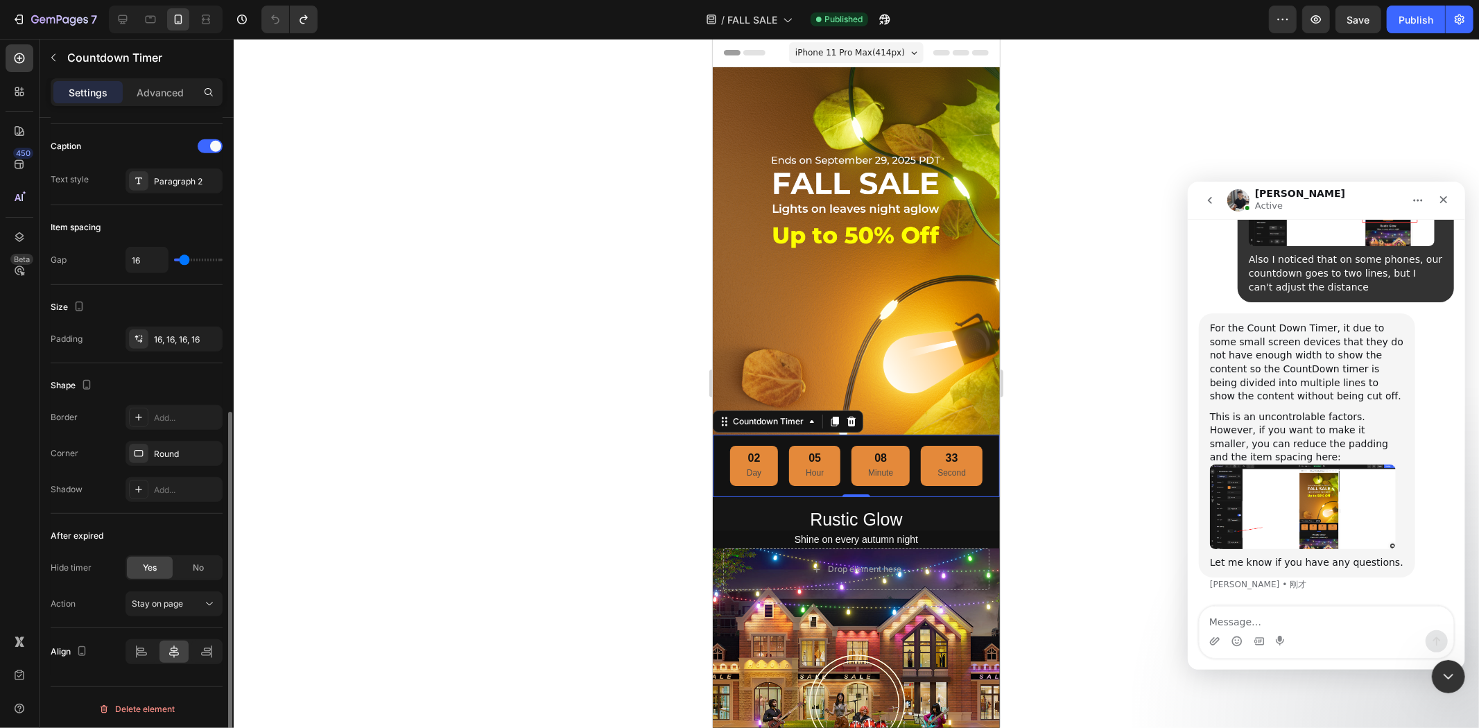
type input "7"
type input "5"
type input "2"
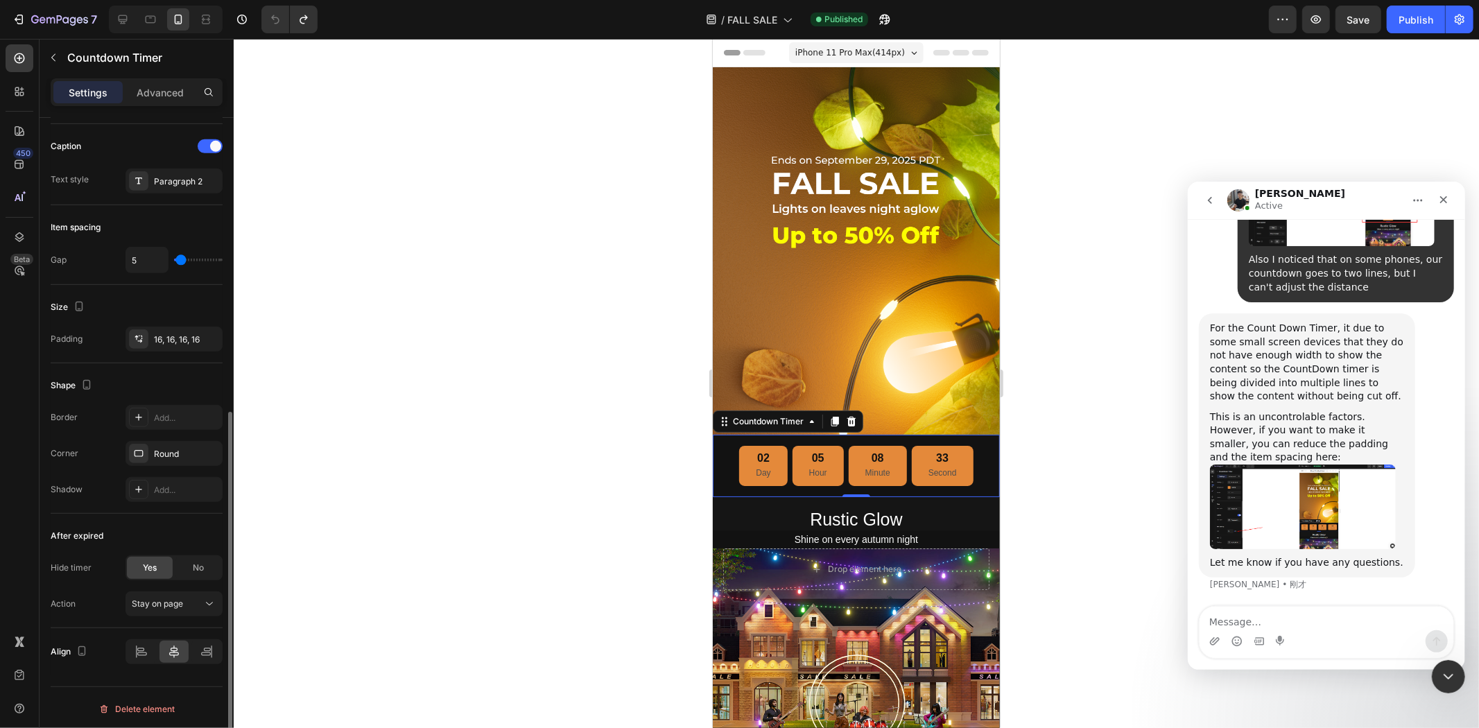
type input "2"
type input "0"
type input "2"
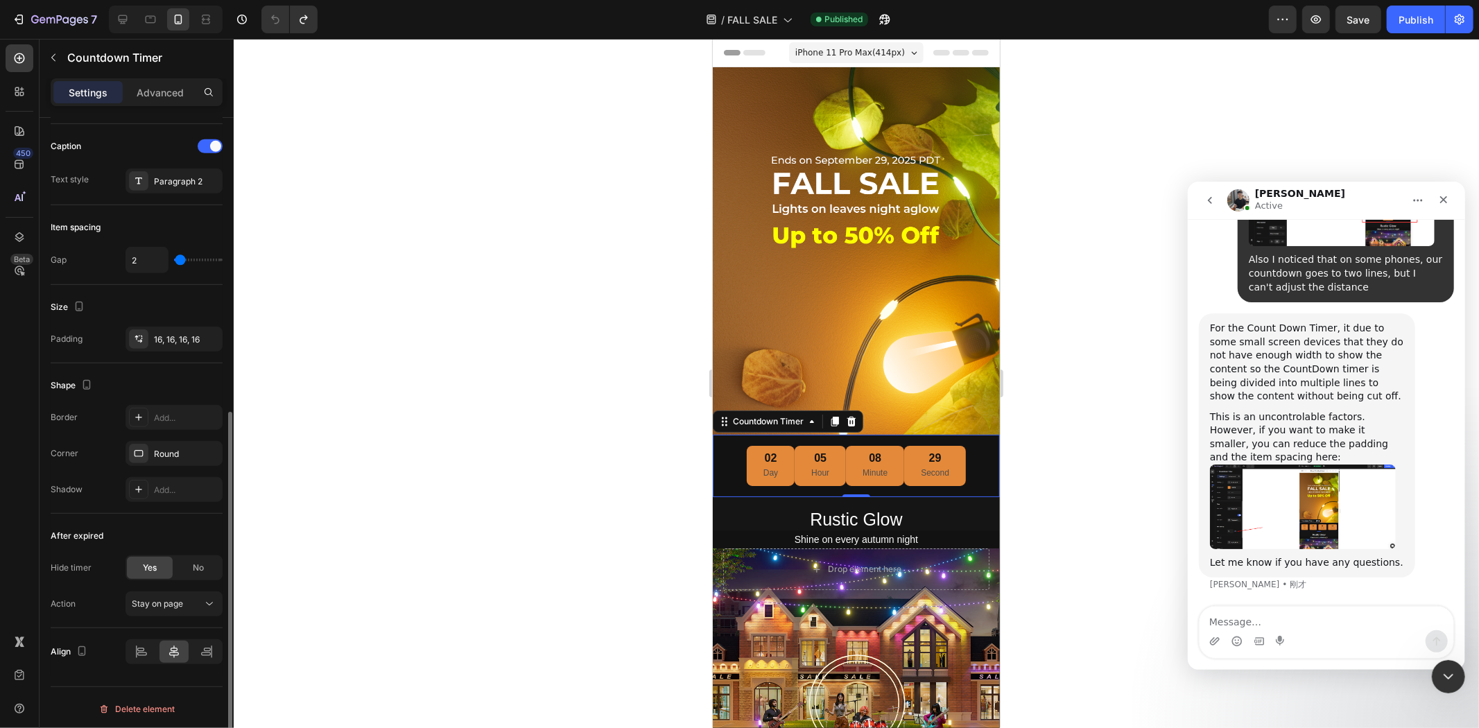
type input "5"
type input "7"
click at [182, 259] on input "range" at bounding box center [198, 260] width 49 height 3
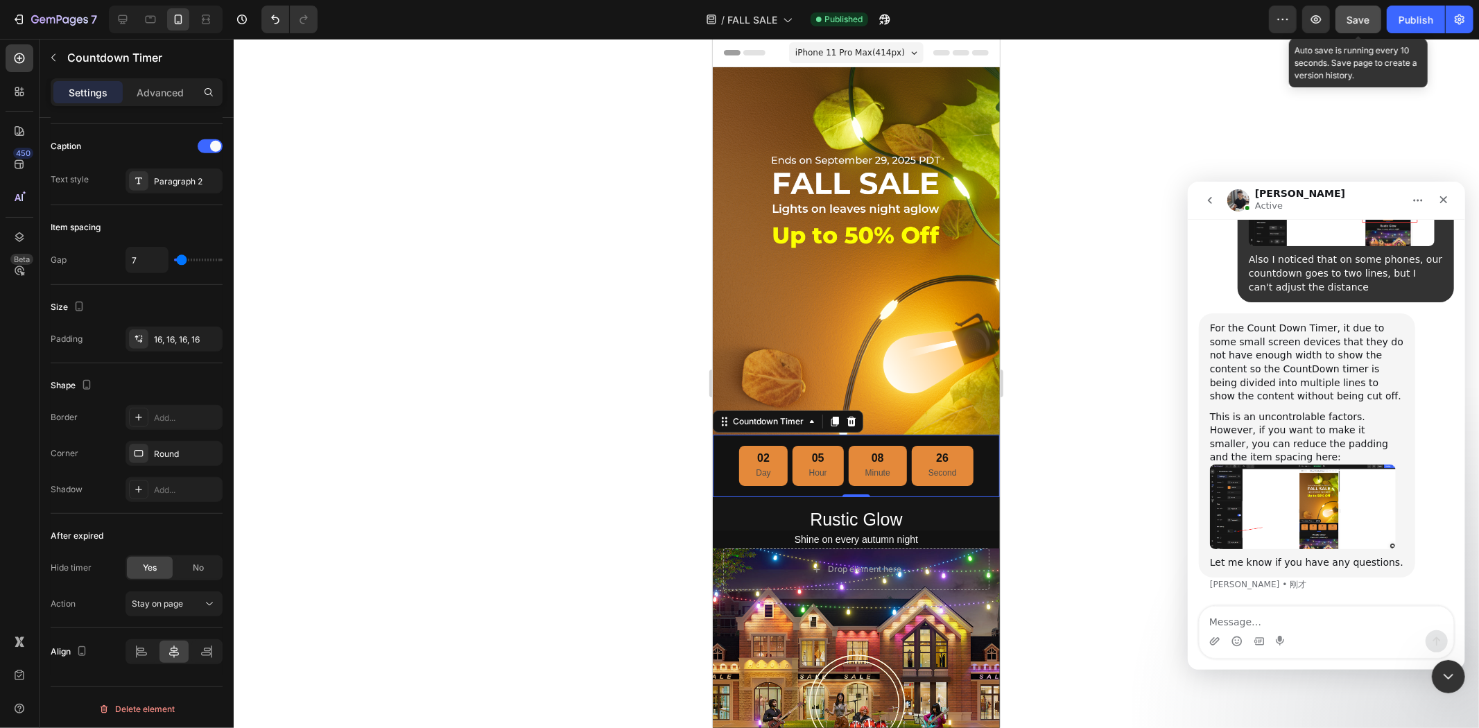
click at [1361, 19] on span "Save" at bounding box center [1358, 20] width 23 height 12
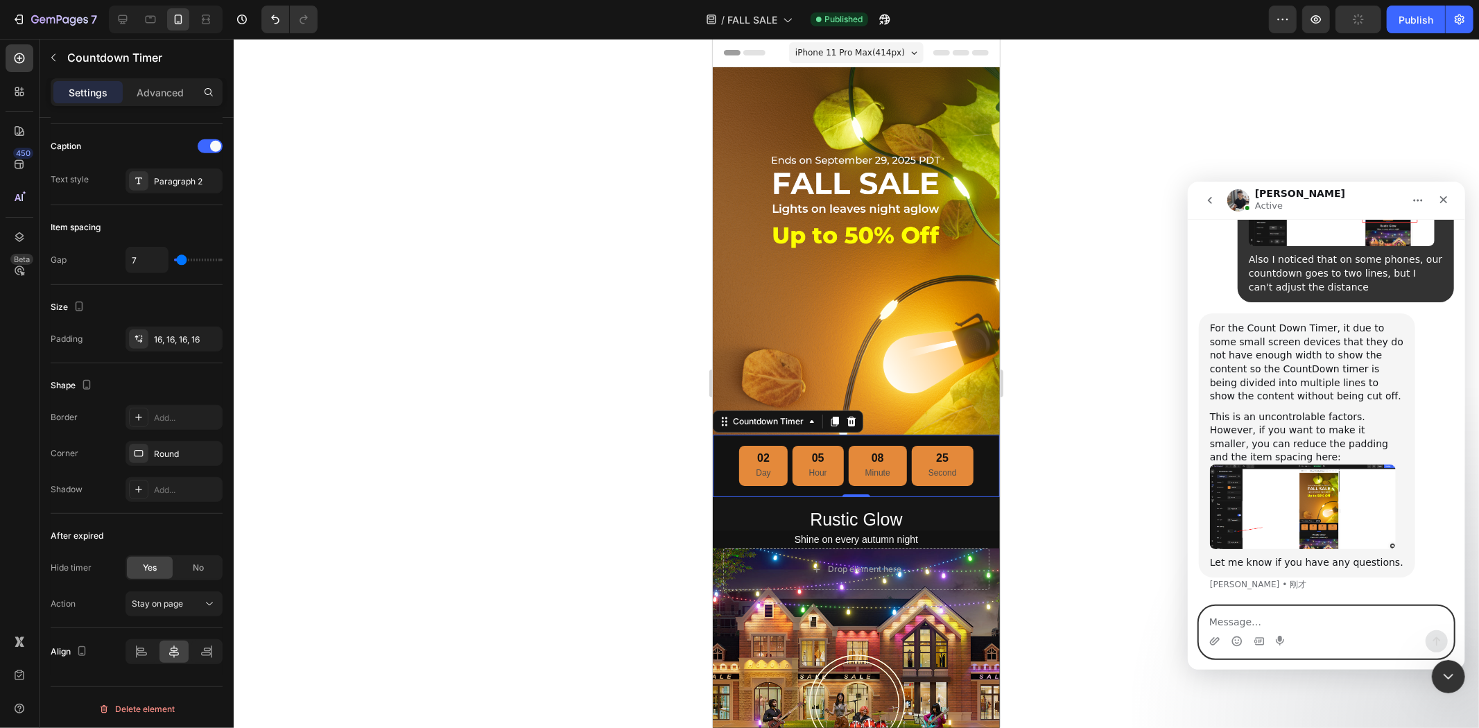
click at [1330, 622] on textarea "Message…" at bounding box center [1326, 618] width 254 height 24
type textarea "OK"
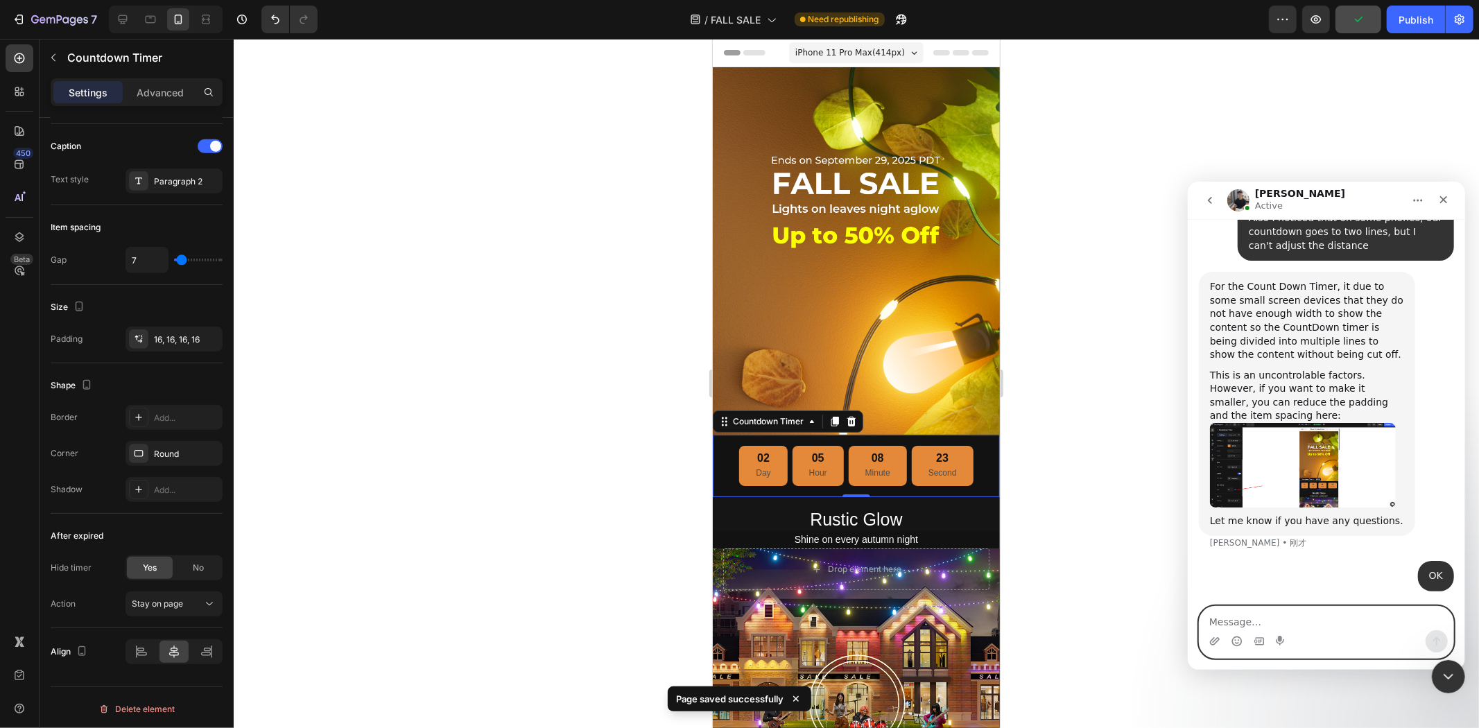
scroll to position [22150, 0]
click at [1330, 621] on textarea "Message…" at bounding box center [1326, 618] width 254 height 24
type textarea "done"
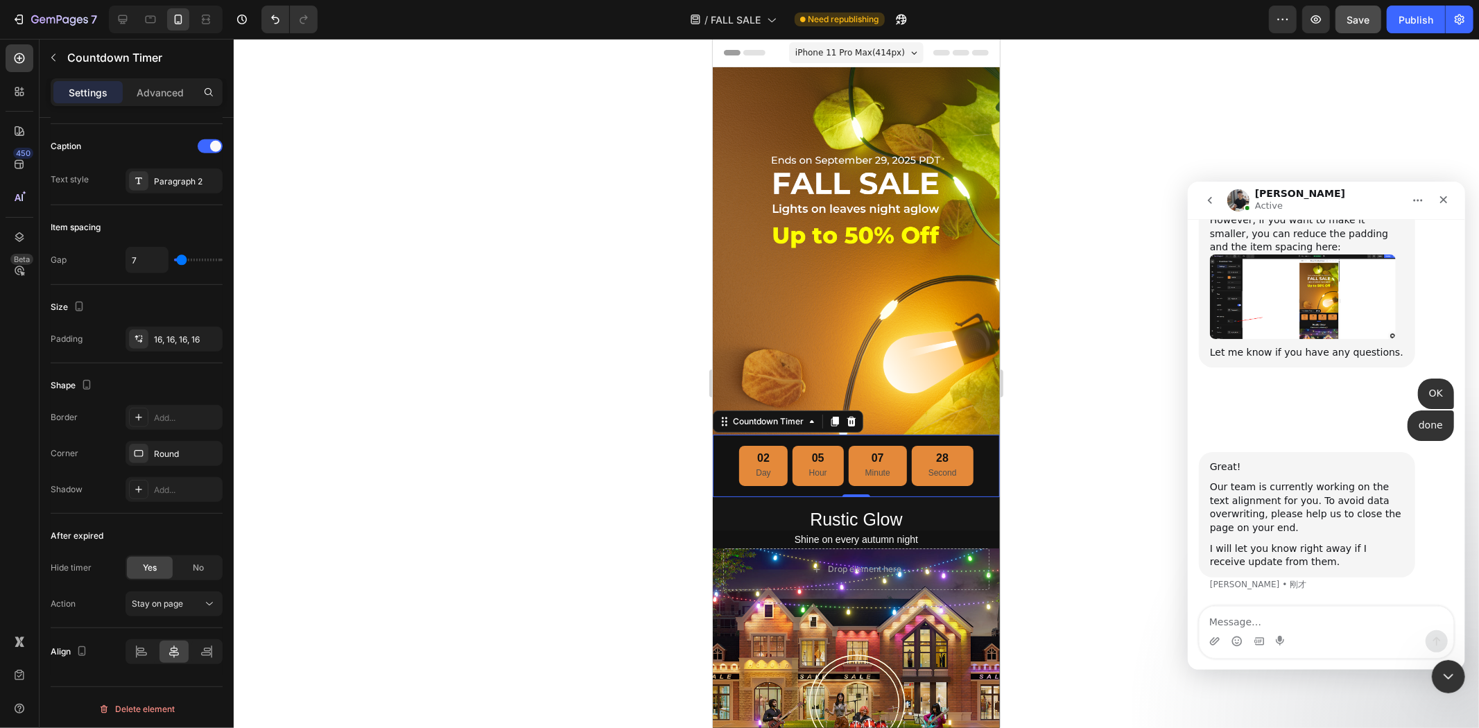
scroll to position [22319, 0]
click at [92, 9] on button "7" at bounding box center [55, 20] width 98 height 28
